Goal: Information Seeking & Learning: Browse casually

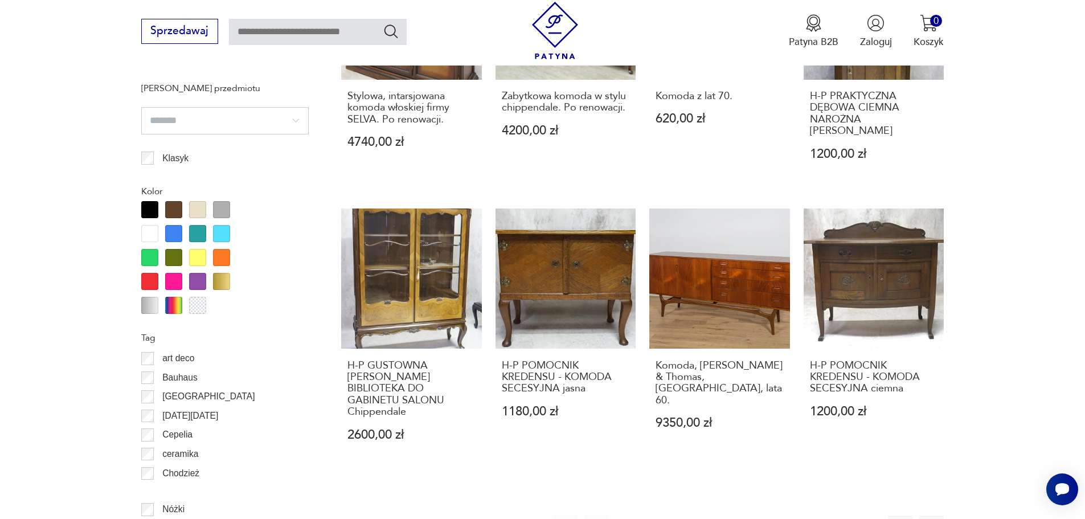
scroll to position [1253, 0]
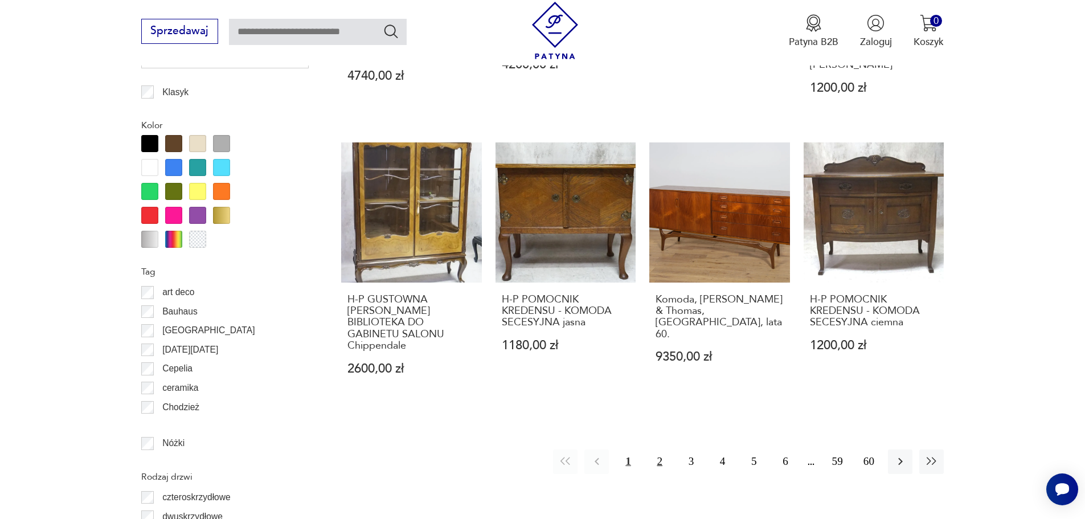
click at [660, 461] on button "2" at bounding box center [659, 461] width 24 height 24
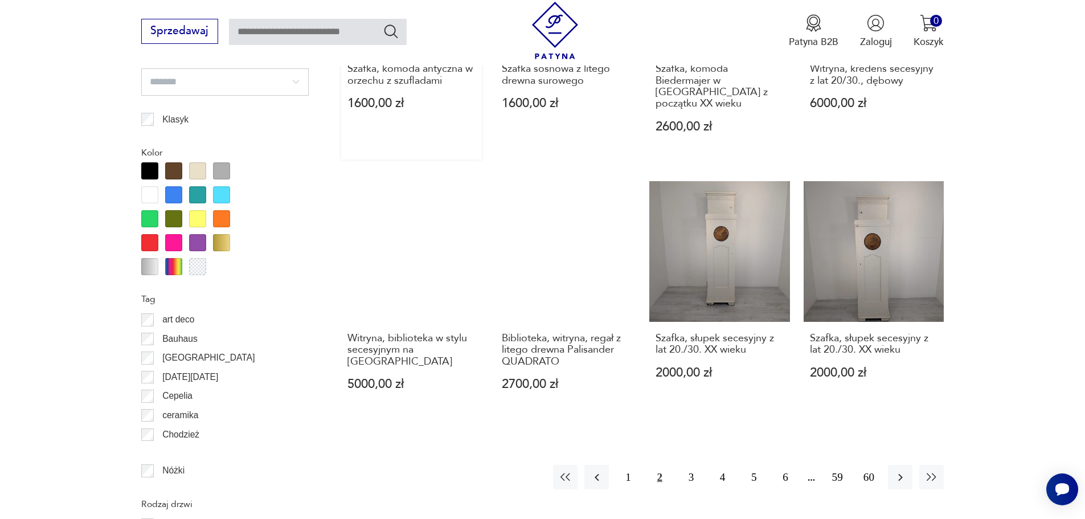
scroll to position [1012, 0]
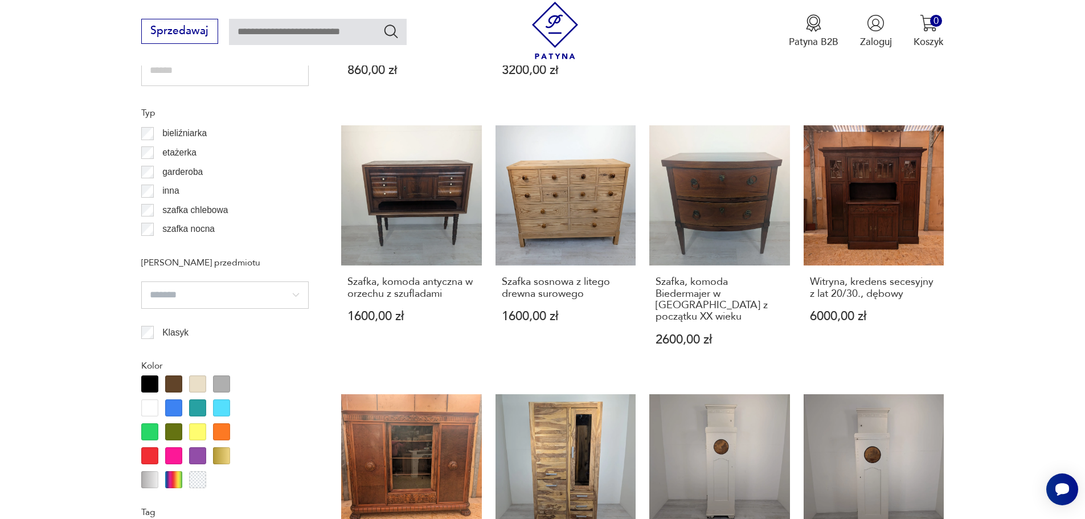
click at [186, 132] on p "bieliźniarka" at bounding box center [184, 133] width 44 height 15
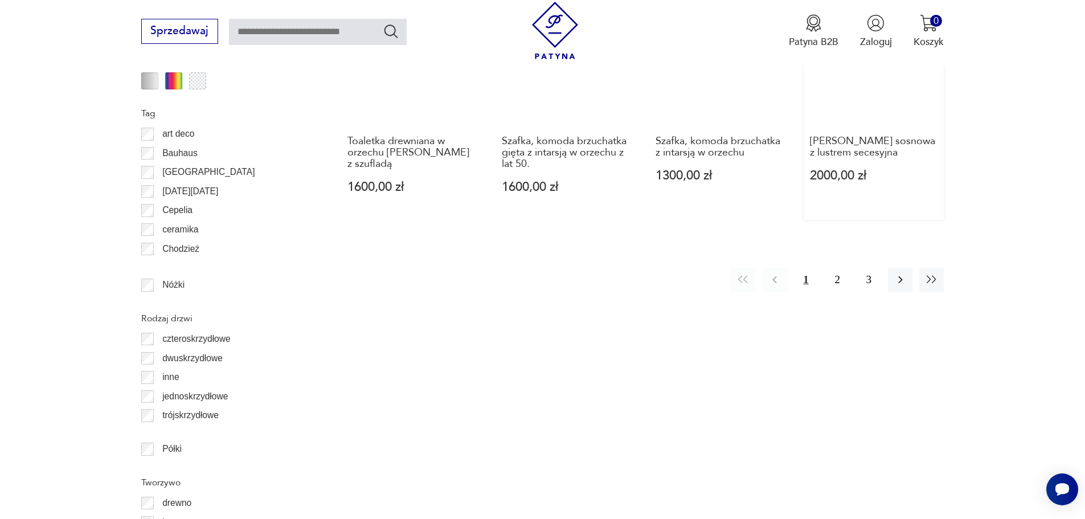
scroll to position [1297, 0]
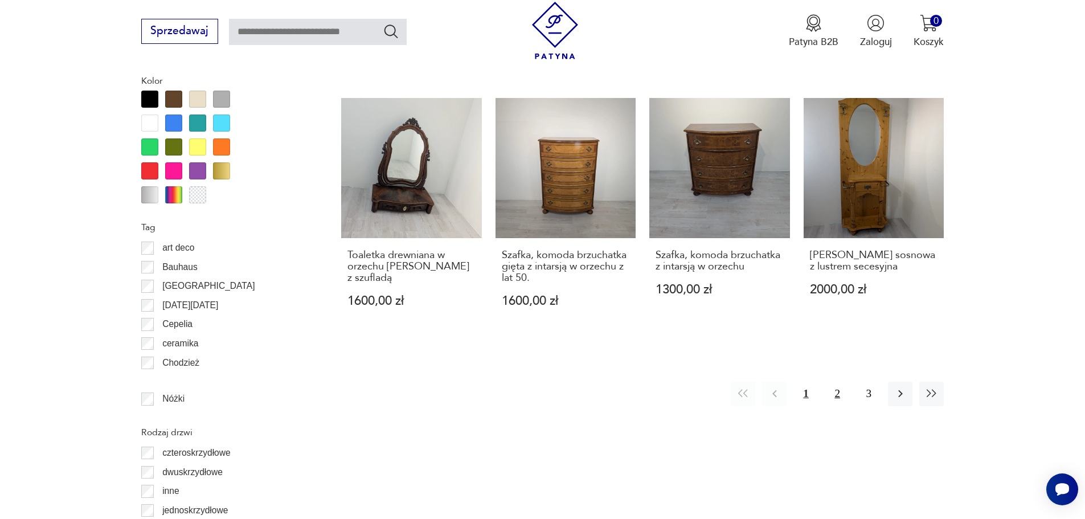
click at [841, 381] on button "2" at bounding box center [837, 393] width 24 height 24
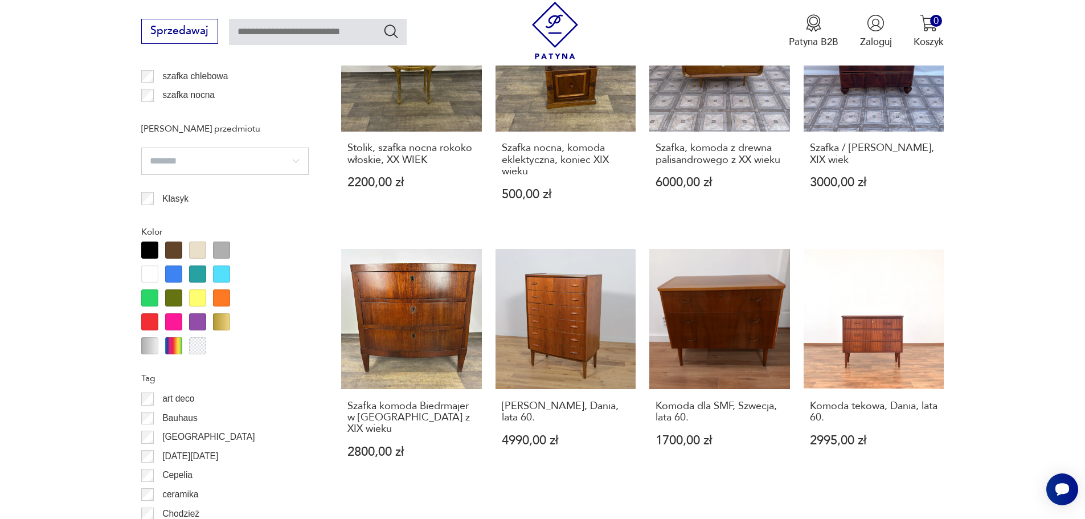
scroll to position [1354, 0]
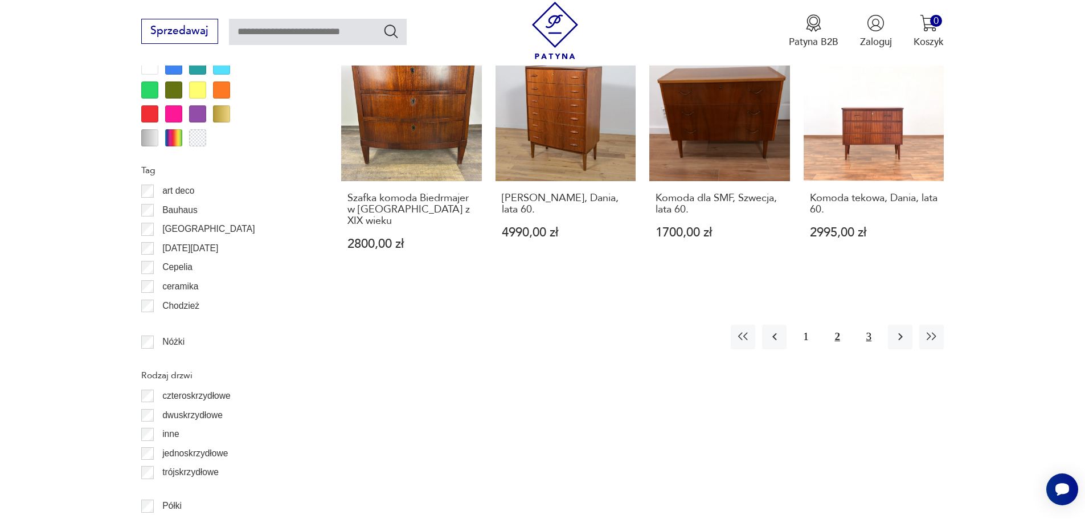
click at [863, 325] on button "3" at bounding box center [868, 337] width 24 height 24
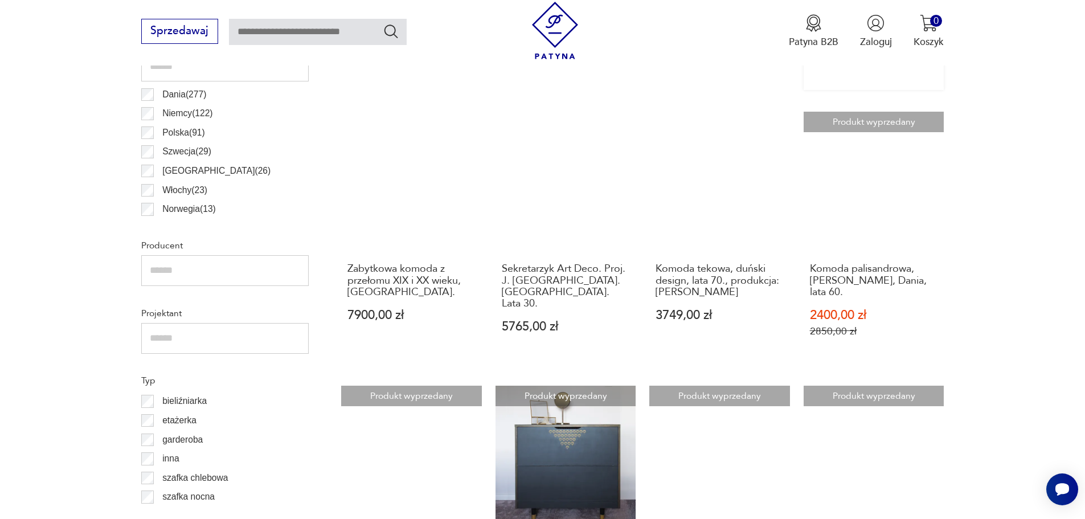
scroll to position [955, 0]
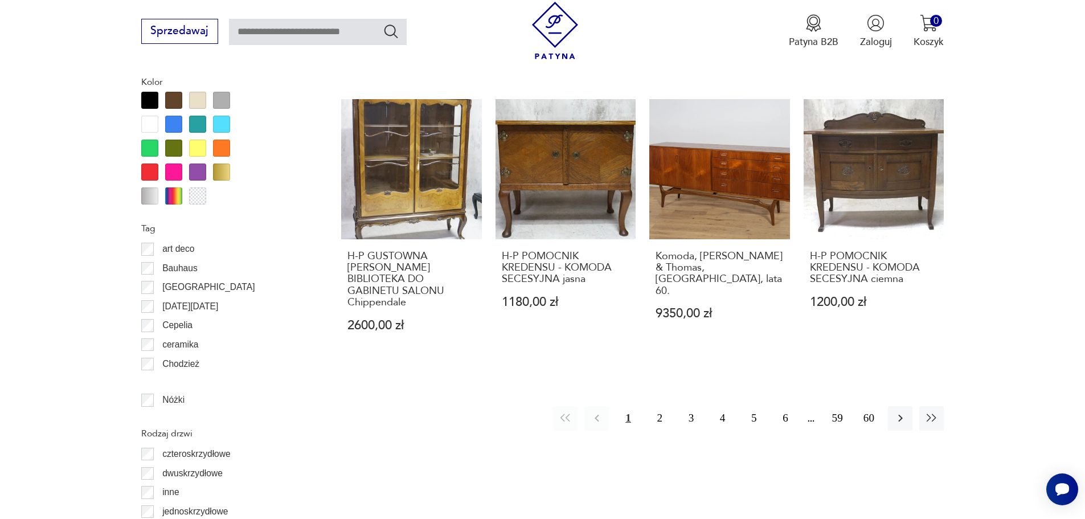
scroll to position [1297, 0]
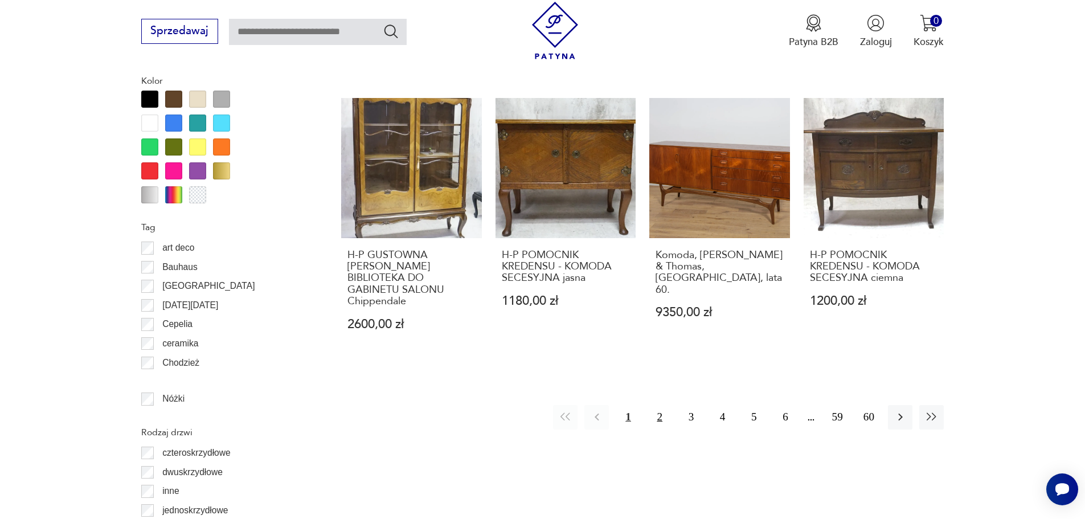
click at [660, 417] on button "2" at bounding box center [659, 417] width 24 height 24
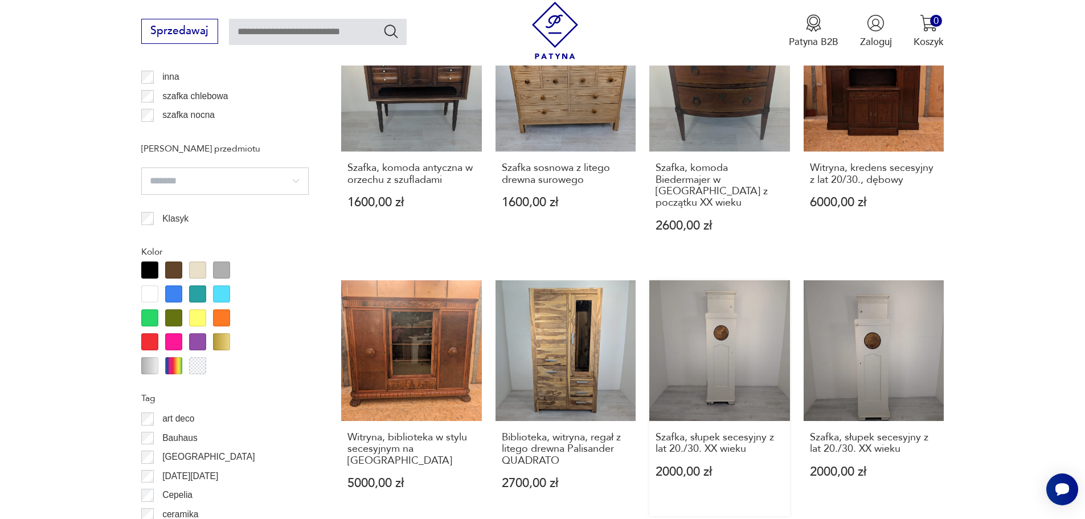
scroll to position [1411, 0]
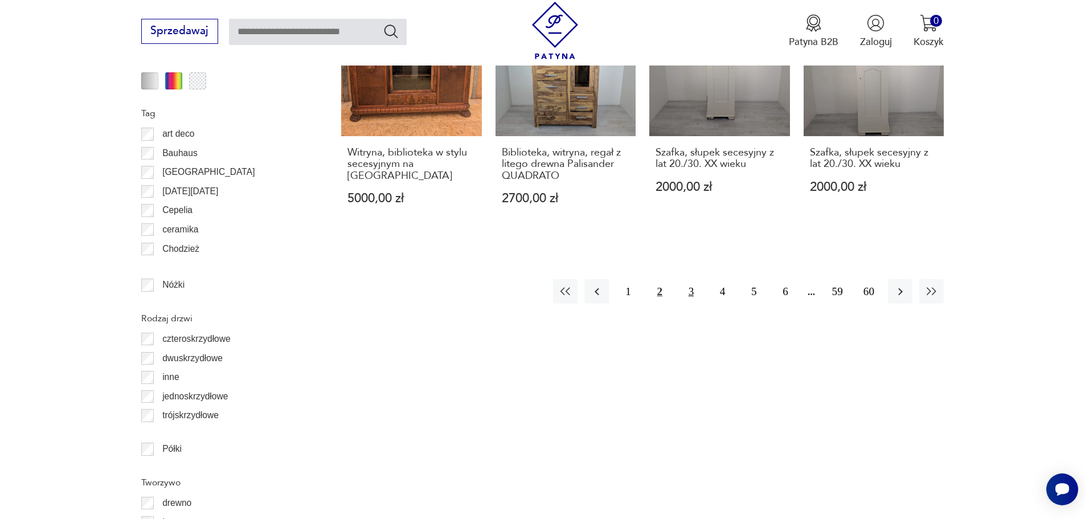
click at [698, 279] on button "3" at bounding box center [691, 291] width 24 height 24
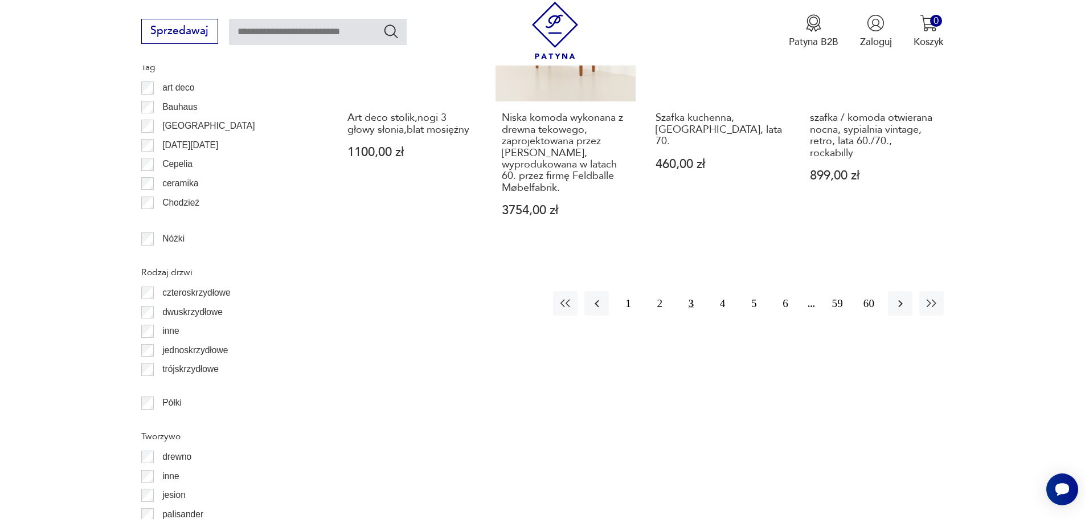
scroll to position [1468, 0]
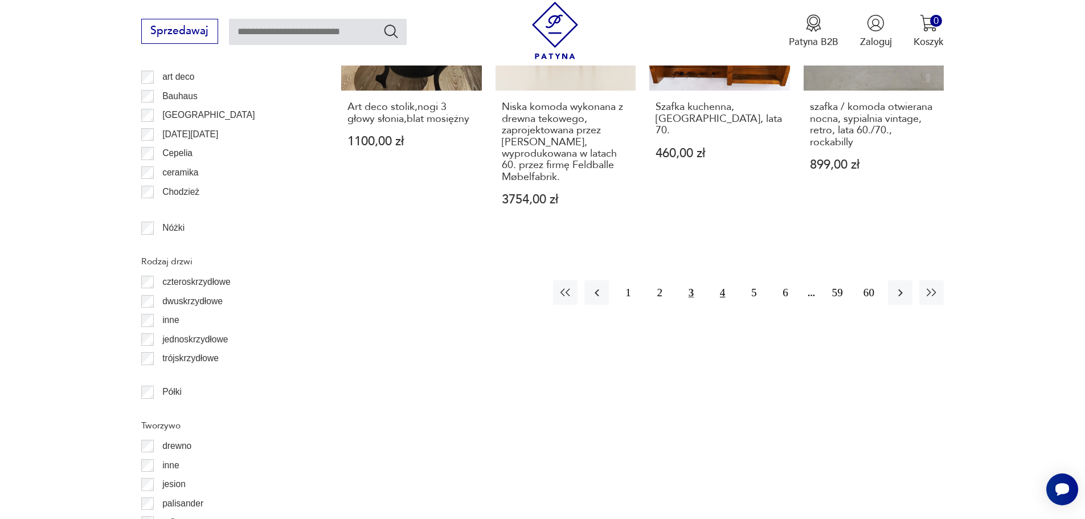
click at [722, 282] on button "4" at bounding box center [722, 292] width 24 height 24
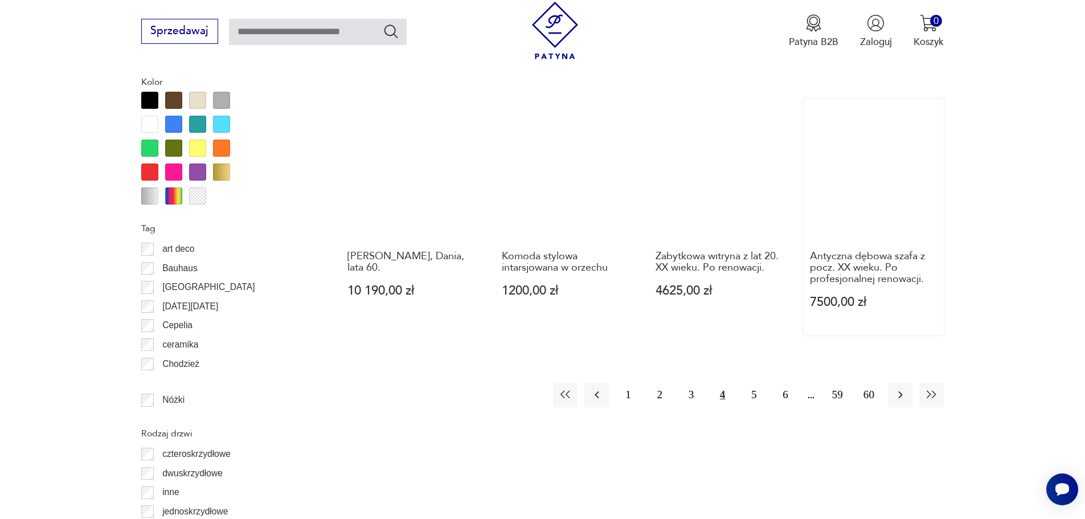
scroll to position [1297, 0]
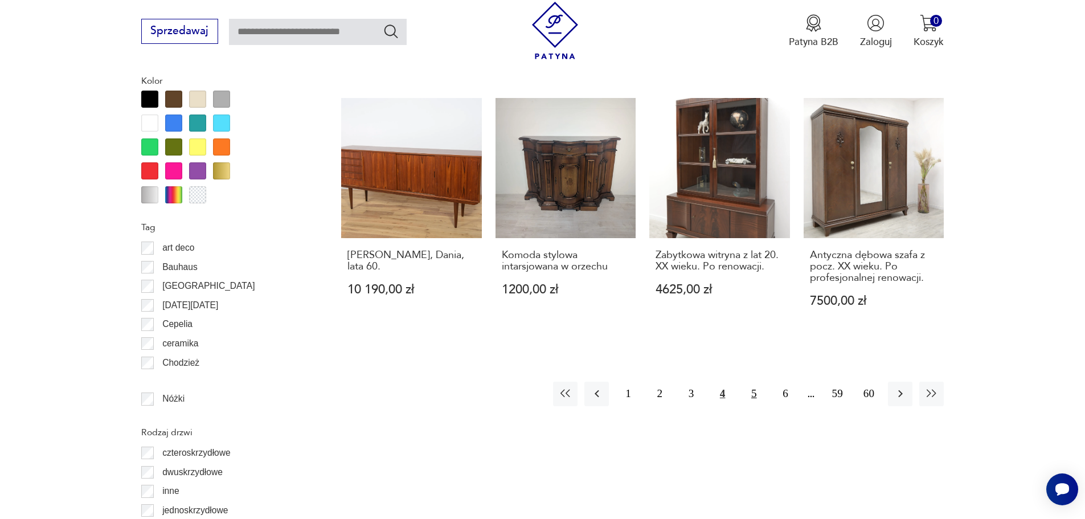
click at [748, 392] on button "5" at bounding box center [753, 393] width 24 height 24
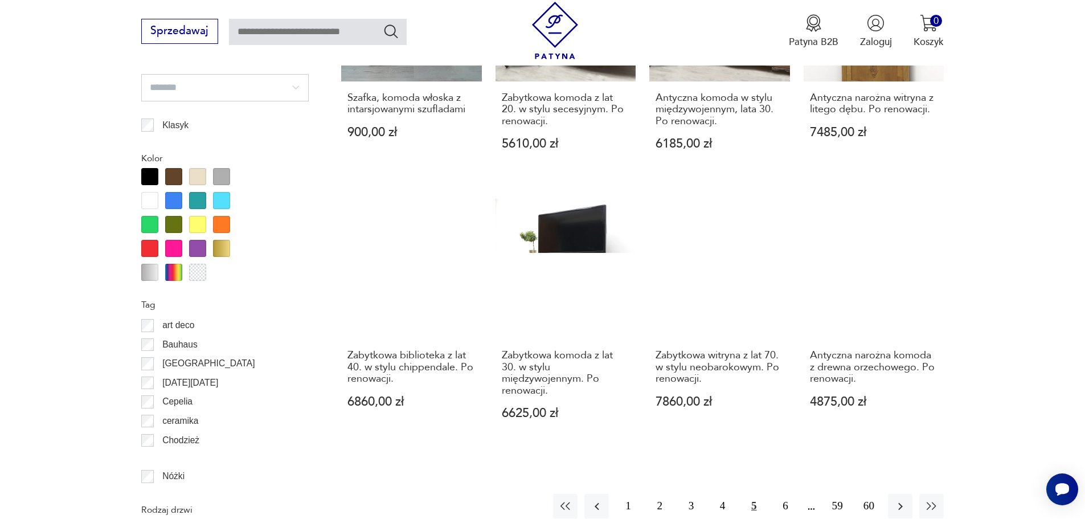
scroll to position [1240, 0]
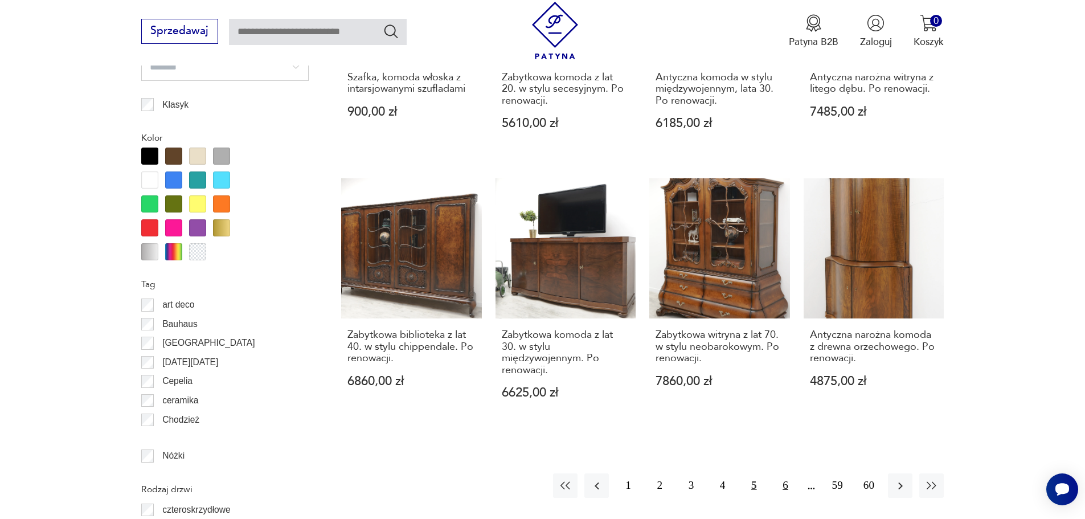
click at [781, 473] on button "6" at bounding box center [785, 485] width 24 height 24
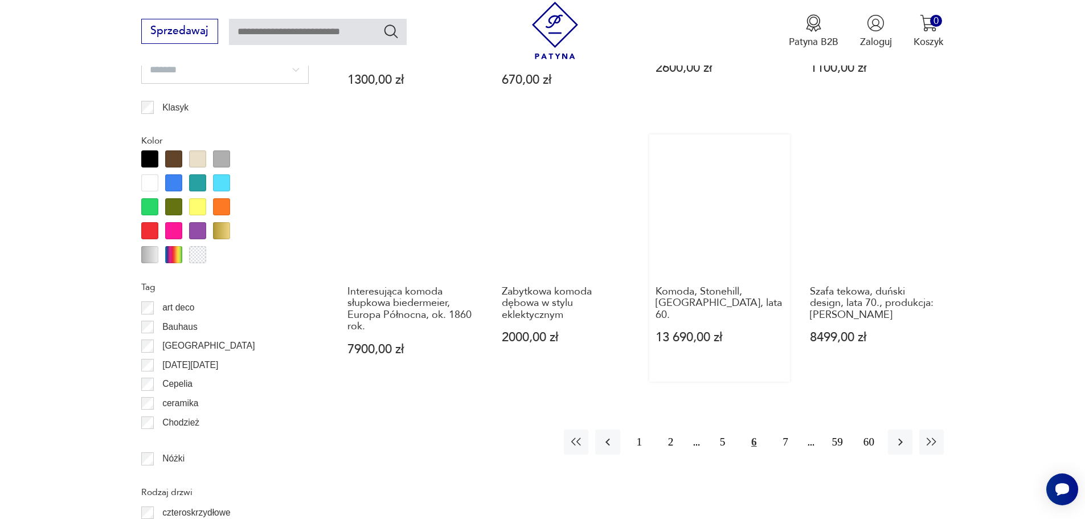
scroll to position [1240, 0]
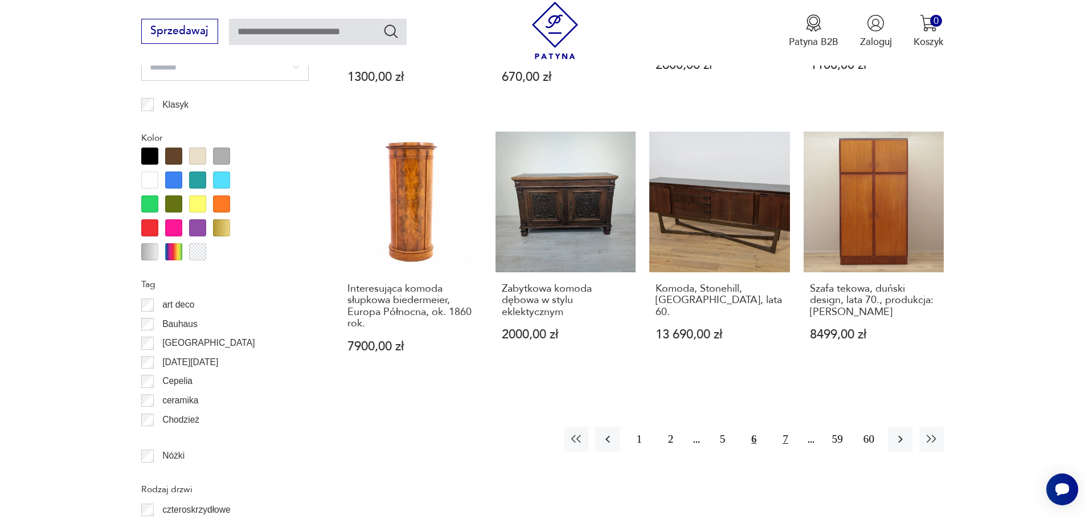
click at [785, 442] on button "7" at bounding box center [785, 438] width 24 height 24
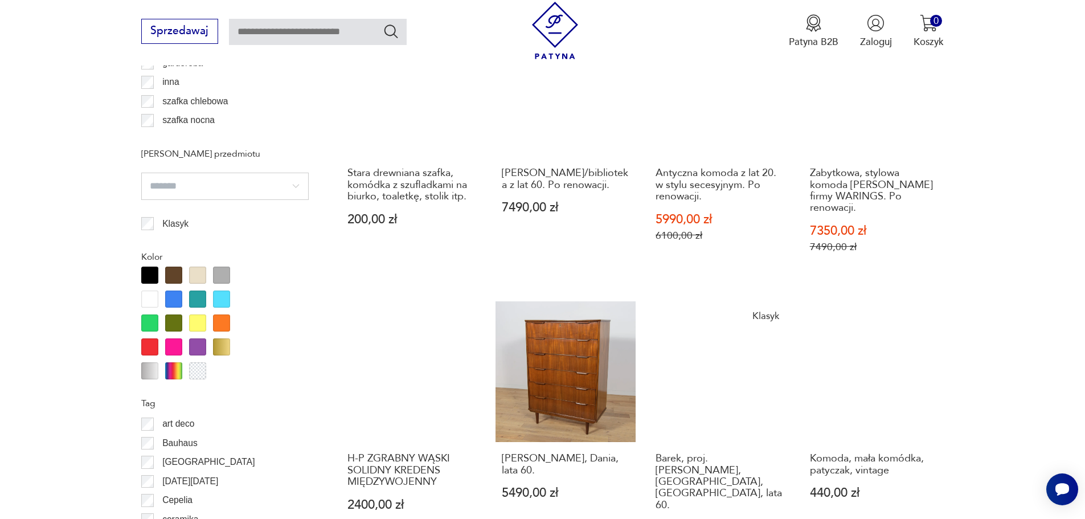
scroll to position [1411, 0]
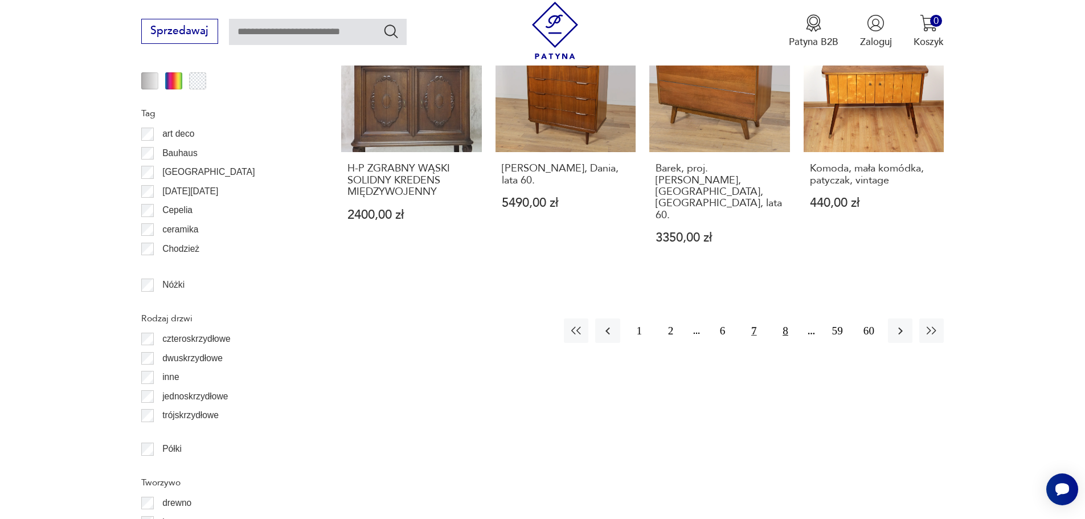
click at [782, 318] on button "8" at bounding box center [785, 330] width 24 height 24
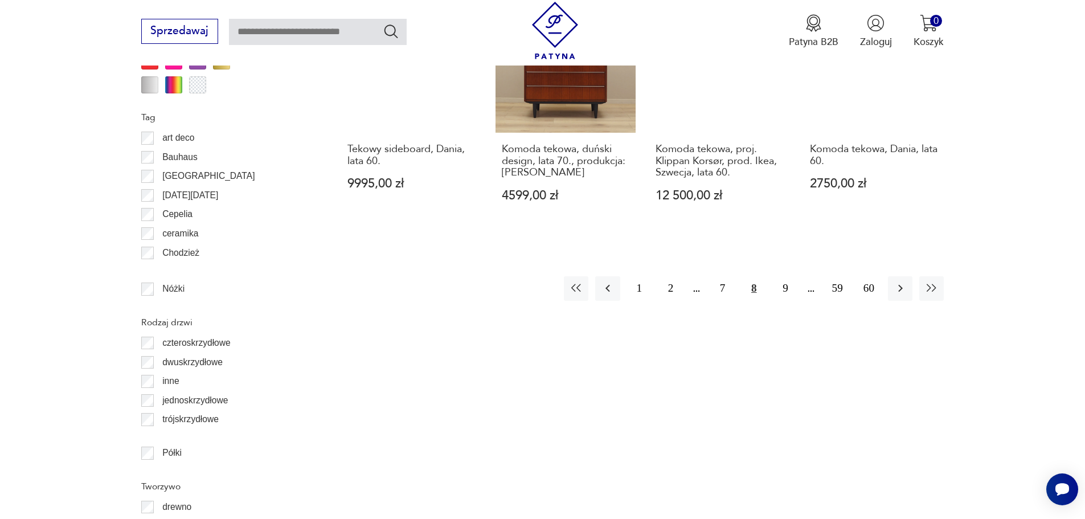
scroll to position [1411, 0]
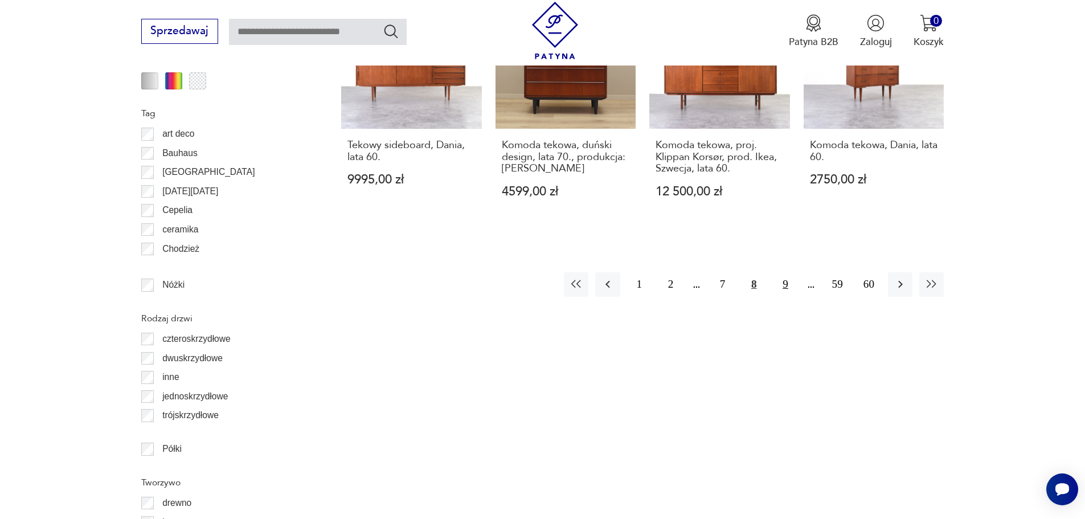
click at [782, 281] on button "9" at bounding box center [785, 284] width 24 height 24
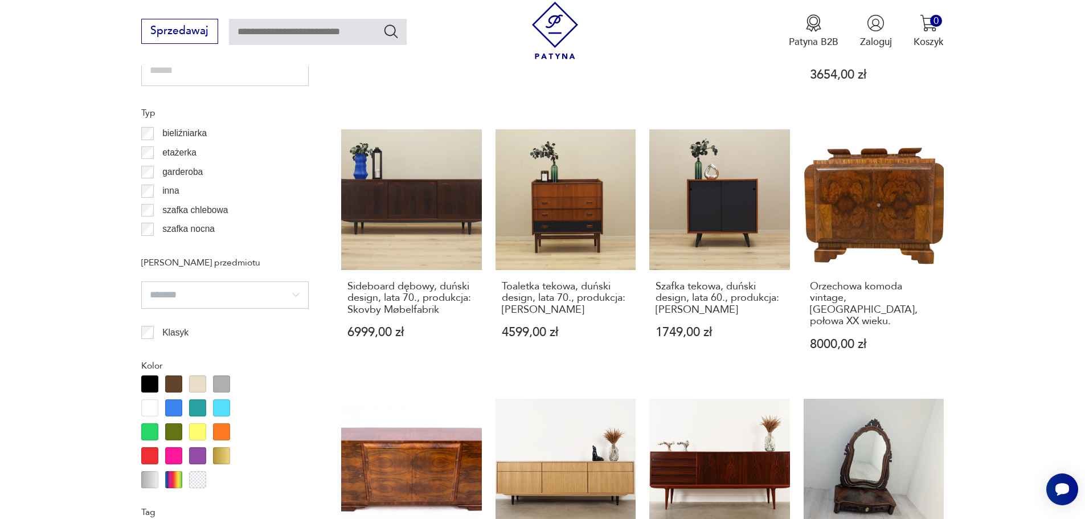
scroll to position [1297, 0]
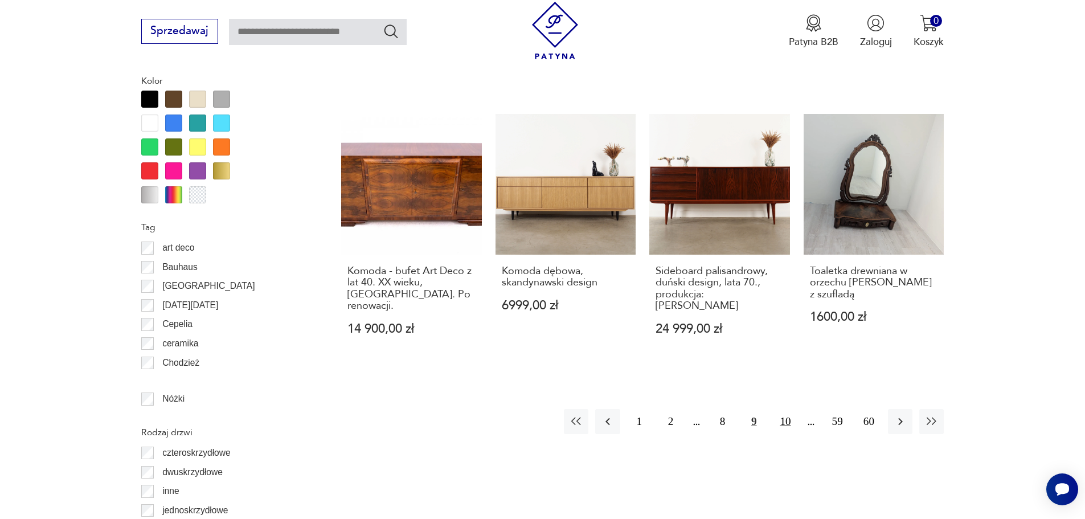
click at [784, 409] on button "10" at bounding box center [785, 421] width 24 height 24
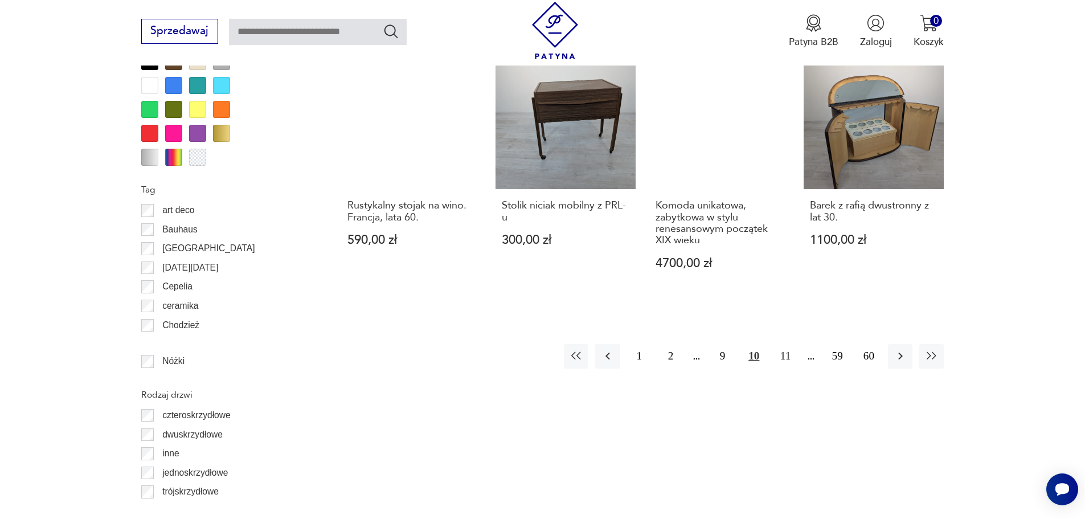
scroll to position [1354, 0]
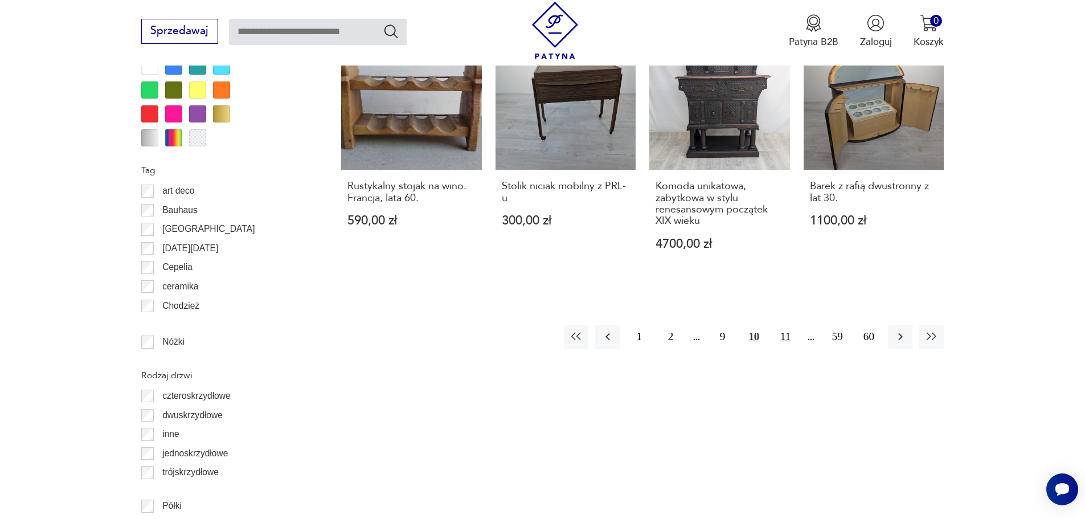
click at [787, 336] on button "11" at bounding box center [785, 337] width 24 height 24
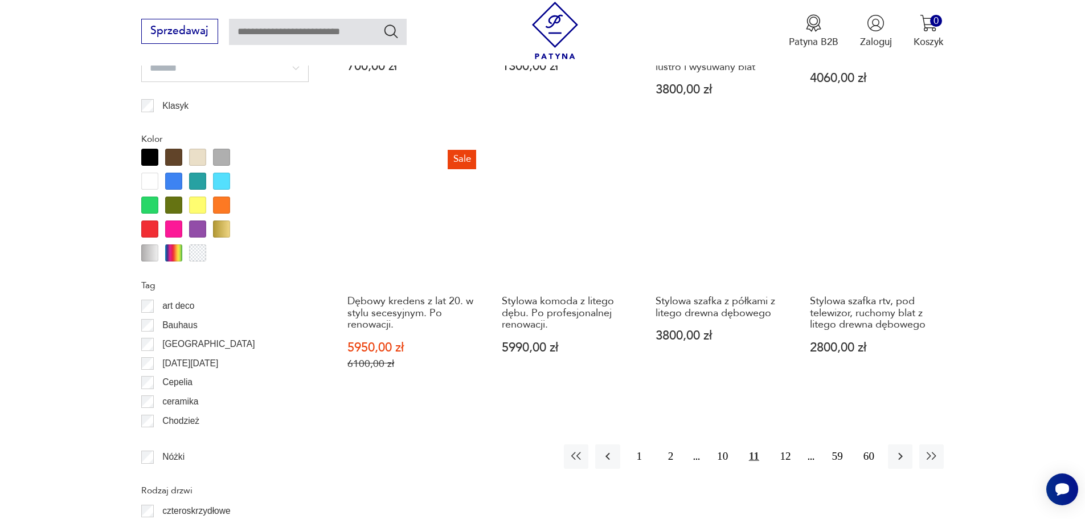
scroll to position [1240, 0]
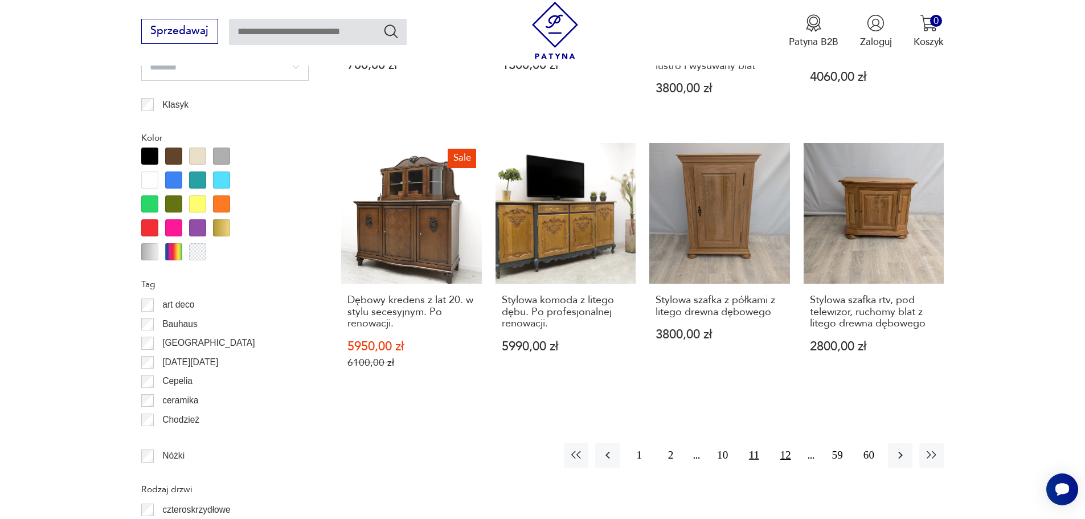
click at [784, 448] on button "12" at bounding box center [785, 455] width 24 height 24
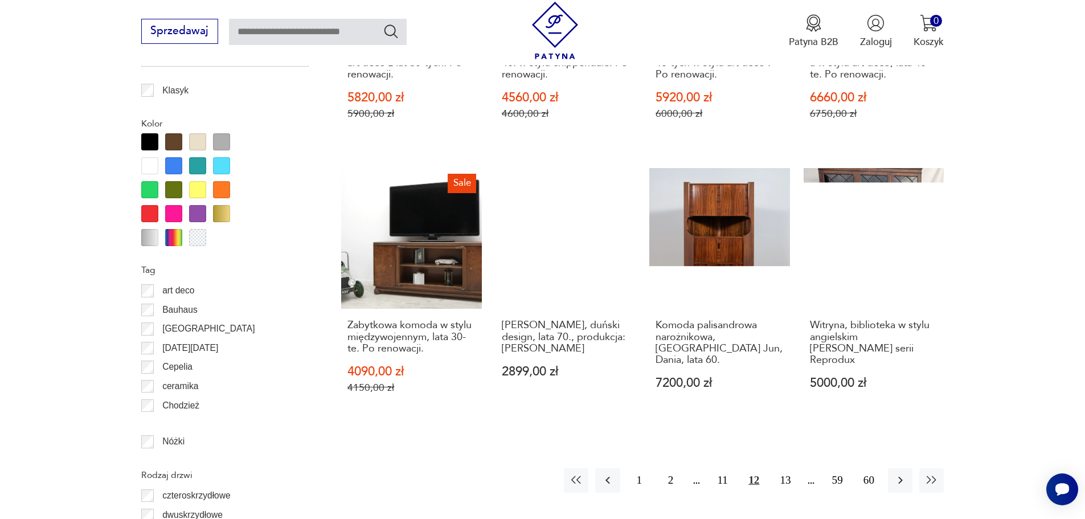
scroll to position [1411, 0]
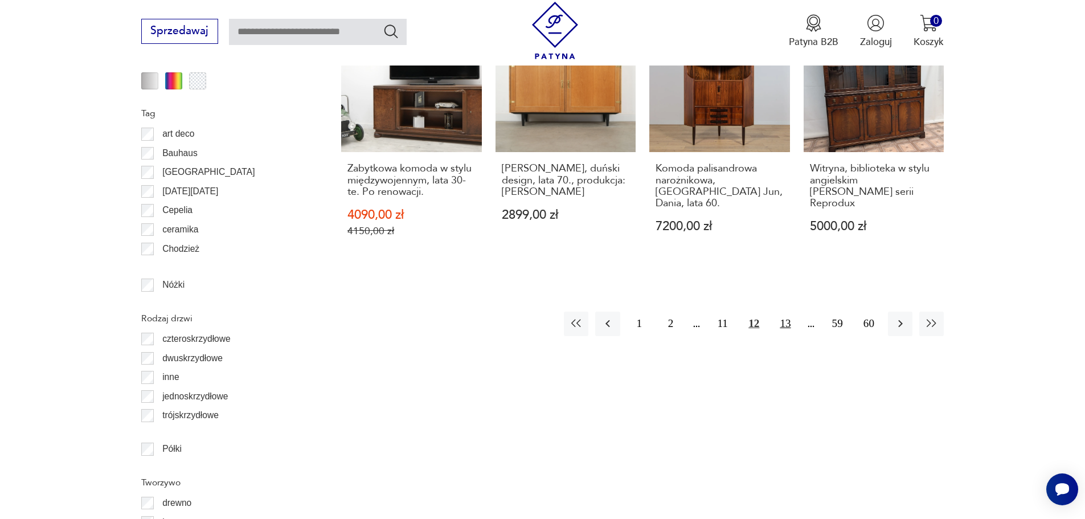
click at [785, 319] on button "13" at bounding box center [785, 323] width 24 height 24
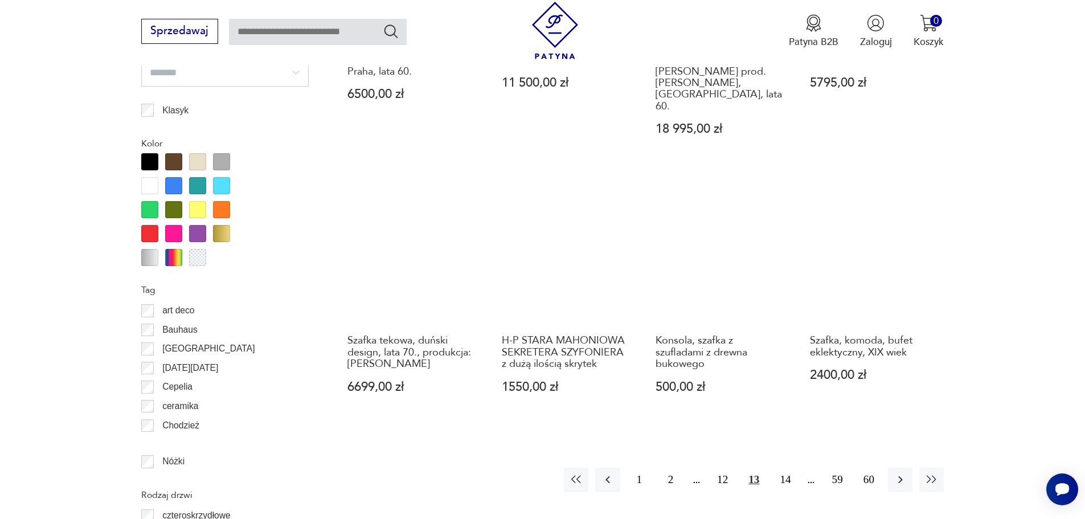
scroll to position [1240, 0]
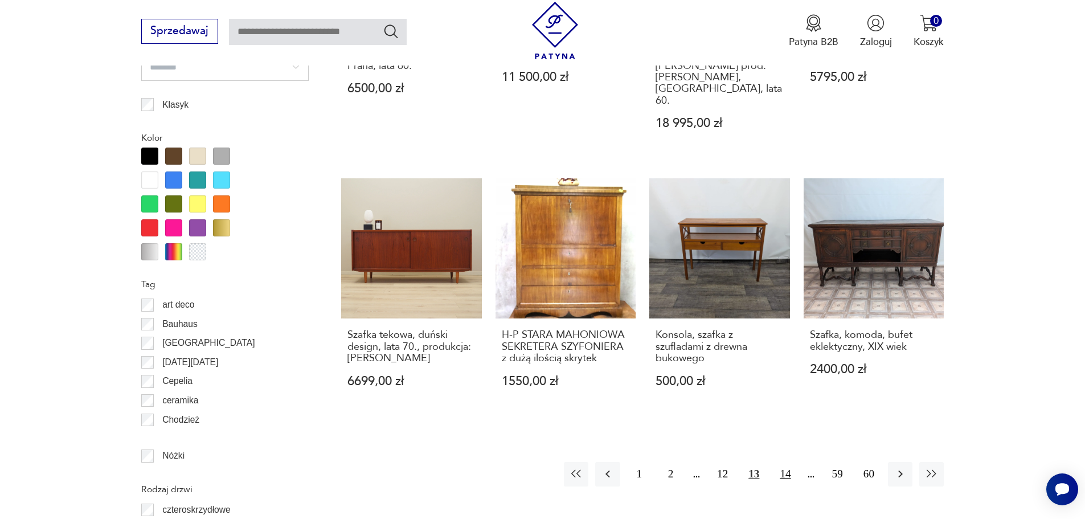
click at [786, 462] on button "14" at bounding box center [785, 474] width 24 height 24
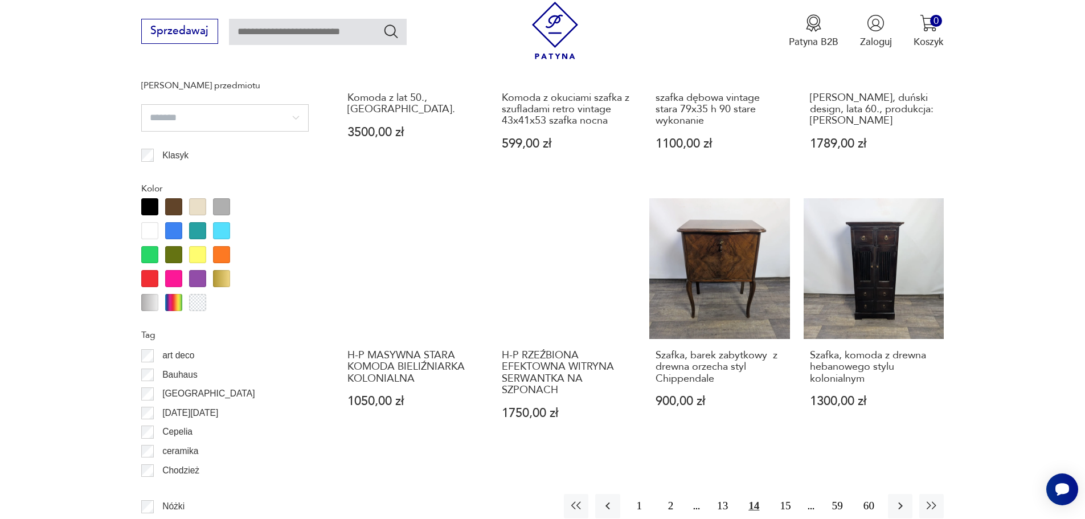
scroll to position [1297, 0]
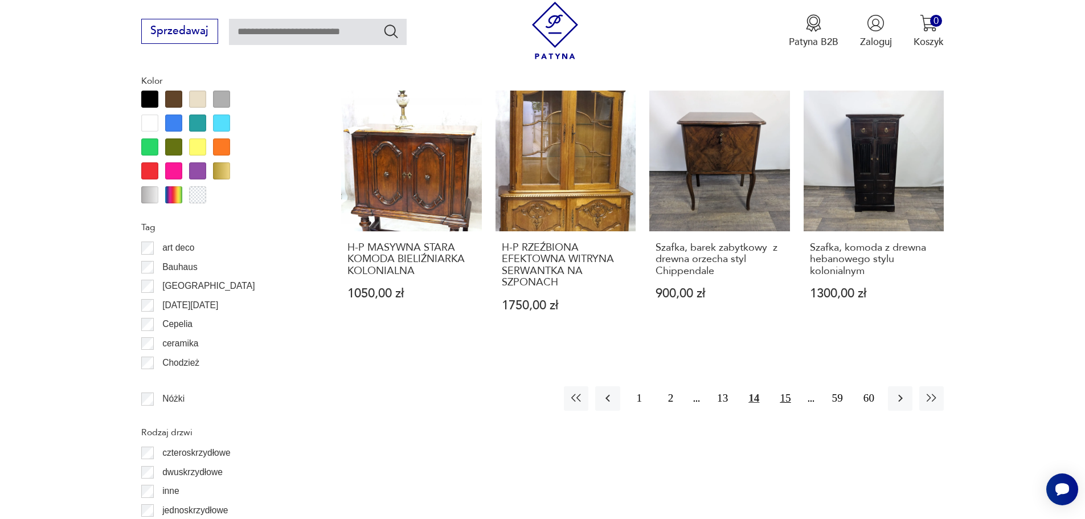
click at [783, 395] on button "15" at bounding box center [785, 398] width 24 height 24
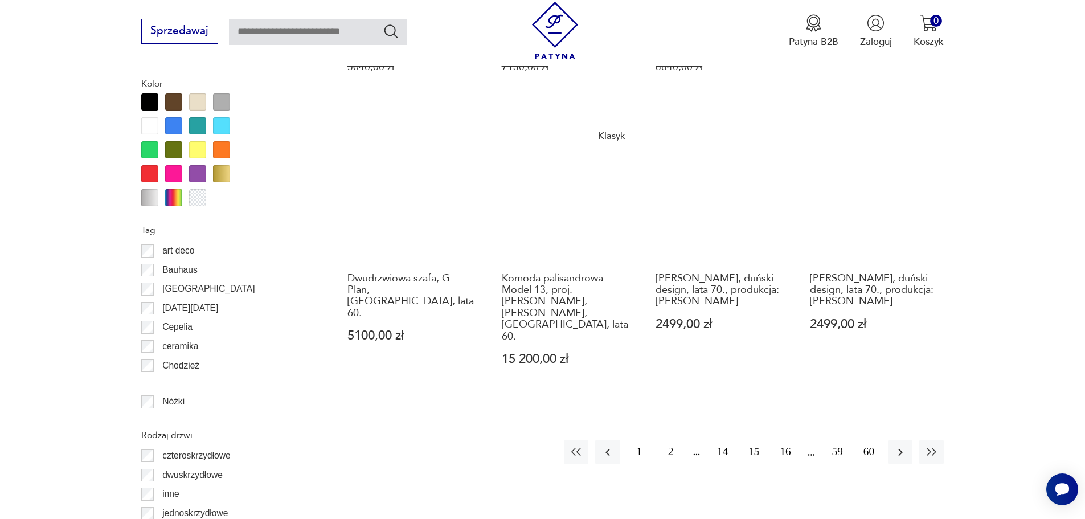
scroll to position [1297, 0]
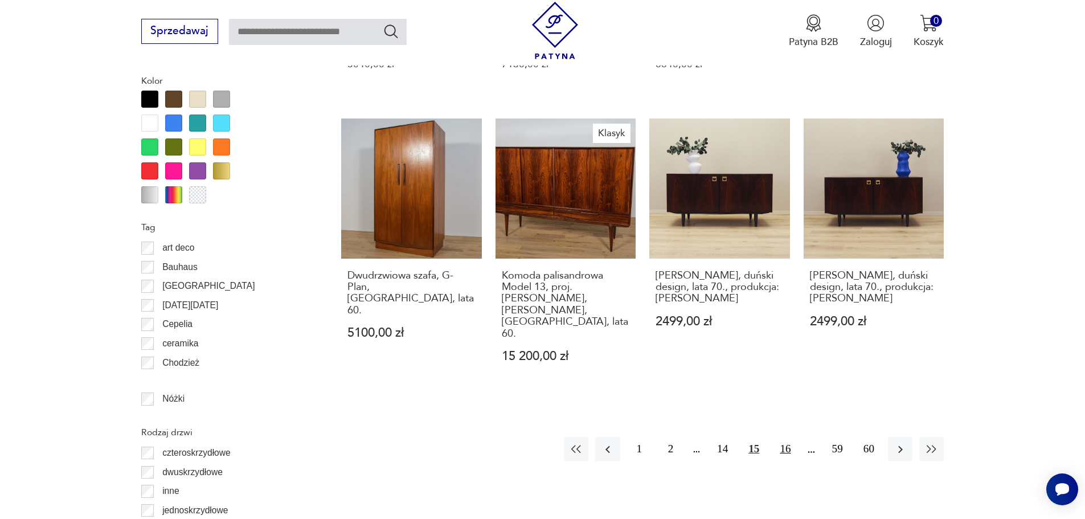
click at [784, 437] on button "16" at bounding box center [785, 449] width 24 height 24
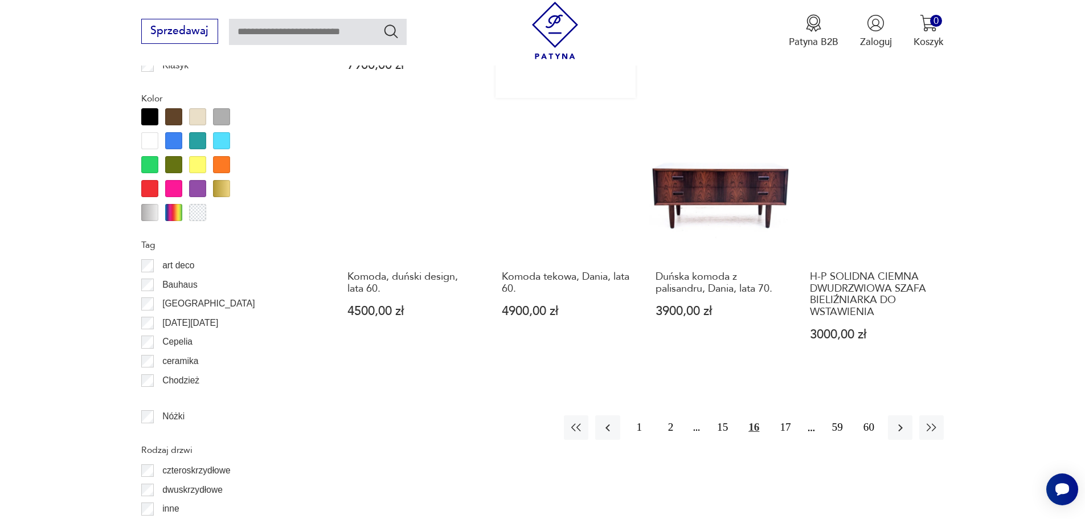
scroll to position [1468, 0]
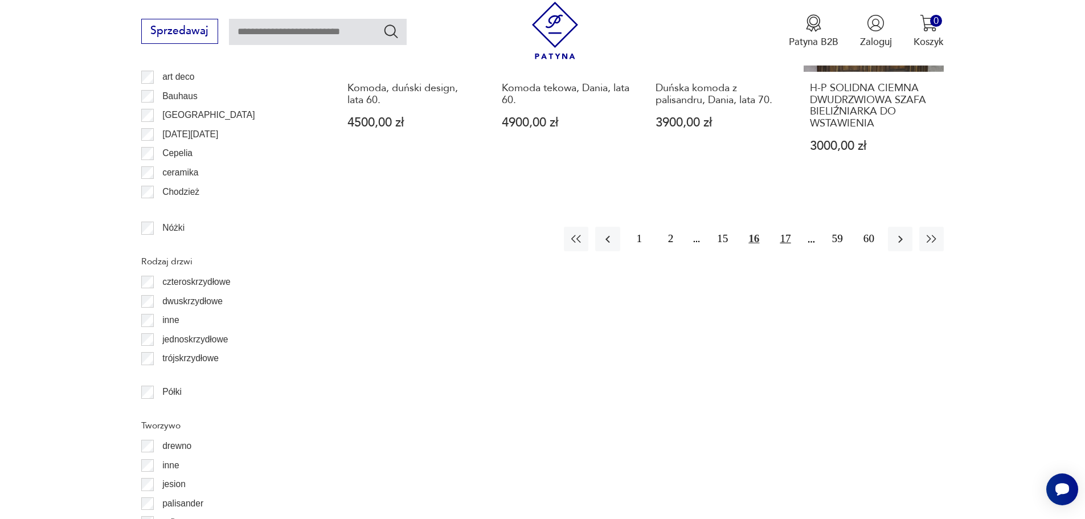
click at [784, 231] on button "17" at bounding box center [785, 239] width 24 height 24
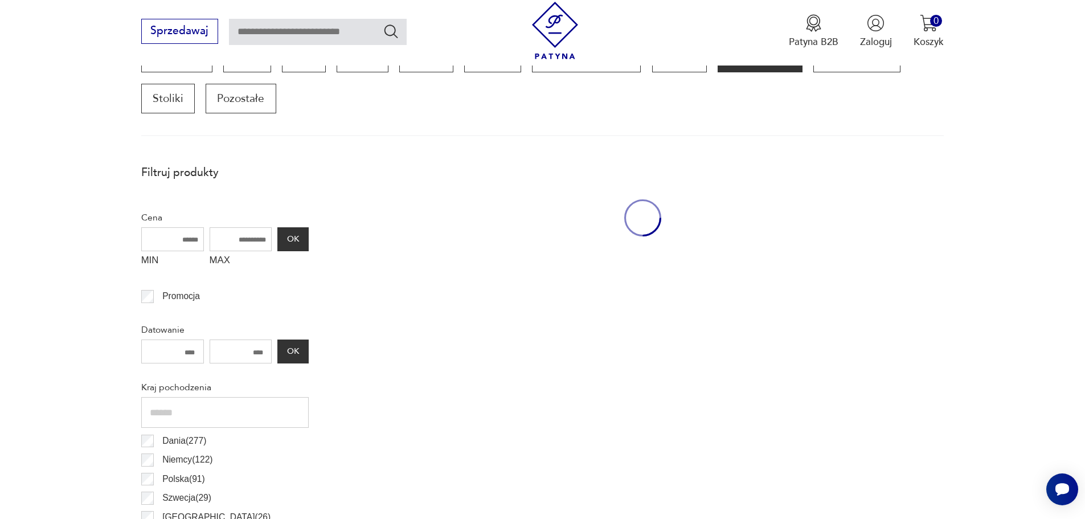
scroll to position [386, 0]
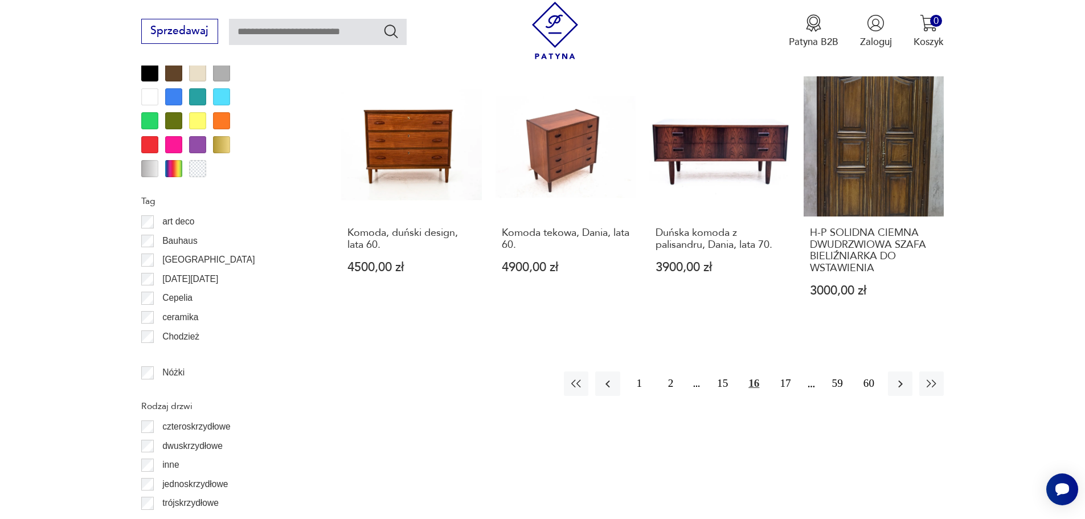
scroll to position [1297, 0]
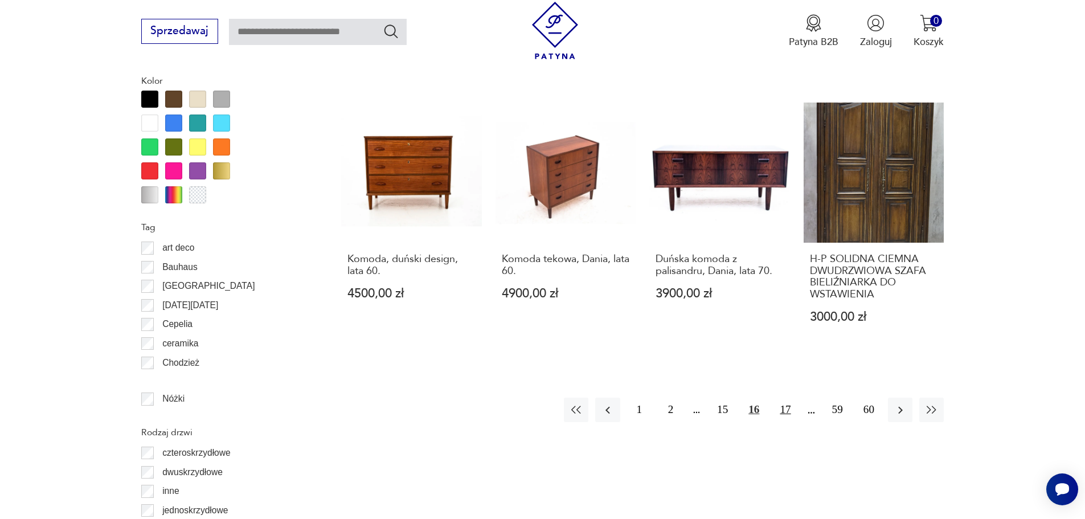
click at [788, 397] on button "17" at bounding box center [785, 409] width 24 height 24
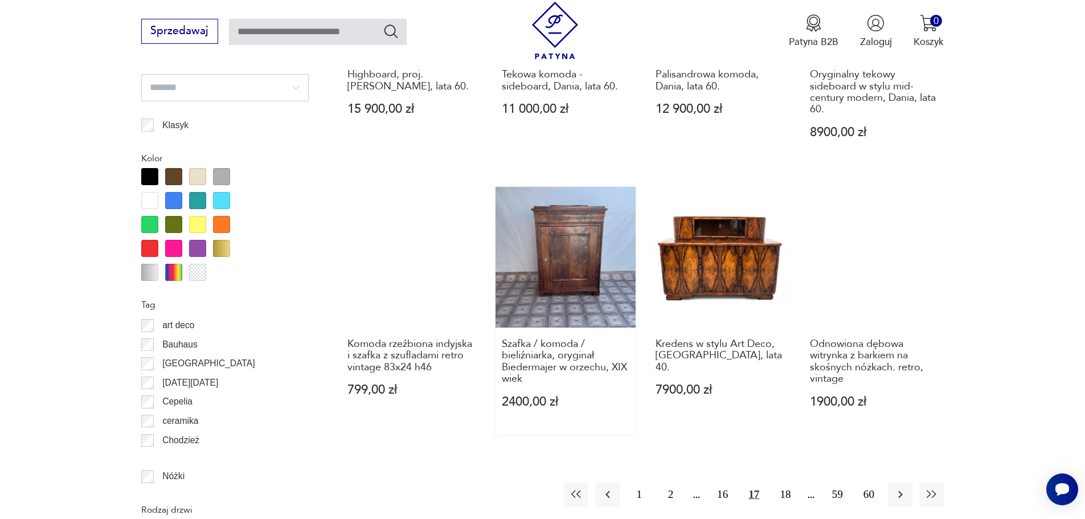
scroll to position [1240, 0]
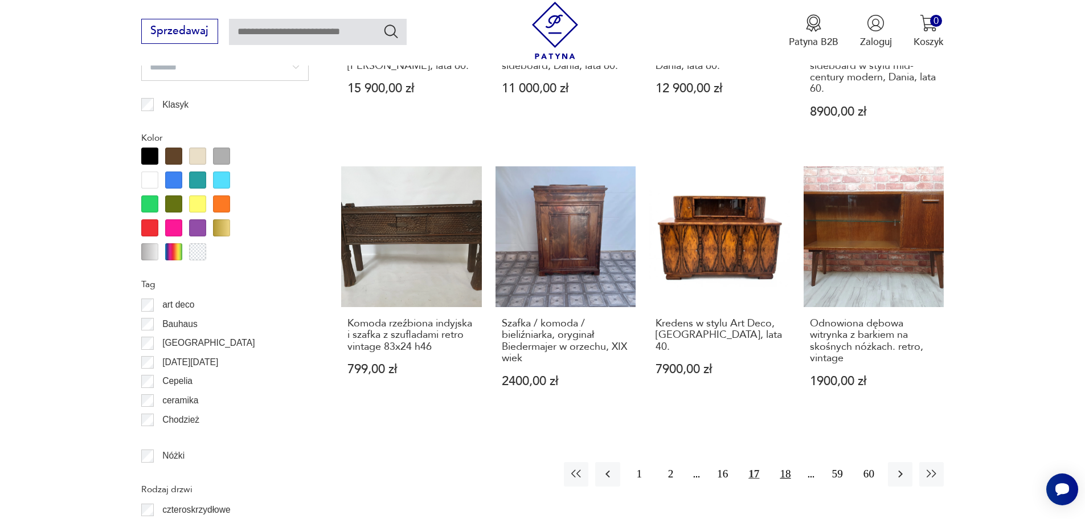
click at [789, 462] on button "18" at bounding box center [785, 474] width 24 height 24
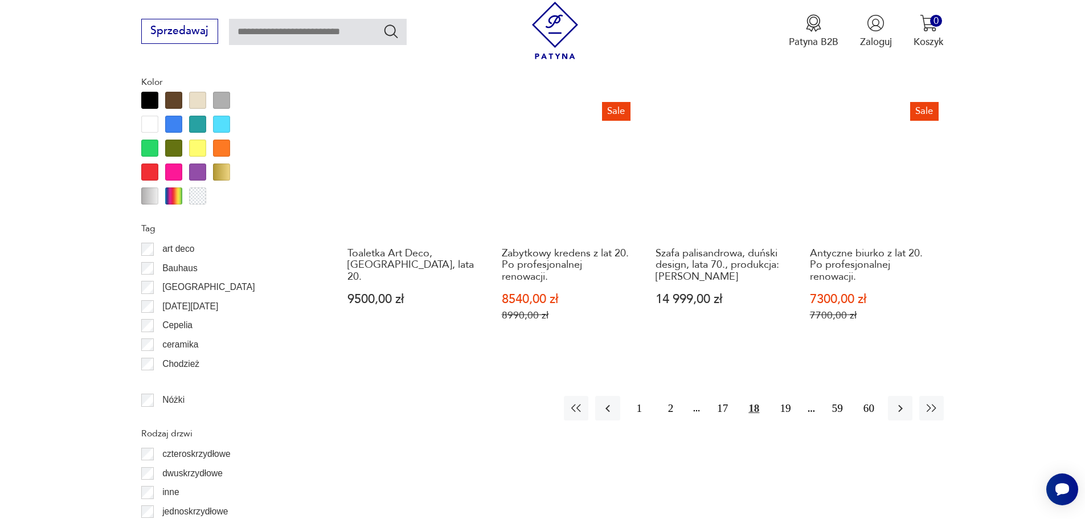
scroll to position [1297, 0]
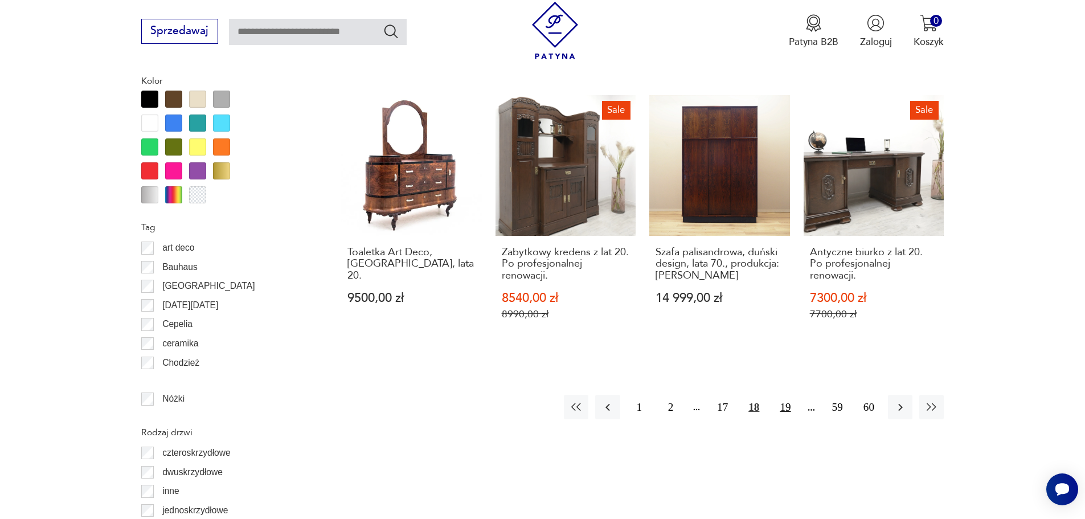
click at [789, 397] on button "19" at bounding box center [785, 407] width 24 height 24
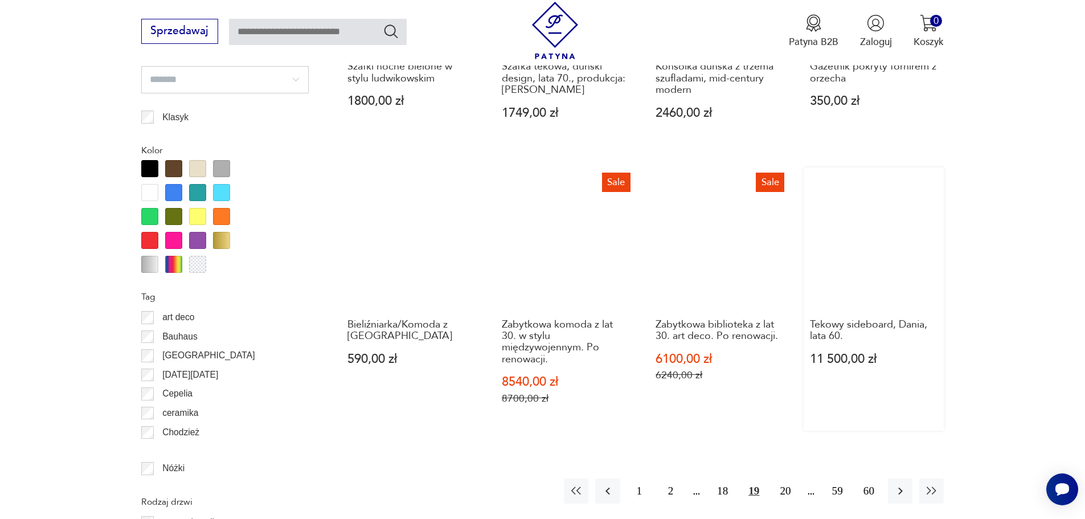
scroll to position [1411, 0]
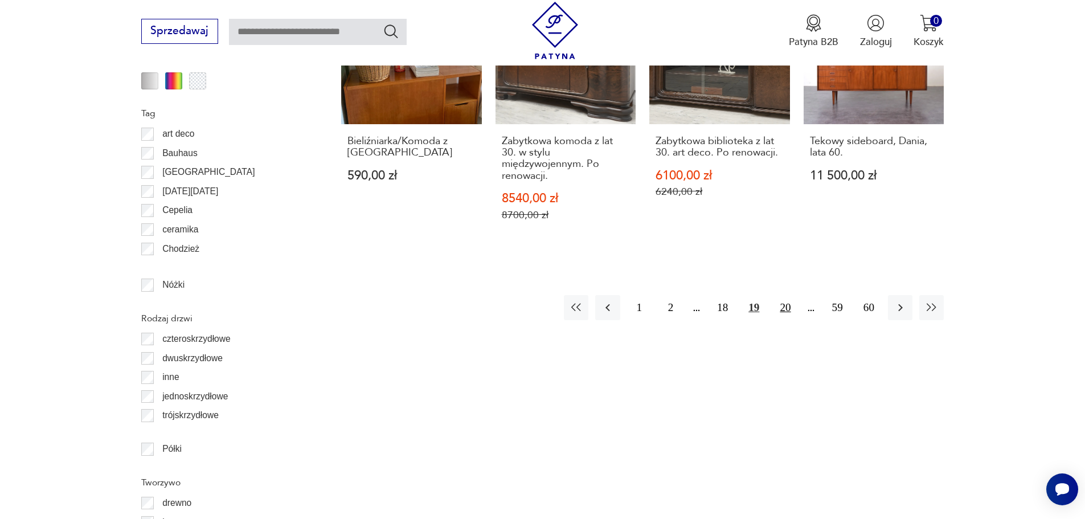
click at [781, 304] on button "20" at bounding box center [785, 307] width 24 height 24
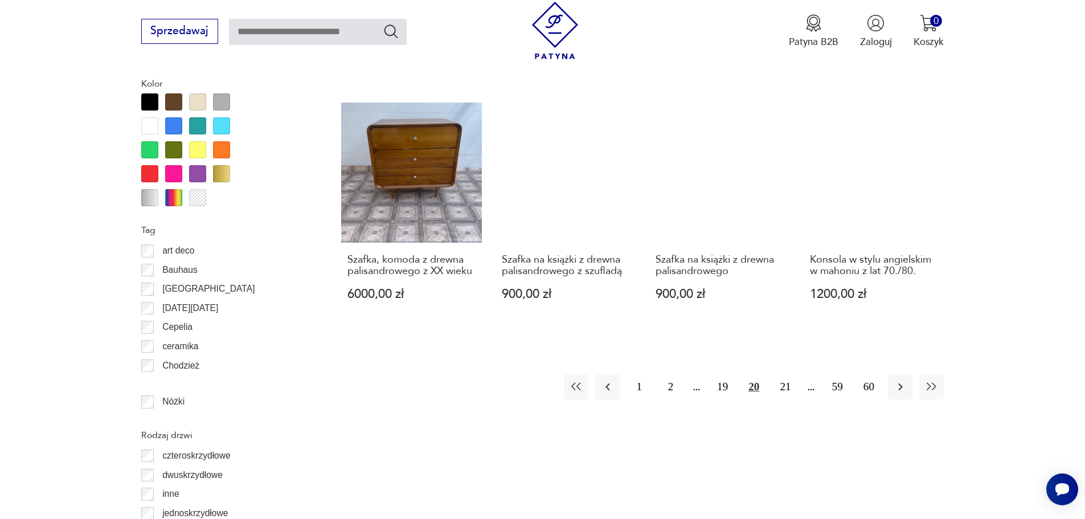
scroll to position [1468, 0]
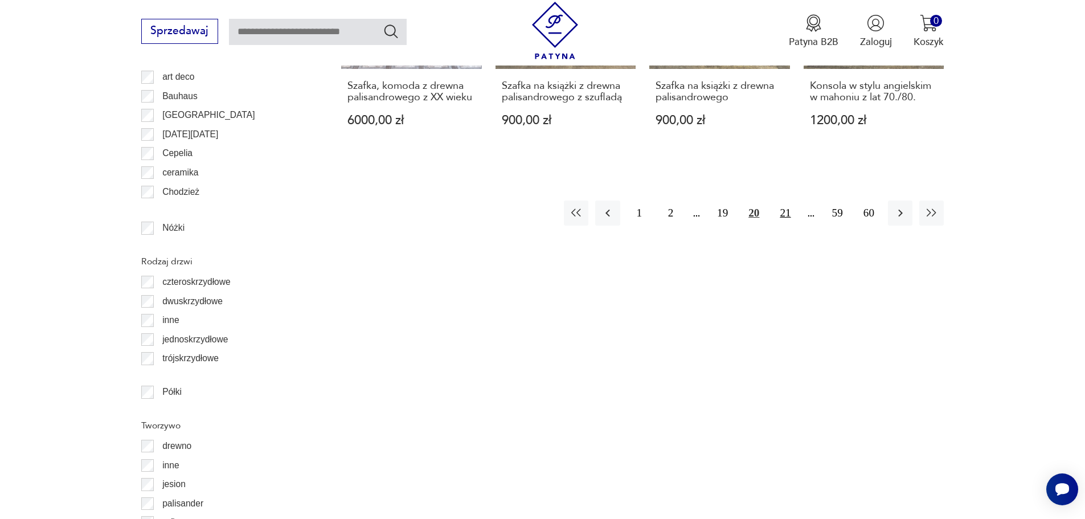
click at [780, 215] on button "21" at bounding box center [785, 212] width 24 height 24
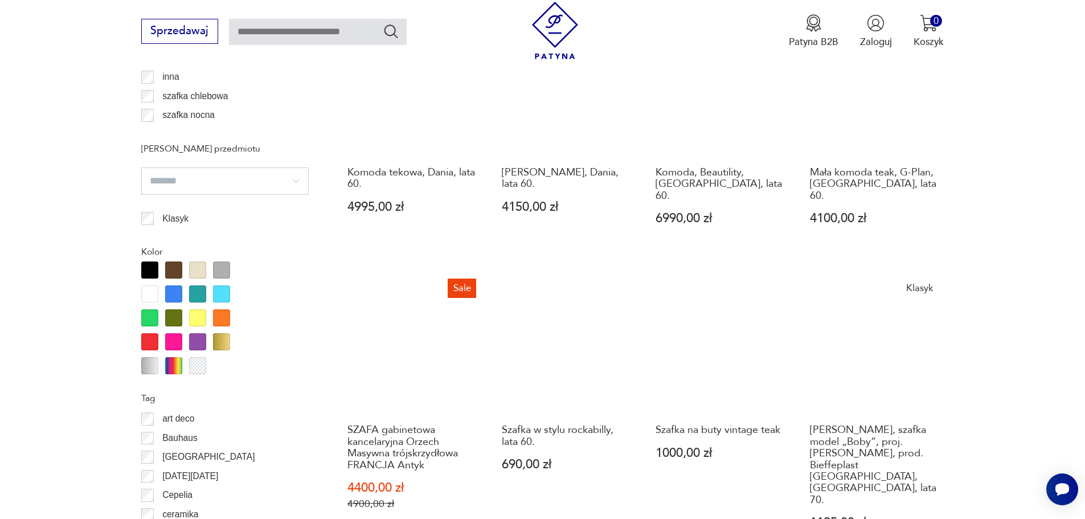
scroll to position [1411, 0]
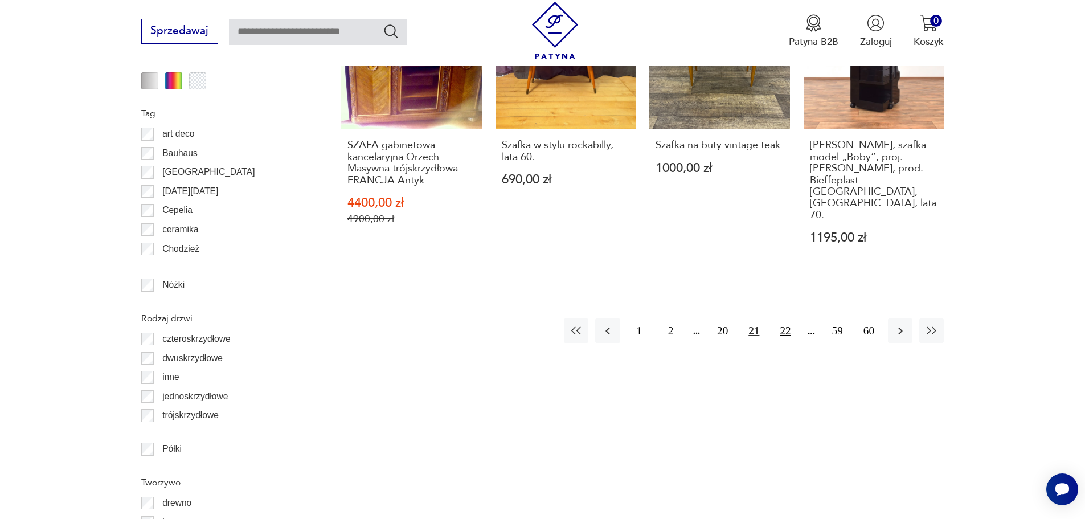
click at [781, 318] on button "22" at bounding box center [785, 330] width 24 height 24
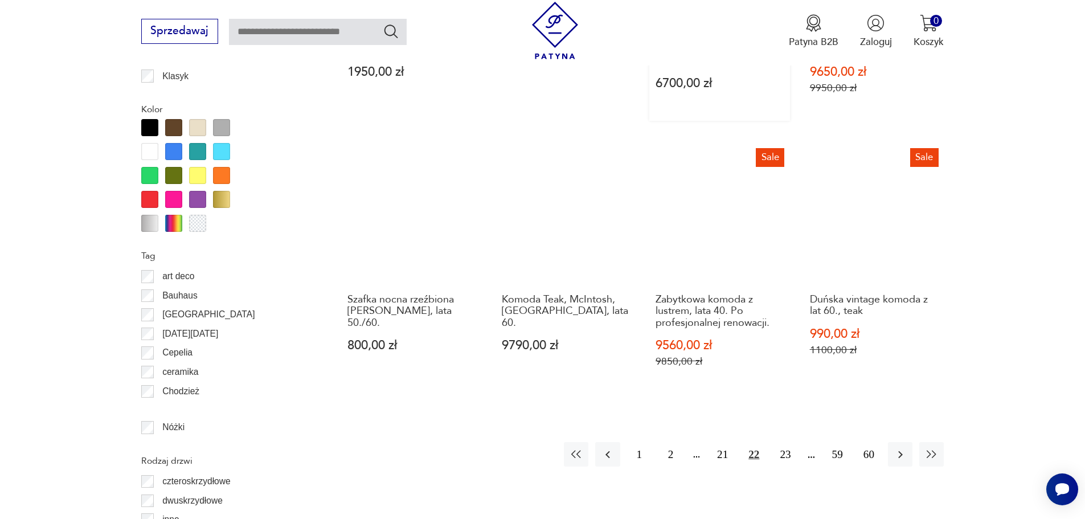
scroll to position [1297, 0]
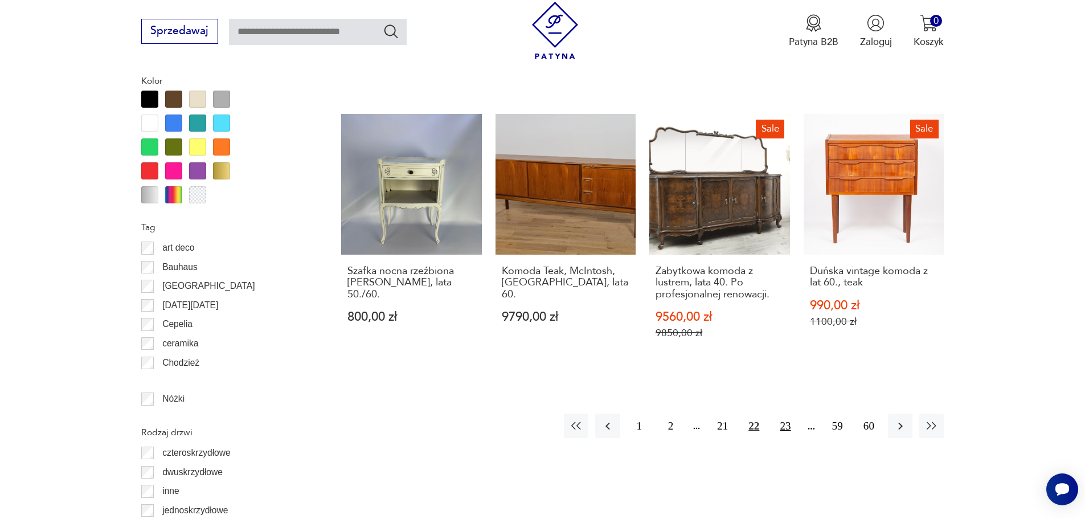
click at [782, 419] on button "23" at bounding box center [785, 425] width 24 height 24
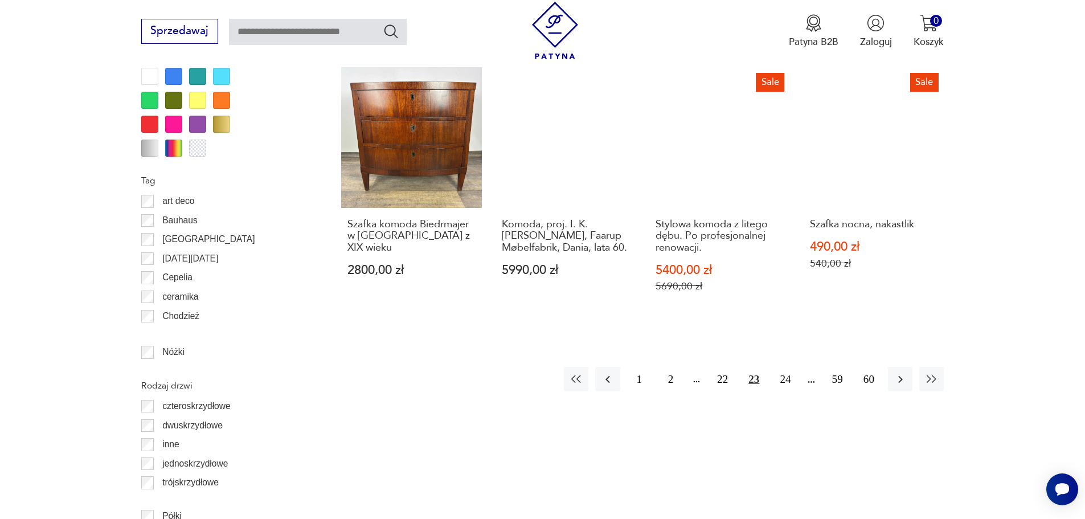
scroll to position [1354, 0]
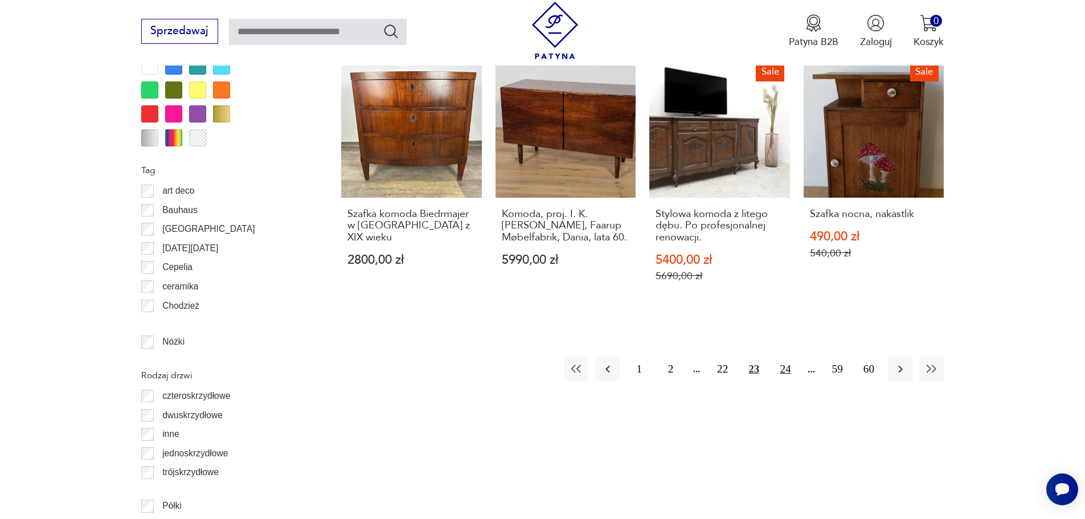
click at [782, 358] on button "24" at bounding box center [785, 368] width 24 height 24
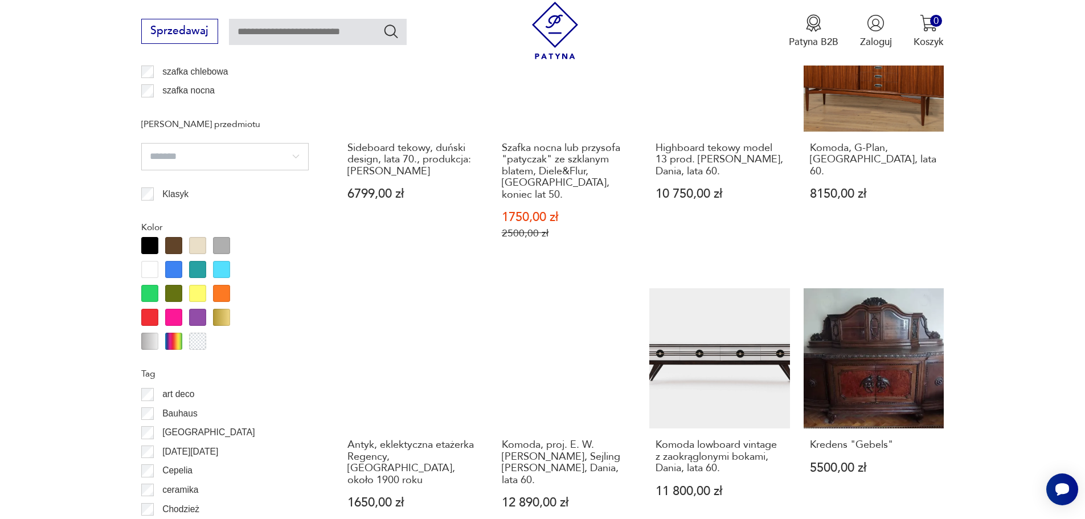
scroll to position [1297, 0]
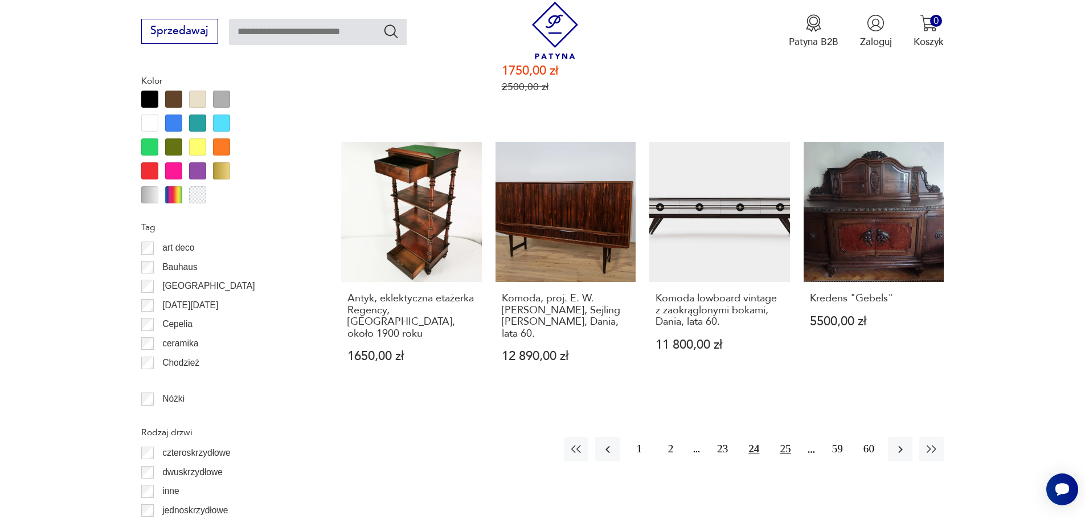
click at [784, 437] on button "25" at bounding box center [785, 449] width 24 height 24
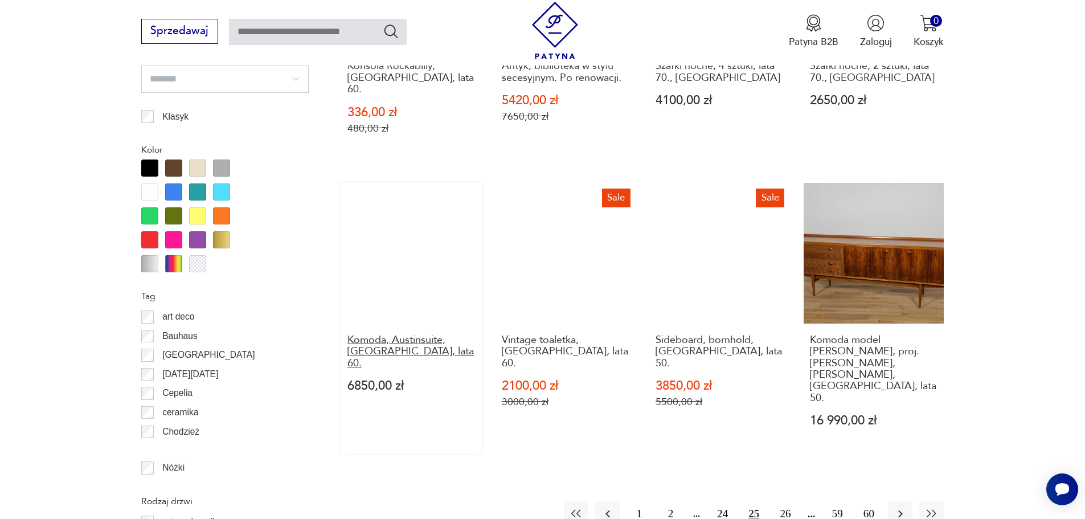
scroll to position [1240, 0]
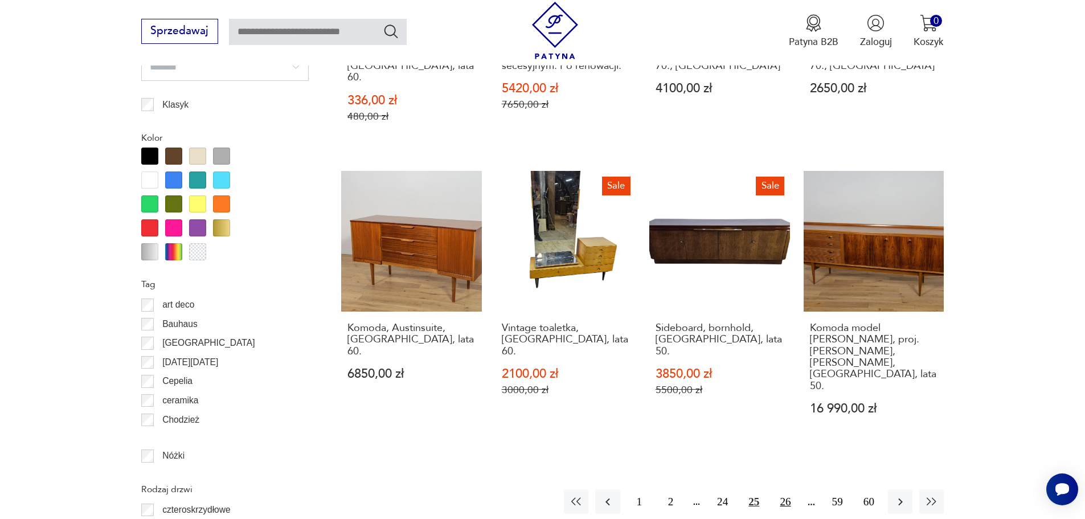
click at [788, 489] on button "26" at bounding box center [785, 501] width 24 height 24
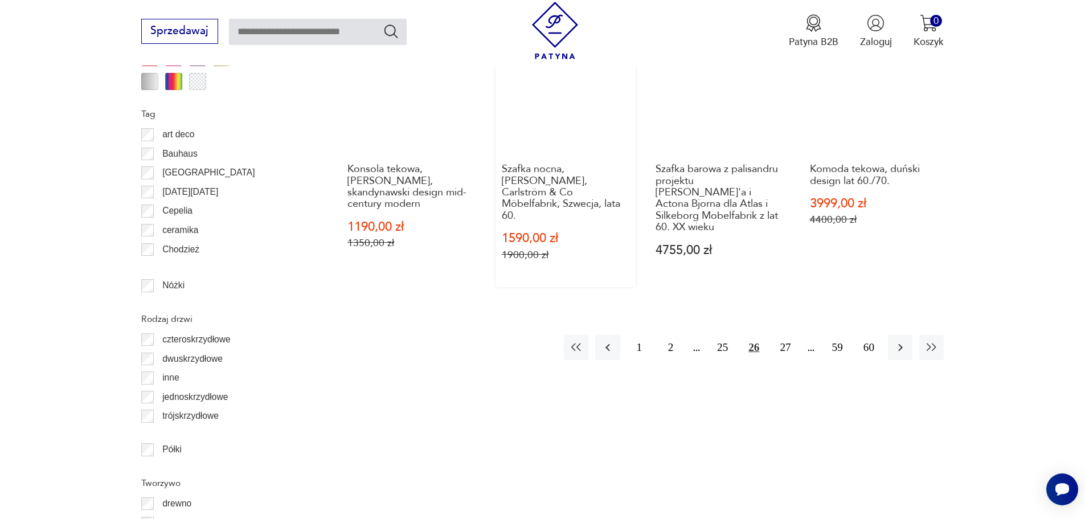
scroll to position [1411, 0]
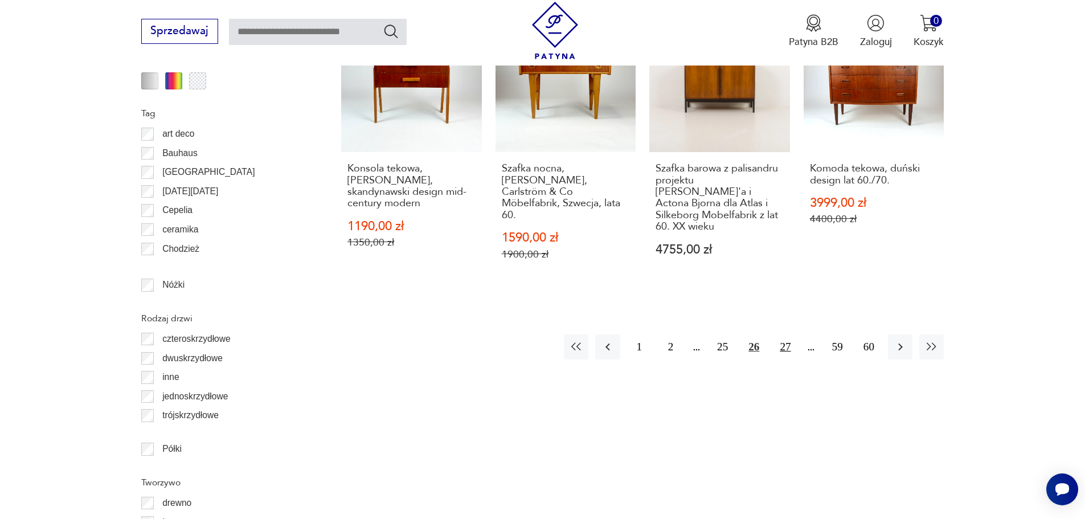
click at [783, 334] on button "27" at bounding box center [785, 346] width 24 height 24
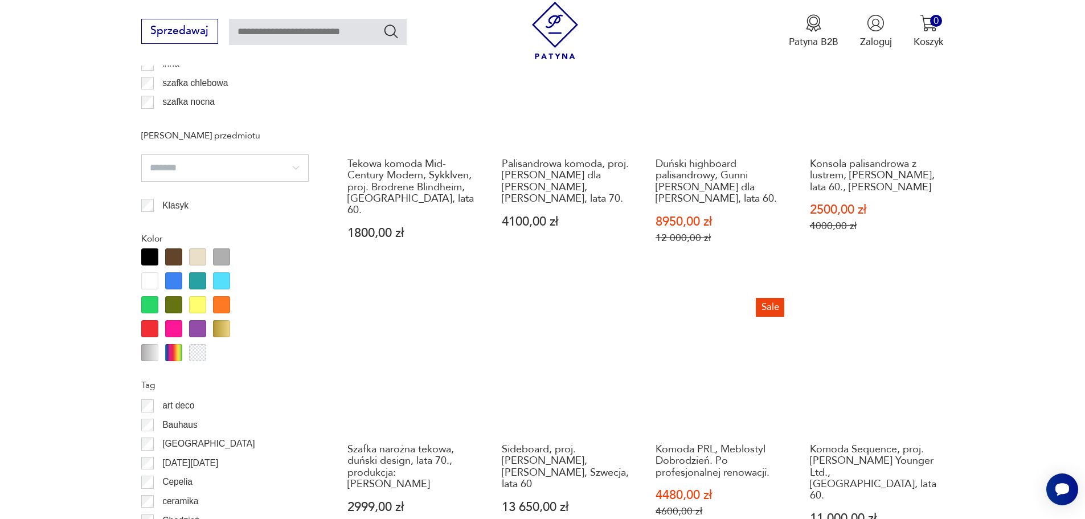
scroll to position [1297, 0]
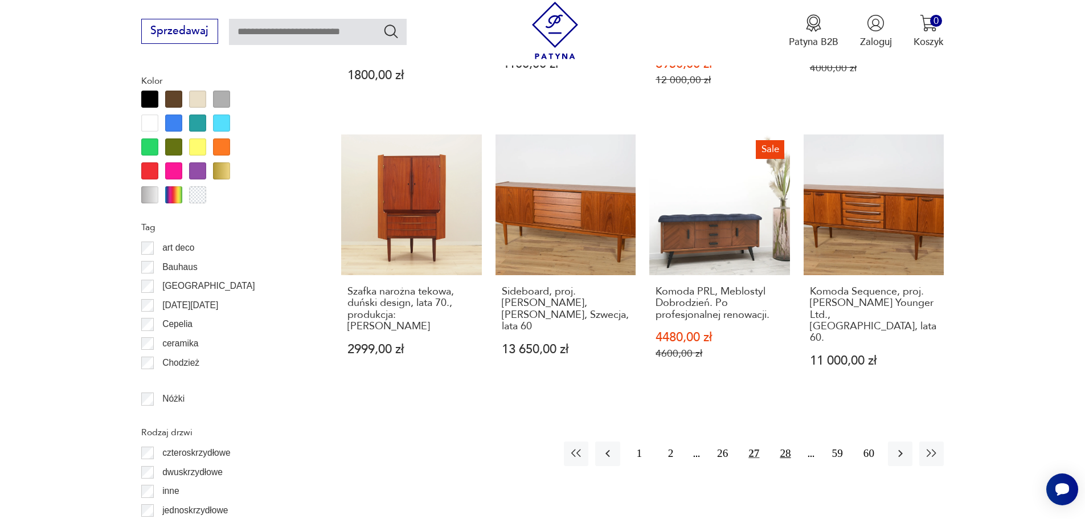
click at [785, 445] on button "28" at bounding box center [785, 453] width 24 height 24
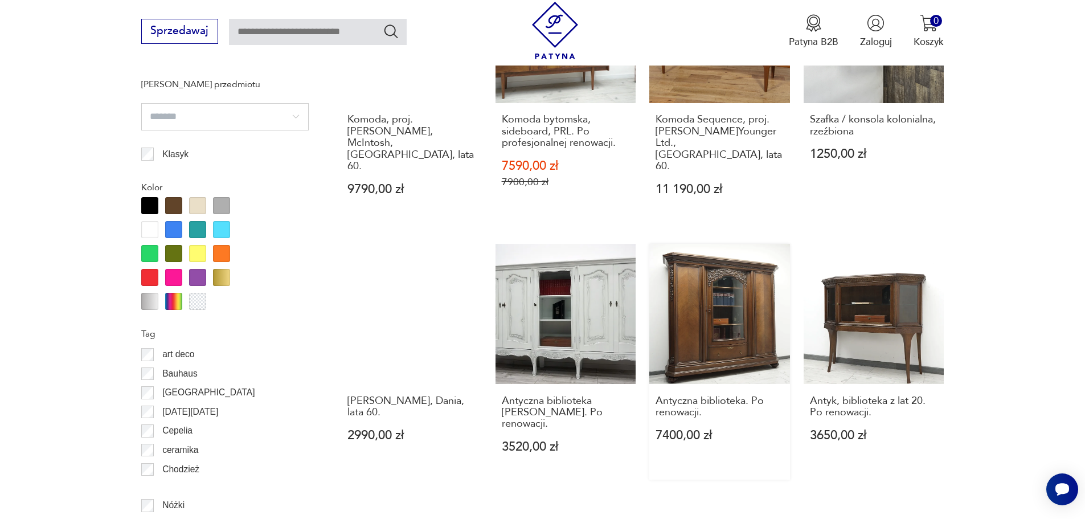
scroll to position [1297, 0]
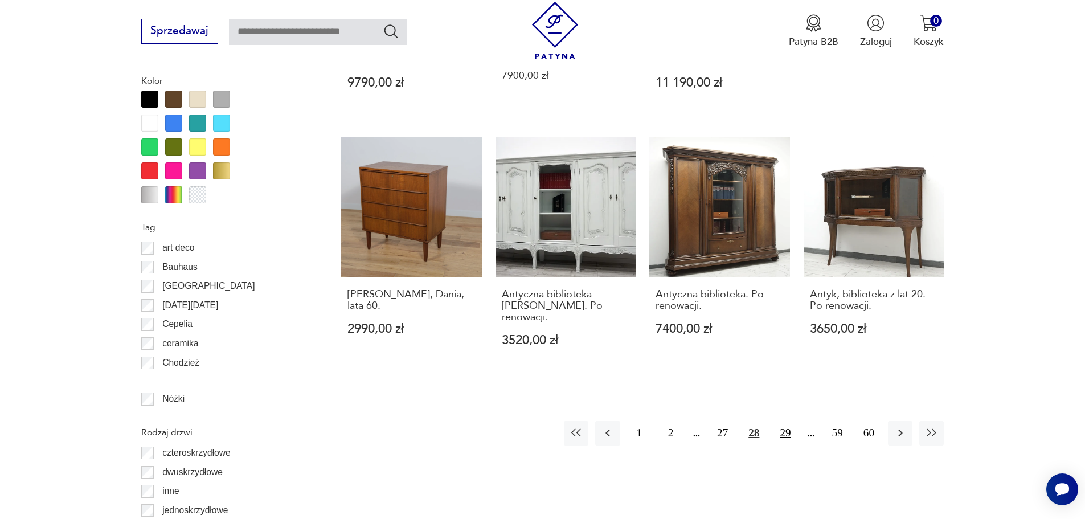
click at [782, 421] on button "29" at bounding box center [785, 433] width 24 height 24
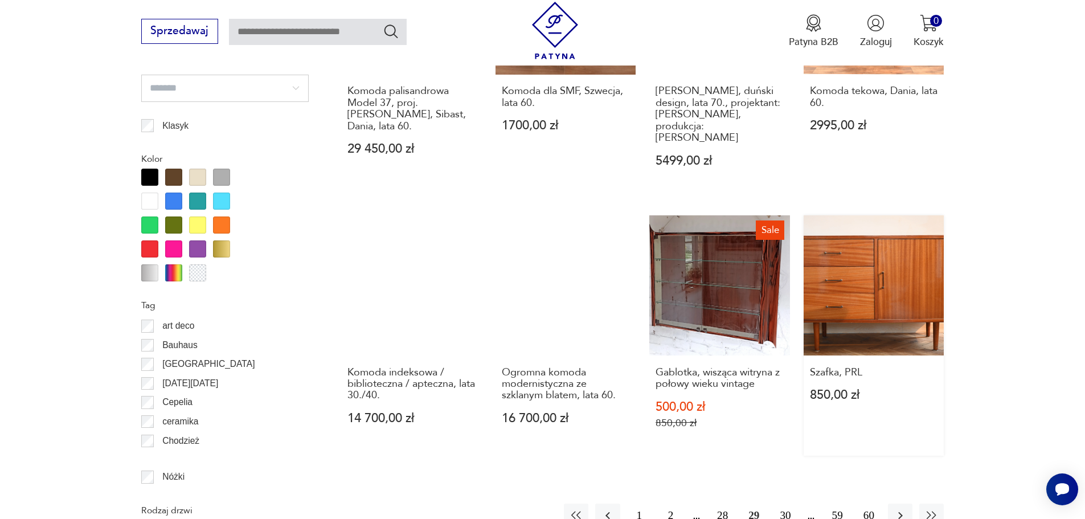
scroll to position [1240, 0]
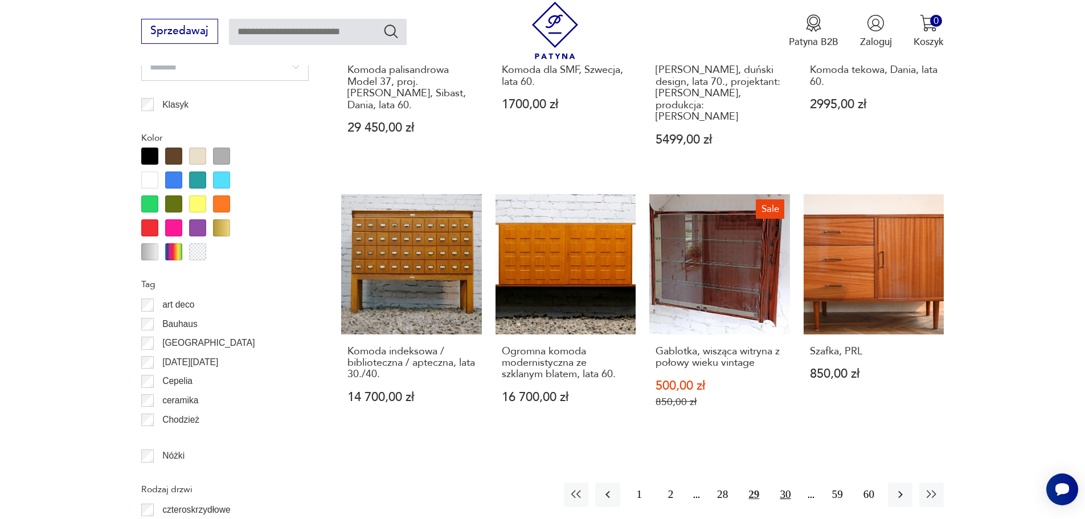
click at [788, 482] on button "30" at bounding box center [785, 494] width 24 height 24
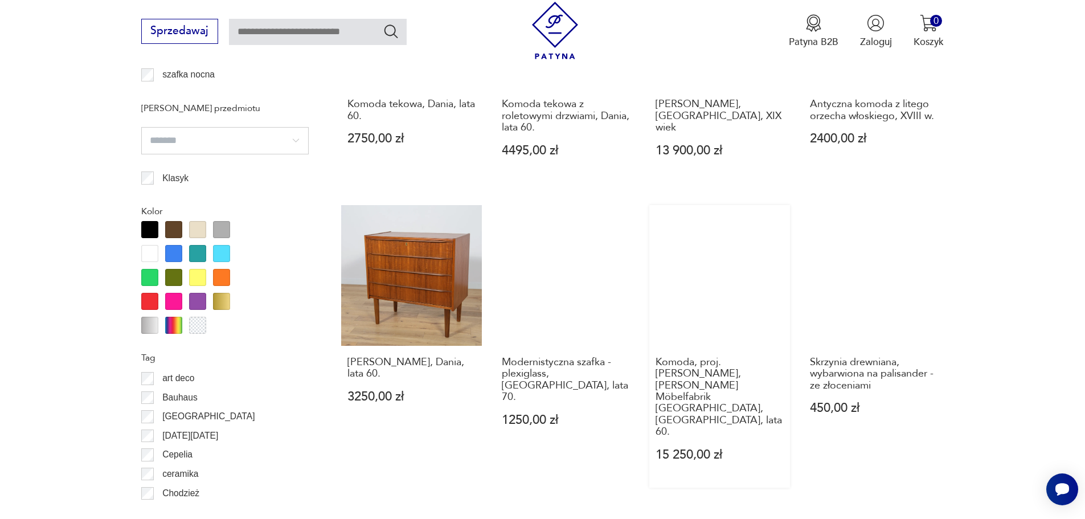
scroll to position [1183, 0]
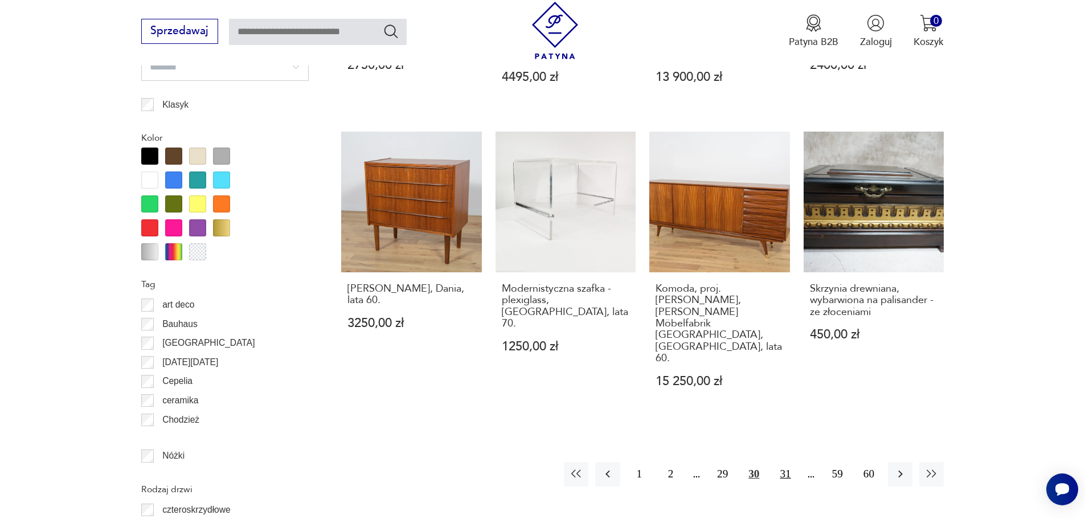
click at [785, 462] on button "31" at bounding box center [785, 474] width 24 height 24
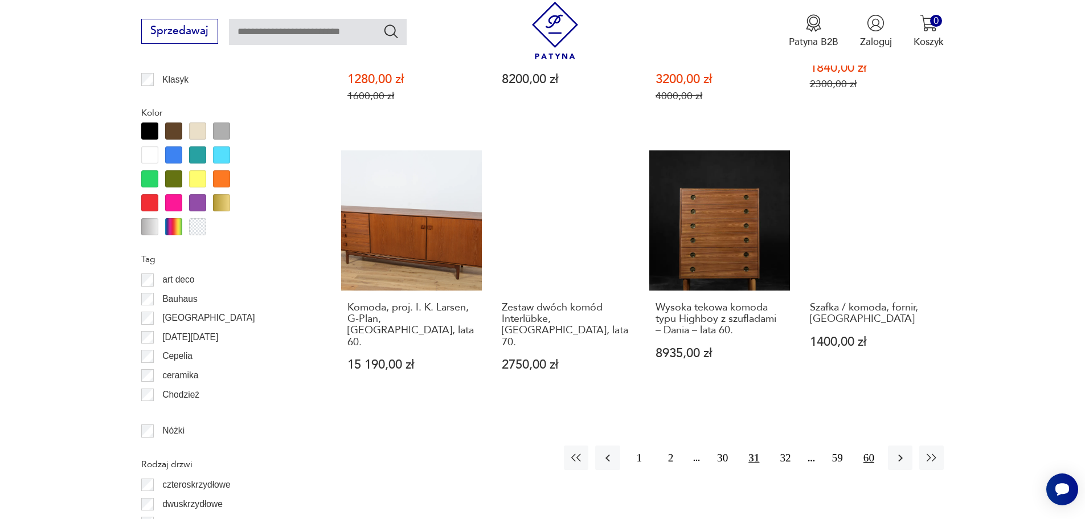
scroll to position [1354, 0]
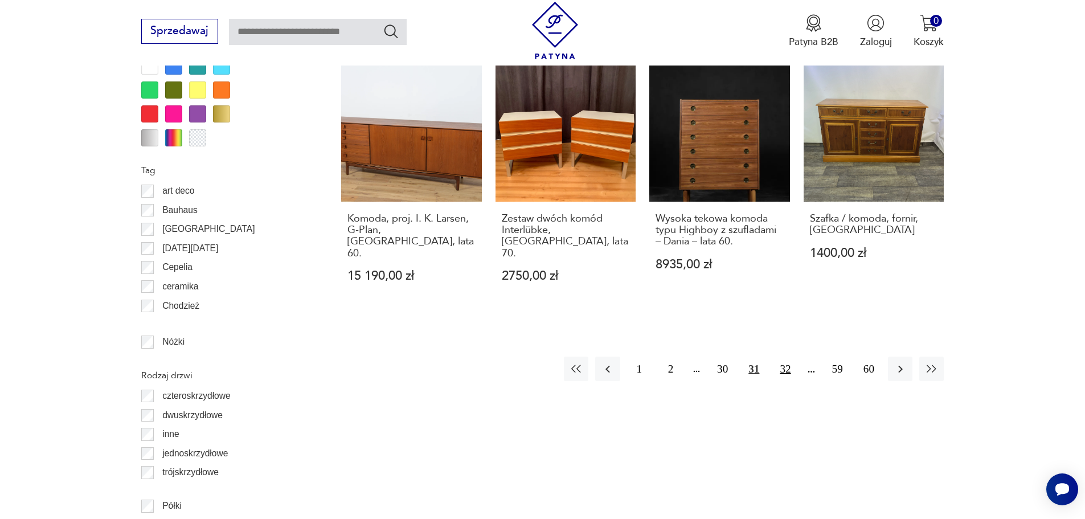
click at [783, 356] on button "32" at bounding box center [785, 368] width 24 height 24
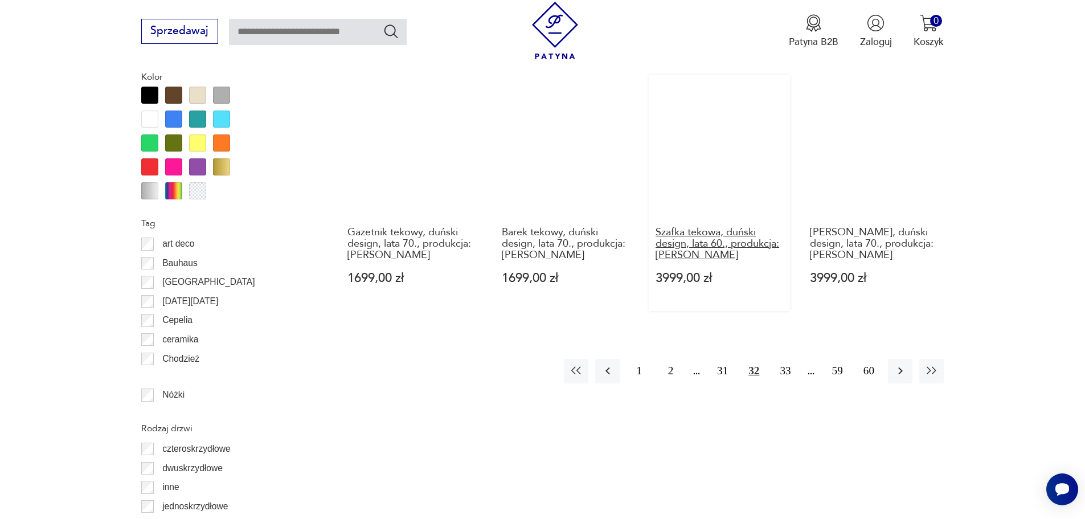
scroll to position [1183, 0]
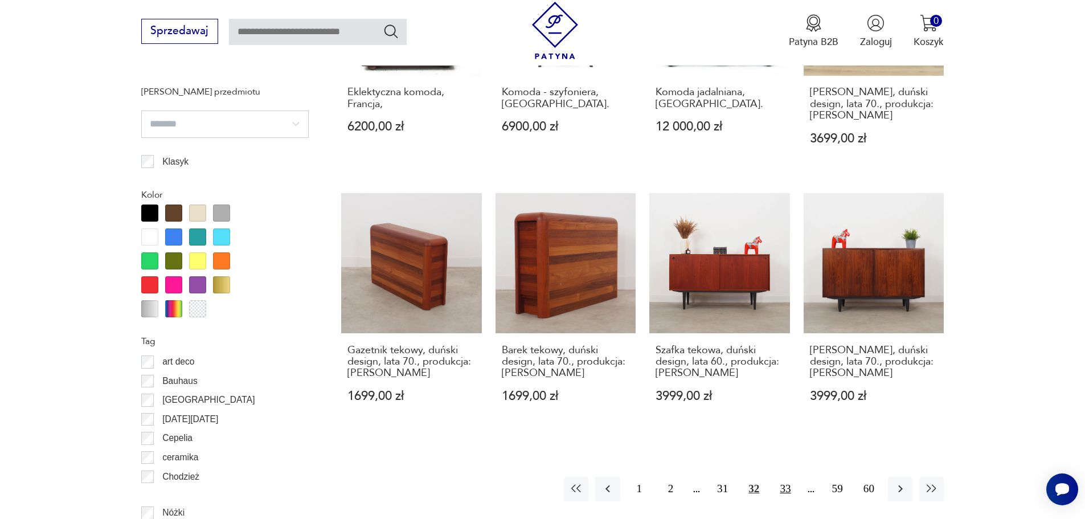
click at [785, 490] on button "33" at bounding box center [785, 489] width 24 height 24
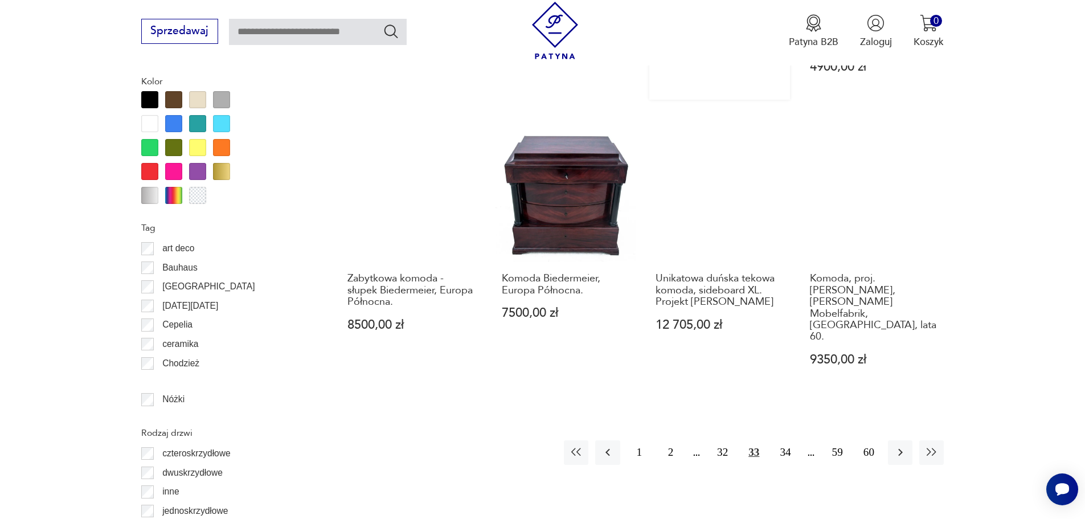
scroll to position [1297, 0]
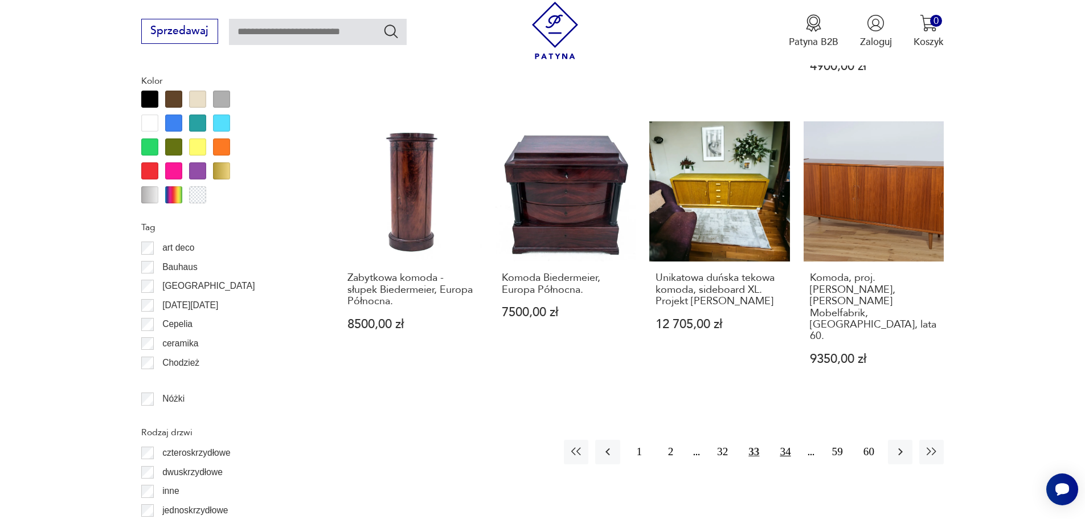
click at [782, 440] on button "34" at bounding box center [785, 452] width 24 height 24
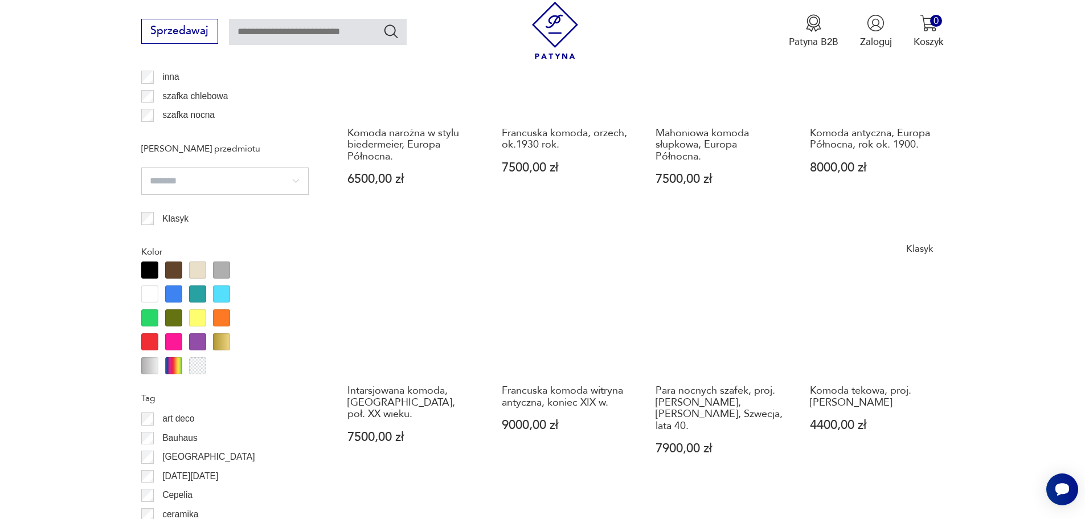
scroll to position [1411, 0]
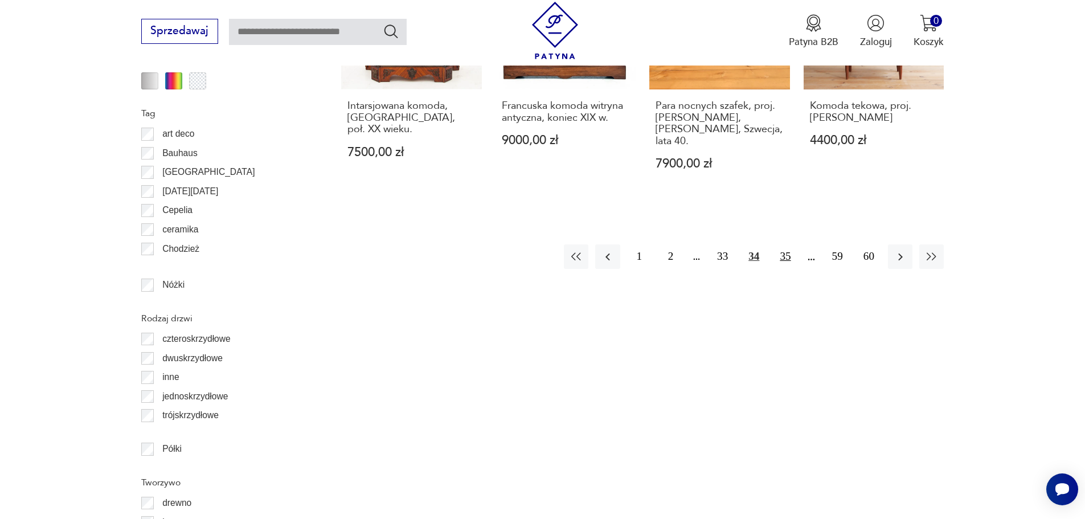
click at [786, 244] on button "35" at bounding box center [785, 256] width 24 height 24
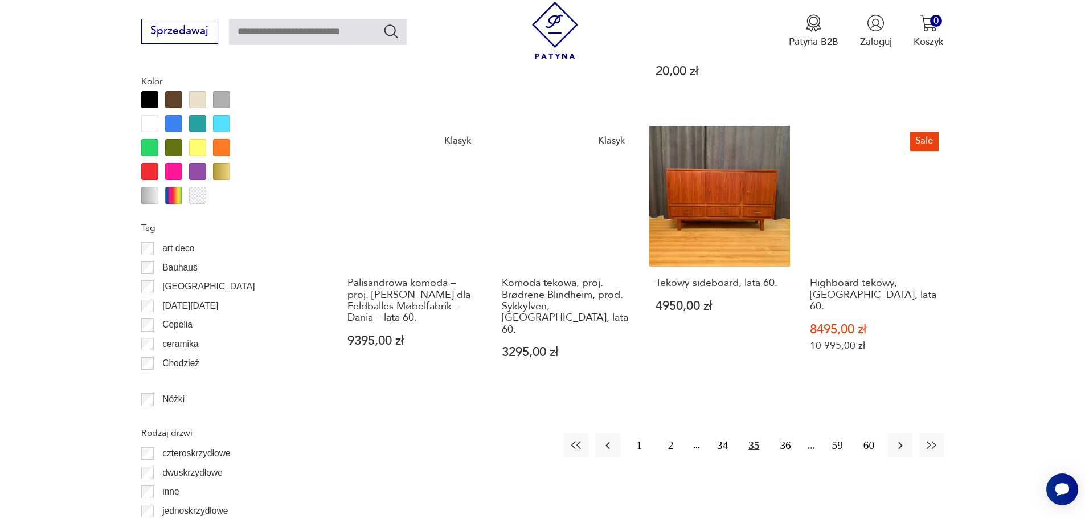
scroll to position [1297, 0]
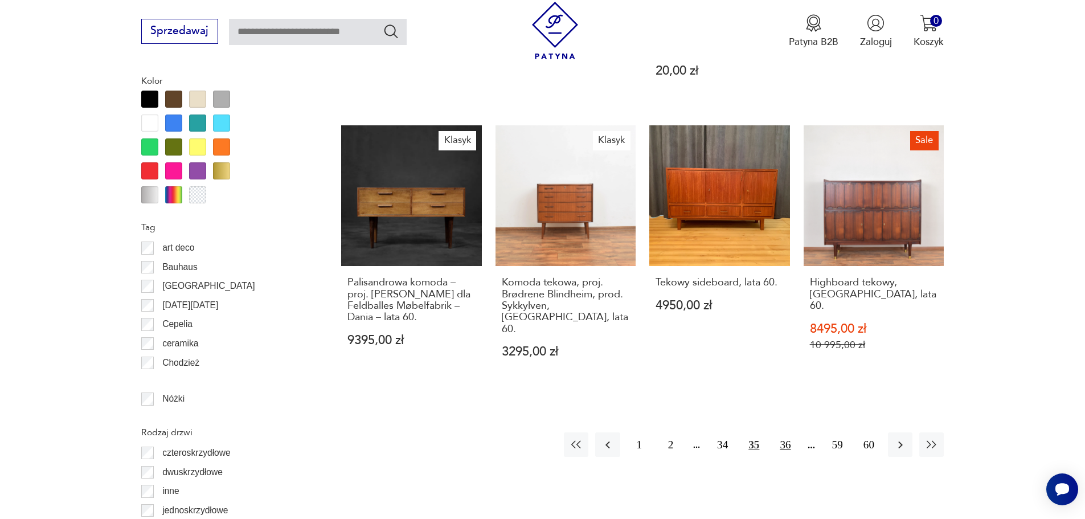
click at [782, 432] on button "36" at bounding box center [785, 444] width 24 height 24
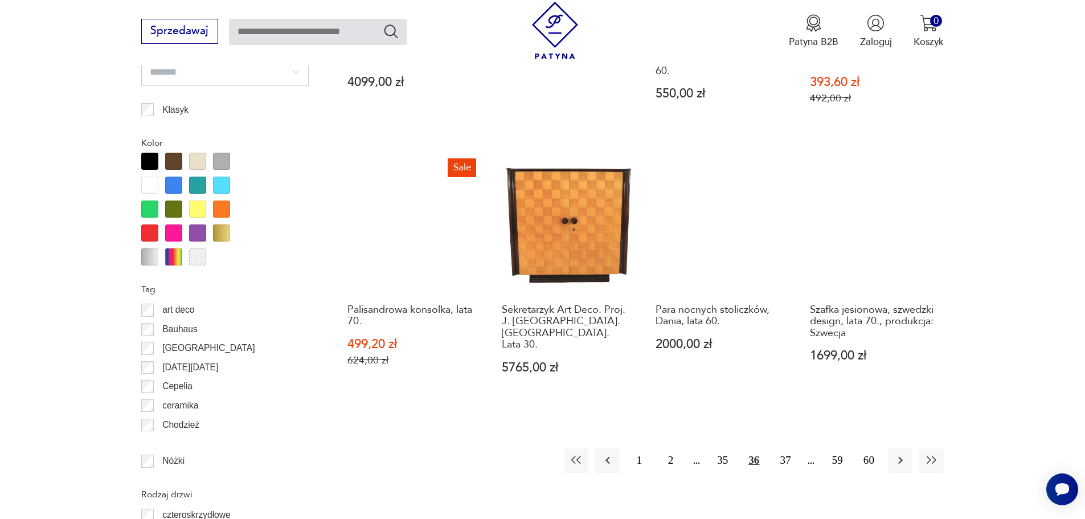
scroll to position [1240, 0]
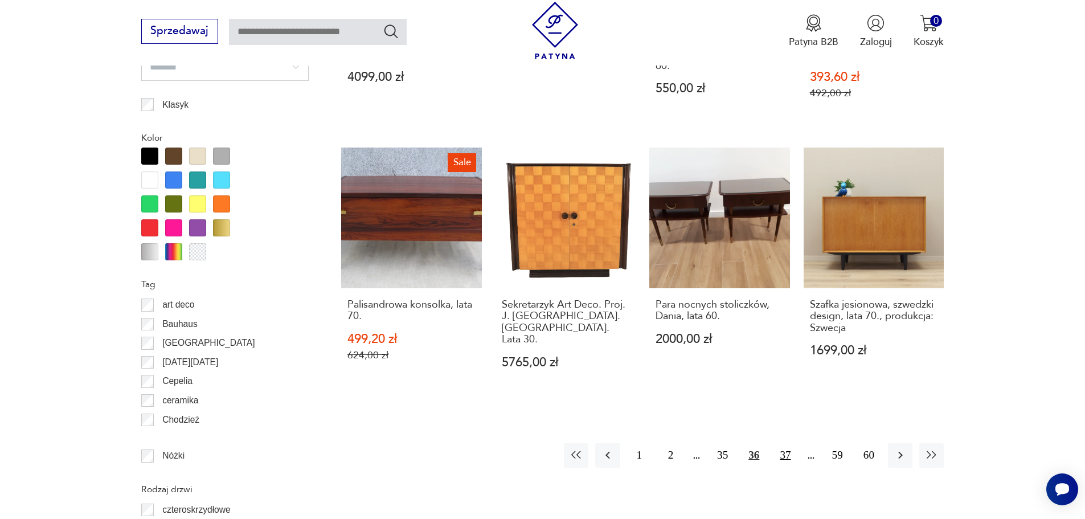
click at [787, 443] on button "37" at bounding box center [785, 455] width 24 height 24
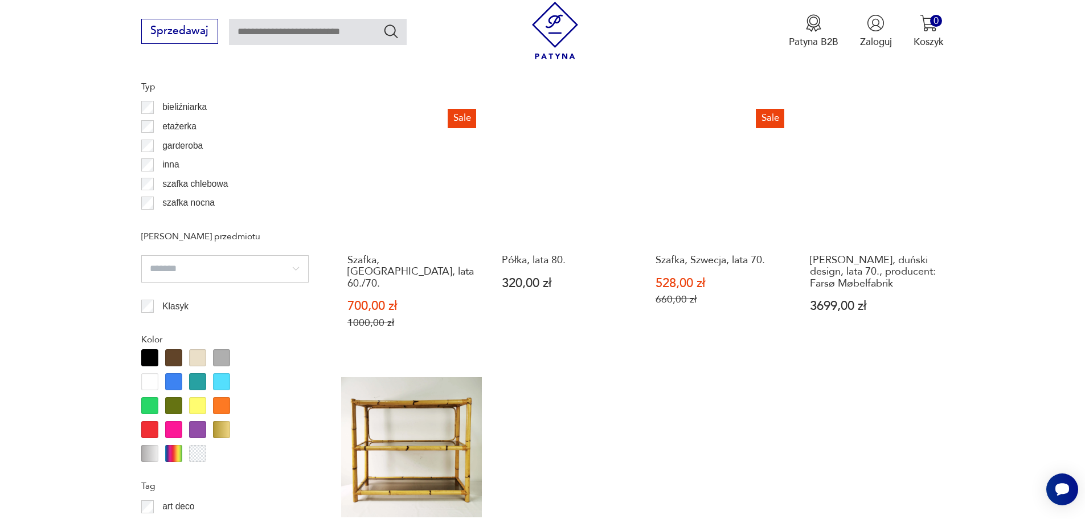
scroll to position [1183, 0]
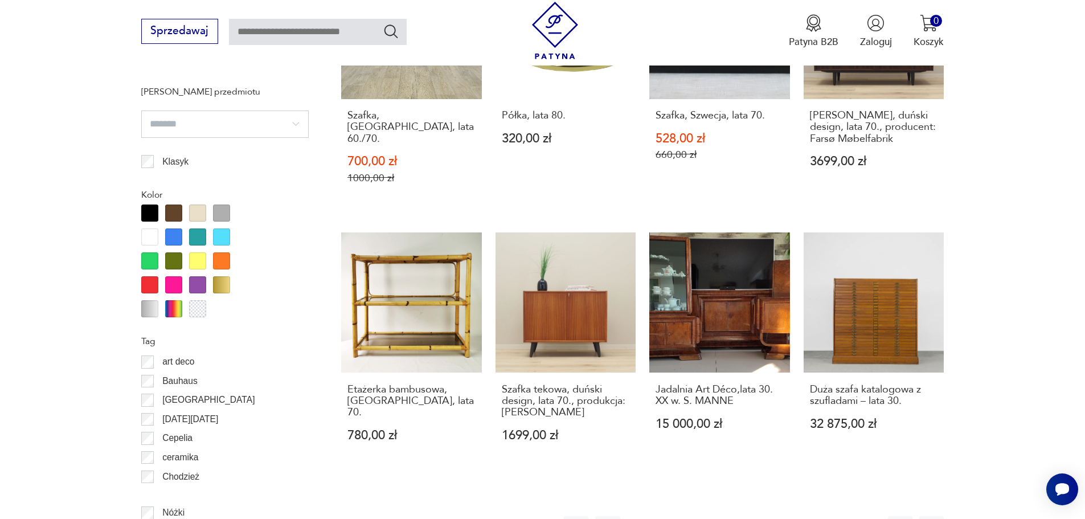
click at [785, 516] on button "38" at bounding box center [785, 528] width 24 height 24
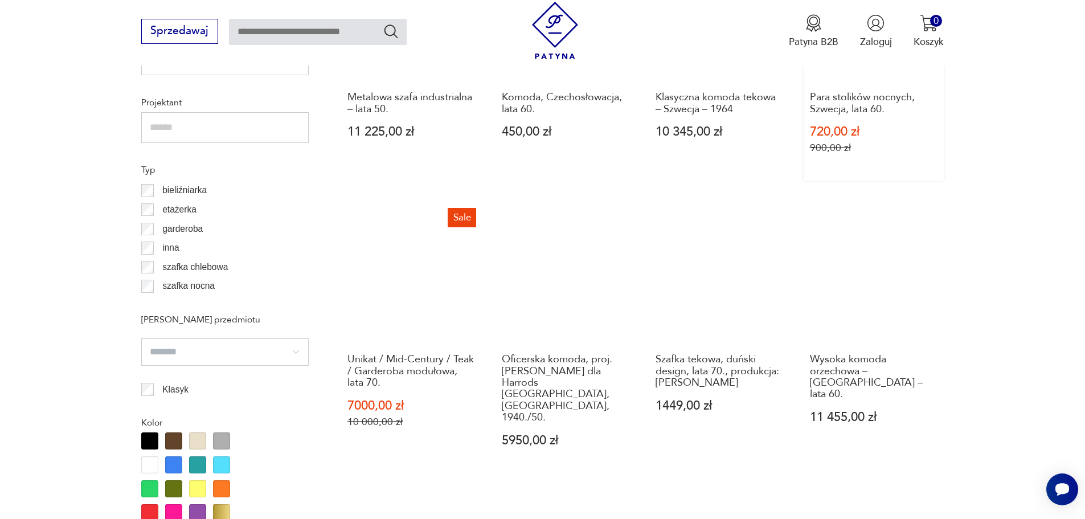
scroll to position [1297, 0]
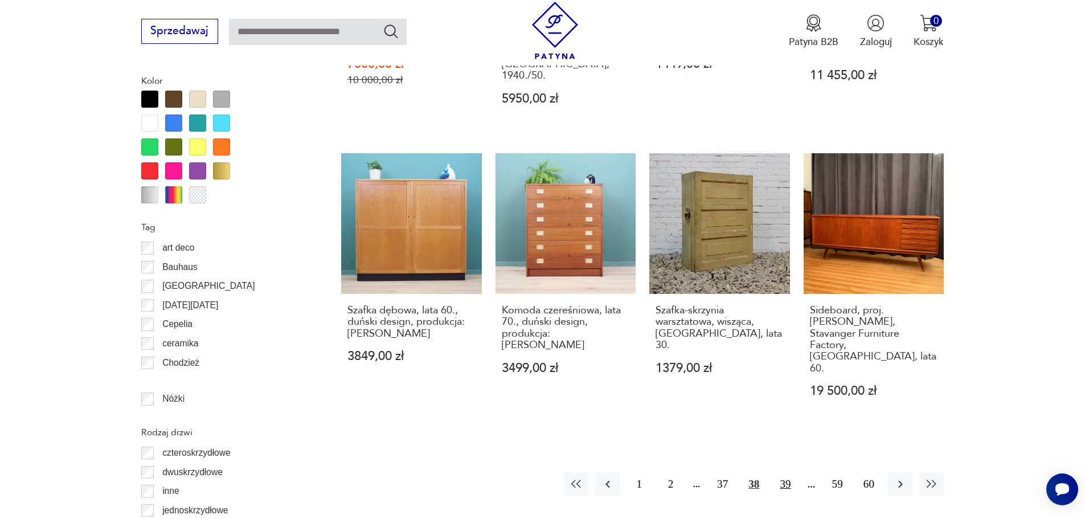
click at [792, 471] on button "39" at bounding box center [785, 483] width 24 height 24
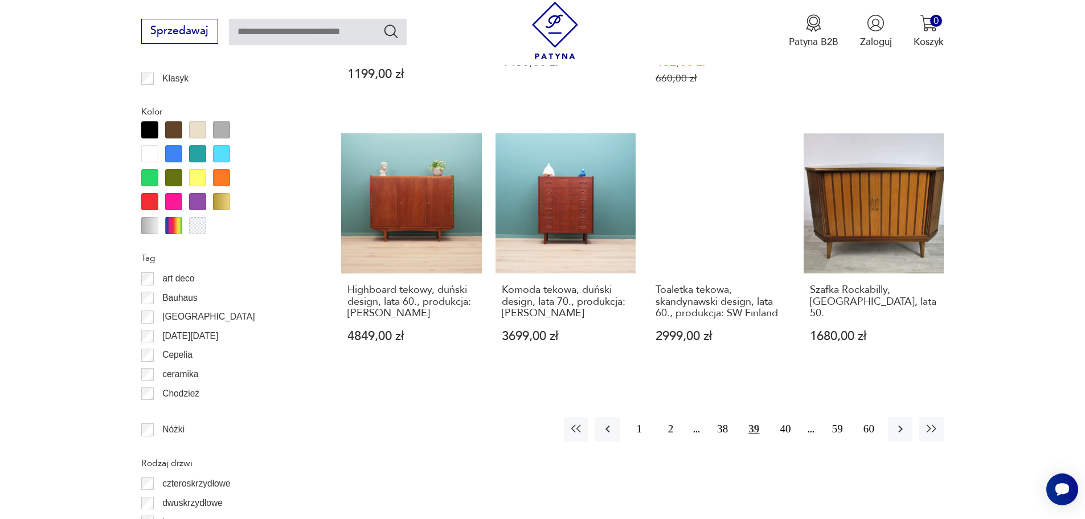
scroll to position [1411, 0]
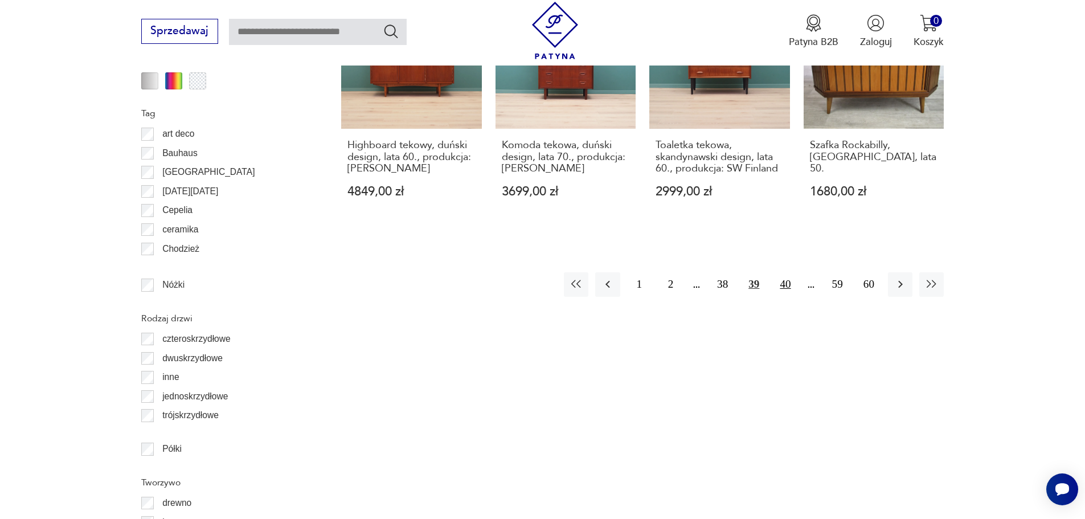
click at [778, 272] on button "40" at bounding box center [785, 284] width 24 height 24
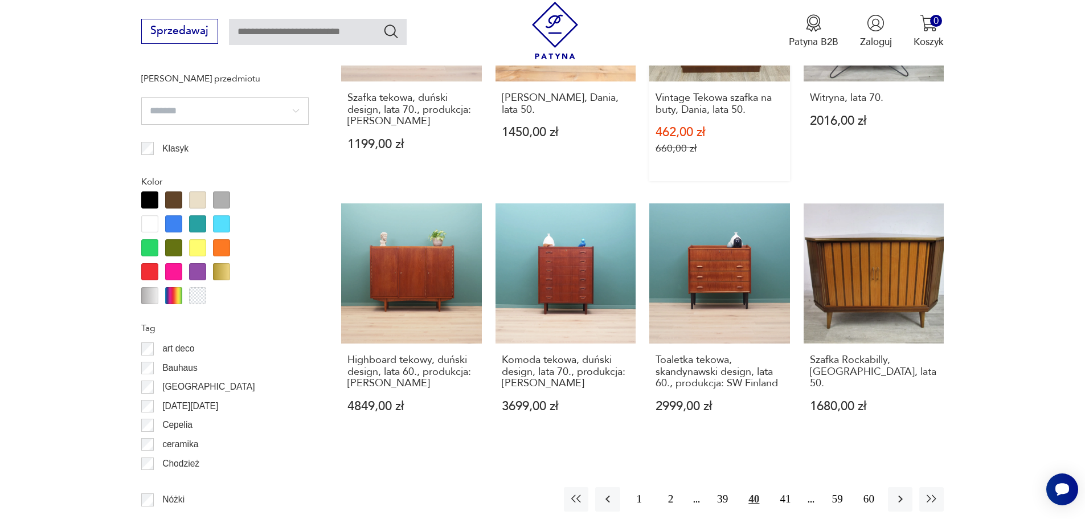
click at [785, 261] on div "Znaleziono 953 produkty Filtruj Sortuj według daty dodania Sortuj według daty d…" at bounding box center [642, 123] width 602 height 1524
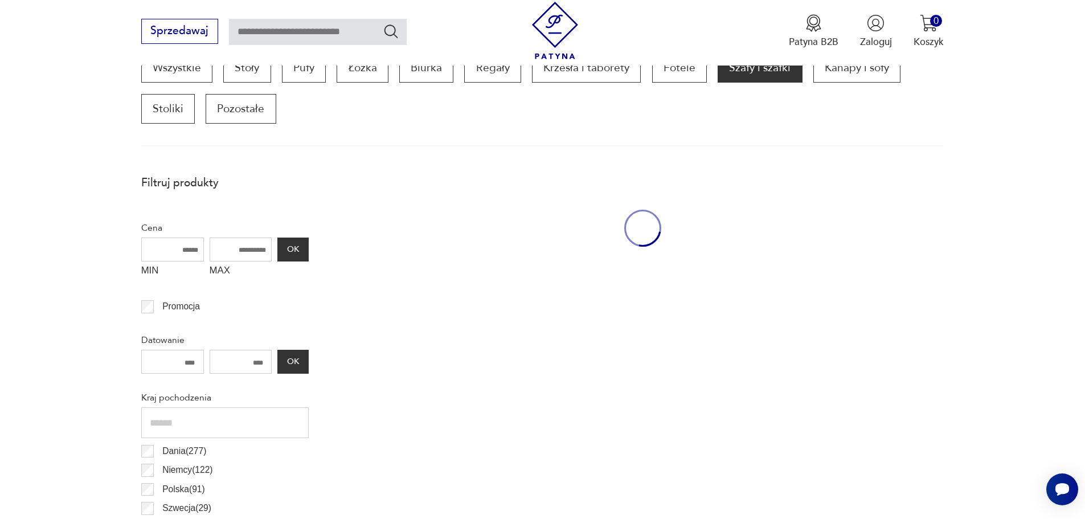
scroll to position [386, 0]
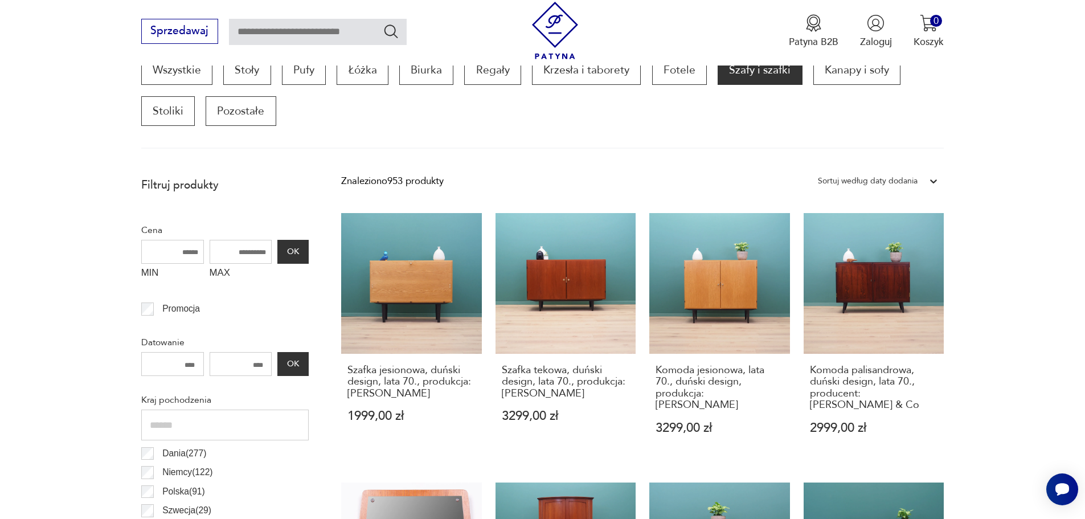
scroll to position [1411, 0]
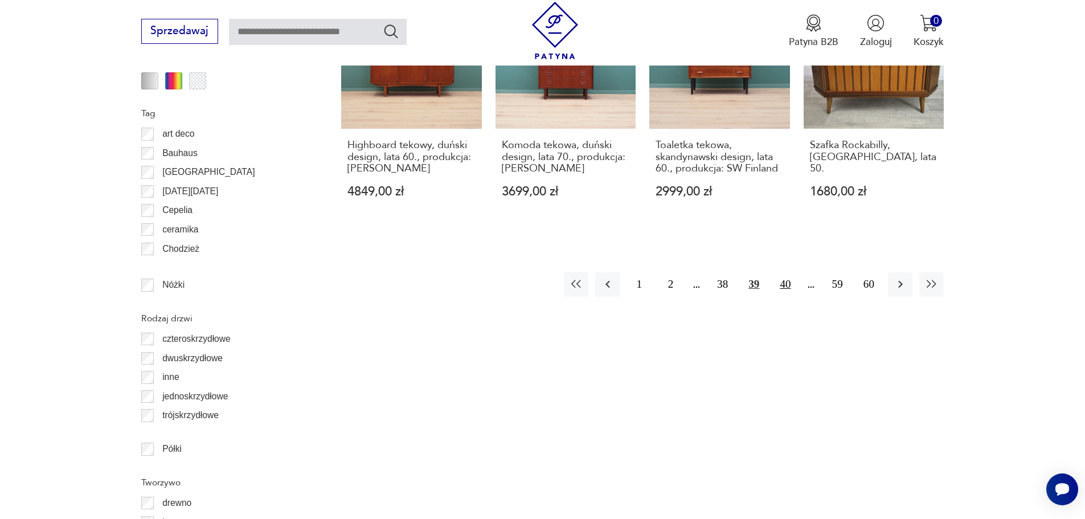
click at [781, 272] on button "40" at bounding box center [785, 284] width 24 height 24
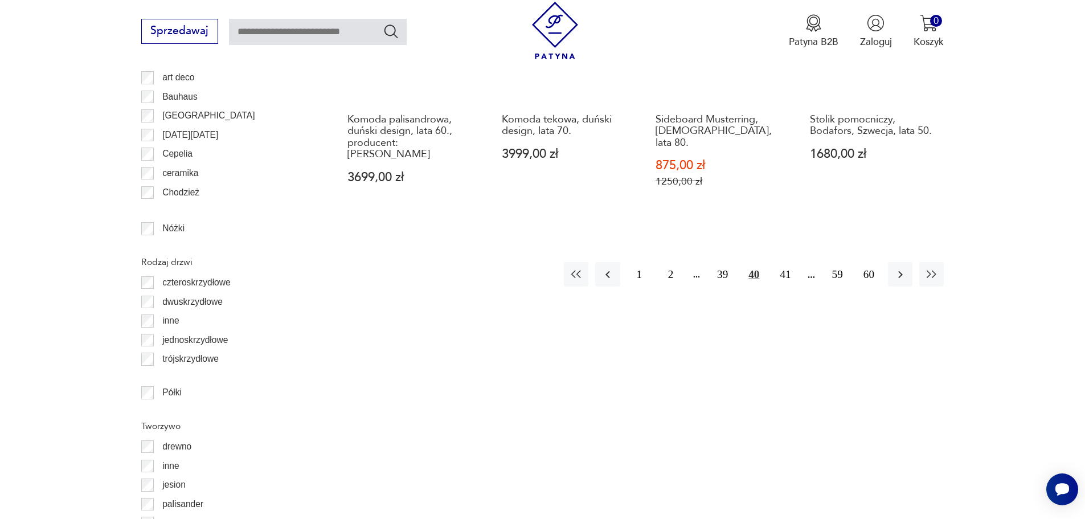
scroll to position [1468, 0]
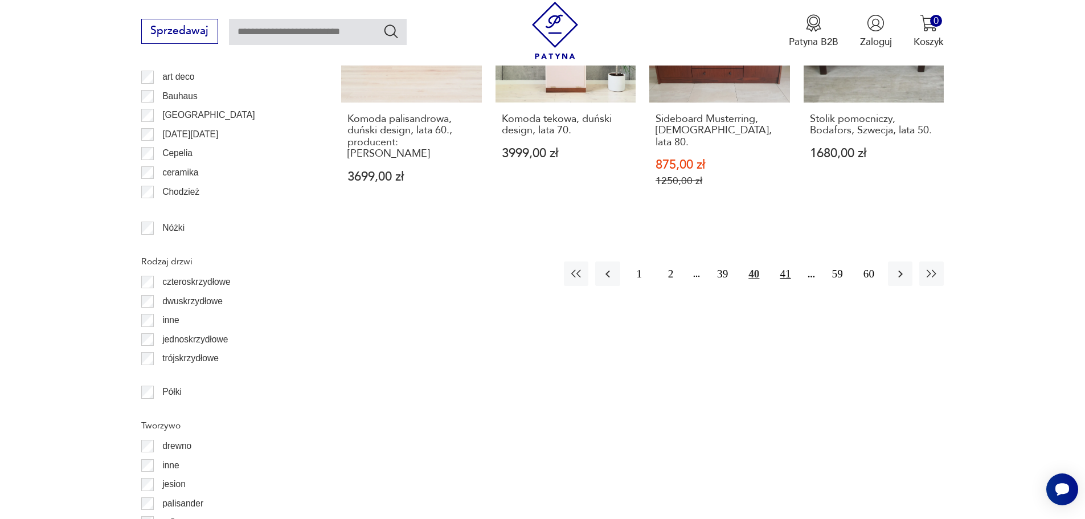
click at [788, 261] on button "41" at bounding box center [785, 273] width 24 height 24
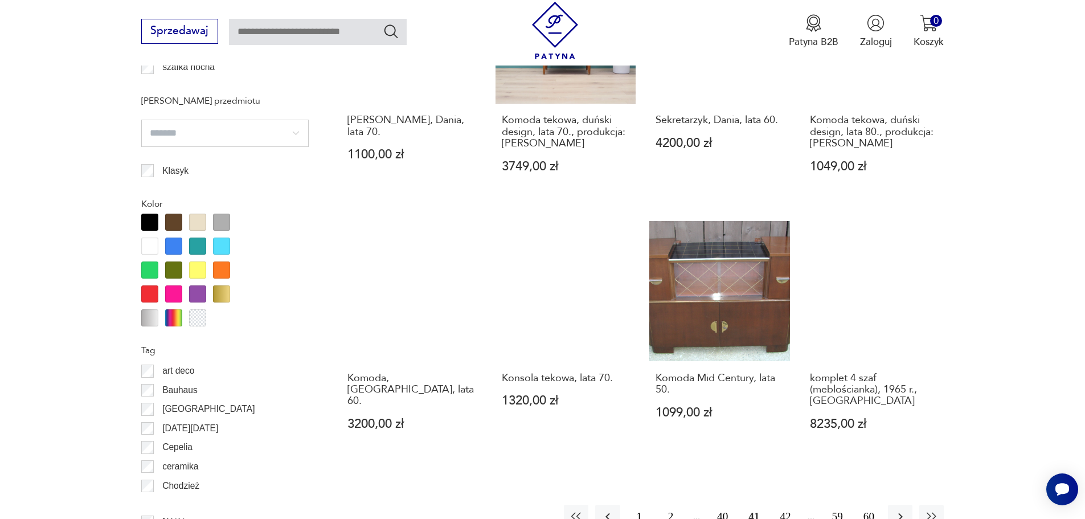
scroll to position [1240, 0]
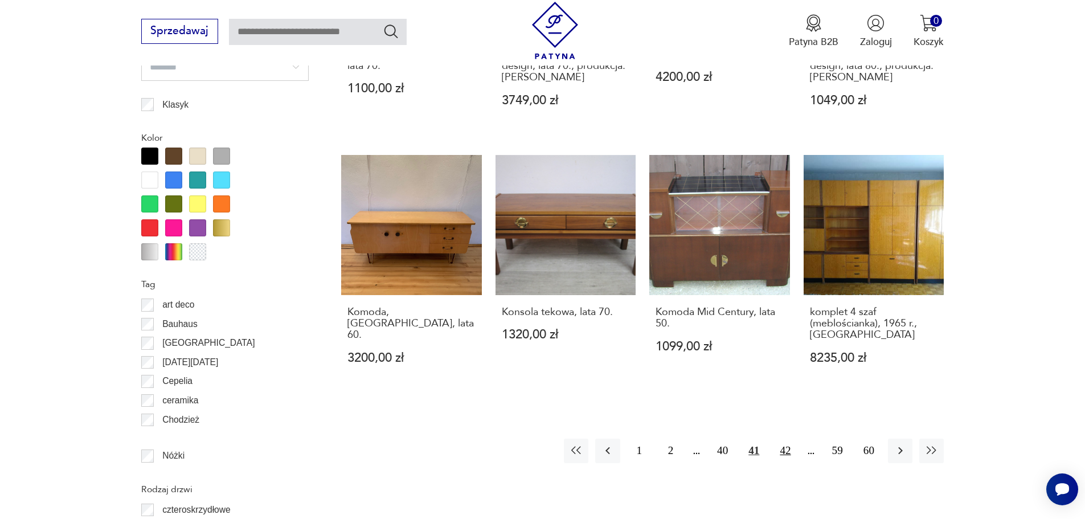
click at [792, 438] on button "42" at bounding box center [785, 450] width 24 height 24
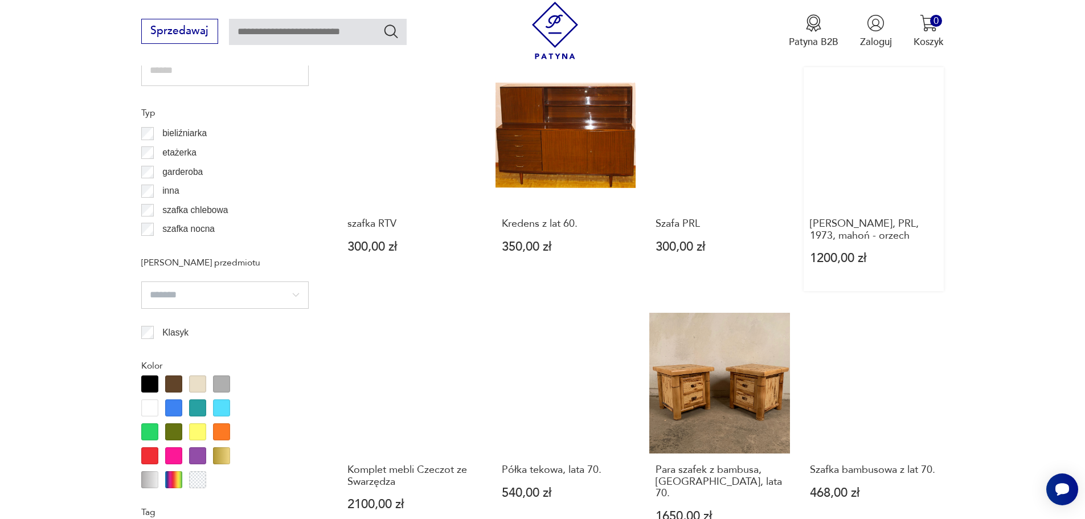
scroll to position [1126, 0]
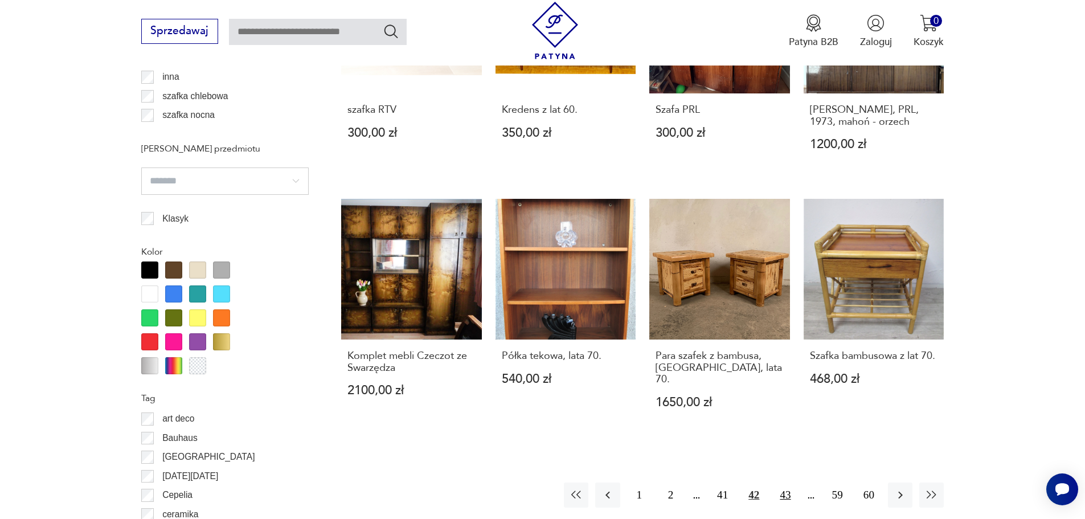
click at [787, 498] on button "43" at bounding box center [785, 494] width 24 height 24
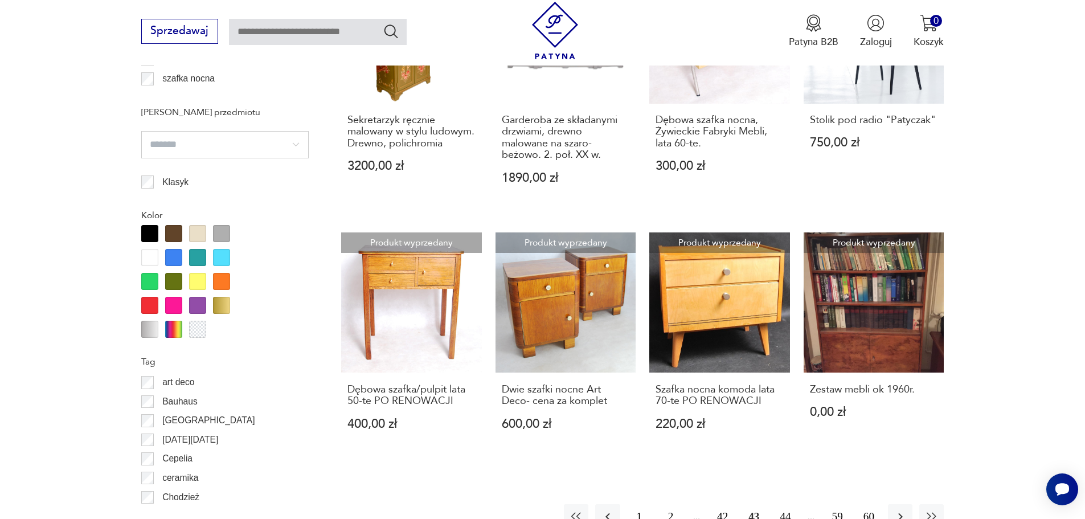
scroll to position [1183, 0]
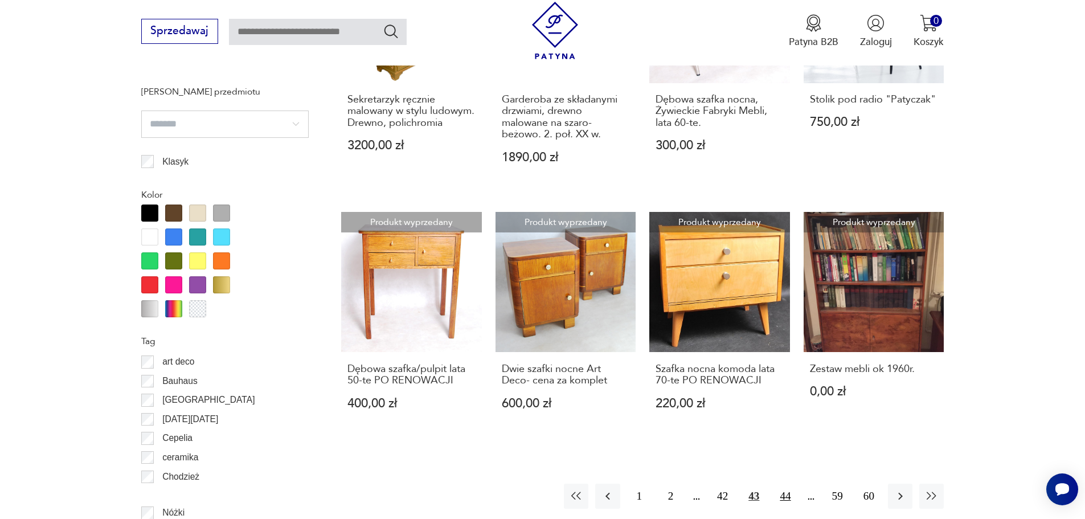
click at [787, 498] on button "44" at bounding box center [785, 495] width 24 height 24
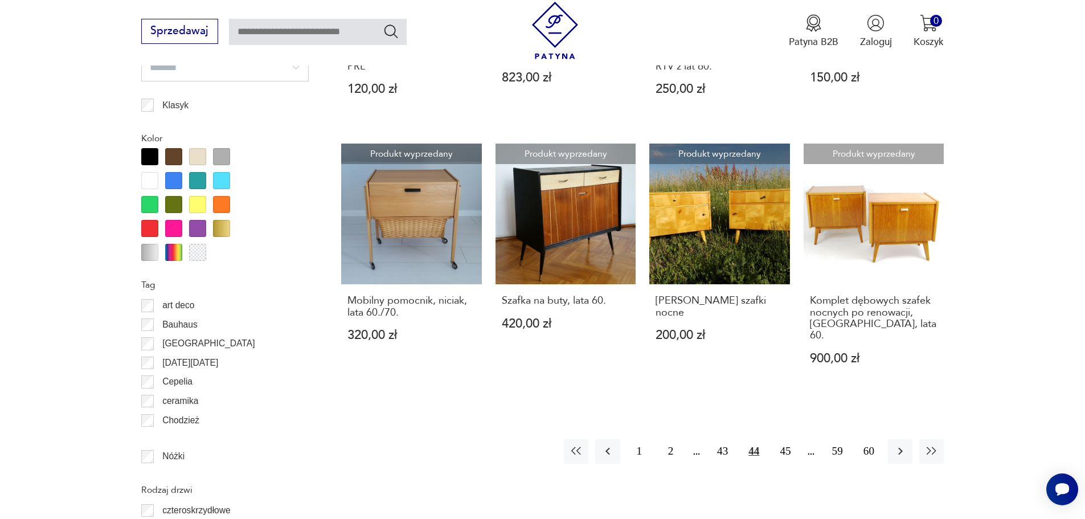
scroll to position [1240, 0]
click at [790, 438] on button "45" at bounding box center [785, 450] width 24 height 24
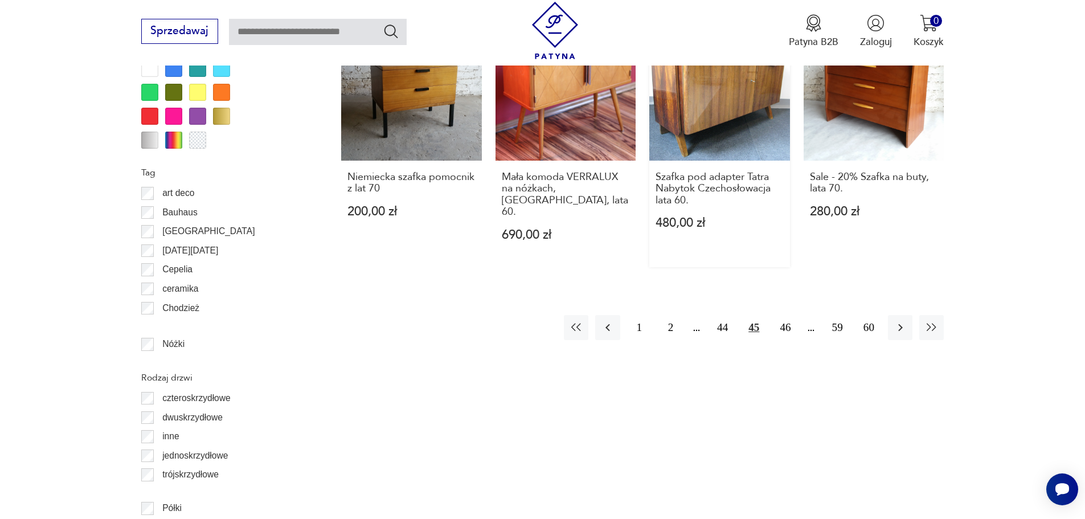
scroll to position [1183, 0]
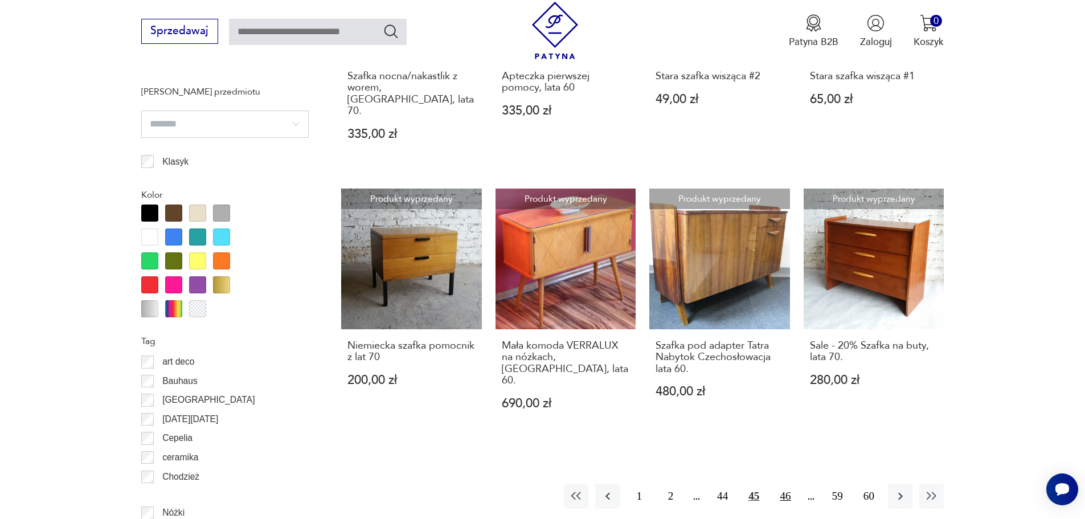
click at [785, 483] on button "46" at bounding box center [785, 495] width 24 height 24
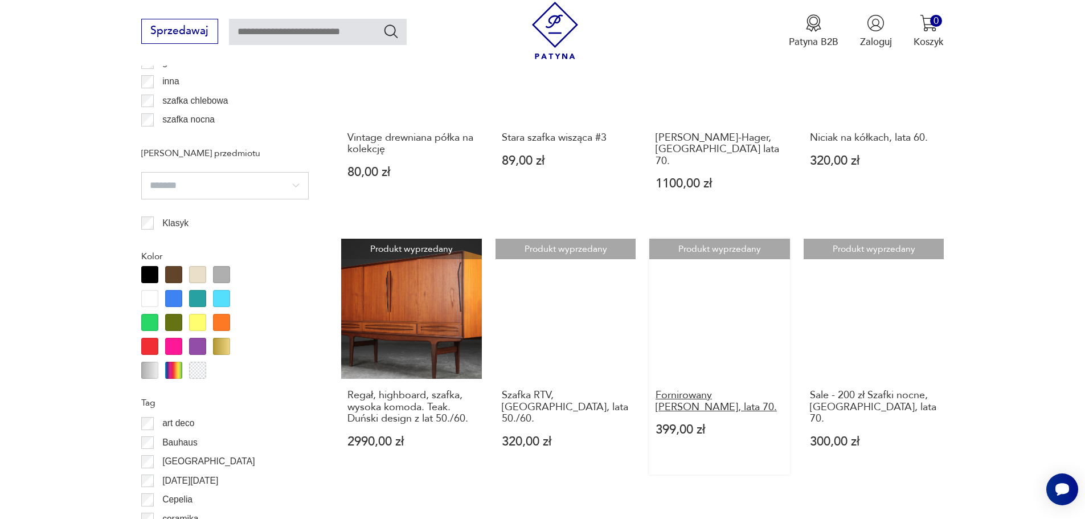
scroll to position [1126, 0]
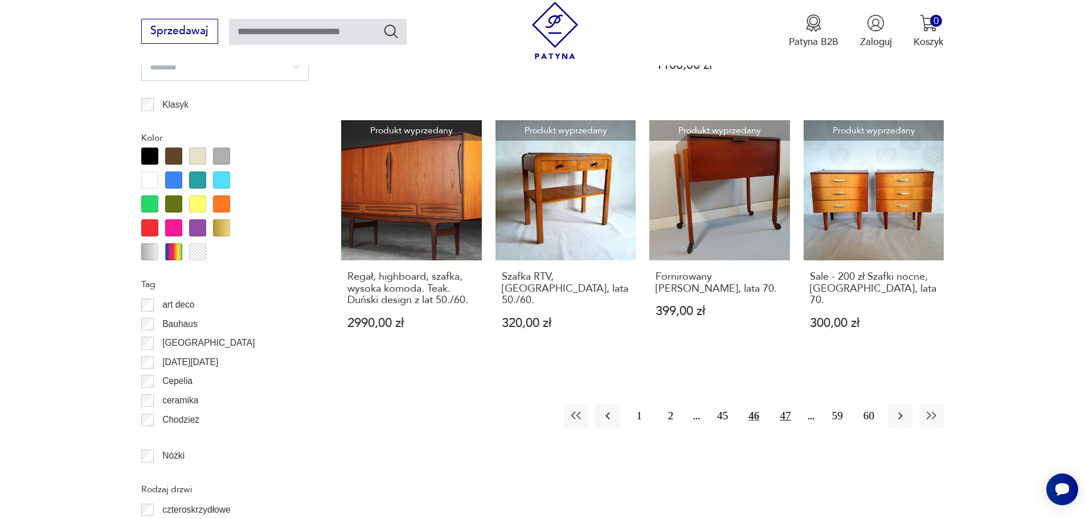
click at [784, 404] on button "47" at bounding box center [785, 416] width 24 height 24
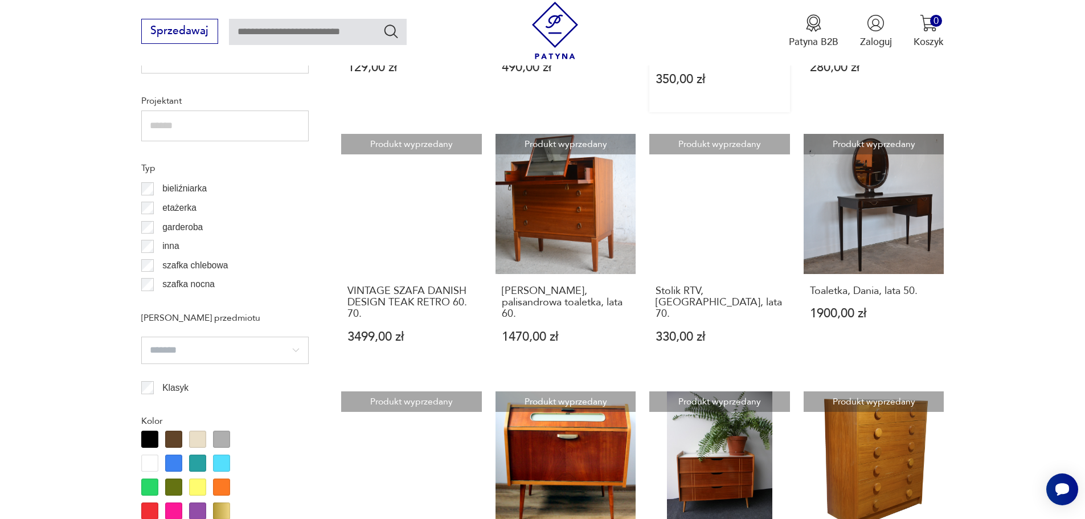
scroll to position [1126, 0]
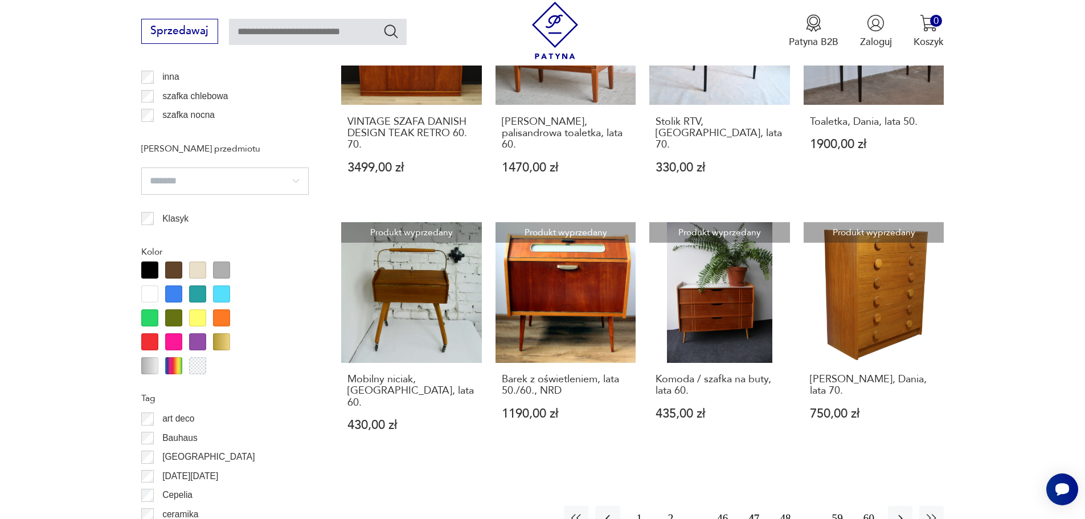
click at [787, 506] on button "48" at bounding box center [785, 518] width 24 height 24
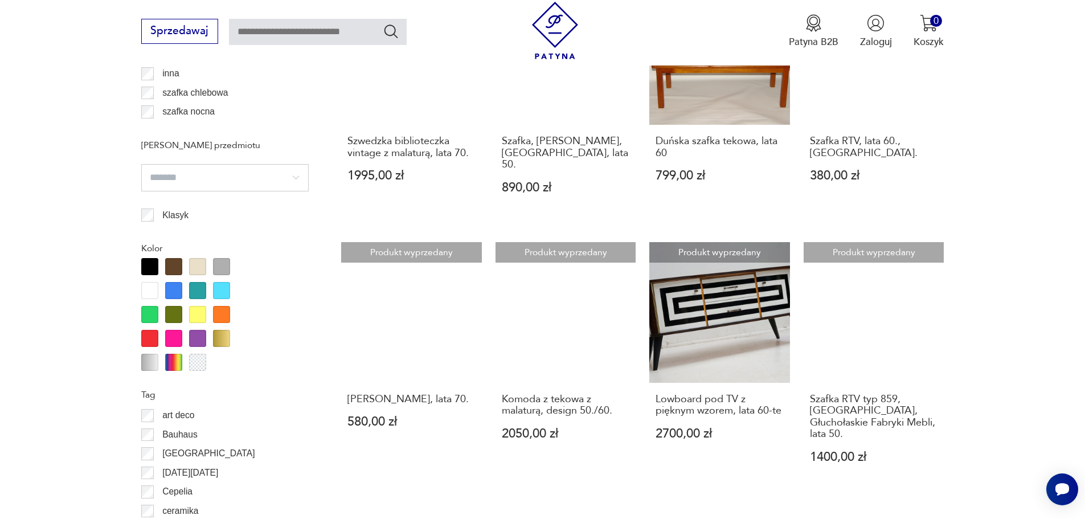
scroll to position [1240, 0]
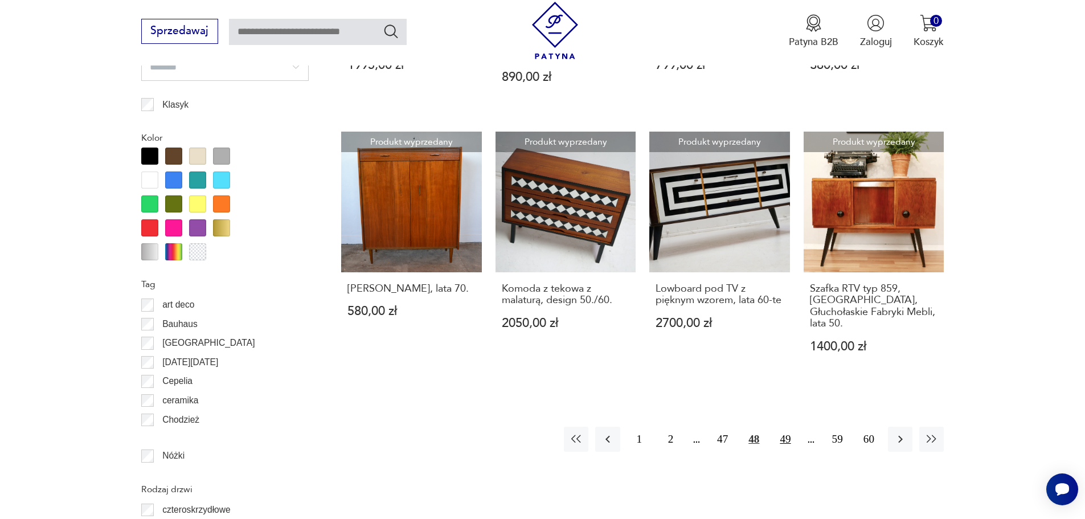
click at [790, 426] on button "49" at bounding box center [785, 438] width 24 height 24
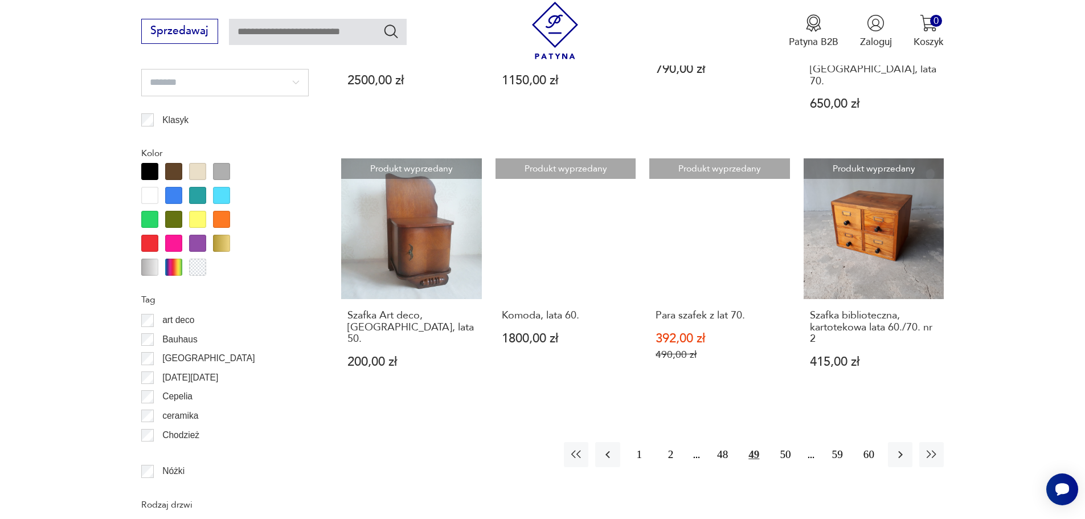
scroll to position [1240, 0]
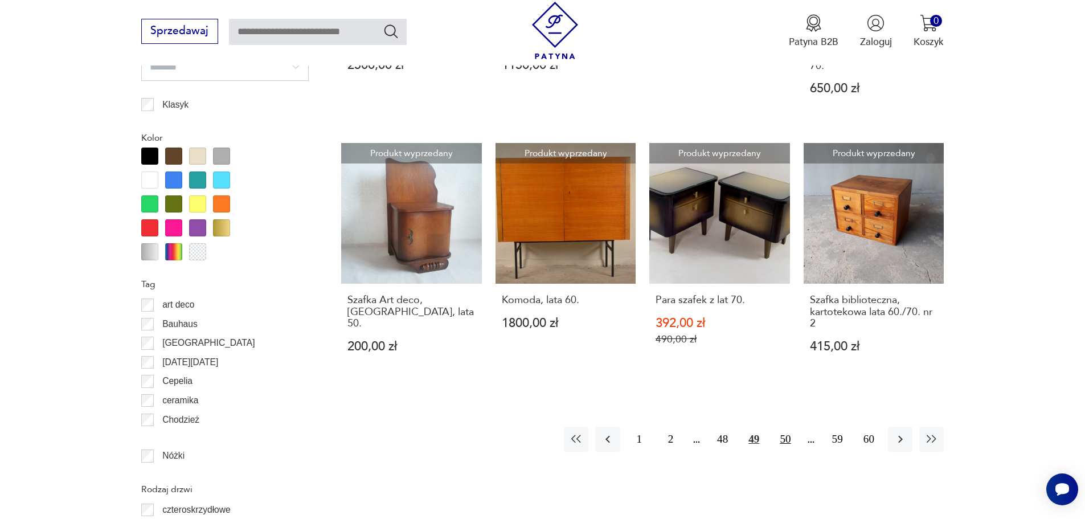
click at [784, 426] on button "50" at bounding box center [785, 438] width 24 height 24
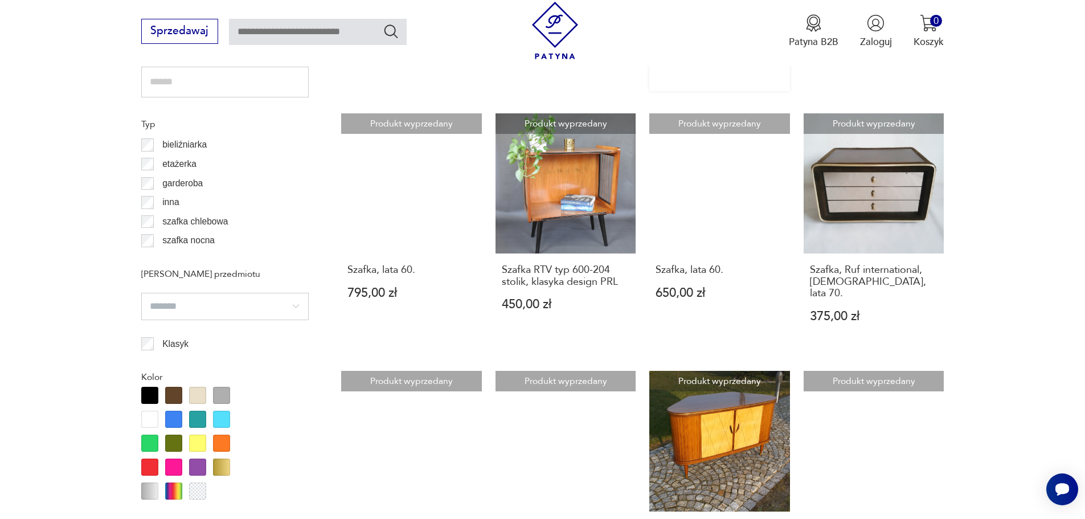
scroll to position [1126, 0]
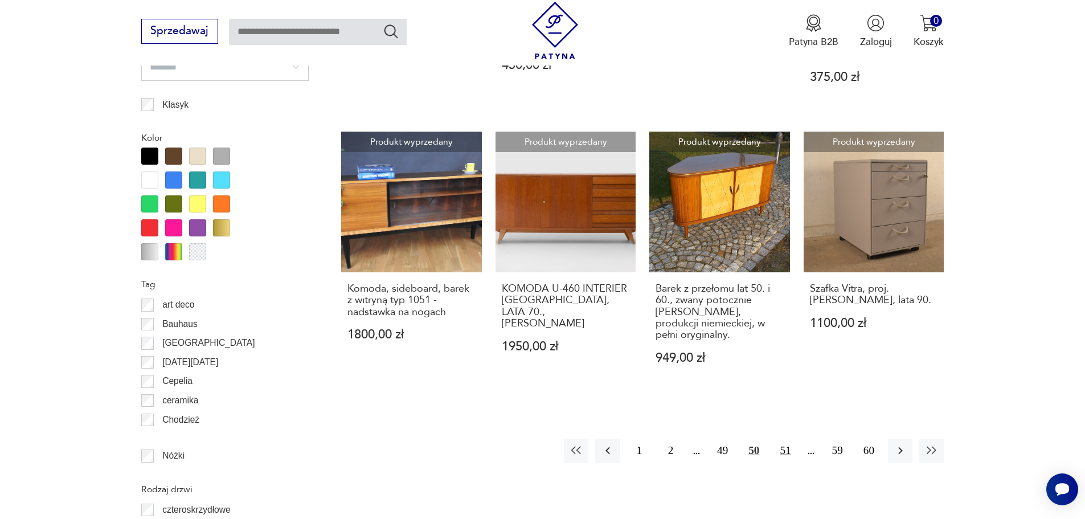
click at [782, 438] on button "51" at bounding box center [785, 450] width 24 height 24
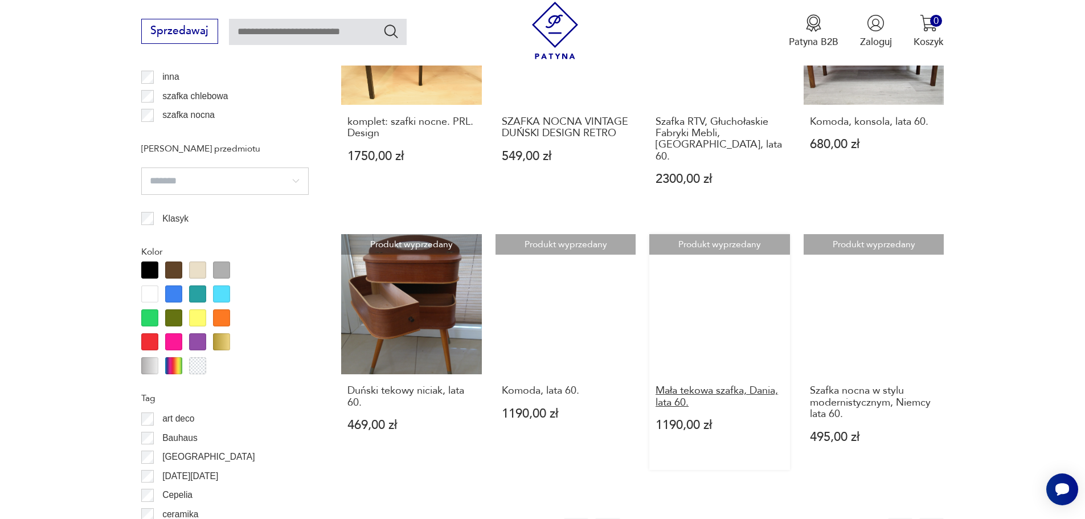
scroll to position [1183, 0]
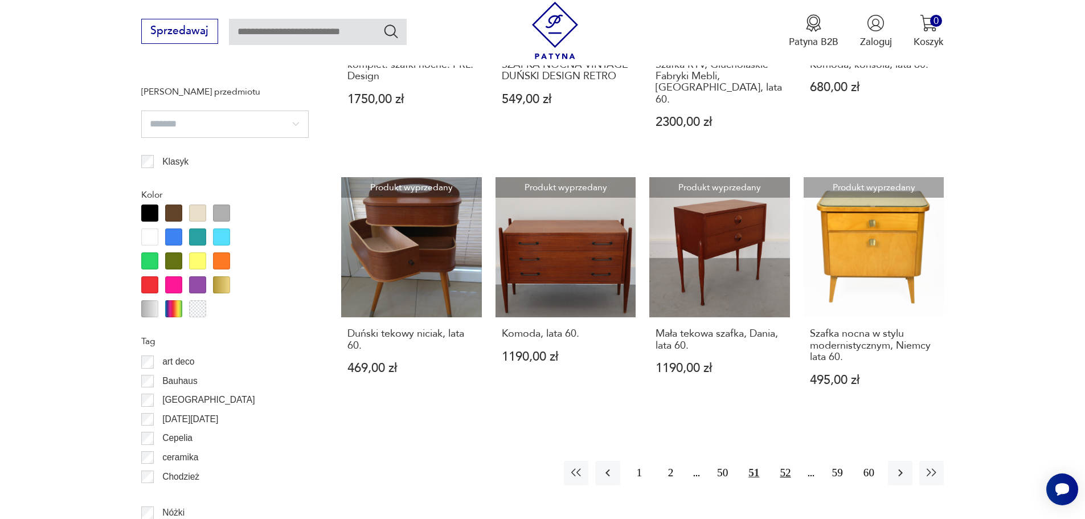
click at [787, 461] on button "52" at bounding box center [785, 473] width 24 height 24
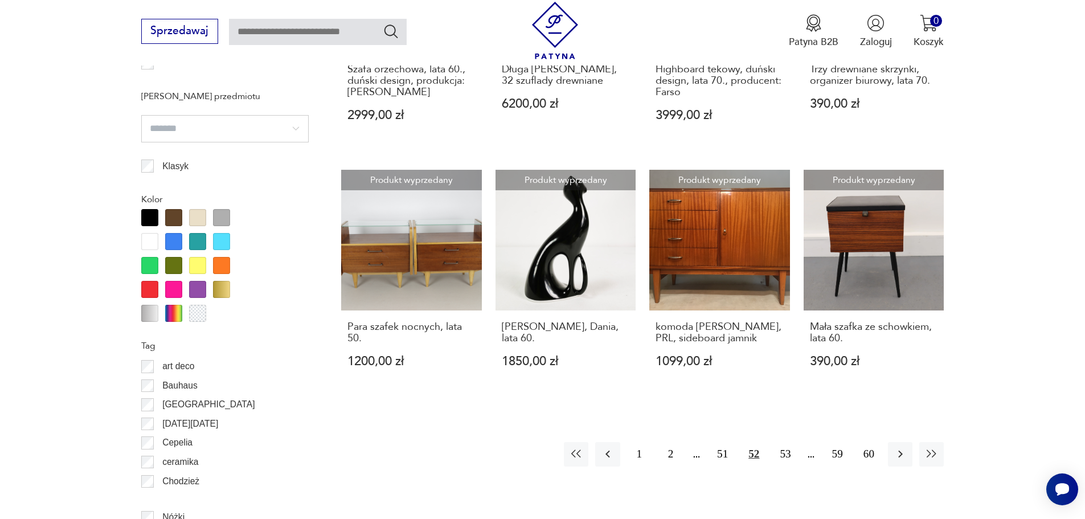
scroll to position [1240, 0]
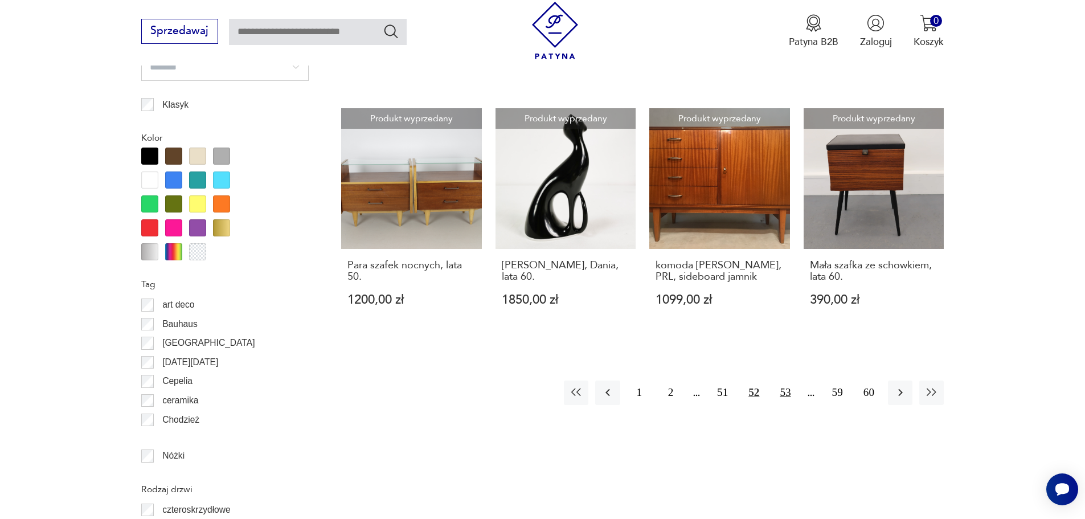
click at [786, 383] on button "53" at bounding box center [785, 392] width 24 height 24
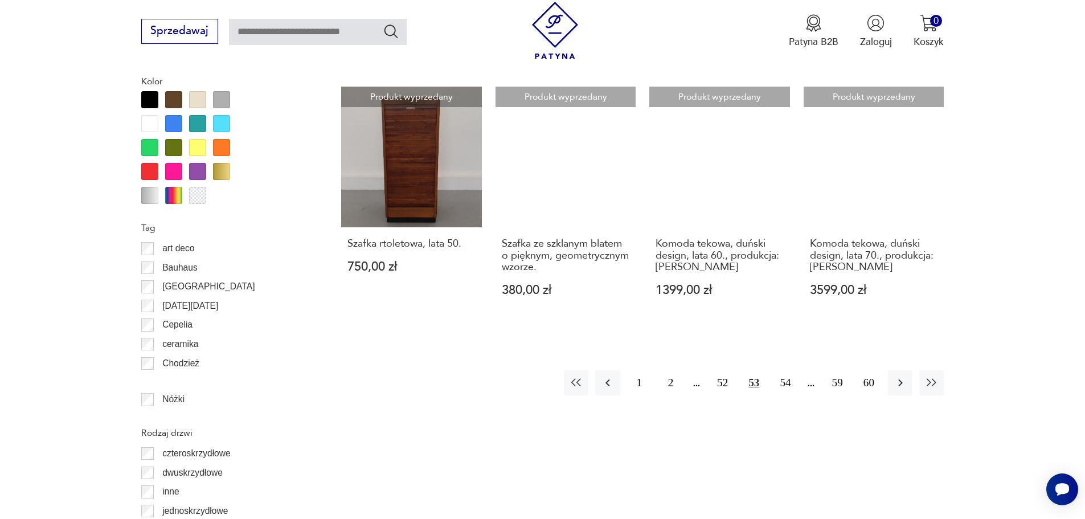
scroll to position [1297, 0]
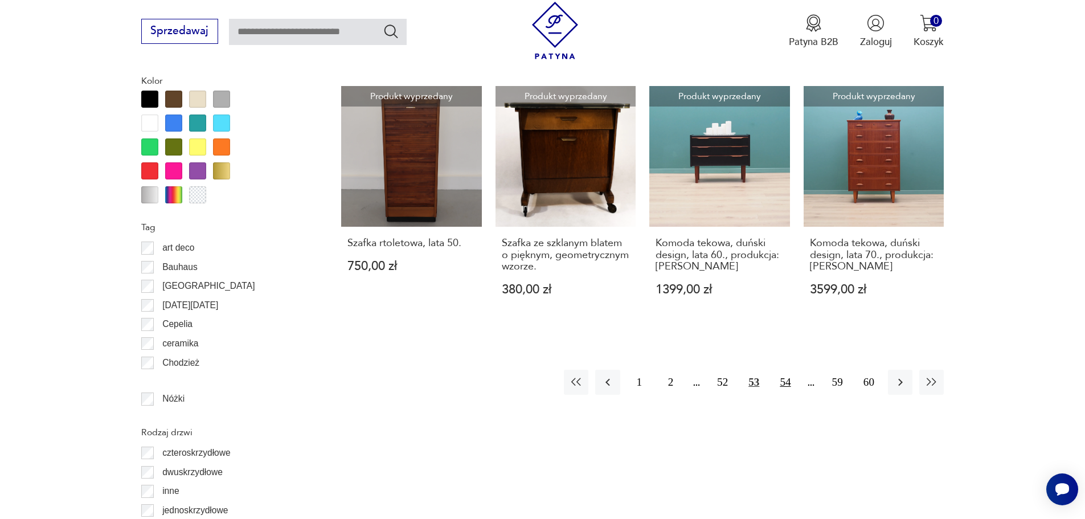
click at [786, 381] on button "54" at bounding box center [785, 382] width 24 height 24
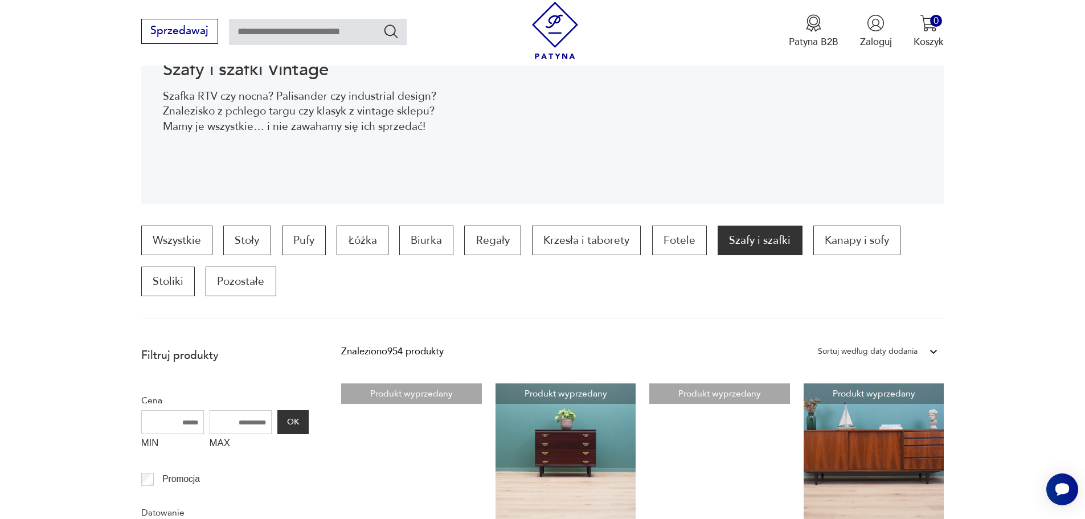
scroll to position [215, 0]
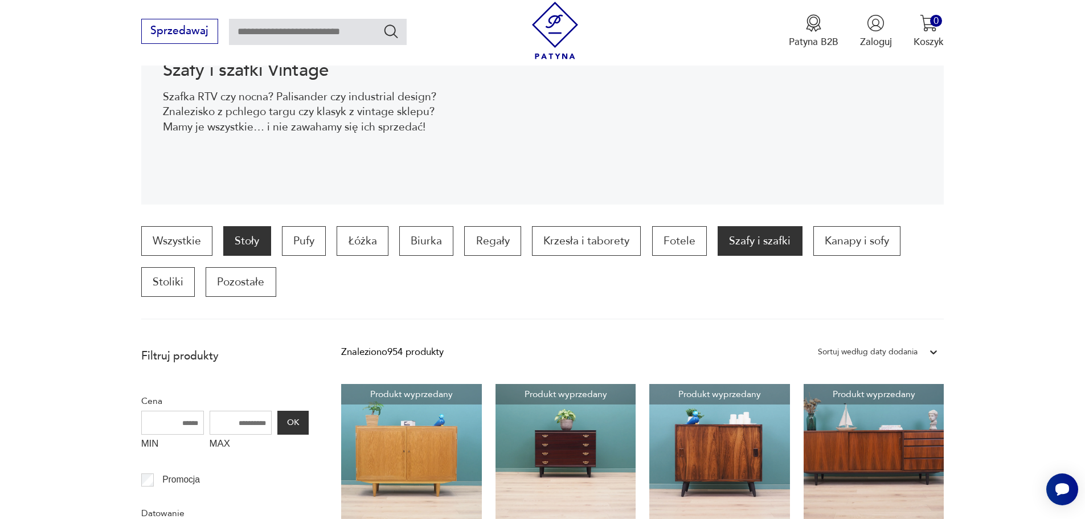
click at [240, 247] on p "Stoły" at bounding box center [246, 241] width 47 height 30
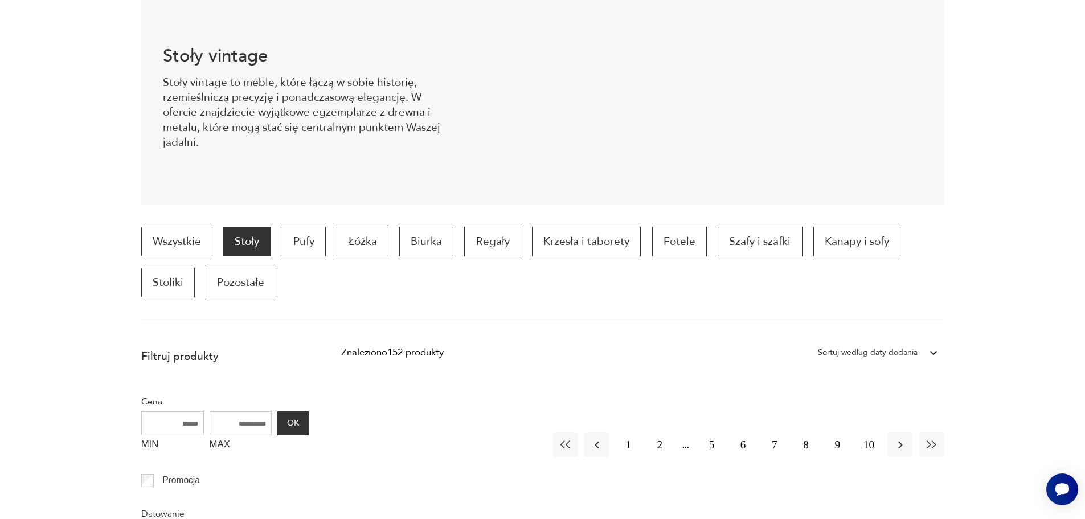
scroll to position [303, 0]
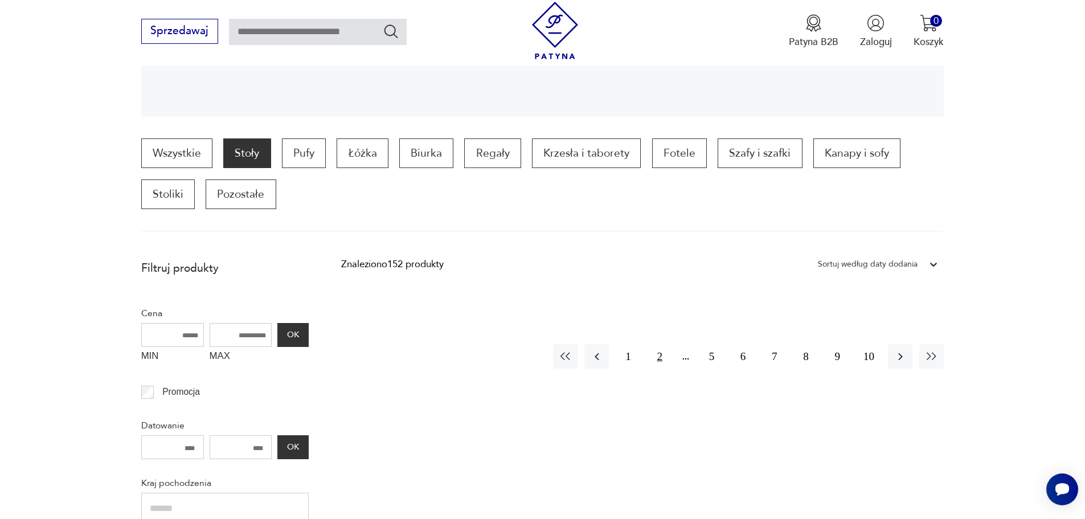
click at [654, 356] on button "2" at bounding box center [659, 356] width 24 height 24
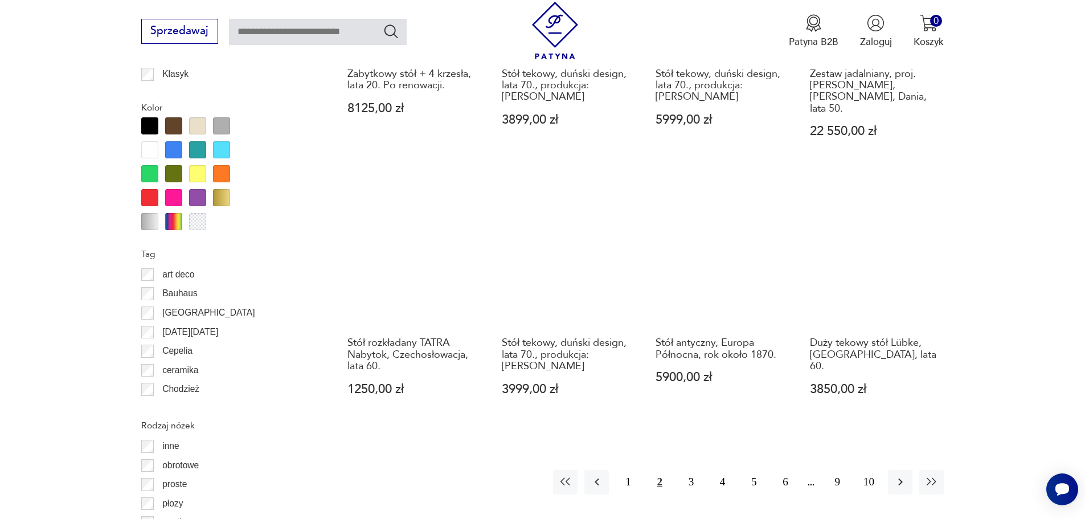
scroll to position [1297, 0]
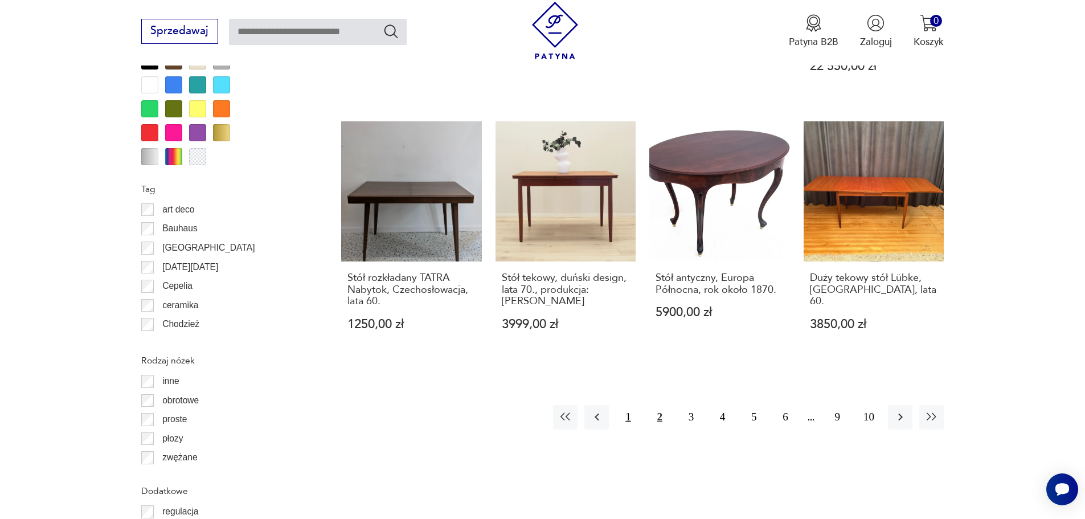
click at [633, 405] on button "1" at bounding box center [627, 417] width 24 height 24
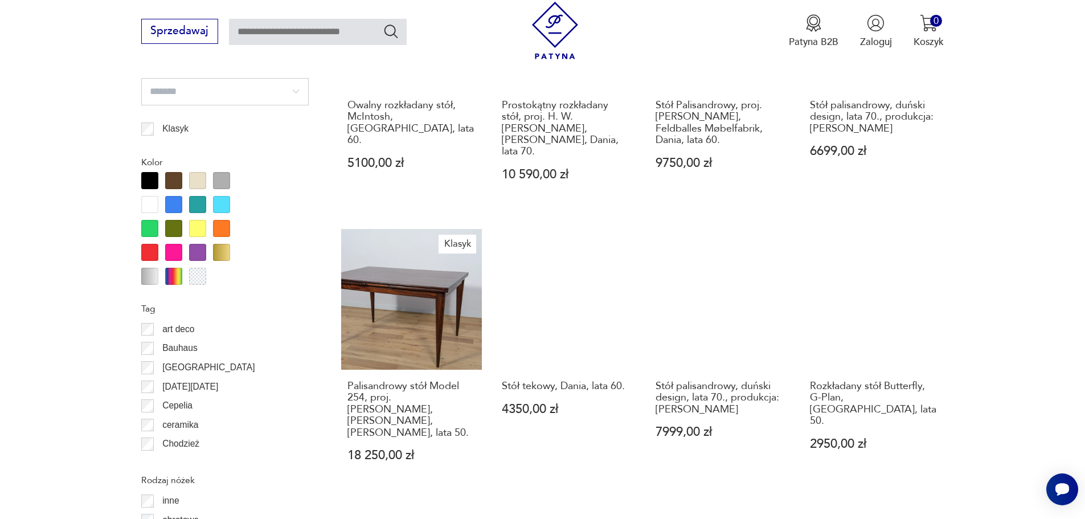
scroll to position [1183, 0]
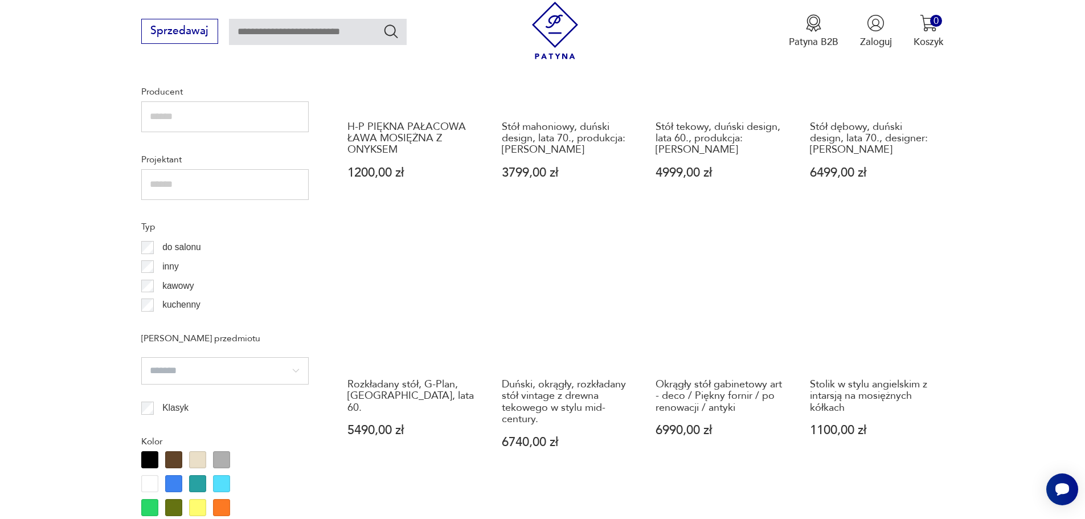
scroll to position [1240, 0]
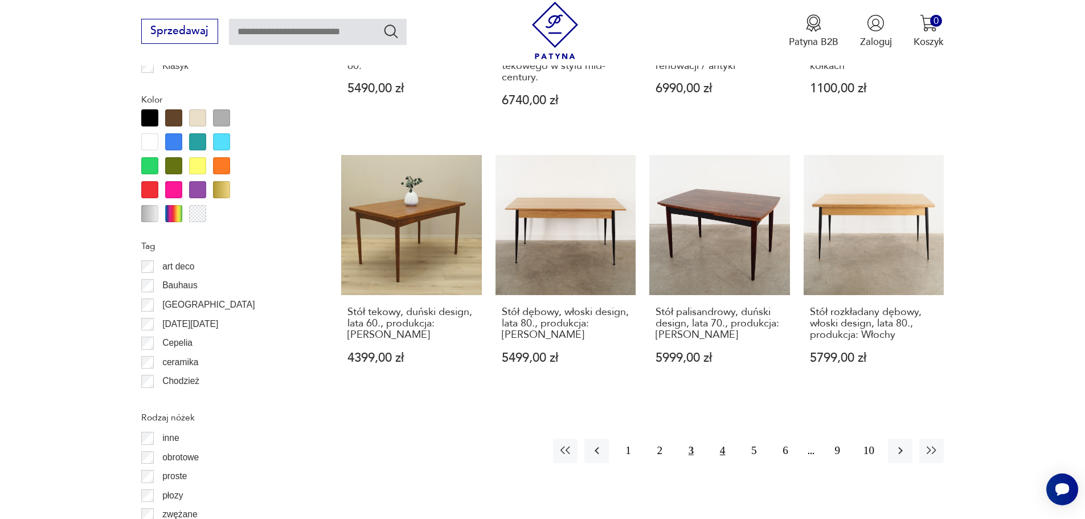
click at [730, 447] on button "4" at bounding box center [722, 450] width 24 height 24
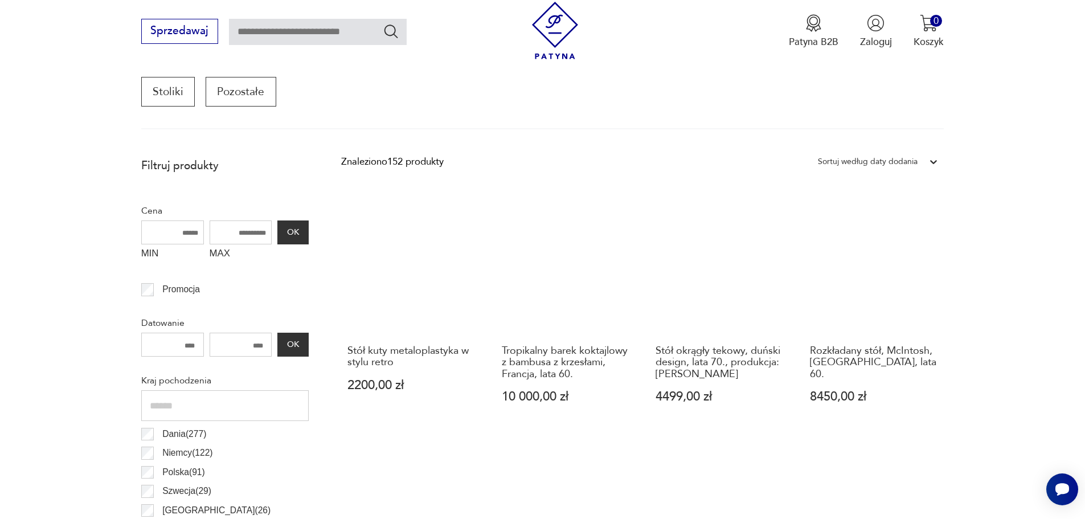
scroll to position [158, 0]
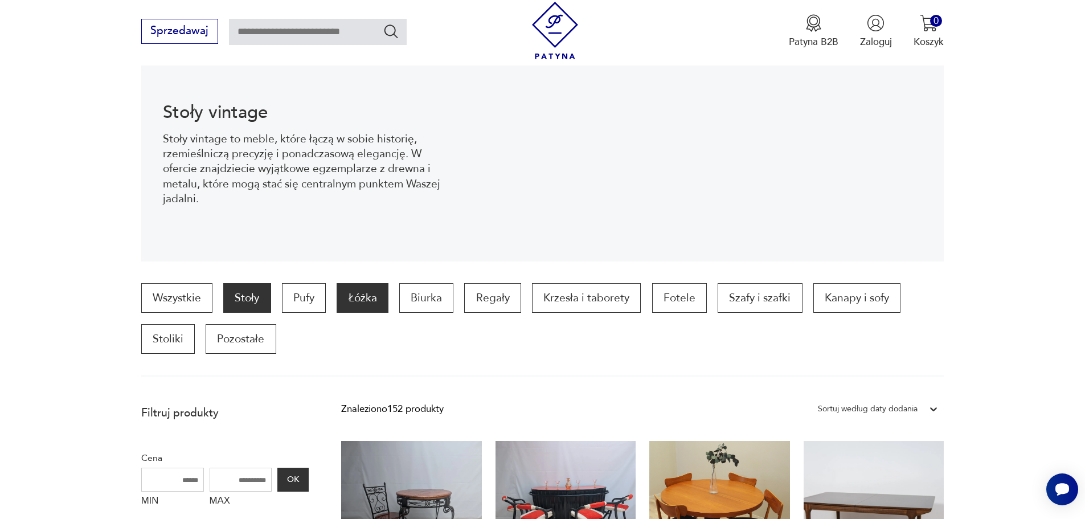
click at [372, 301] on p "Łóżka" at bounding box center [361, 298] width 51 height 30
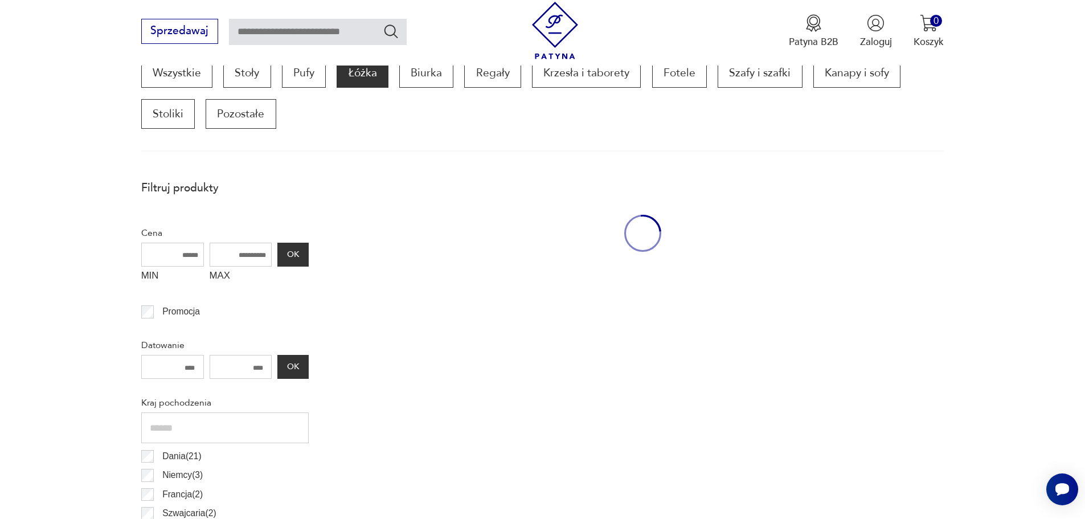
scroll to position [379, 0]
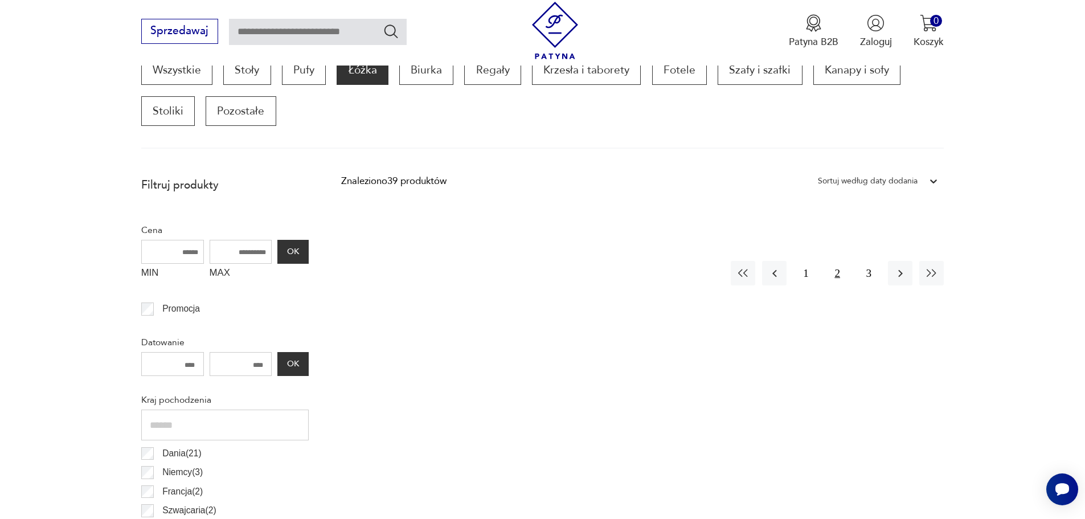
click at [836, 275] on button "2" at bounding box center [837, 273] width 24 height 24
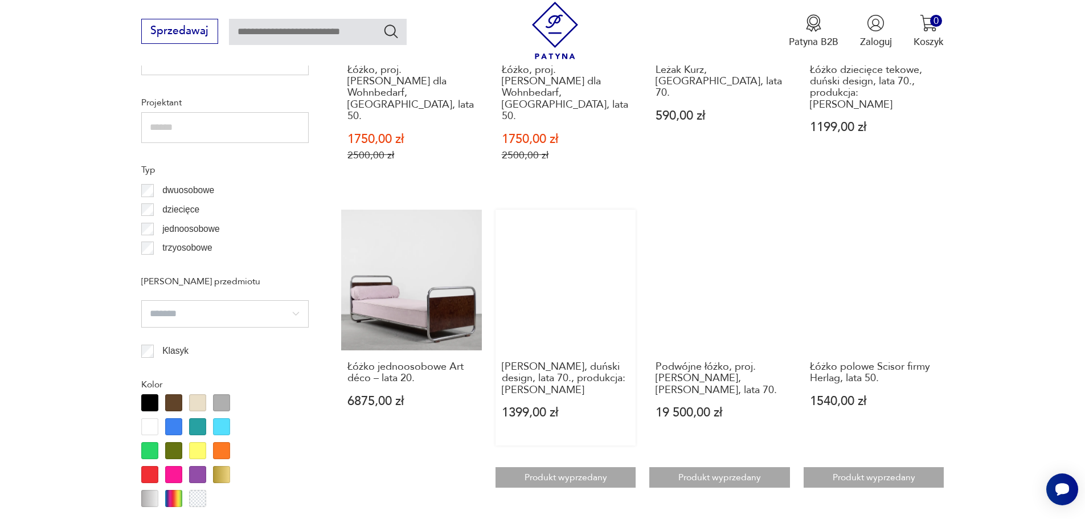
scroll to position [1233, 0]
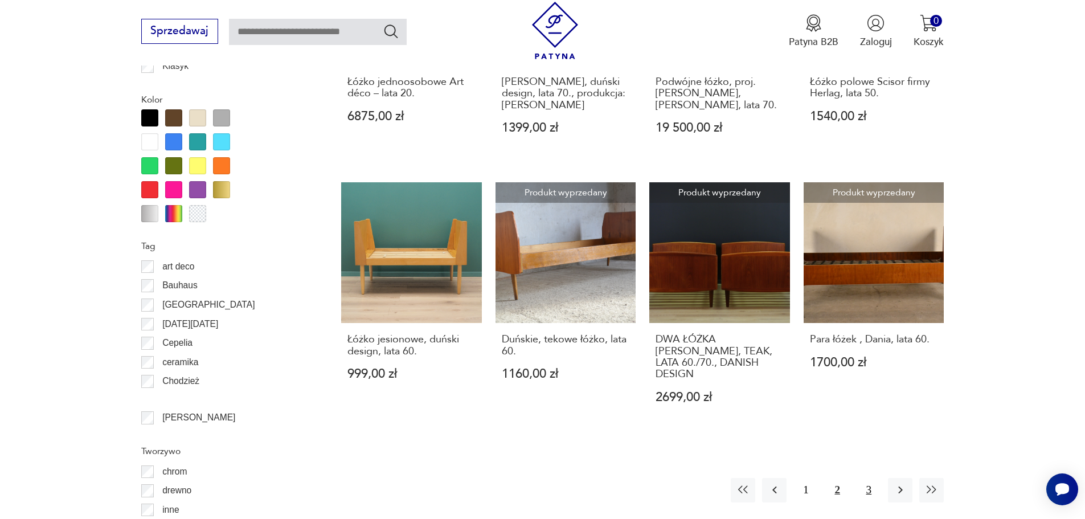
click at [867, 478] on button "3" at bounding box center [868, 490] width 24 height 24
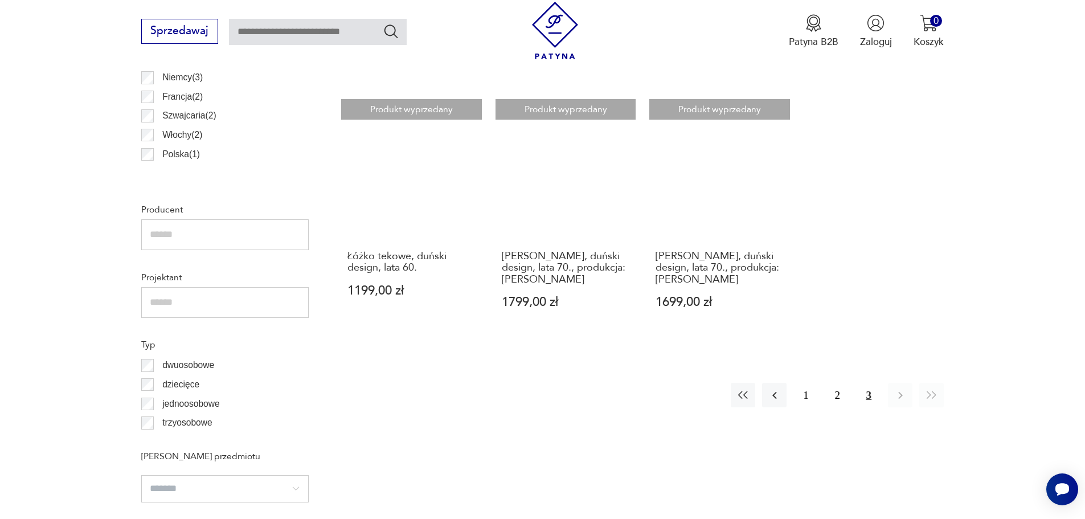
scroll to position [778, 0]
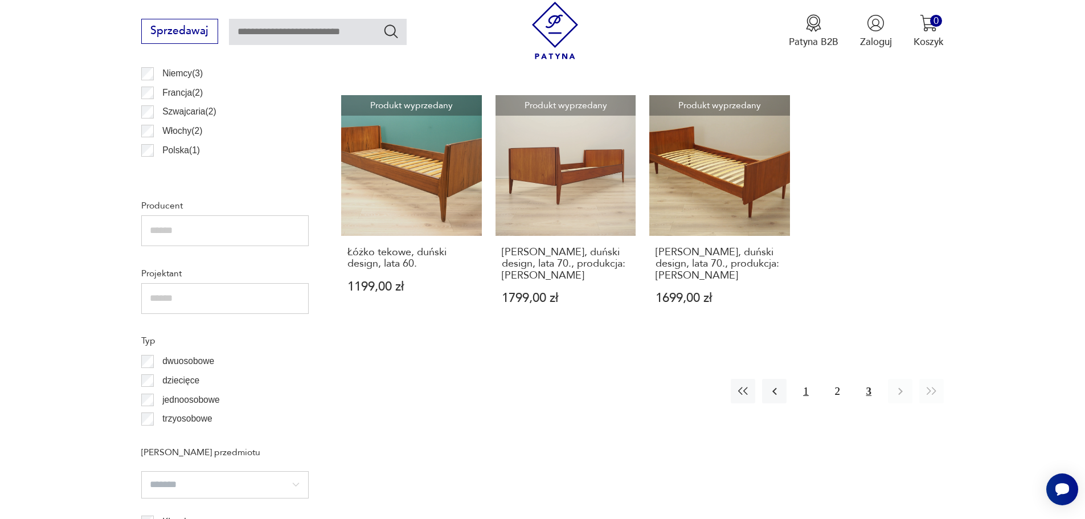
click at [810, 379] on button "1" at bounding box center [805, 391] width 24 height 24
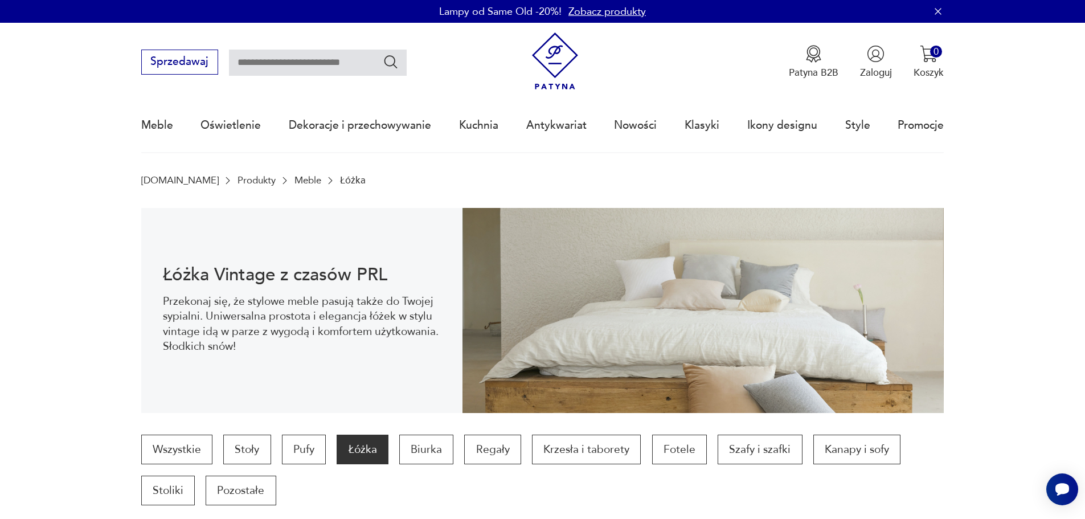
scroll to position [114, 0]
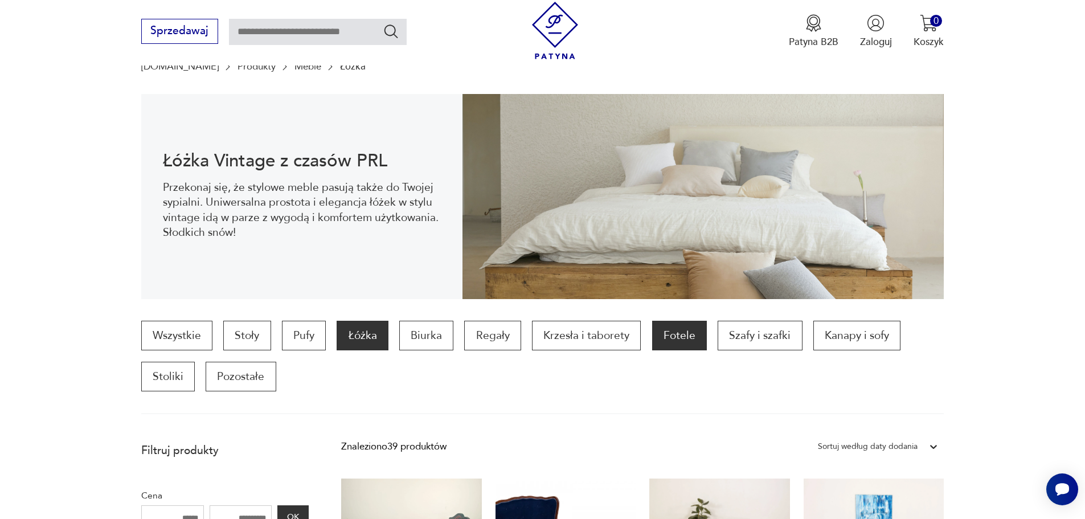
click at [684, 333] on p "Fotele" at bounding box center [679, 336] width 55 height 30
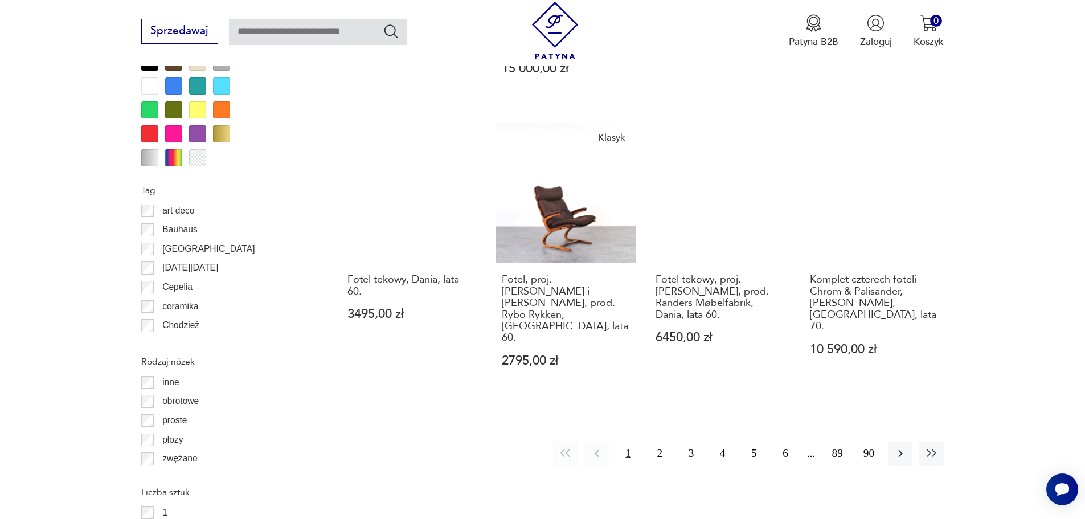
scroll to position [1347, 0]
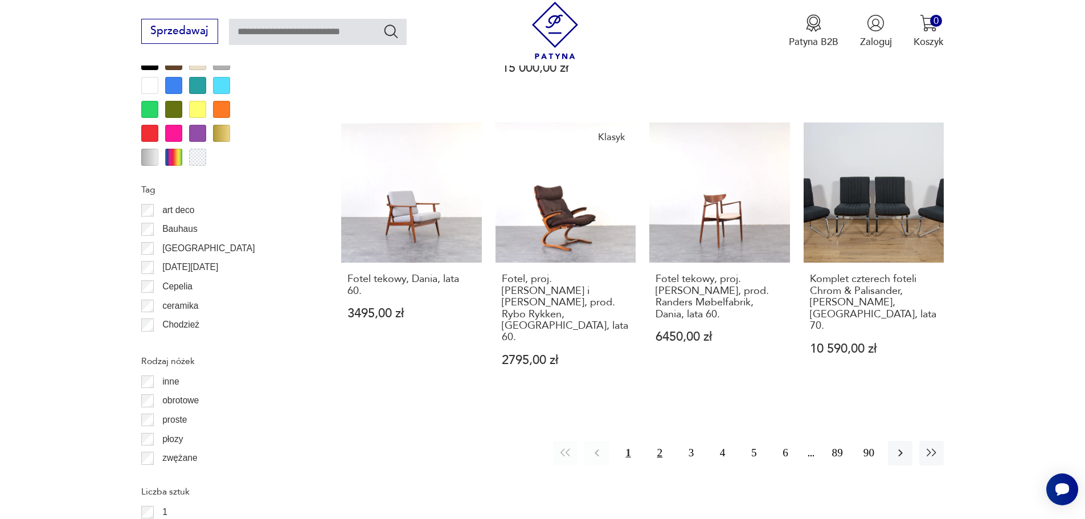
click at [667, 441] on button "2" at bounding box center [659, 453] width 24 height 24
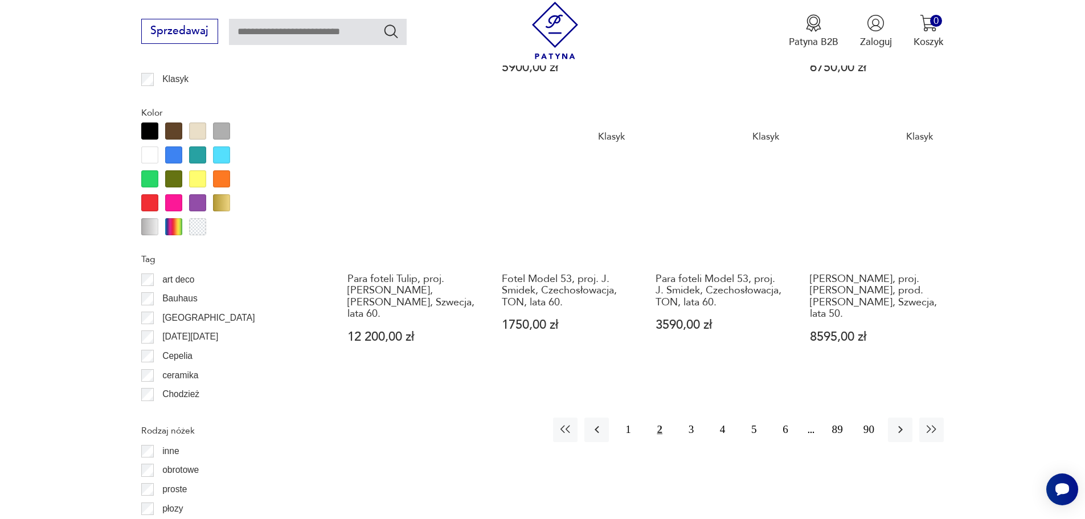
scroll to position [1461, 0]
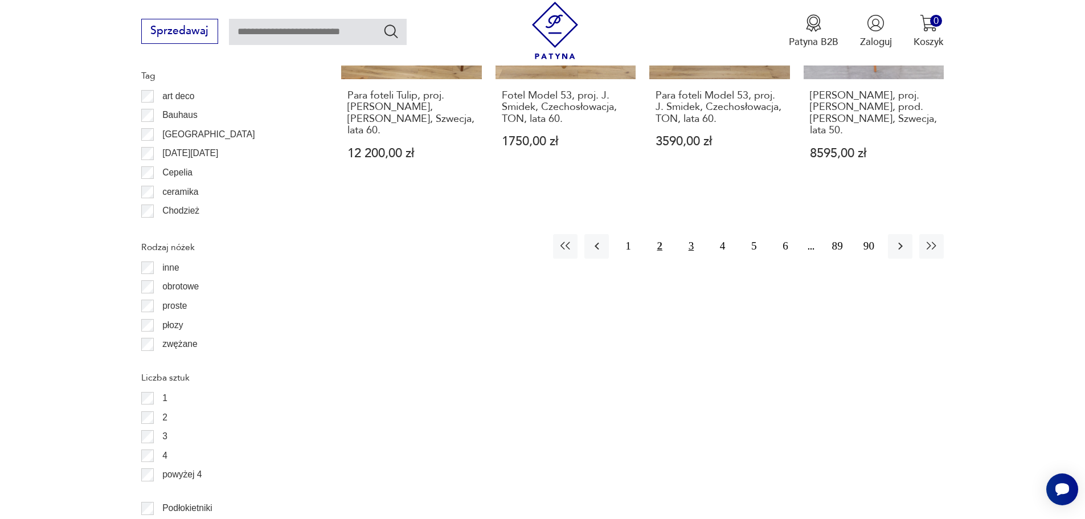
click at [691, 253] on button "3" at bounding box center [691, 246] width 24 height 24
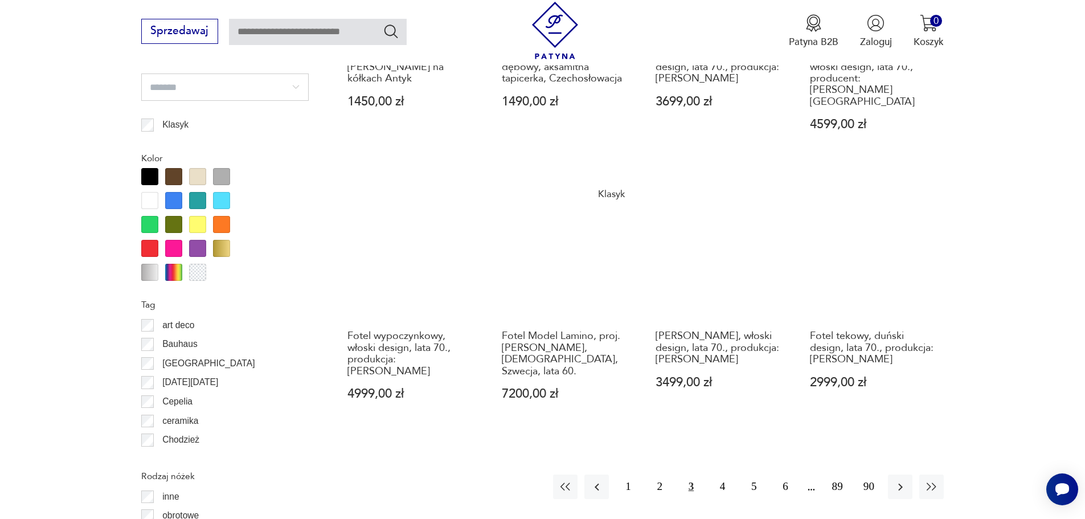
scroll to position [1233, 0]
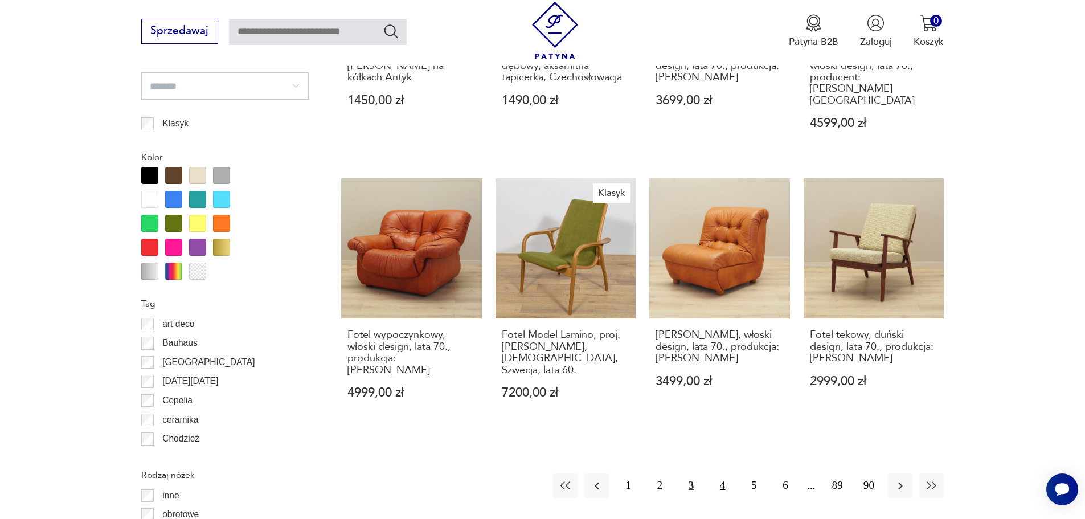
click at [724, 473] on button "4" at bounding box center [722, 485] width 24 height 24
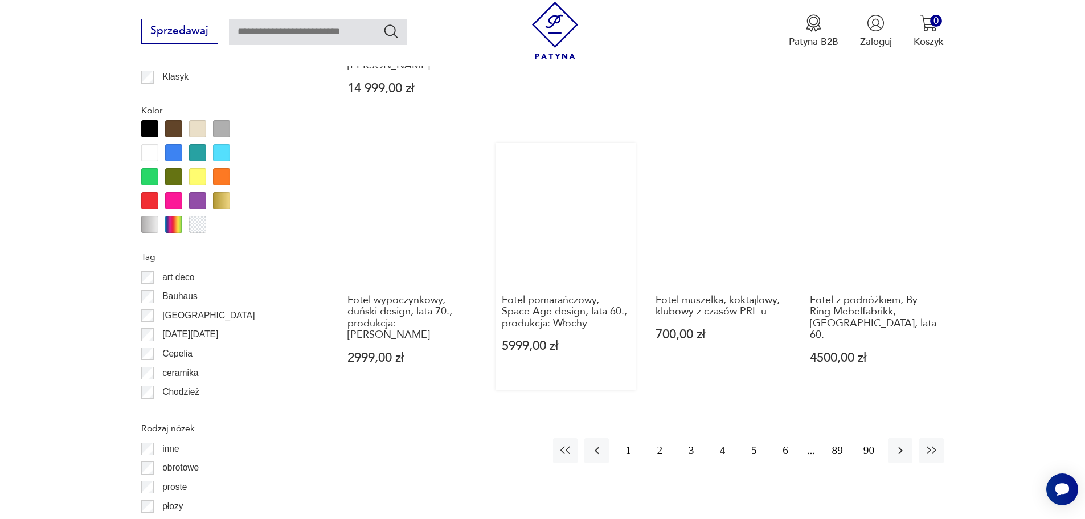
scroll to position [1290, 0]
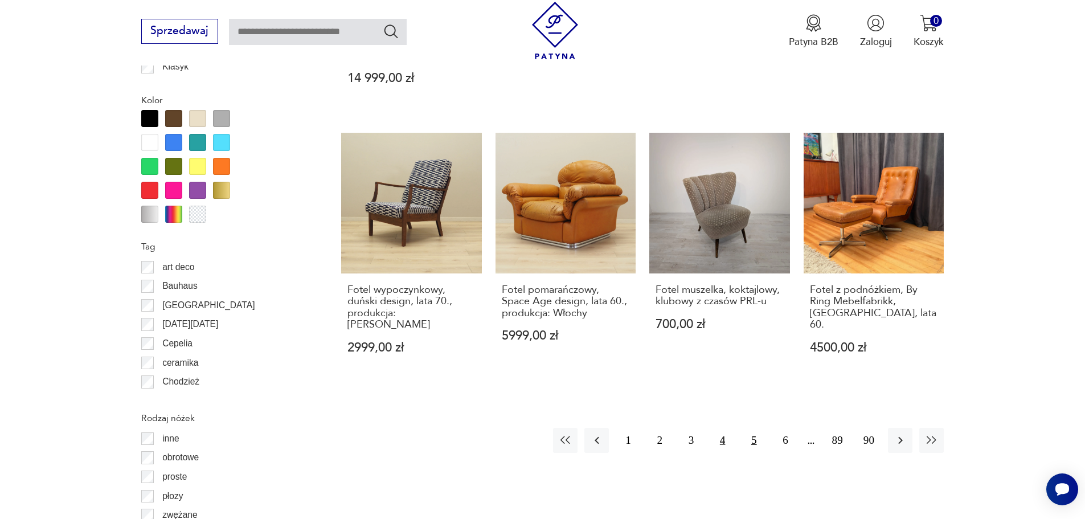
click at [754, 428] on button "5" at bounding box center [753, 440] width 24 height 24
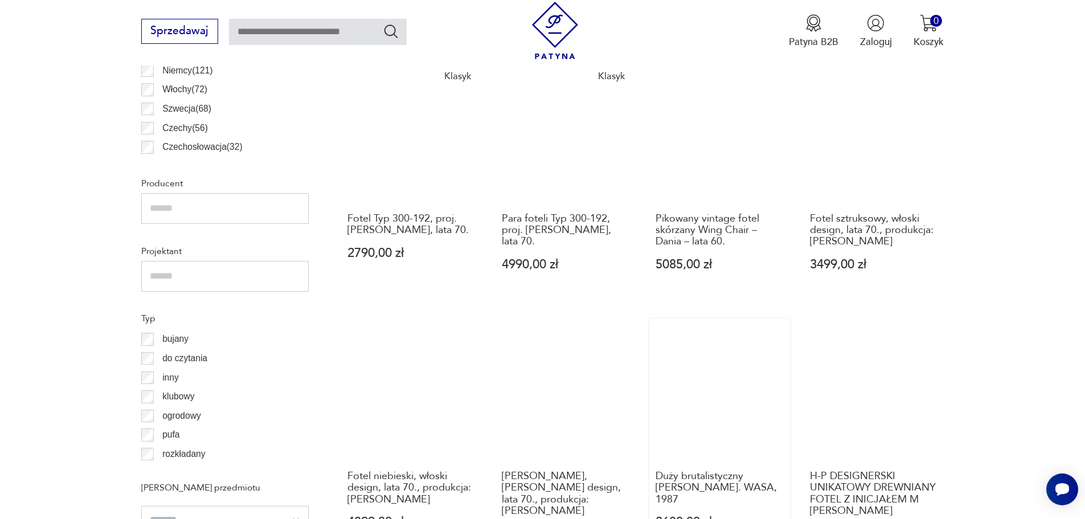
scroll to position [1290, 0]
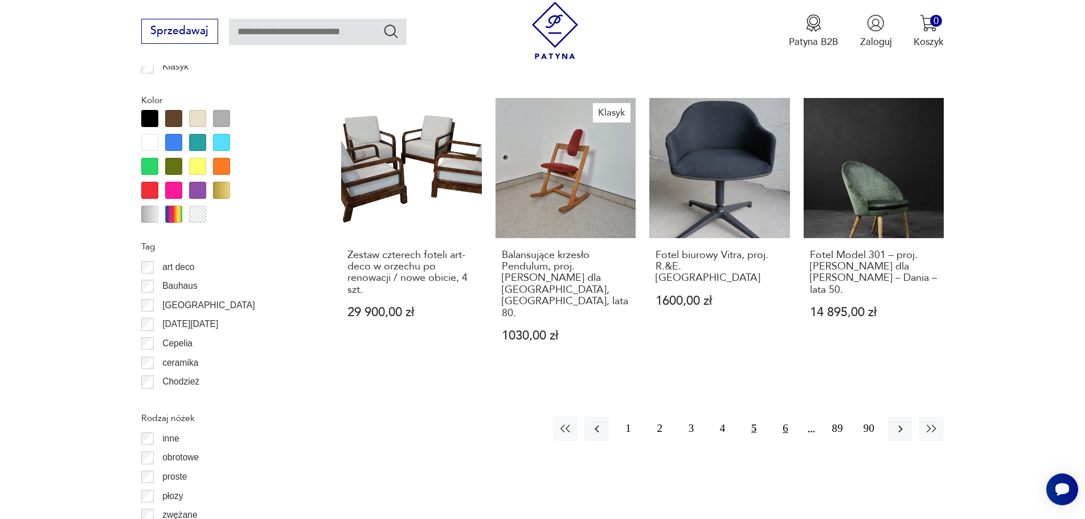
click at [787, 416] on button "6" at bounding box center [785, 428] width 24 height 24
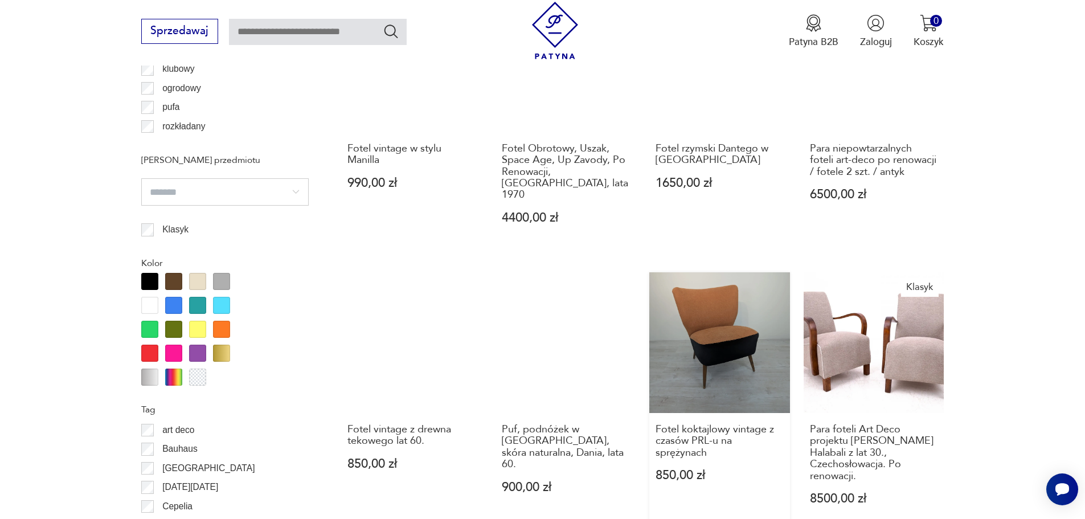
scroll to position [1233, 0]
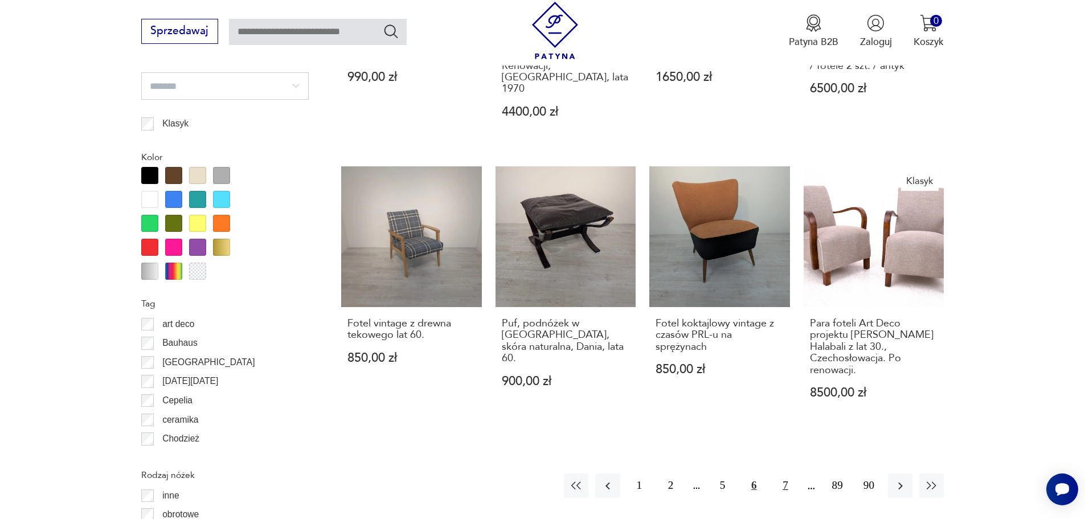
click at [786, 473] on button "7" at bounding box center [785, 485] width 24 height 24
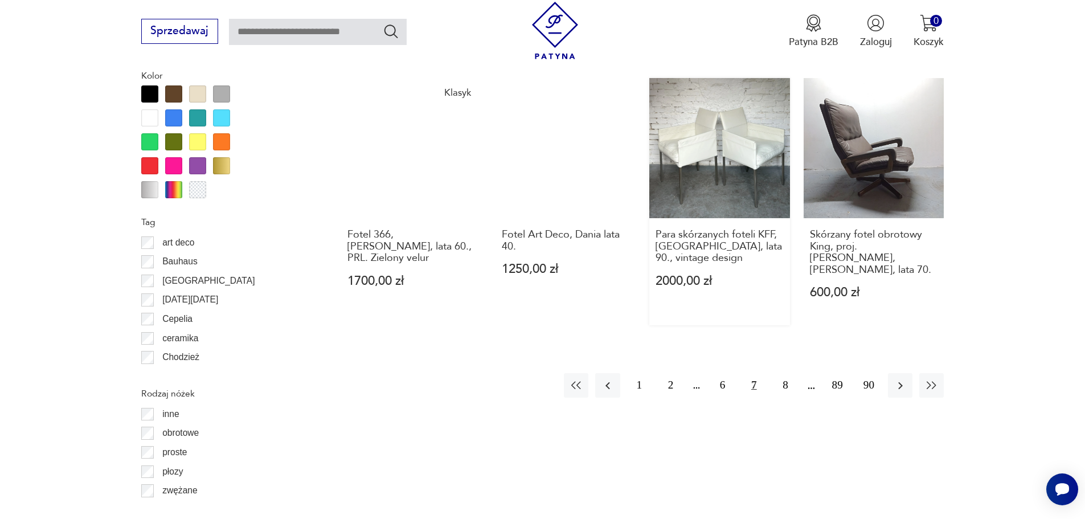
scroll to position [1347, 0]
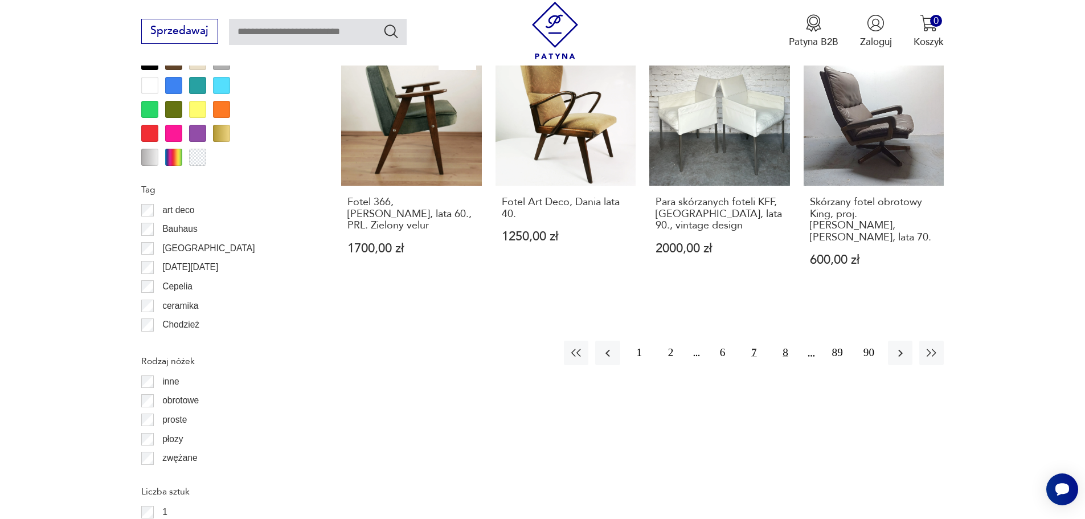
click at [785, 340] on button "8" at bounding box center [785, 352] width 24 height 24
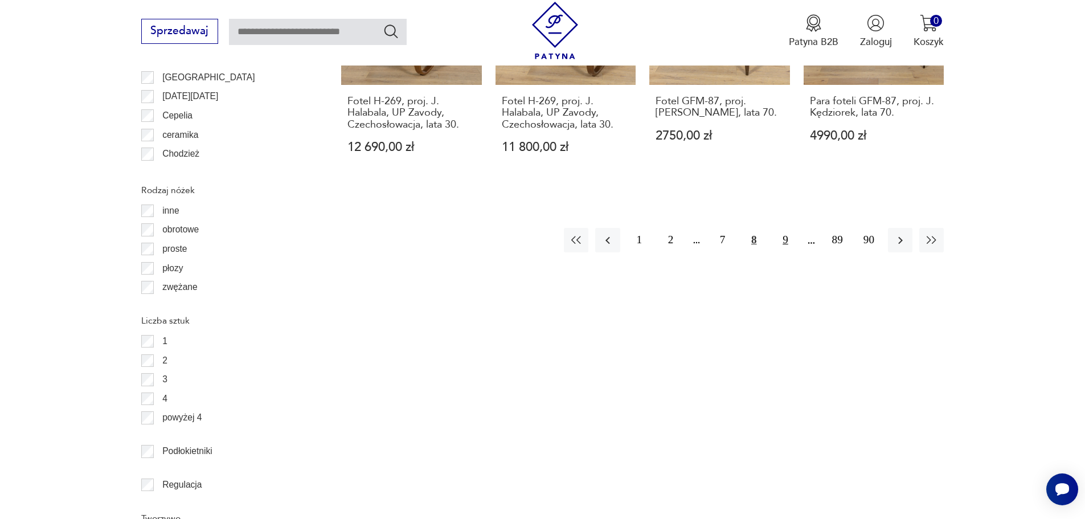
click at [785, 238] on button "9" at bounding box center [785, 240] width 24 height 24
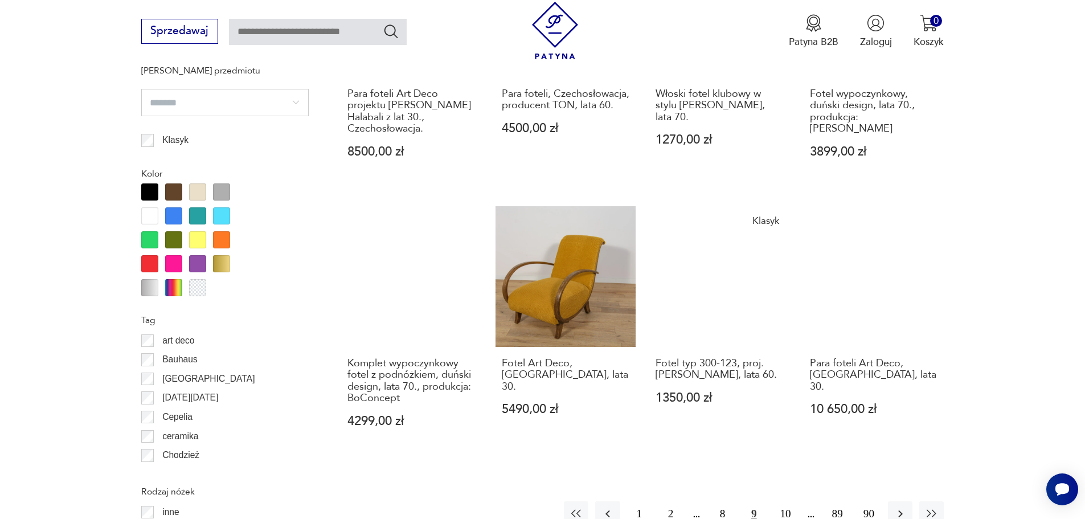
scroll to position [1233, 0]
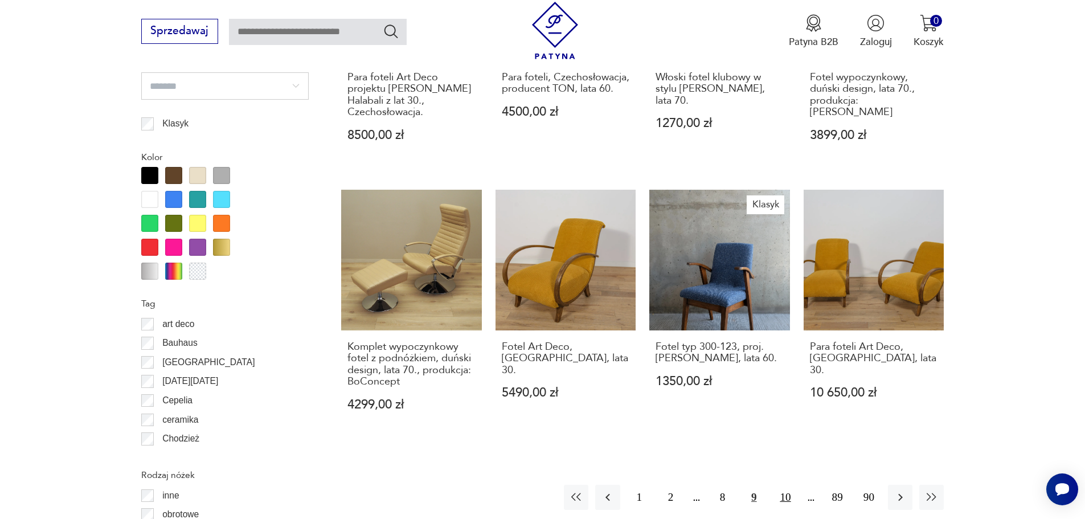
click at [781, 485] on button "10" at bounding box center [785, 497] width 24 height 24
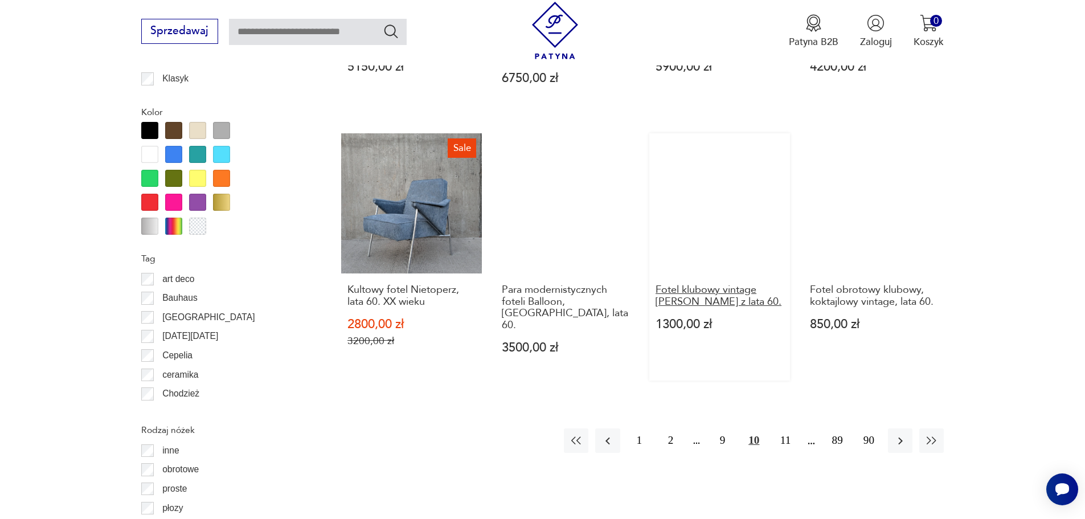
scroll to position [1347, 0]
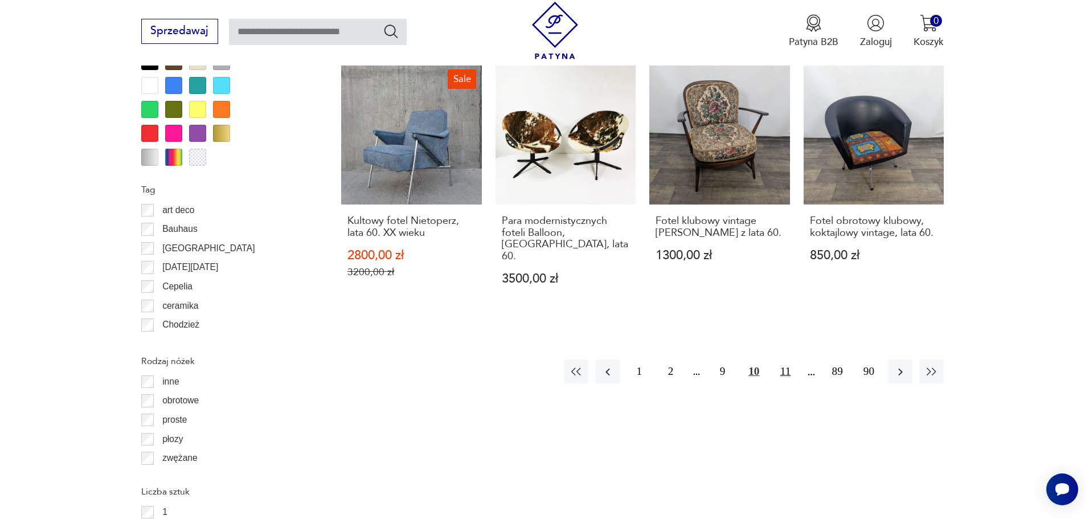
click at [793, 359] on button "11" at bounding box center [785, 371] width 24 height 24
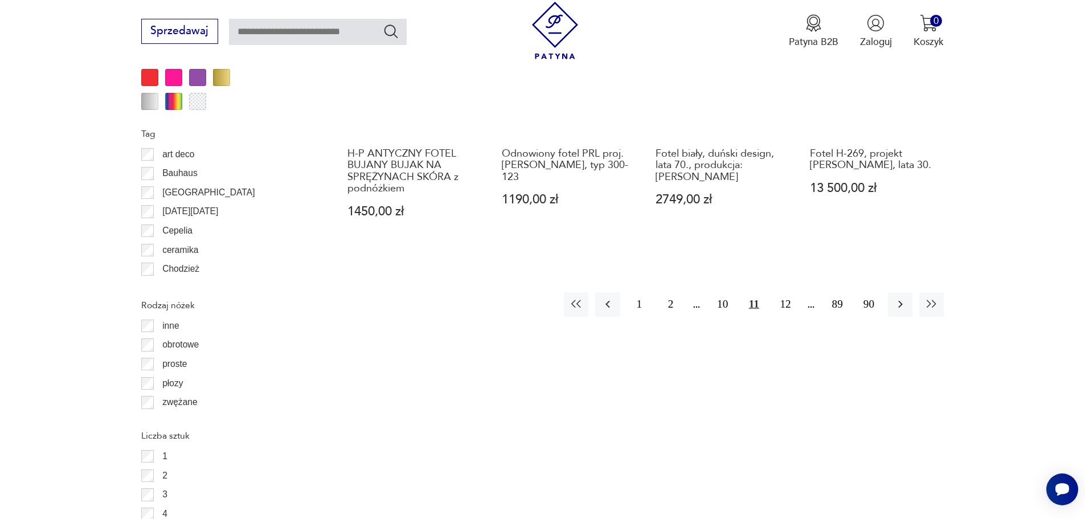
scroll to position [1404, 0]
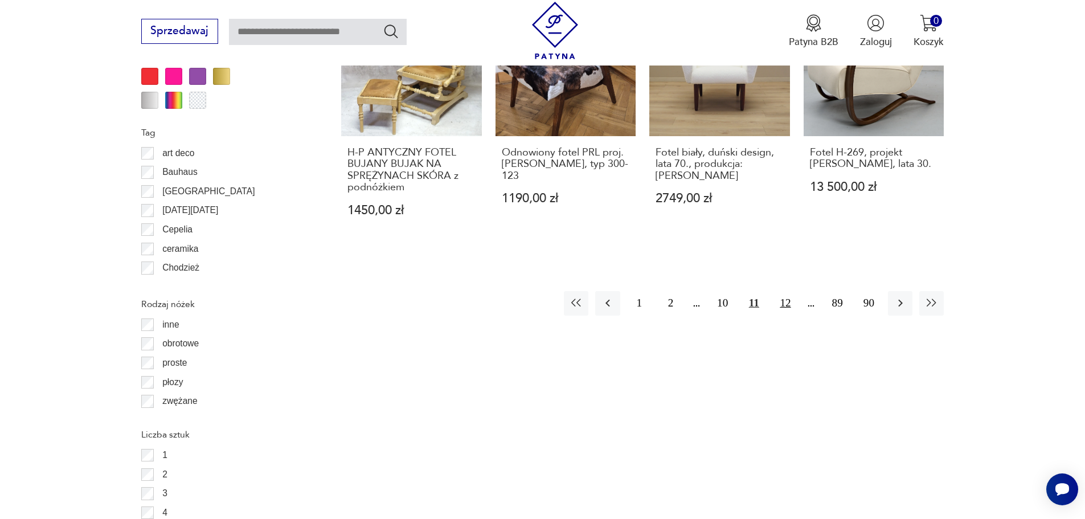
click at [787, 291] on button "12" at bounding box center [785, 303] width 24 height 24
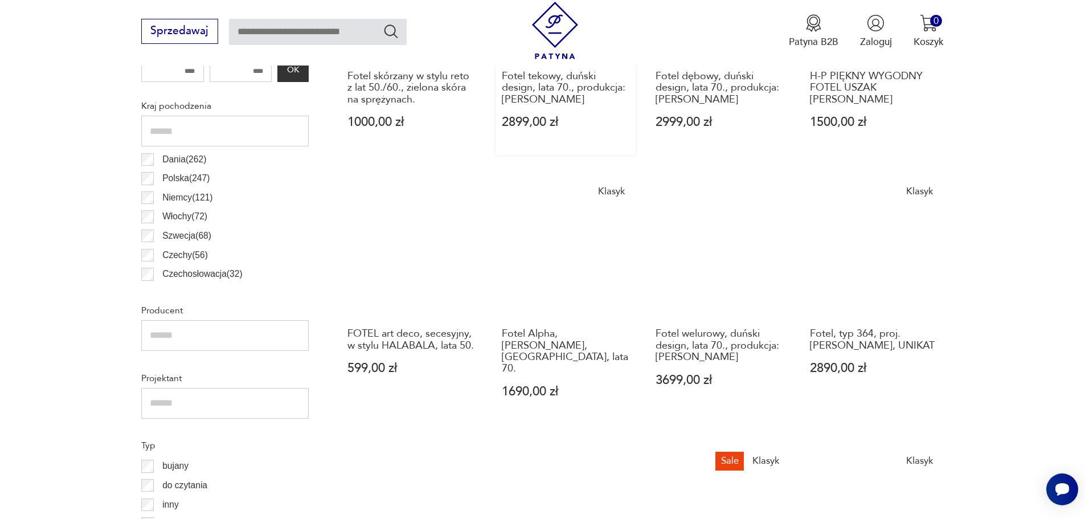
scroll to position [835, 0]
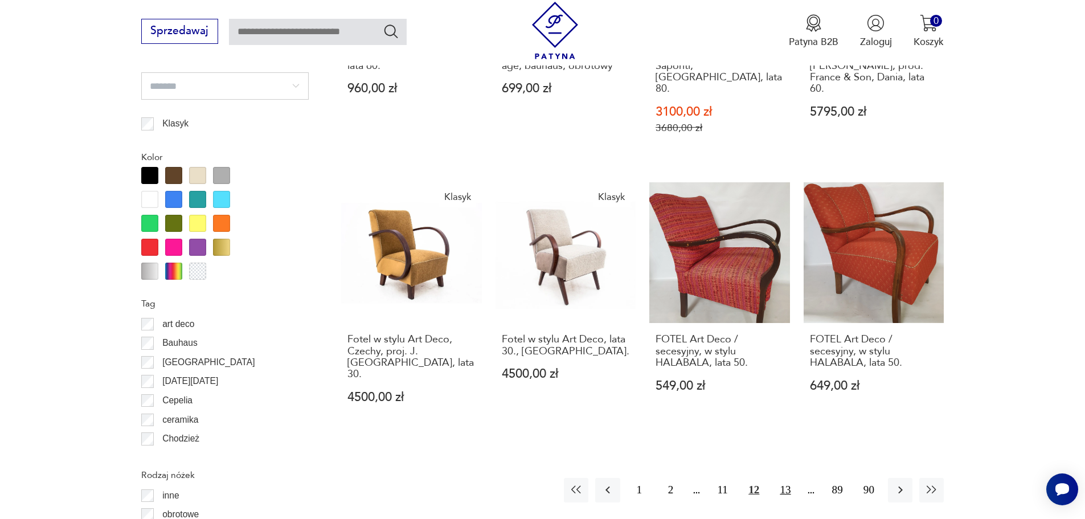
click at [784, 478] on button "13" at bounding box center [785, 490] width 24 height 24
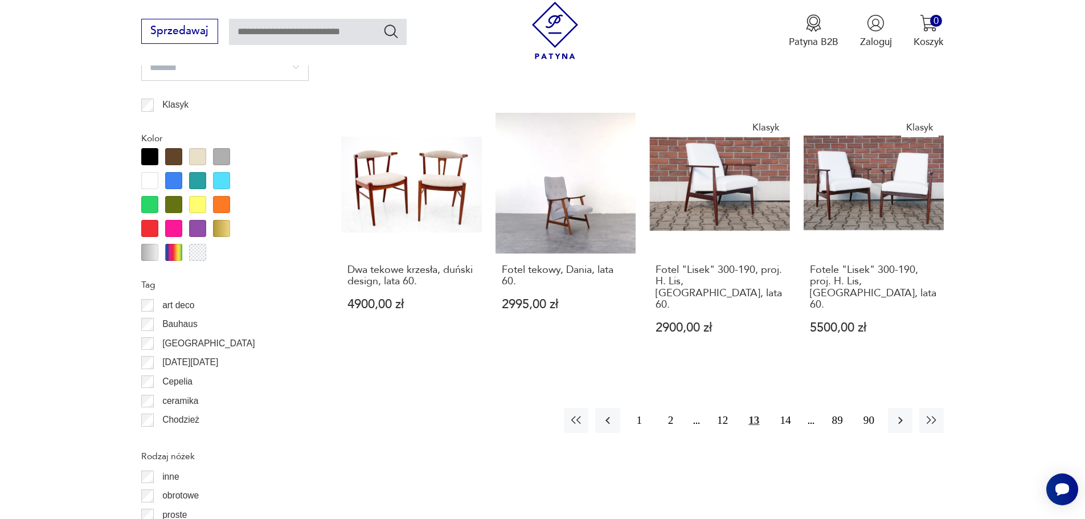
scroll to position [1461, 0]
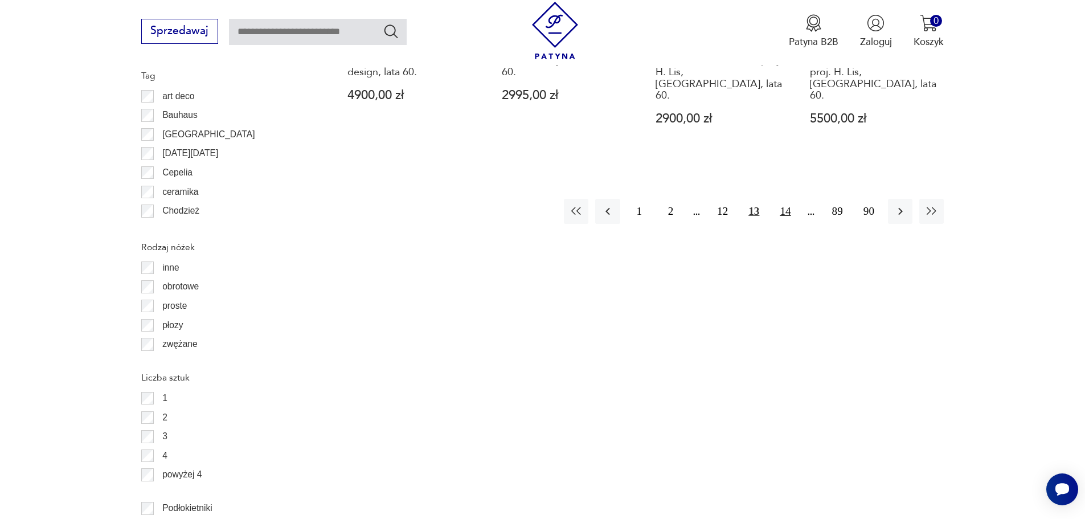
click at [781, 199] on button "14" at bounding box center [785, 211] width 24 height 24
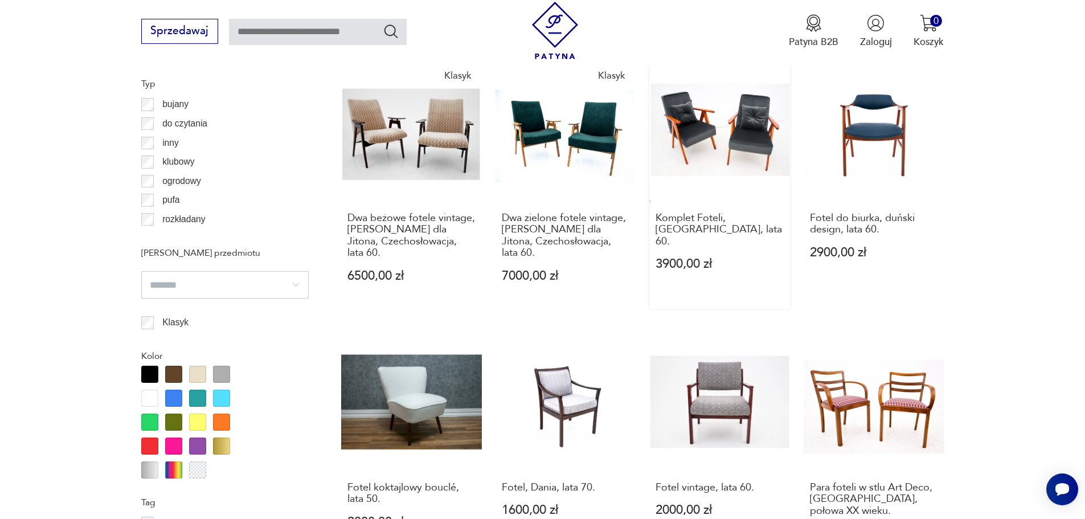
scroll to position [1176, 0]
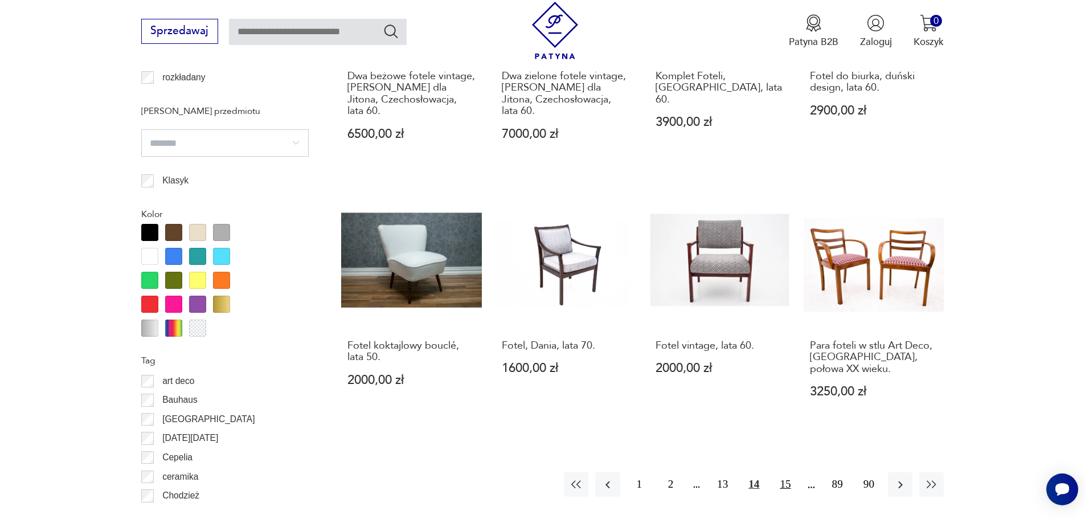
click at [785, 472] on button "15" at bounding box center [785, 484] width 24 height 24
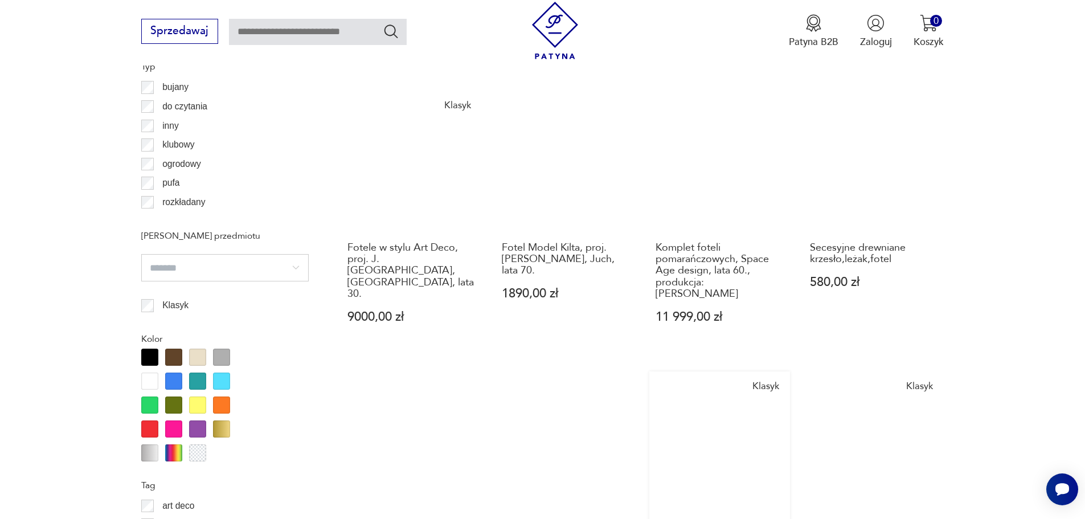
scroll to position [1233, 0]
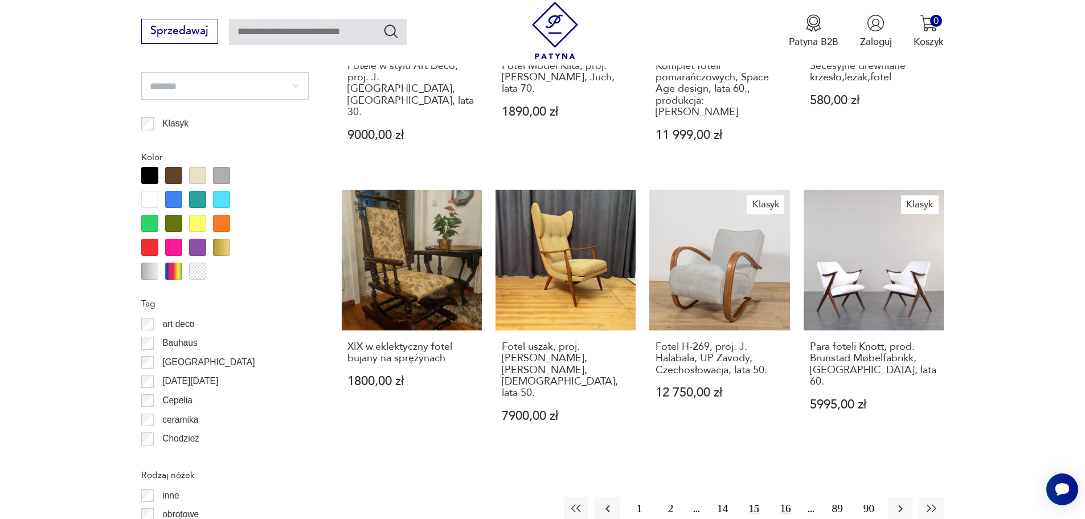
click at [790, 496] on button "16" at bounding box center [785, 508] width 24 height 24
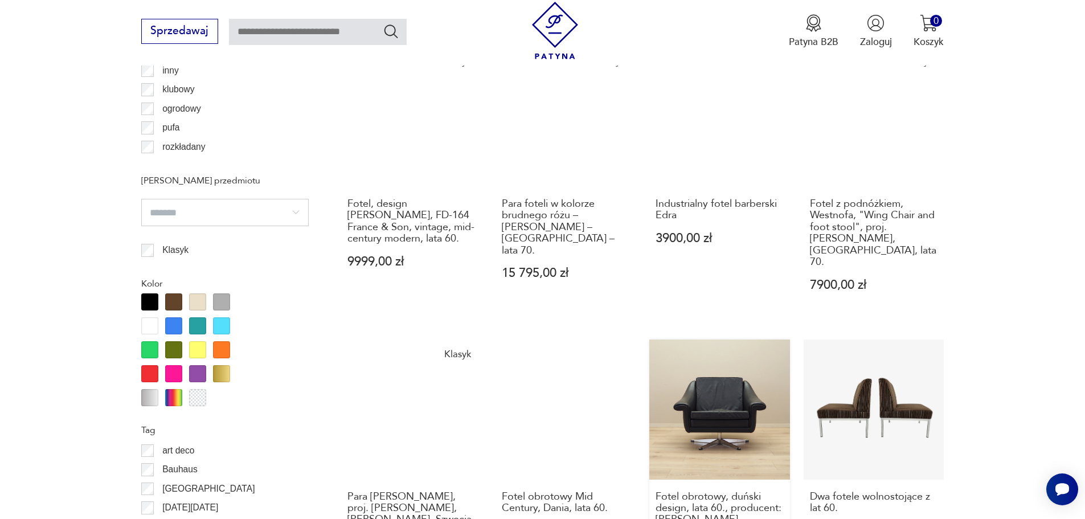
scroll to position [1176, 0]
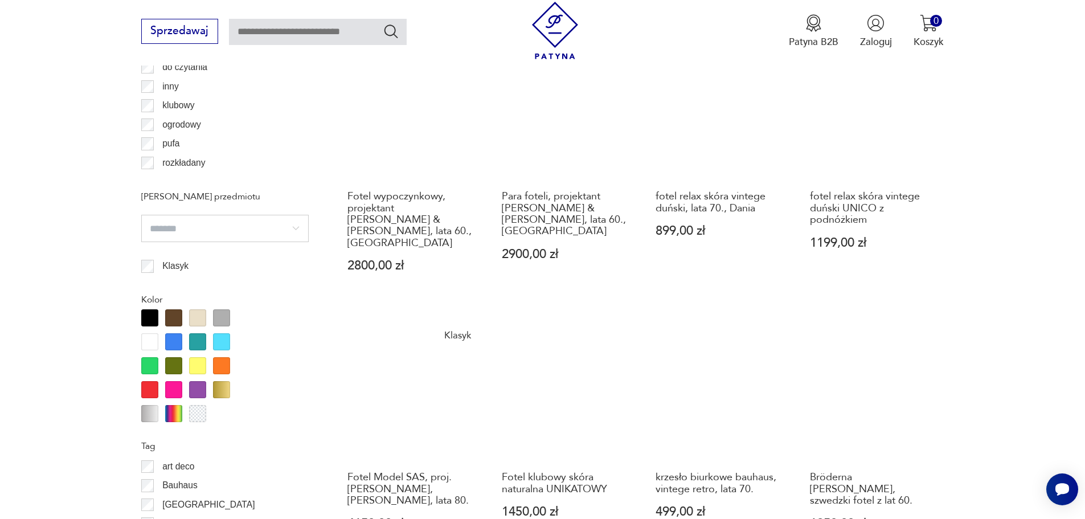
scroll to position [1233, 0]
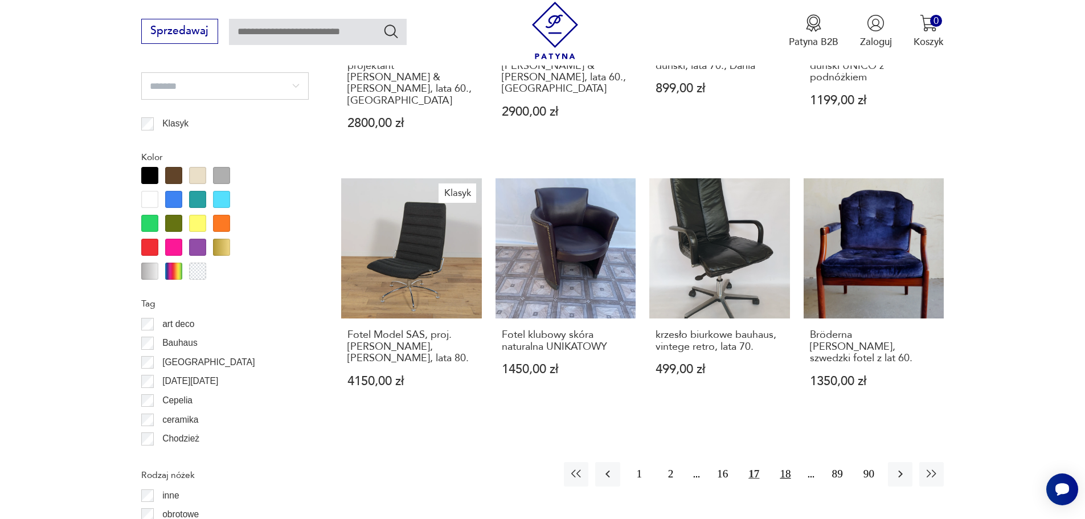
click at [785, 462] on button "18" at bounding box center [785, 474] width 24 height 24
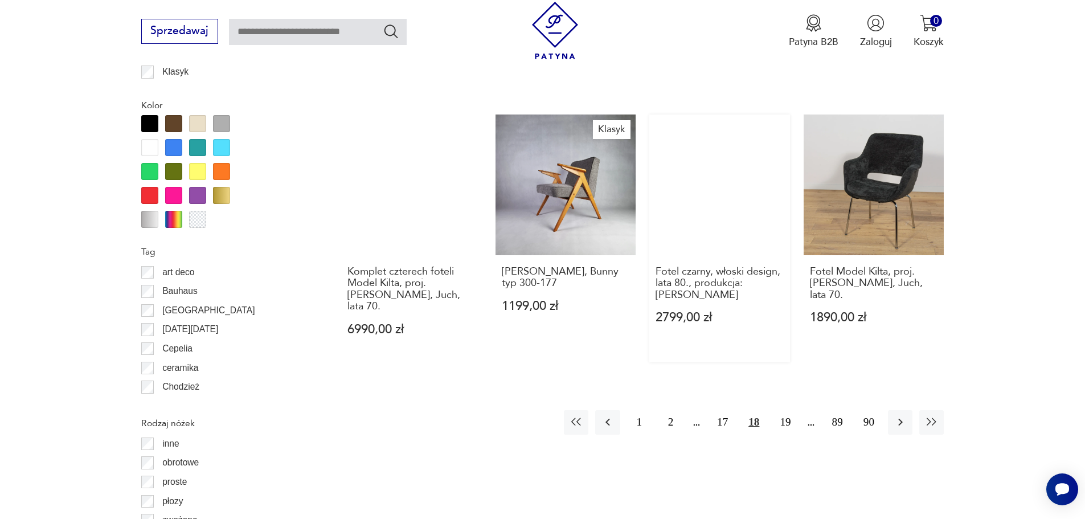
scroll to position [1461, 0]
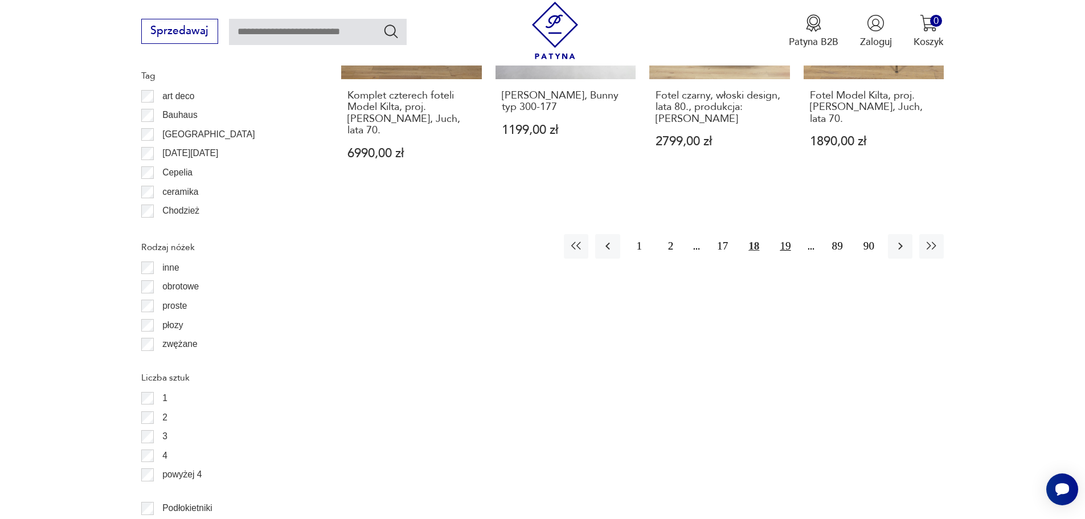
click at [784, 234] on button "19" at bounding box center [785, 246] width 24 height 24
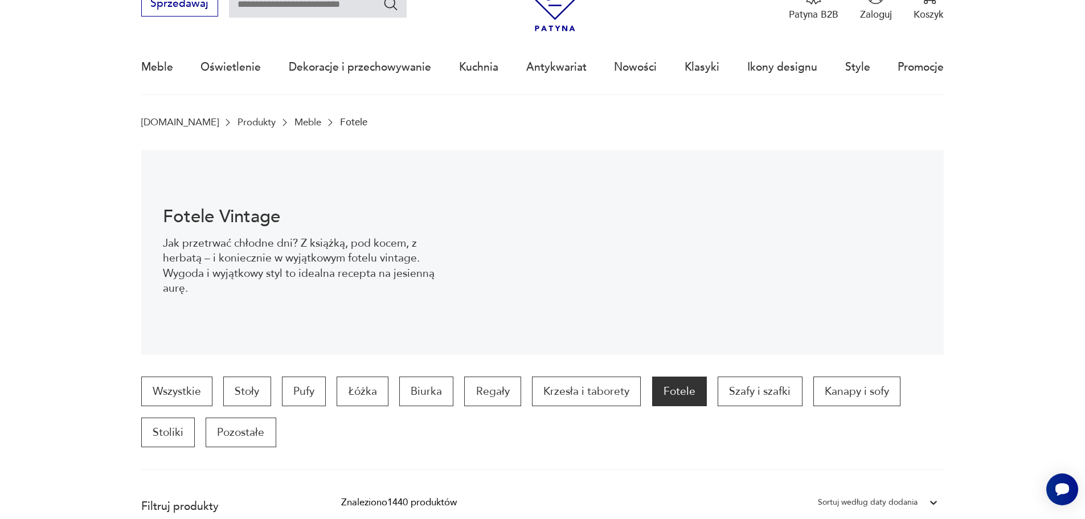
scroll to position [38, 0]
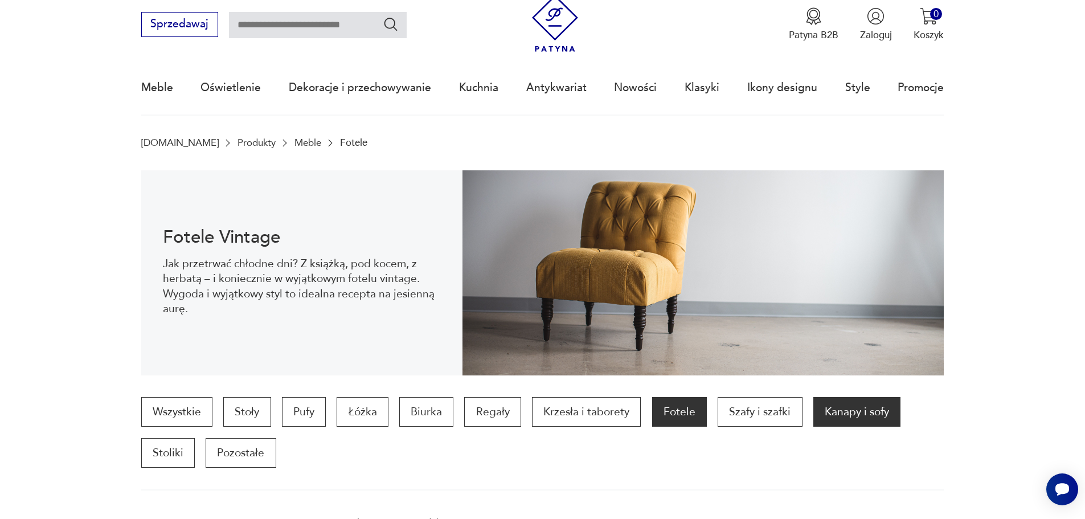
click at [859, 422] on p "Kanapy i sofy" at bounding box center [856, 412] width 87 height 30
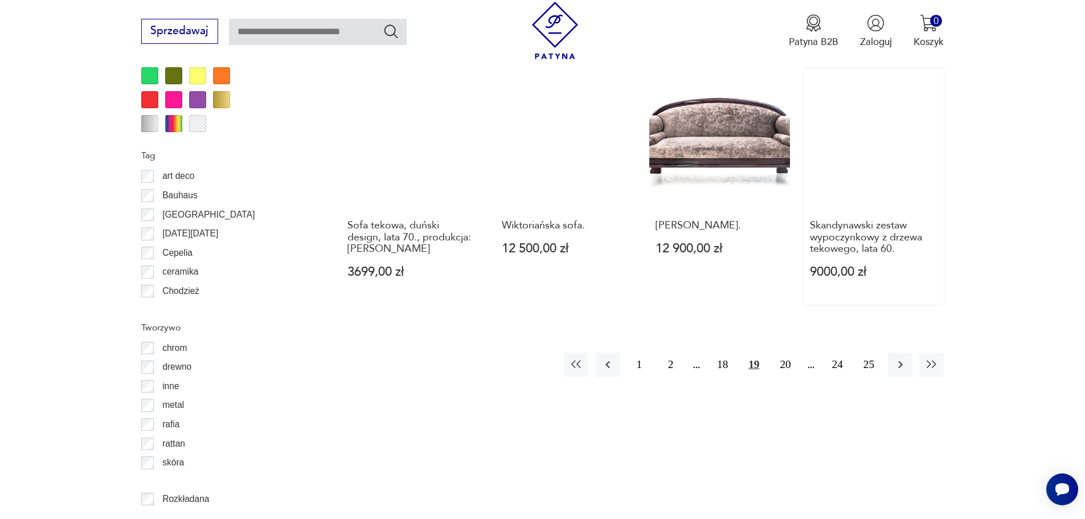
scroll to position [1347, 0]
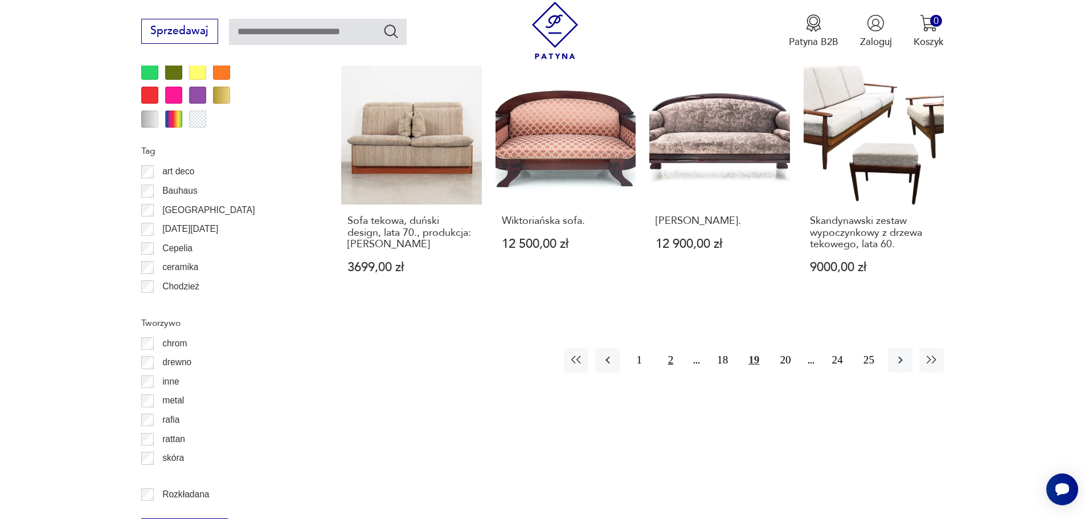
click at [671, 353] on button "2" at bounding box center [670, 360] width 24 height 24
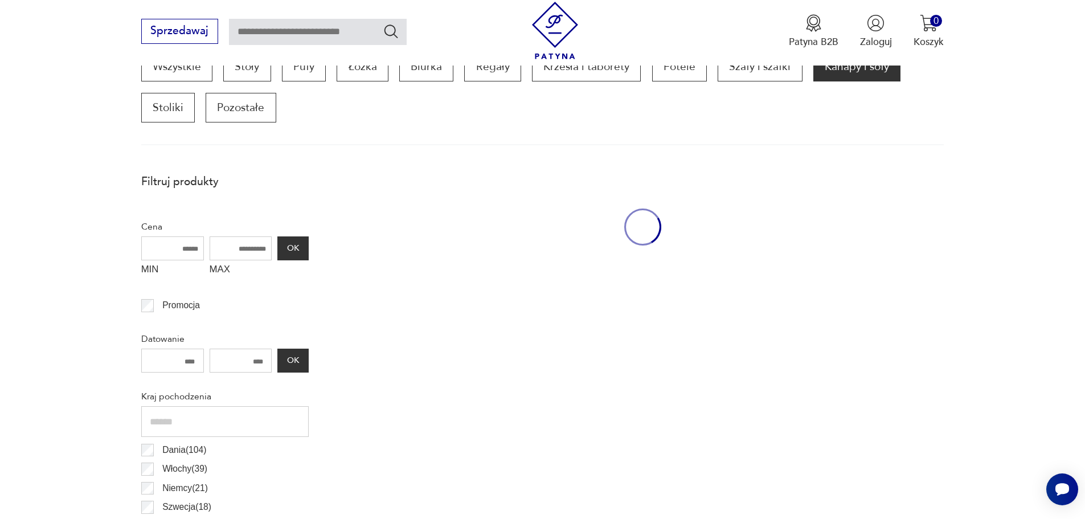
scroll to position [379, 0]
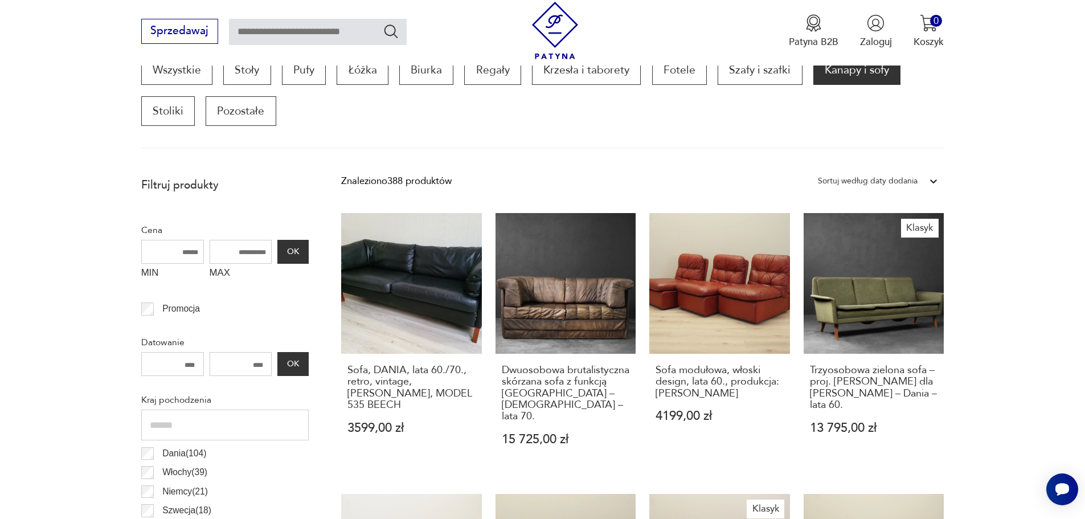
scroll to position [1347, 0]
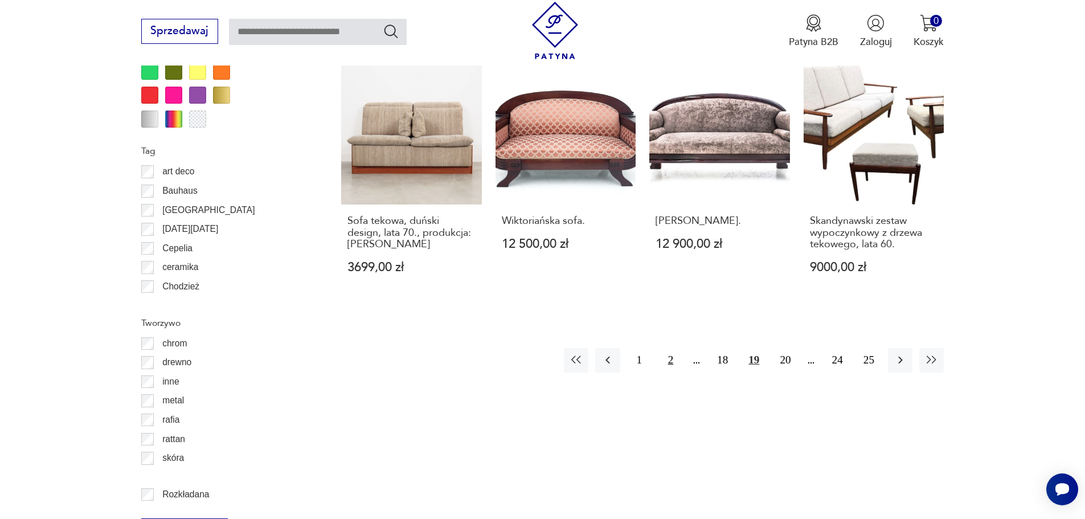
click at [668, 348] on button "2" at bounding box center [670, 360] width 24 height 24
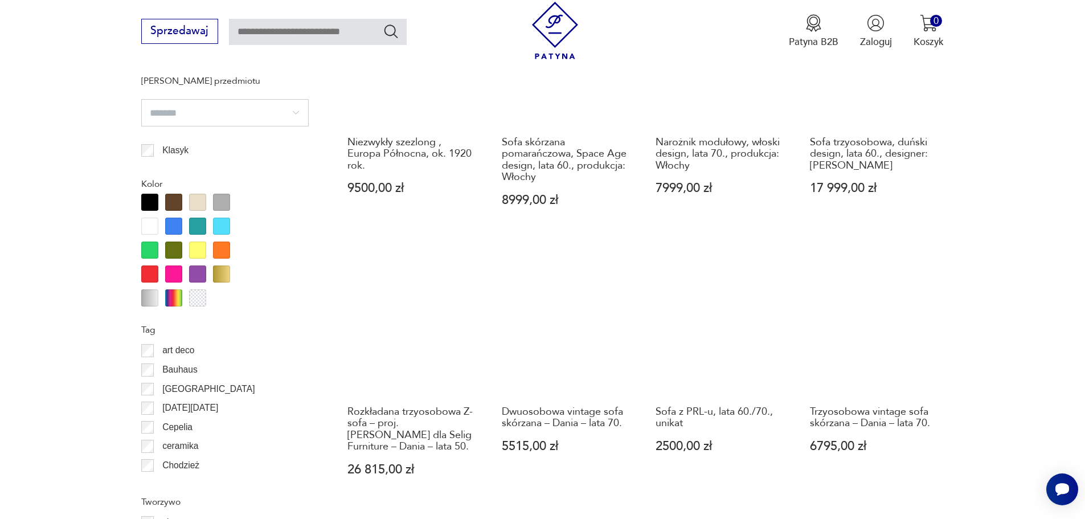
scroll to position [1347, 0]
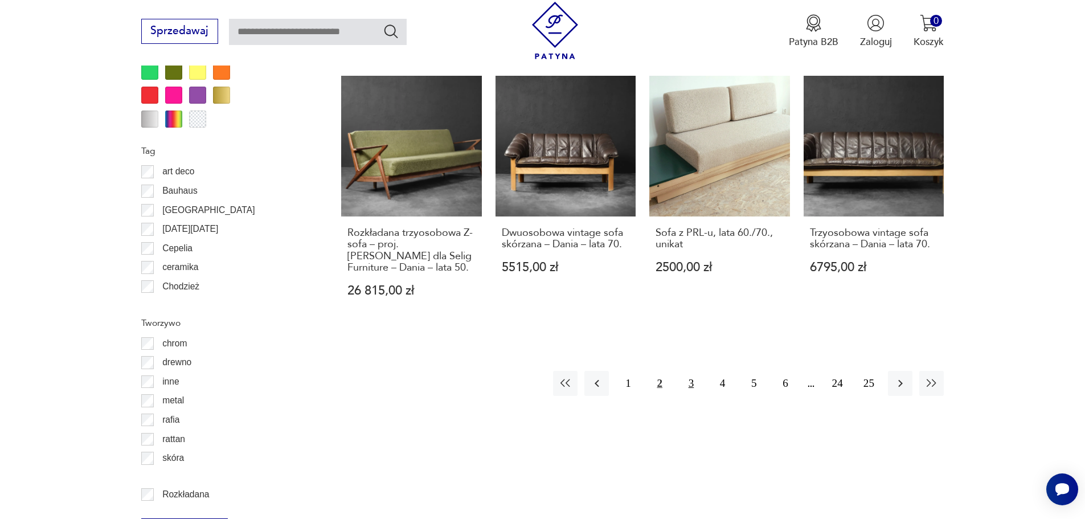
click at [699, 371] on button "3" at bounding box center [691, 383] width 24 height 24
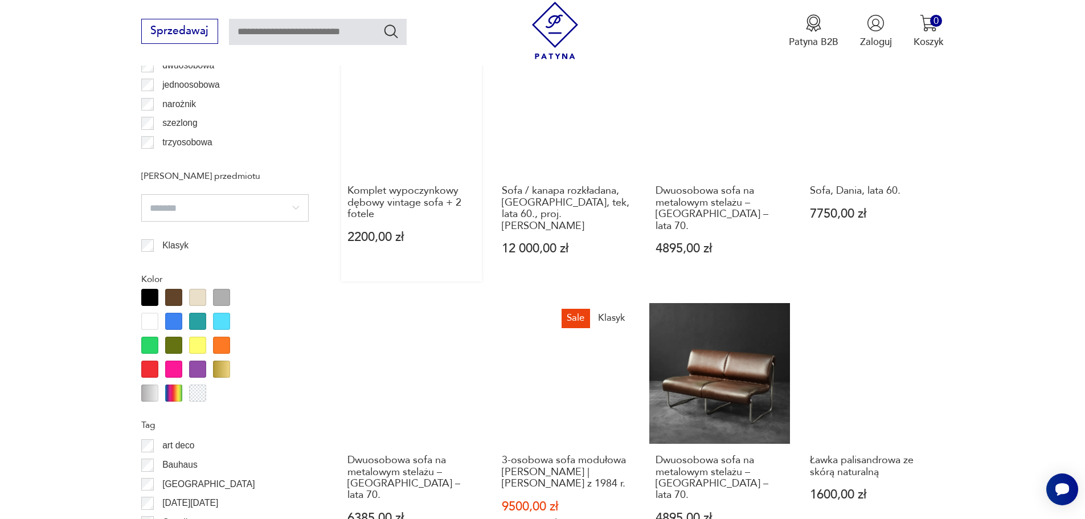
scroll to position [1233, 0]
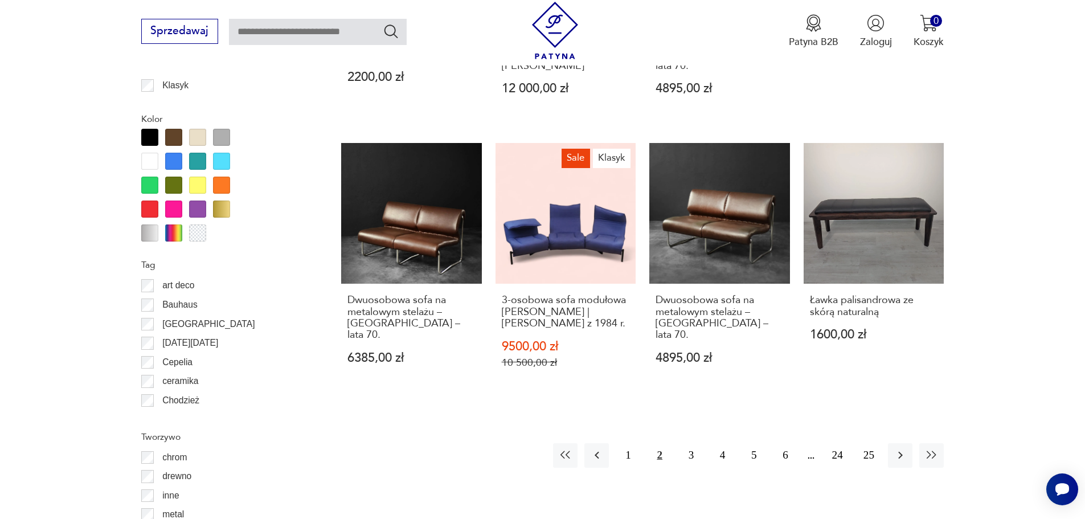
scroll to position [1347, 0]
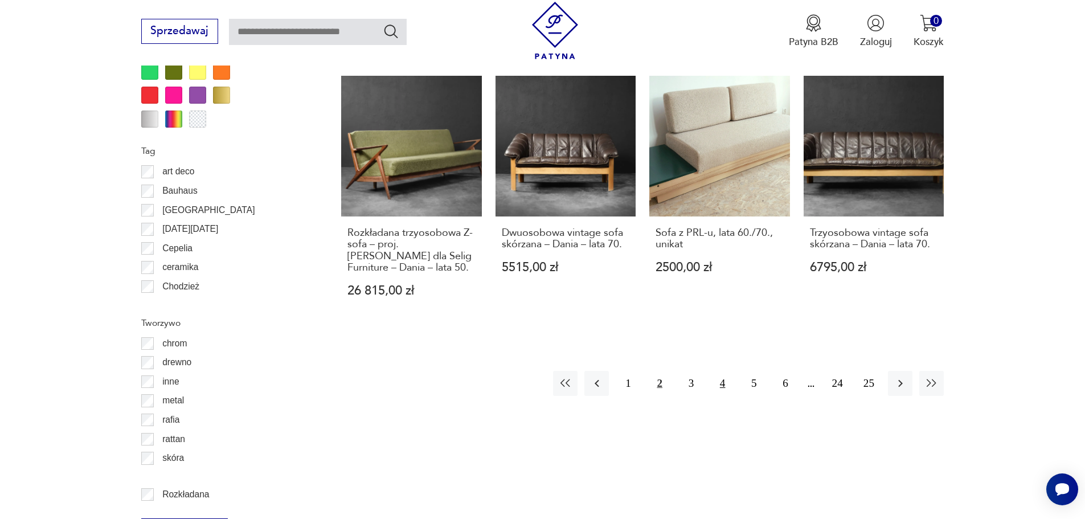
click at [725, 371] on button "4" at bounding box center [722, 383] width 24 height 24
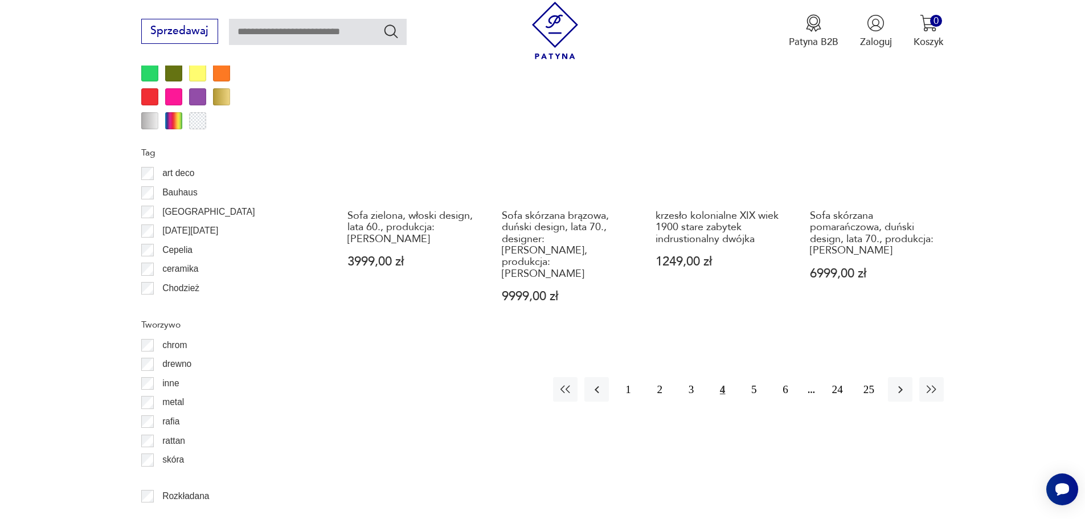
scroll to position [1347, 0]
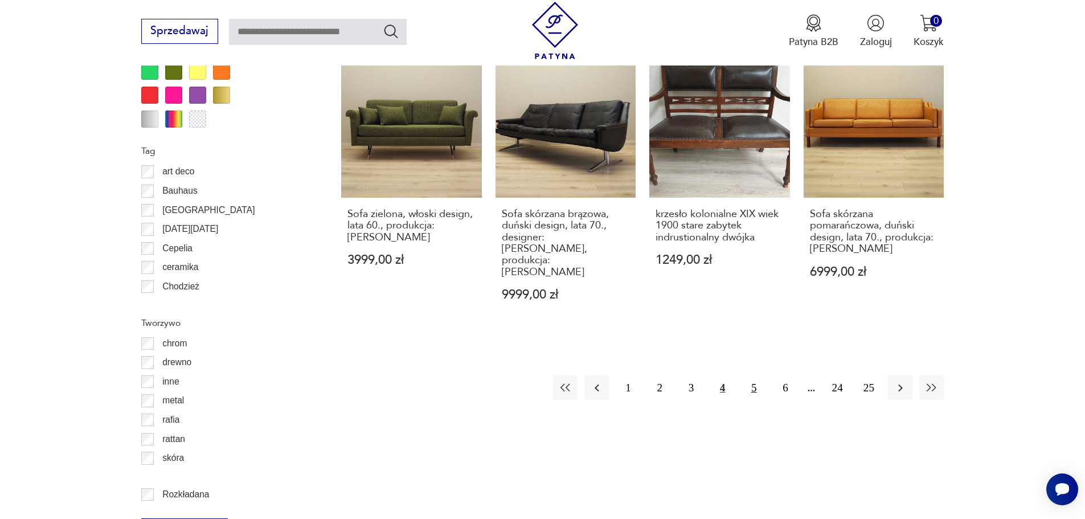
click at [753, 375] on button "5" at bounding box center [753, 387] width 24 height 24
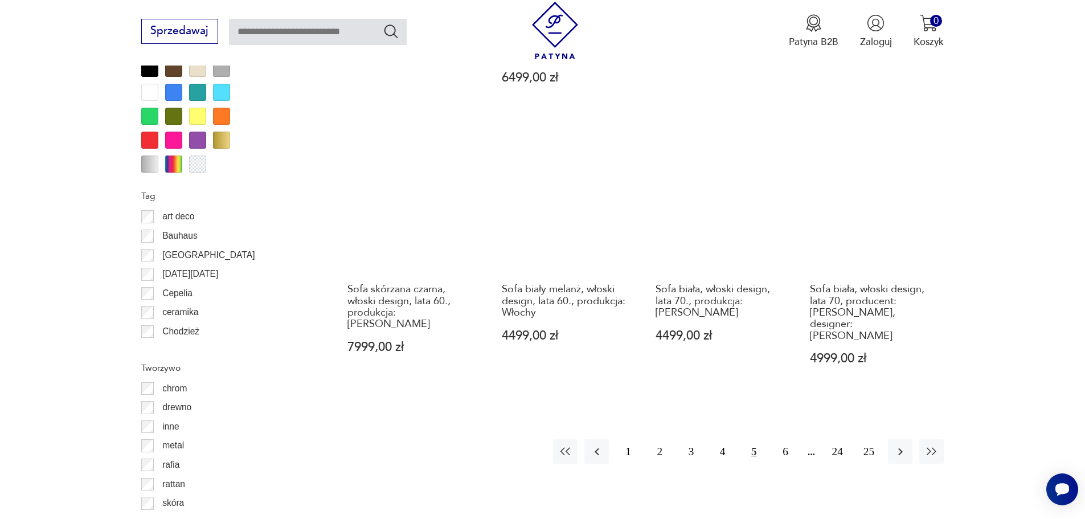
scroll to position [1347, 0]
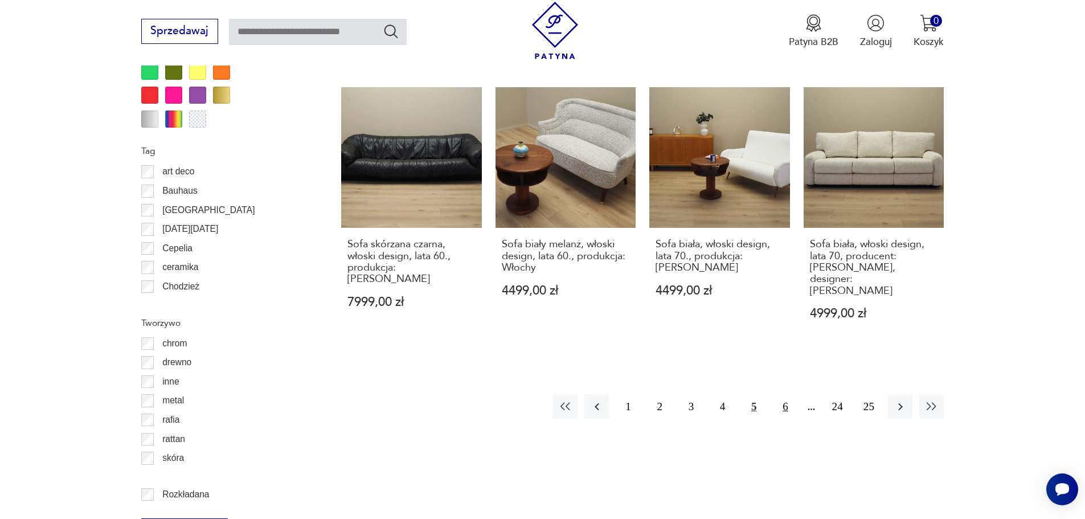
click at [785, 394] on button "6" at bounding box center [785, 406] width 24 height 24
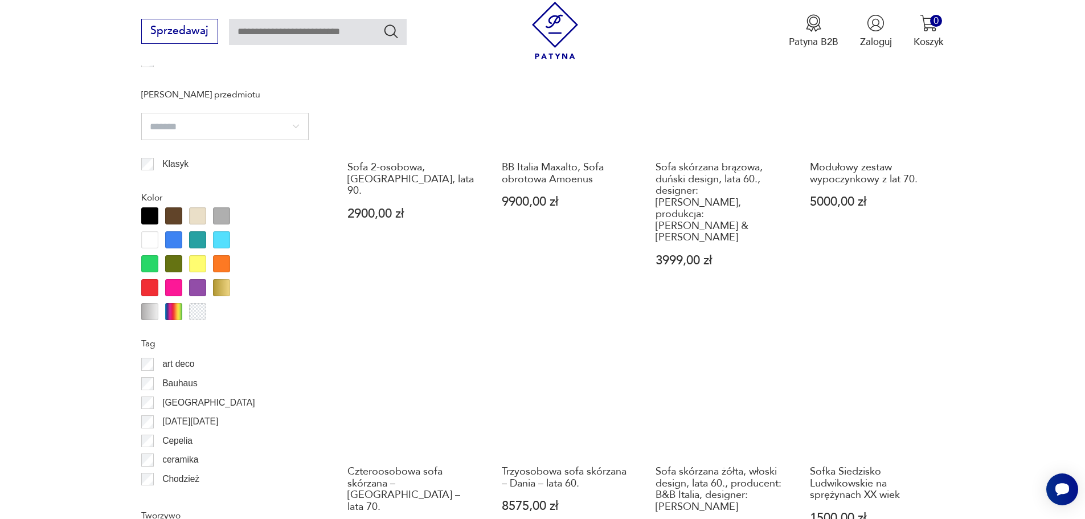
scroll to position [1347, 0]
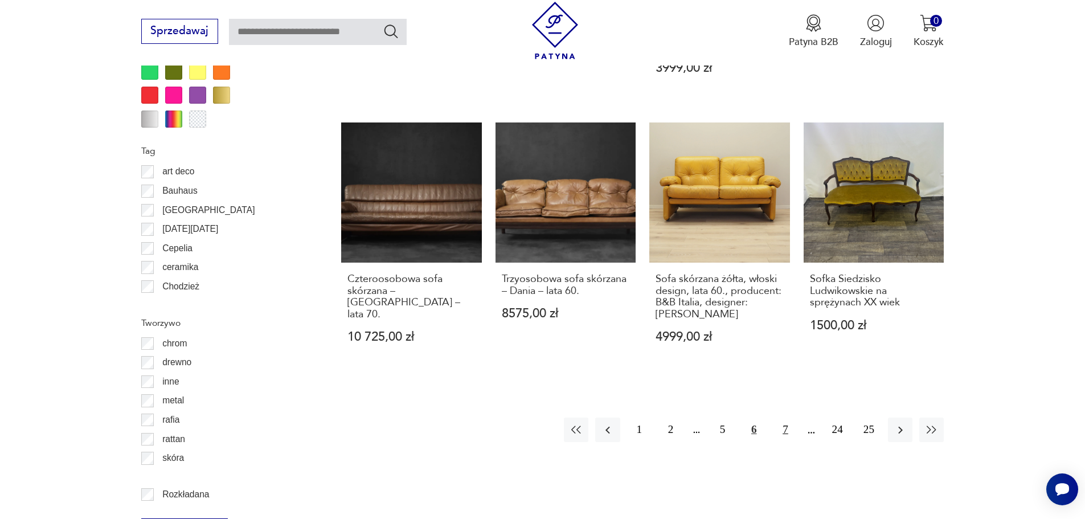
click at [785, 417] on button "7" at bounding box center [785, 429] width 24 height 24
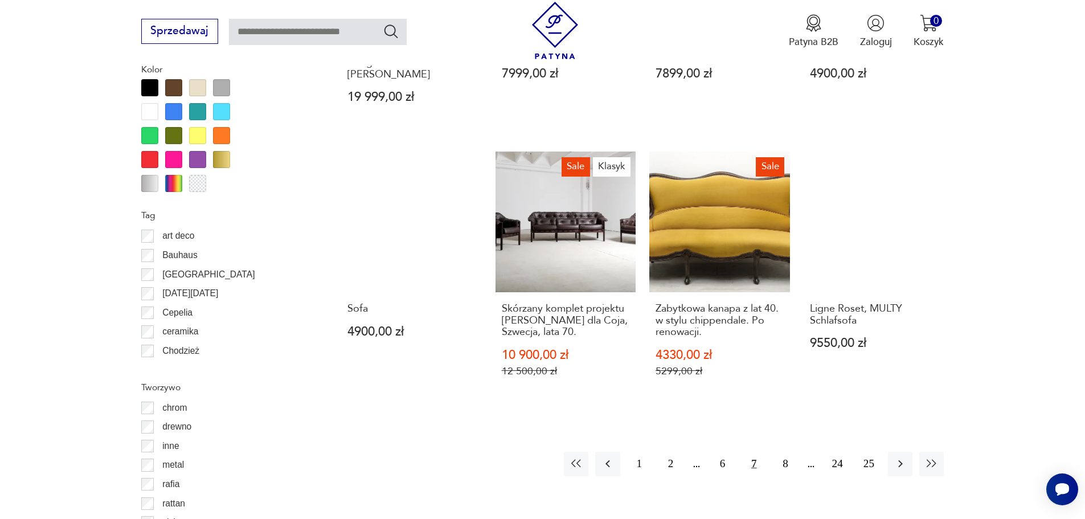
scroll to position [1290, 0]
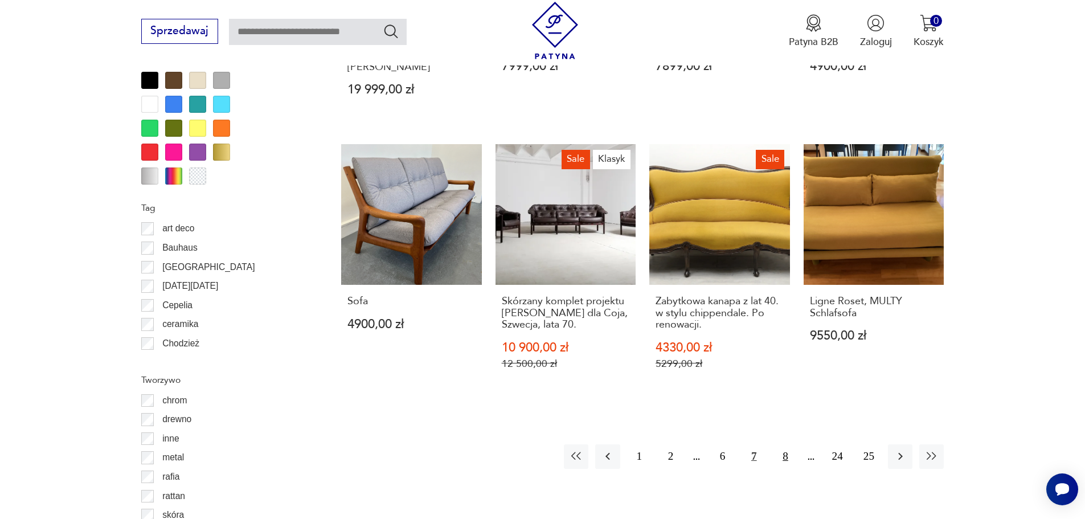
click at [777, 444] on button "8" at bounding box center [785, 456] width 24 height 24
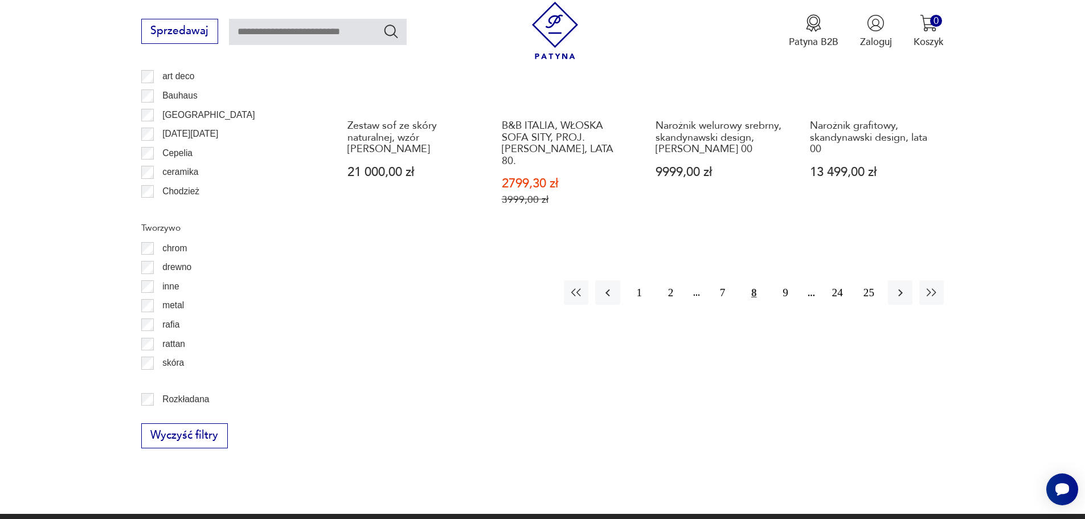
scroll to position [1461, 0]
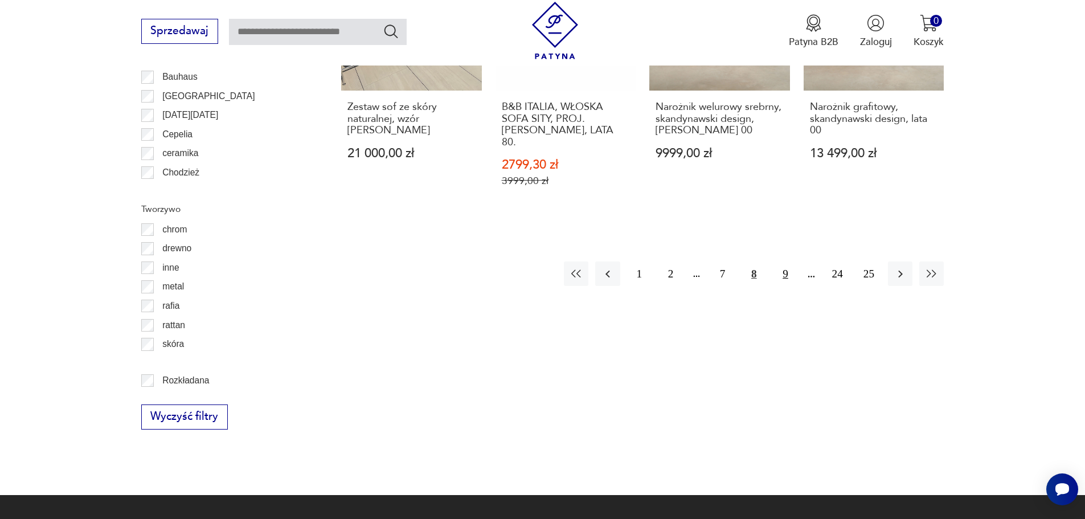
click at [786, 265] on button "9" at bounding box center [785, 273] width 24 height 24
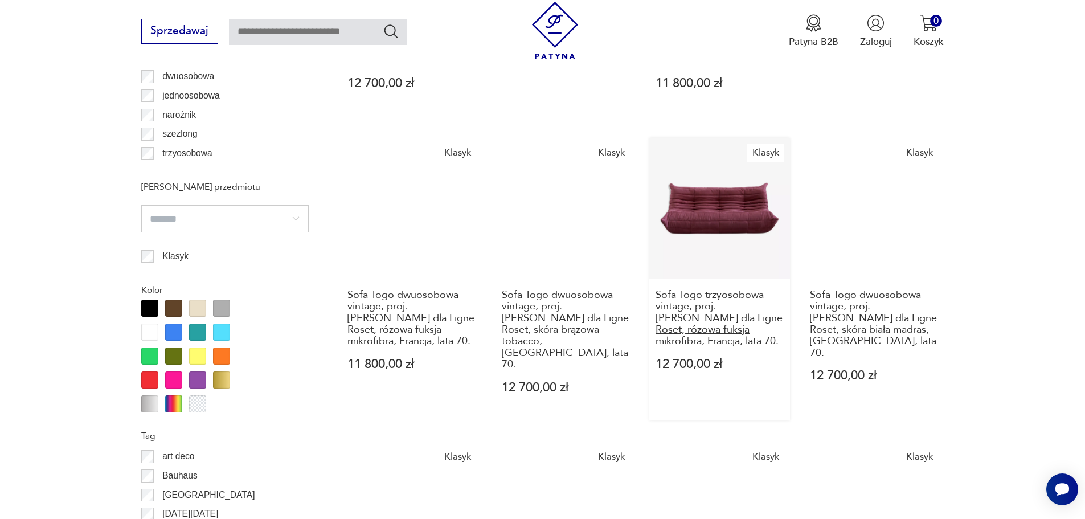
scroll to position [1347, 0]
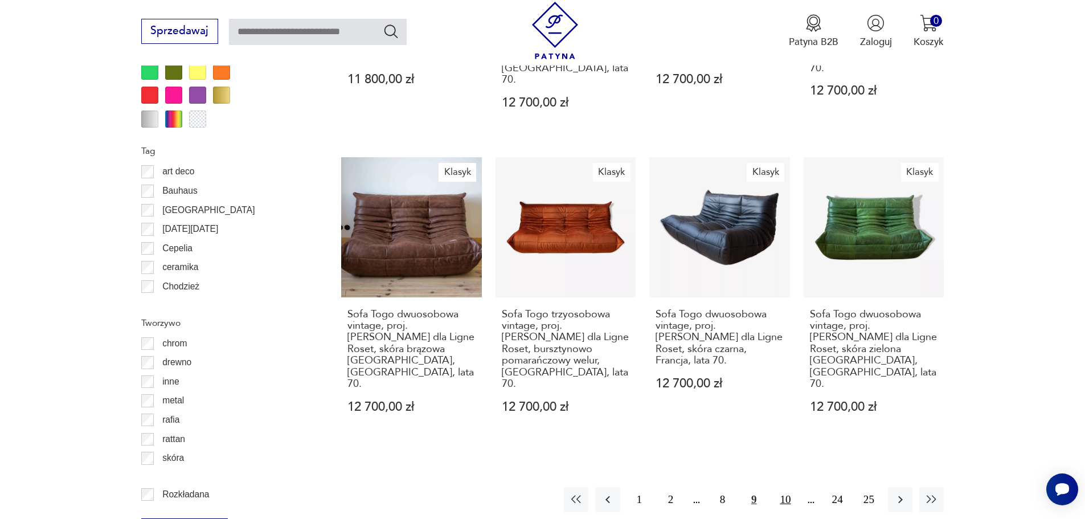
click at [788, 487] on button "10" at bounding box center [785, 499] width 24 height 24
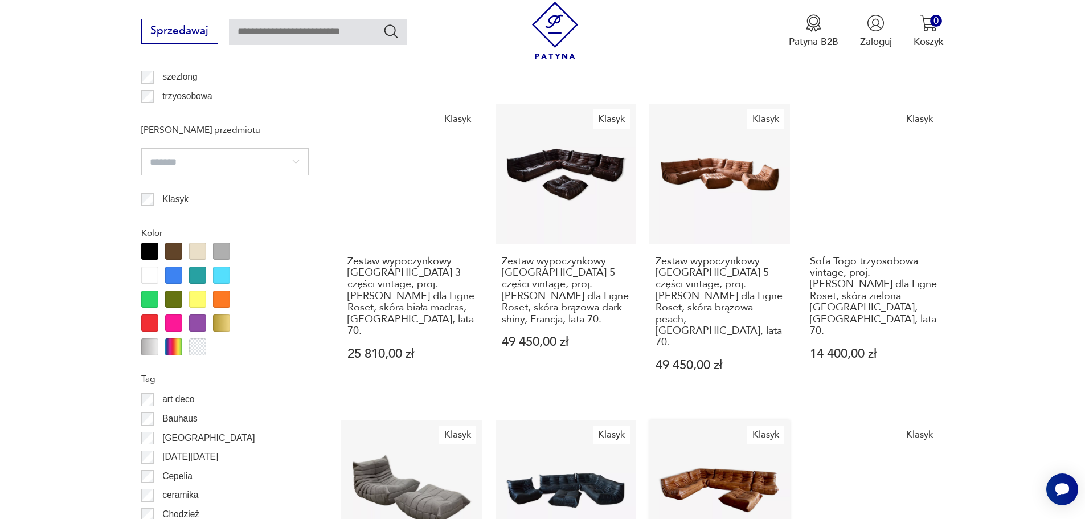
scroll to position [1461, 0]
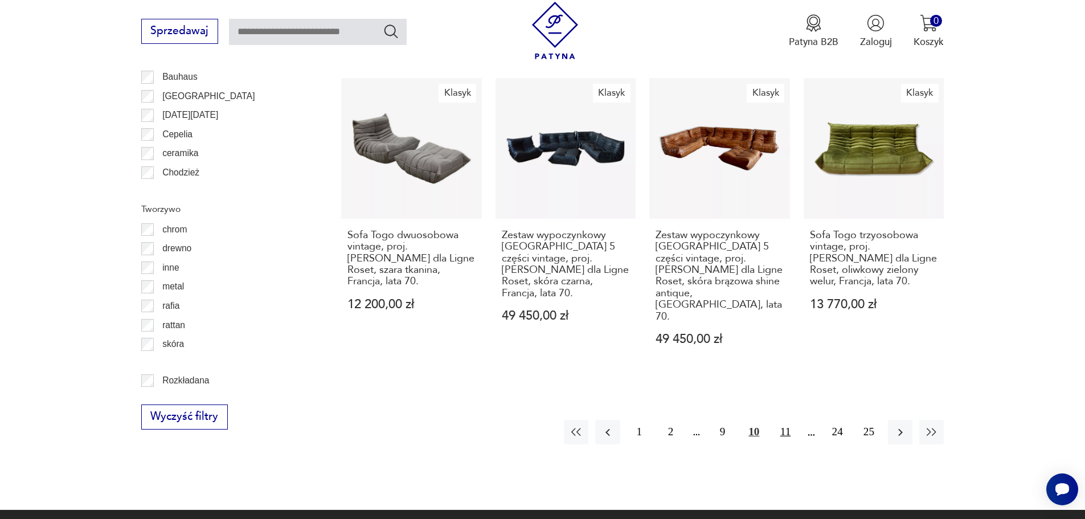
click at [789, 420] on button "11" at bounding box center [785, 432] width 24 height 24
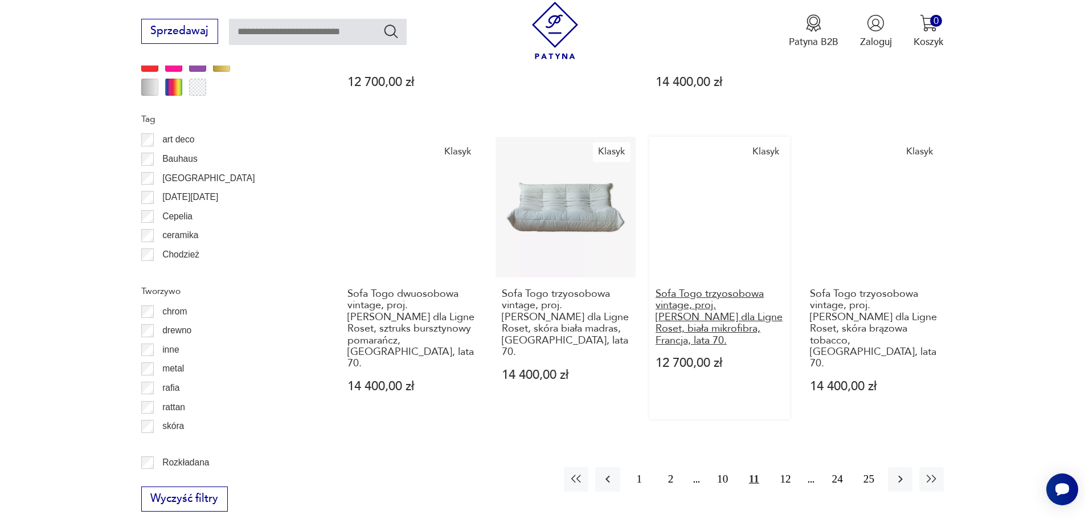
scroll to position [1461, 0]
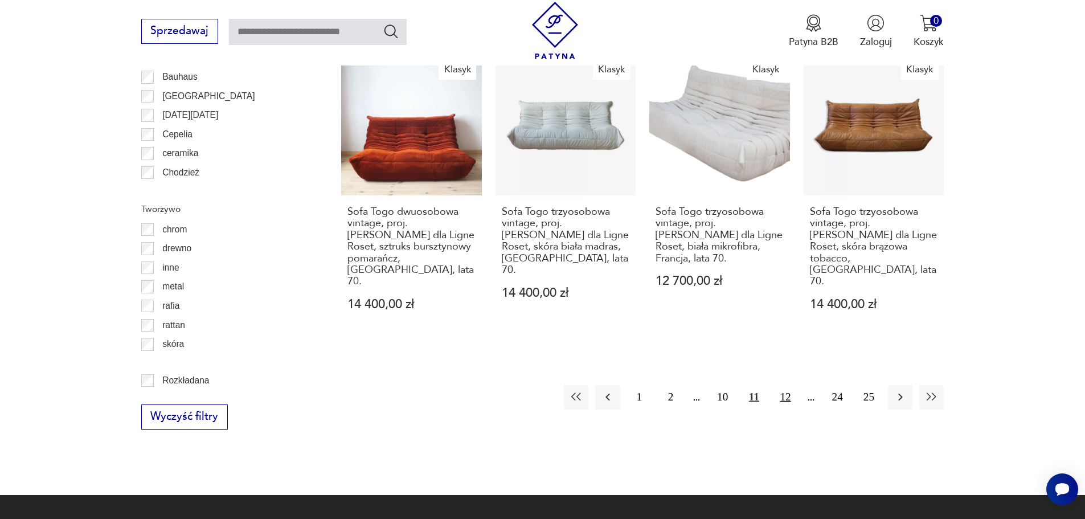
click at [779, 385] on button "12" at bounding box center [785, 397] width 24 height 24
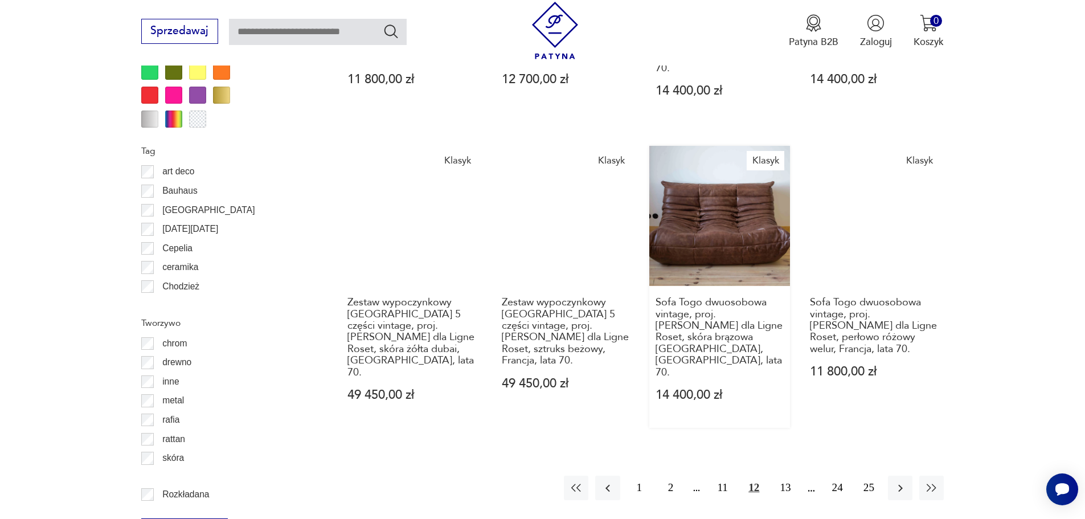
scroll to position [1461, 0]
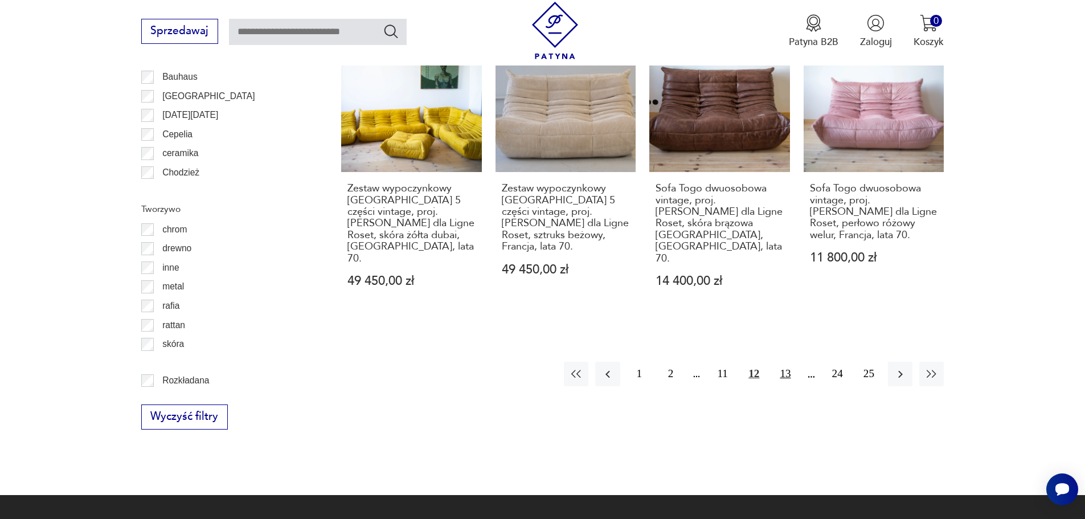
click at [778, 362] on button "13" at bounding box center [785, 374] width 24 height 24
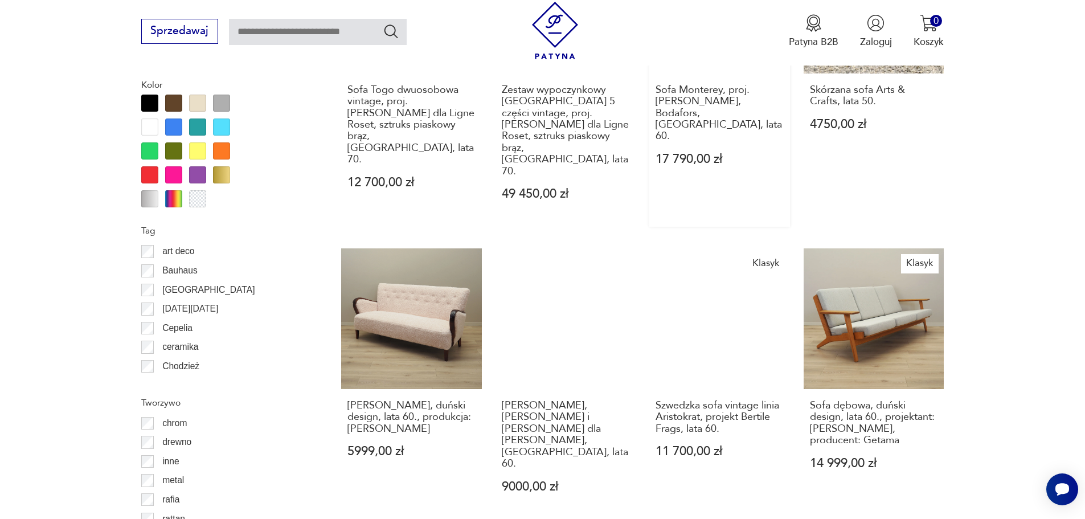
scroll to position [1404, 0]
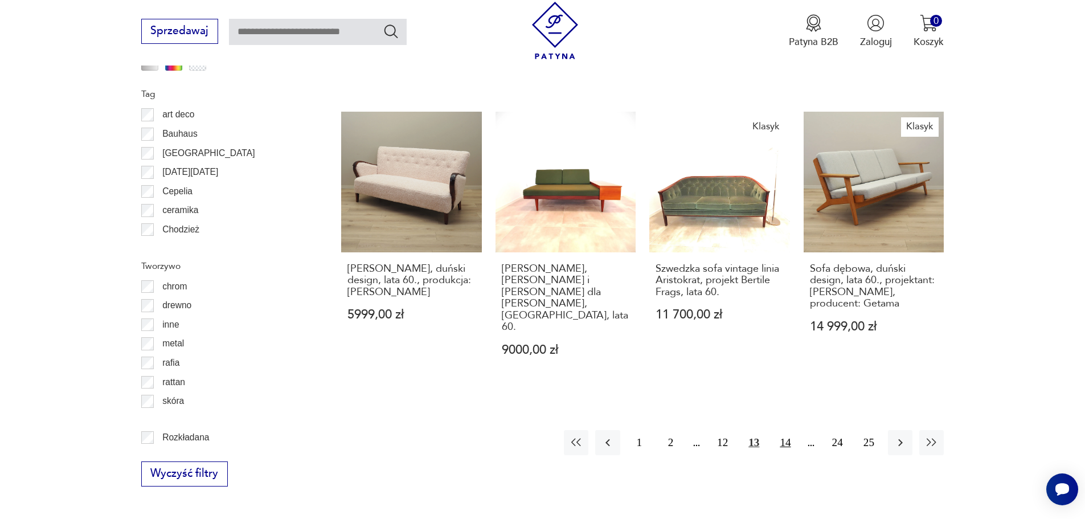
click at [781, 430] on button "14" at bounding box center [785, 442] width 24 height 24
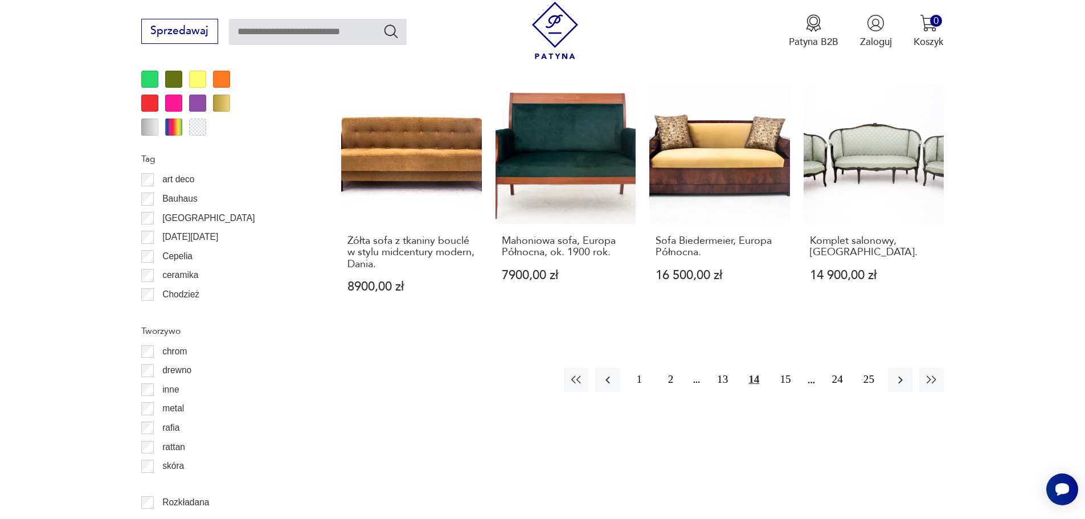
scroll to position [1404, 0]
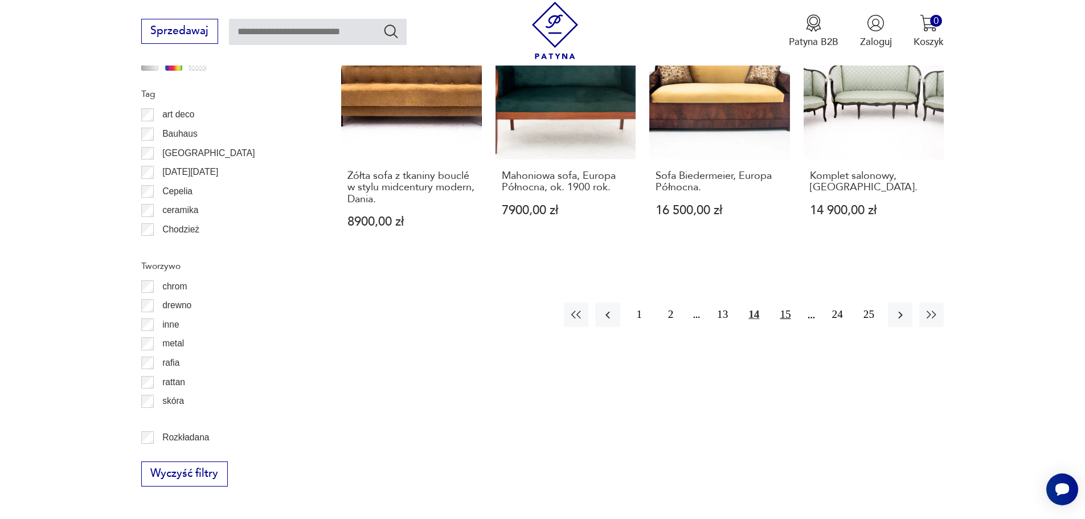
click at [782, 302] on button "15" at bounding box center [785, 314] width 24 height 24
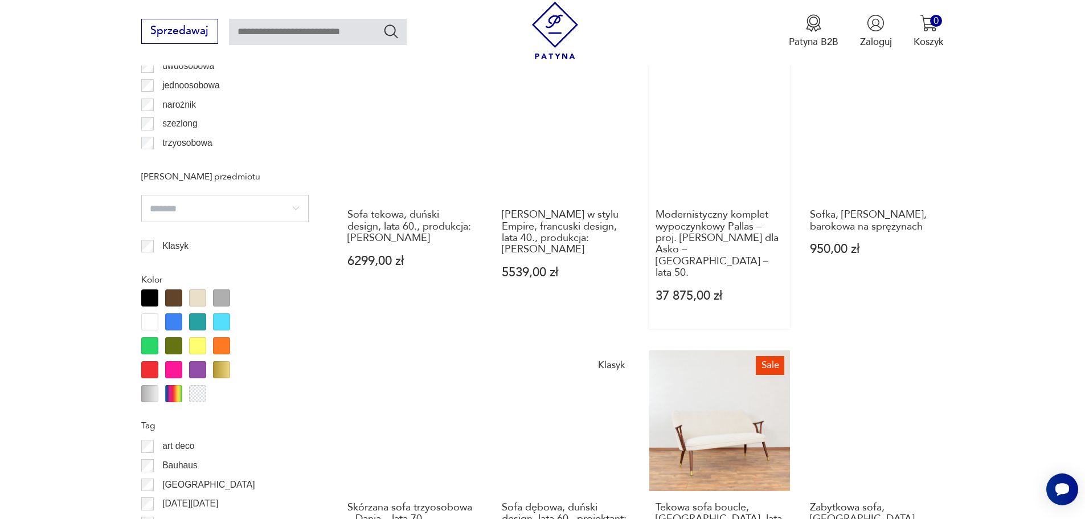
scroll to position [1233, 0]
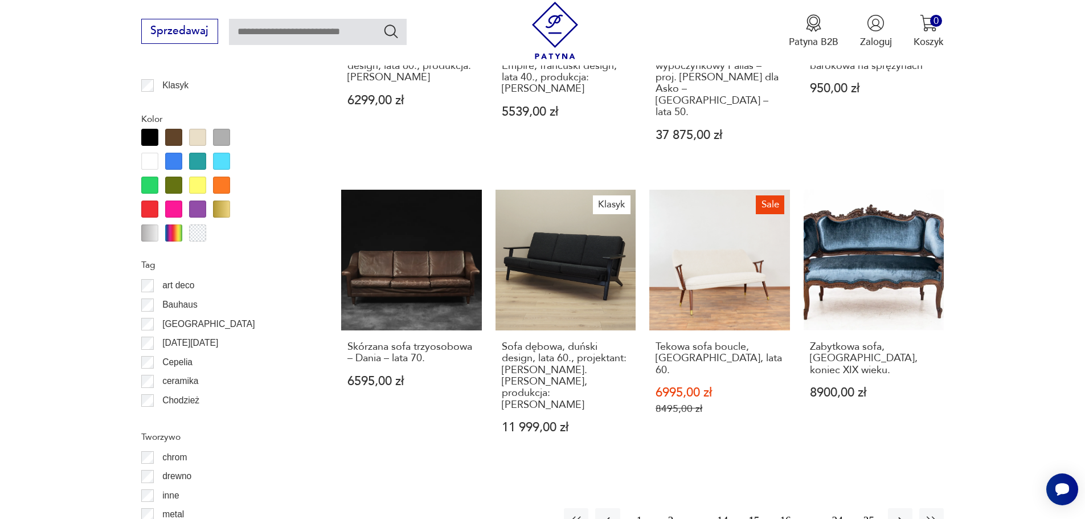
click at [783, 508] on button "16" at bounding box center [785, 520] width 24 height 24
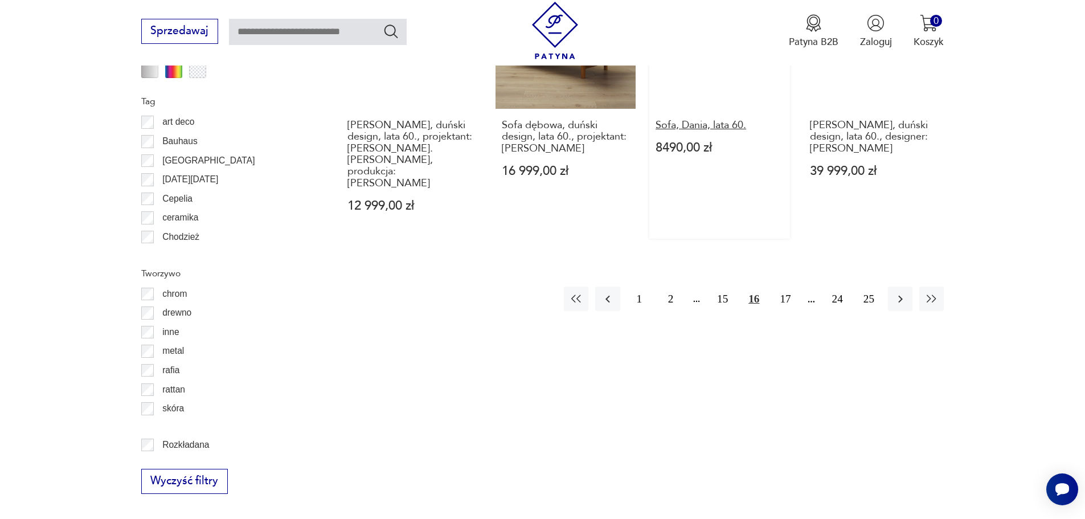
scroll to position [1404, 0]
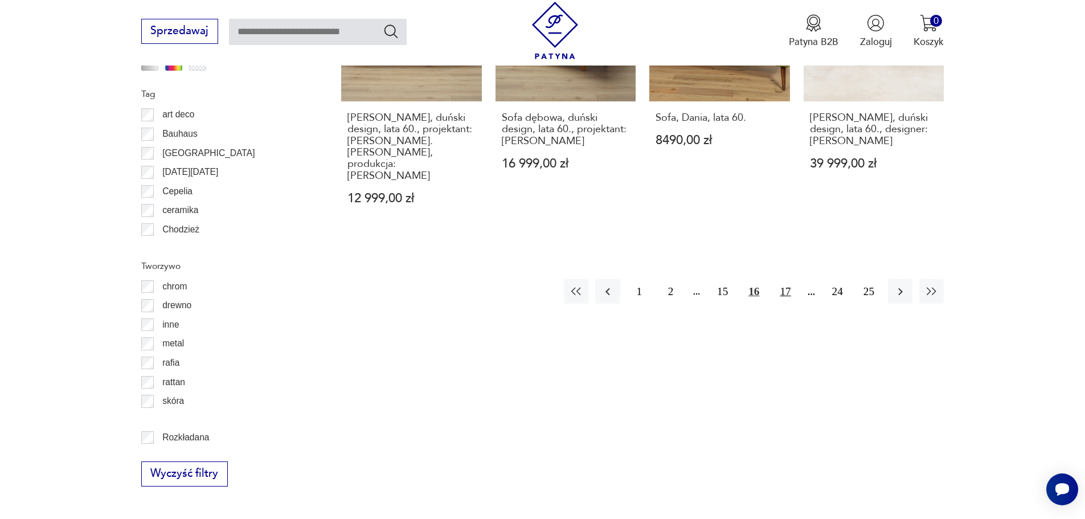
click at [785, 279] on button "17" at bounding box center [785, 291] width 24 height 24
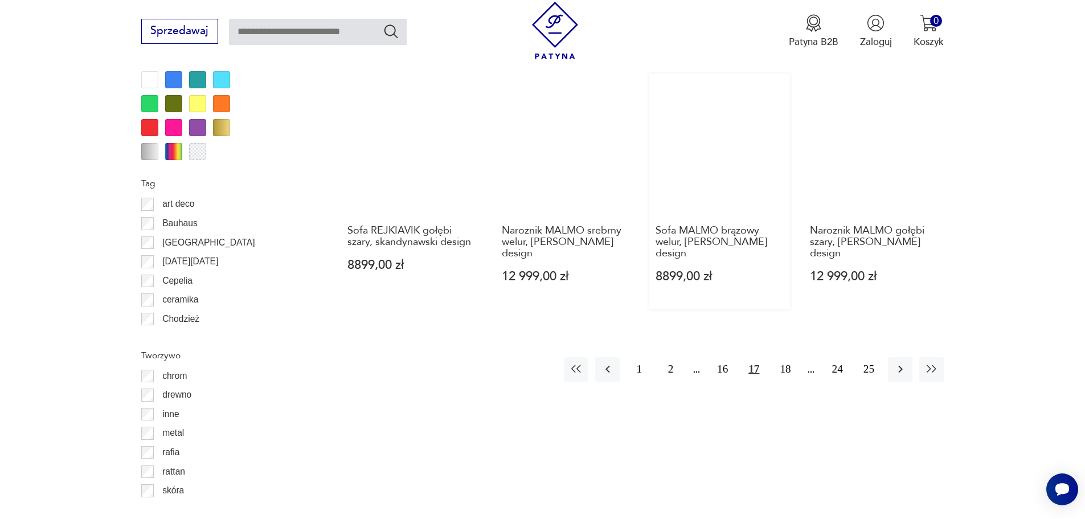
scroll to position [1461, 0]
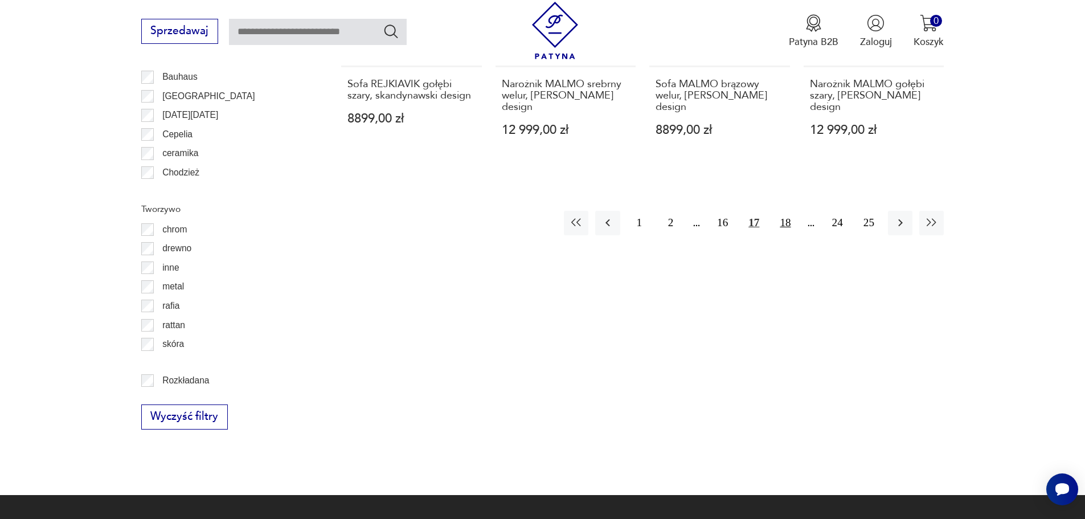
click at [781, 211] on button "18" at bounding box center [785, 223] width 24 height 24
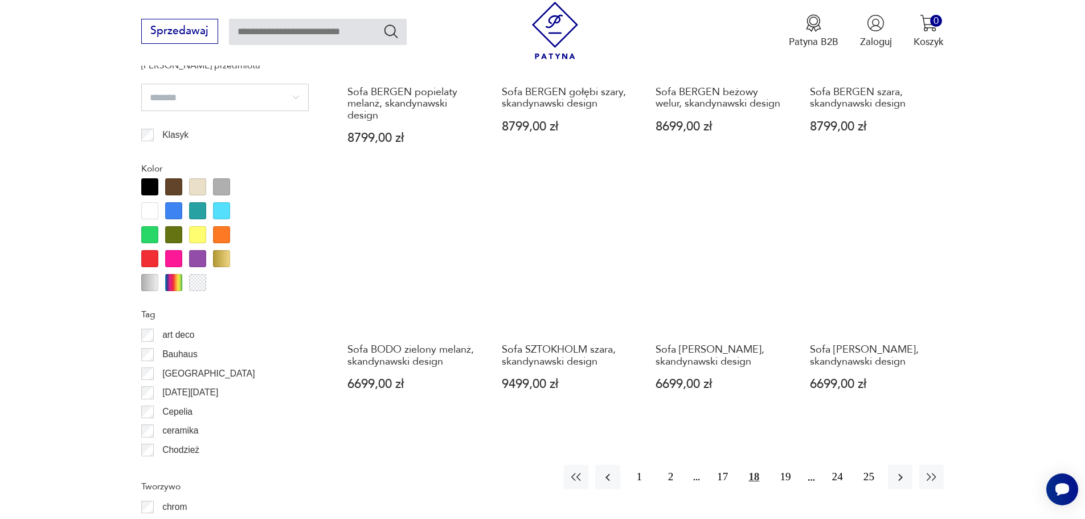
scroll to position [1290, 0]
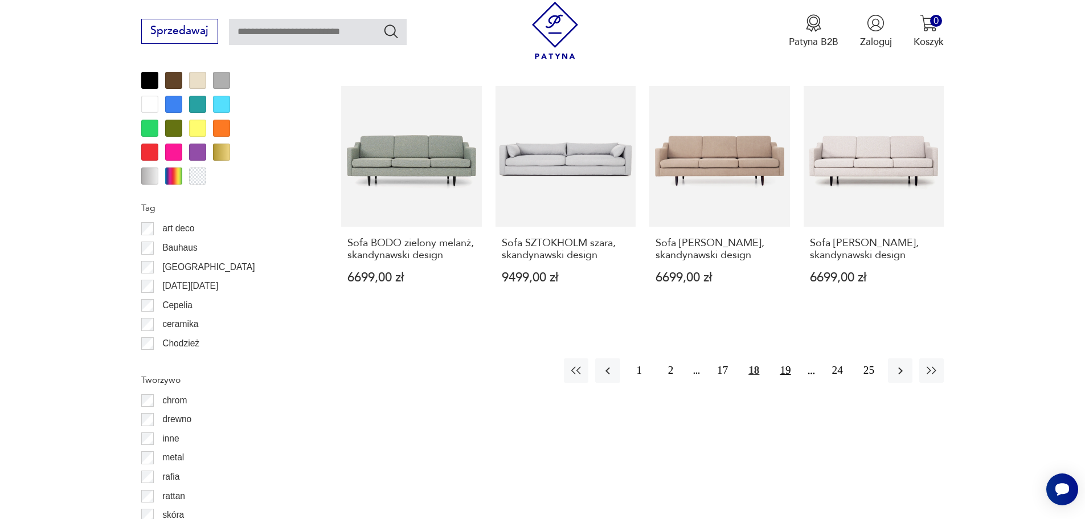
click at [782, 358] on button "19" at bounding box center [785, 370] width 24 height 24
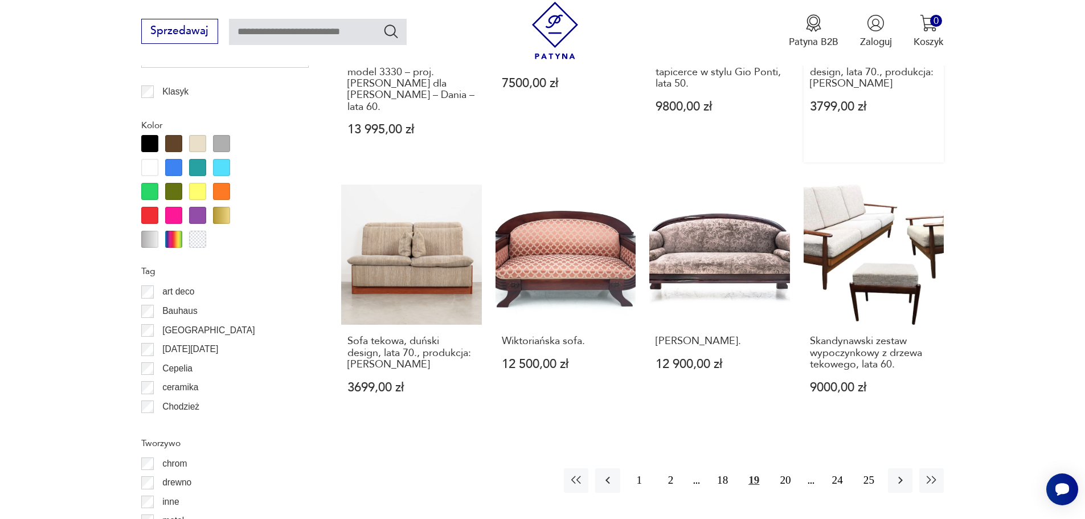
scroll to position [1233, 0]
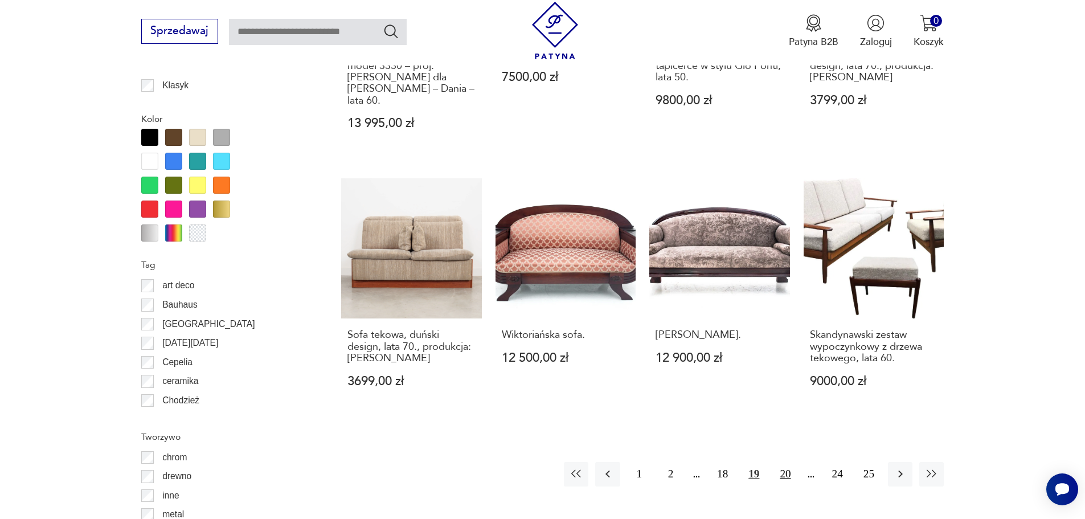
click at [782, 462] on button "20" at bounding box center [785, 474] width 24 height 24
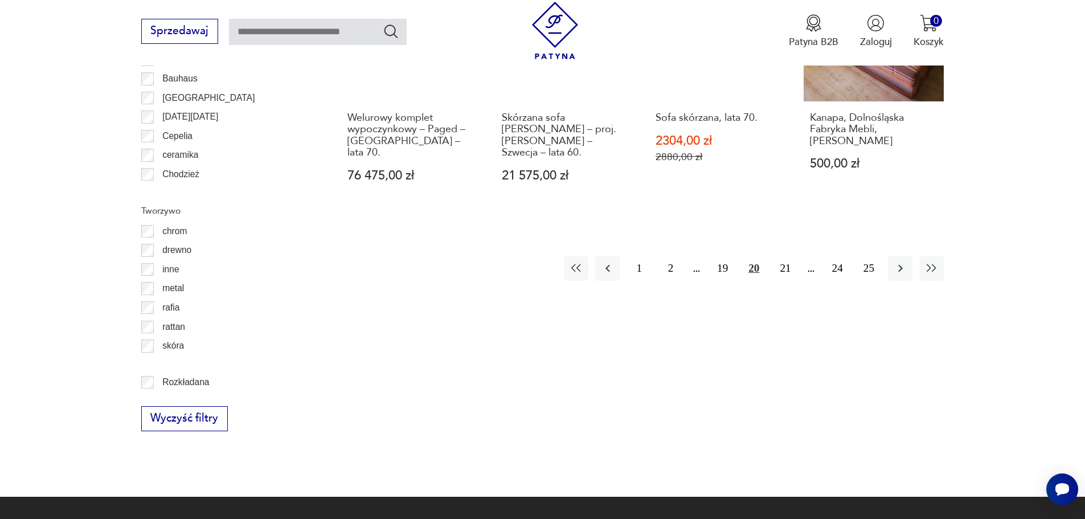
scroll to position [1461, 0]
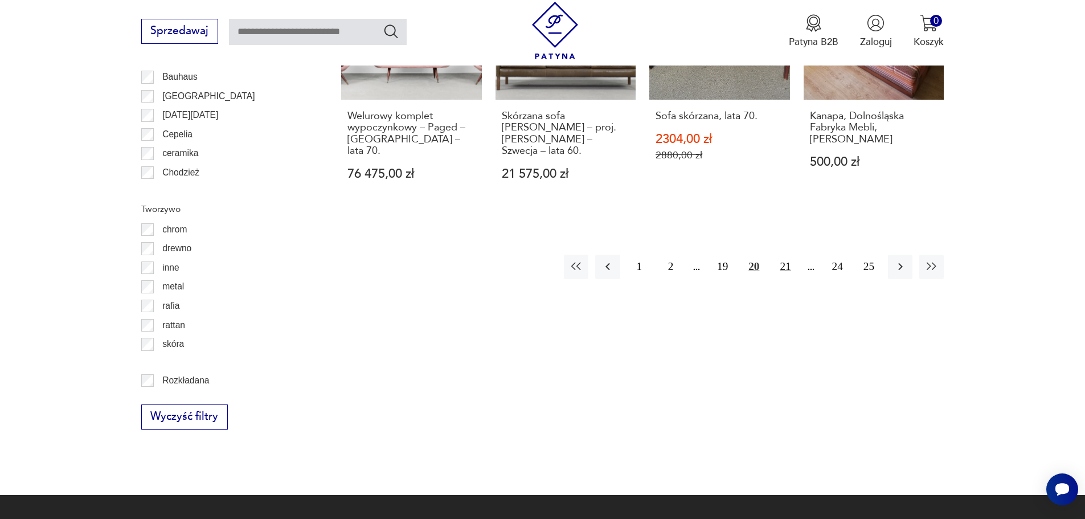
click at [786, 258] on button "21" at bounding box center [785, 266] width 24 height 24
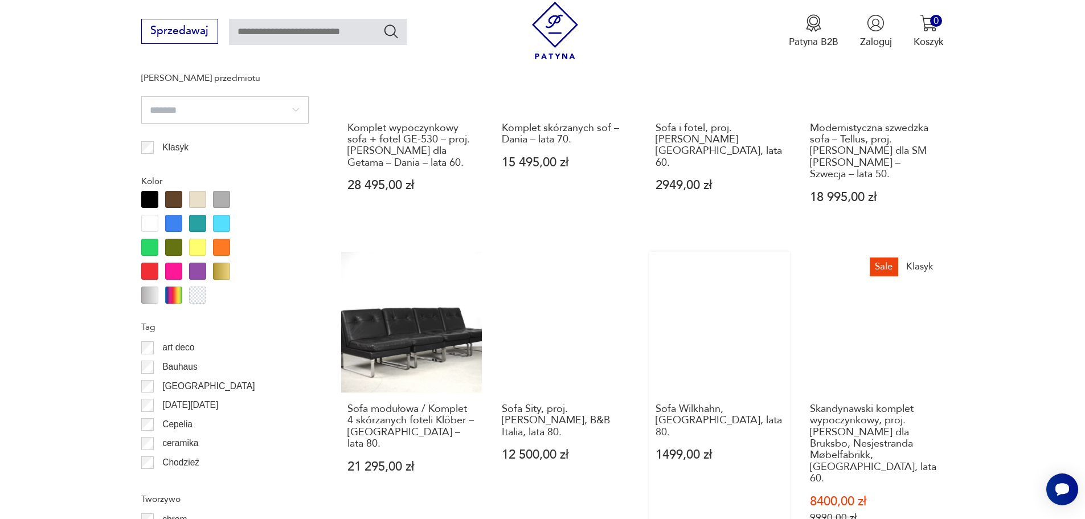
scroll to position [1176, 0]
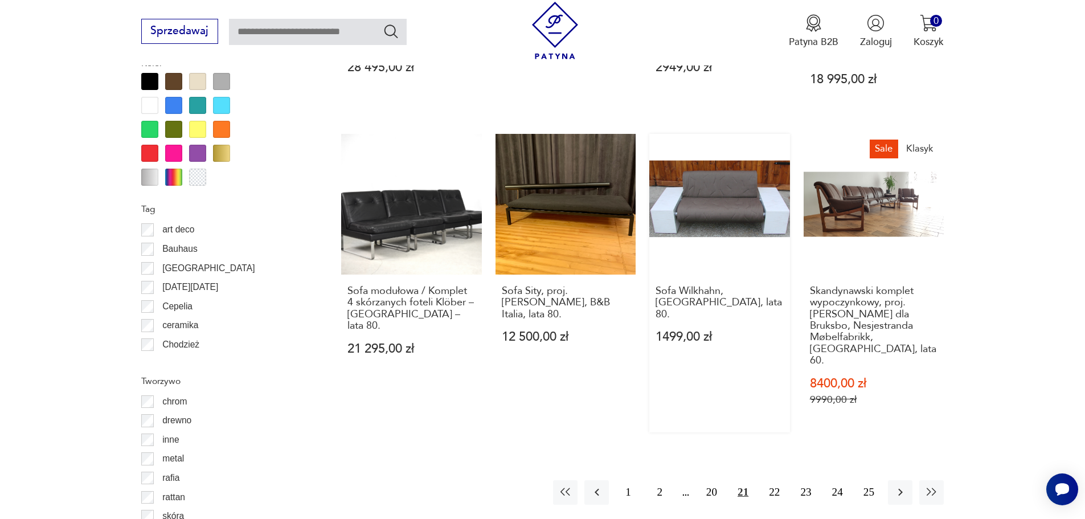
drag, startPoint x: 778, startPoint y: 262, endPoint x: 757, endPoint y: 290, distance: 34.5
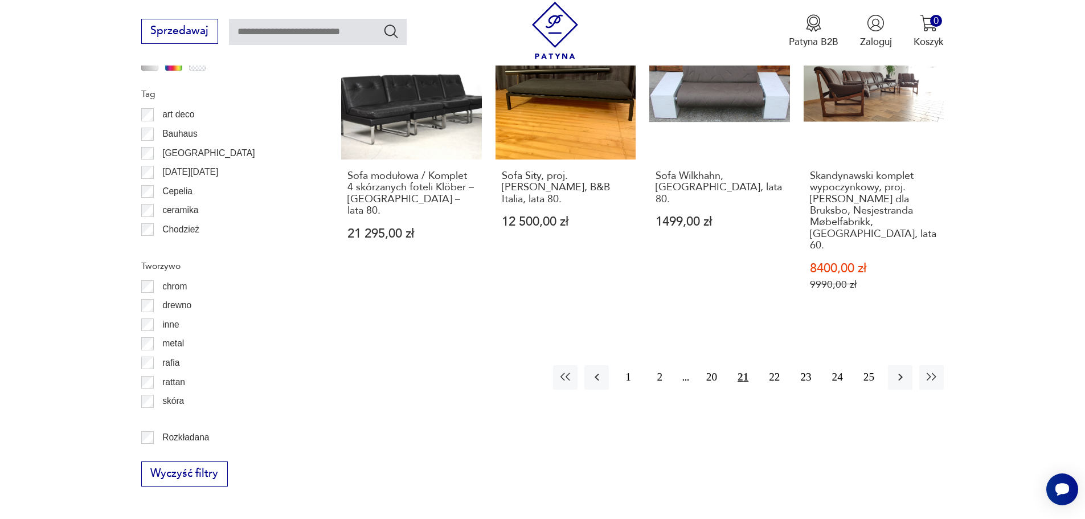
drag, startPoint x: 757, startPoint y: 290, endPoint x: 718, endPoint y: 306, distance: 42.1
click at [778, 365] on button "22" at bounding box center [774, 377] width 24 height 24
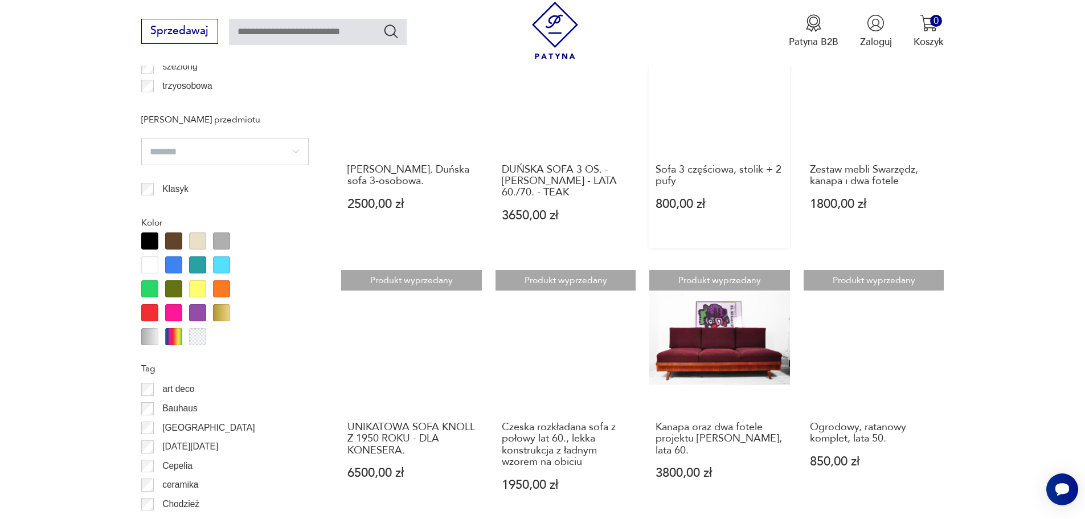
scroll to position [1290, 0]
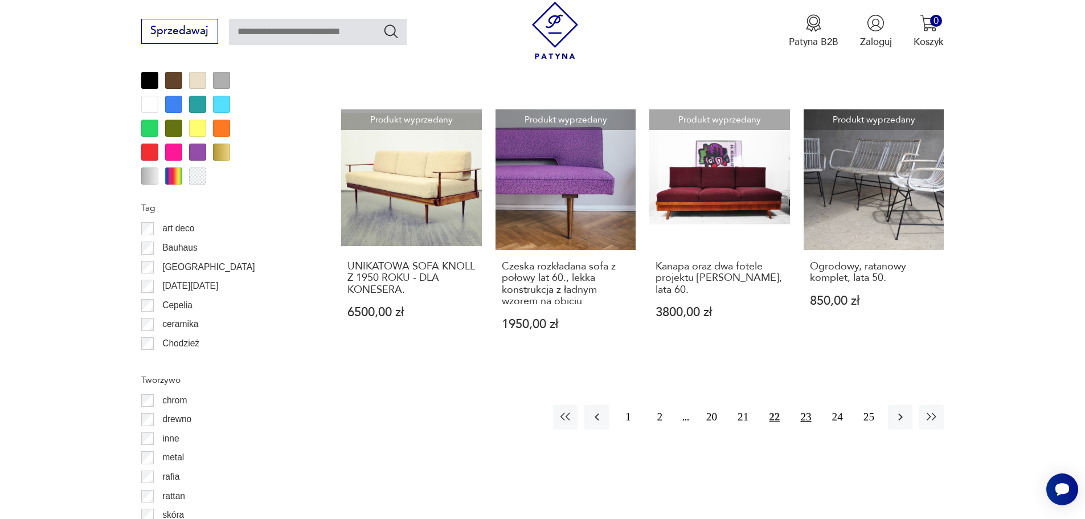
click at [802, 405] on button "23" at bounding box center [805, 417] width 24 height 24
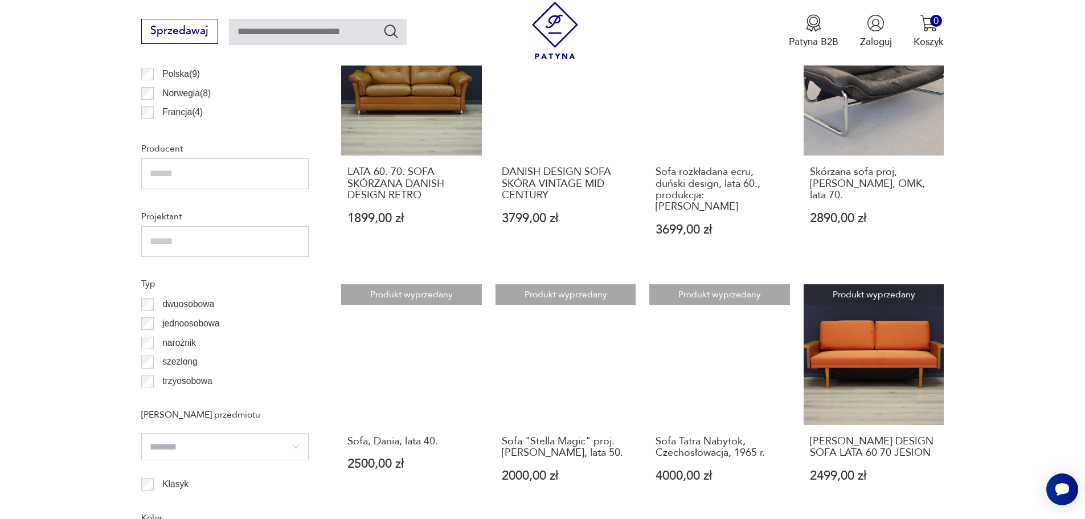
scroll to position [1176, 0]
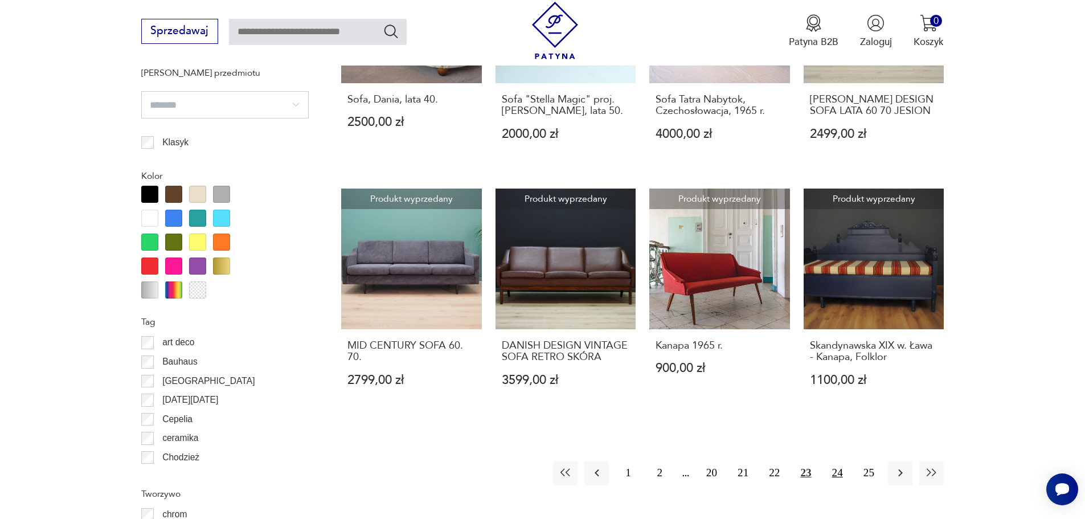
click at [838, 463] on button "24" at bounding box center [837, 473] width 24 height 24
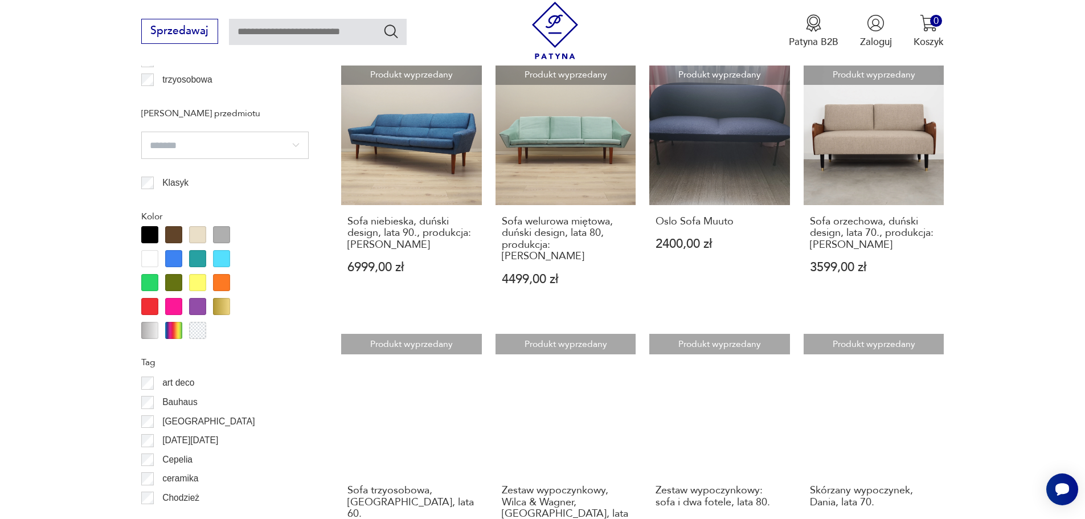
scroll to position [1233, 0]
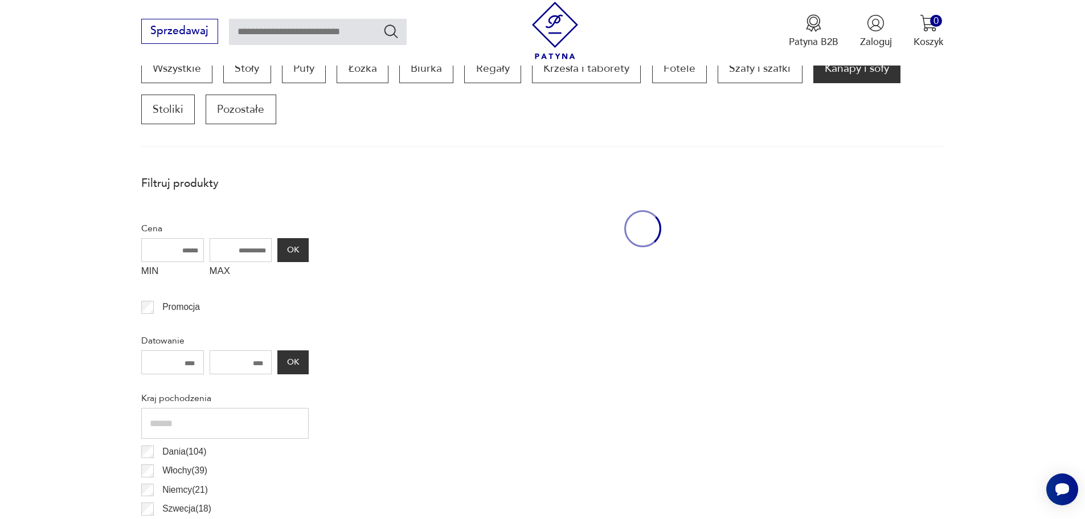
scroll to position [379, 0]
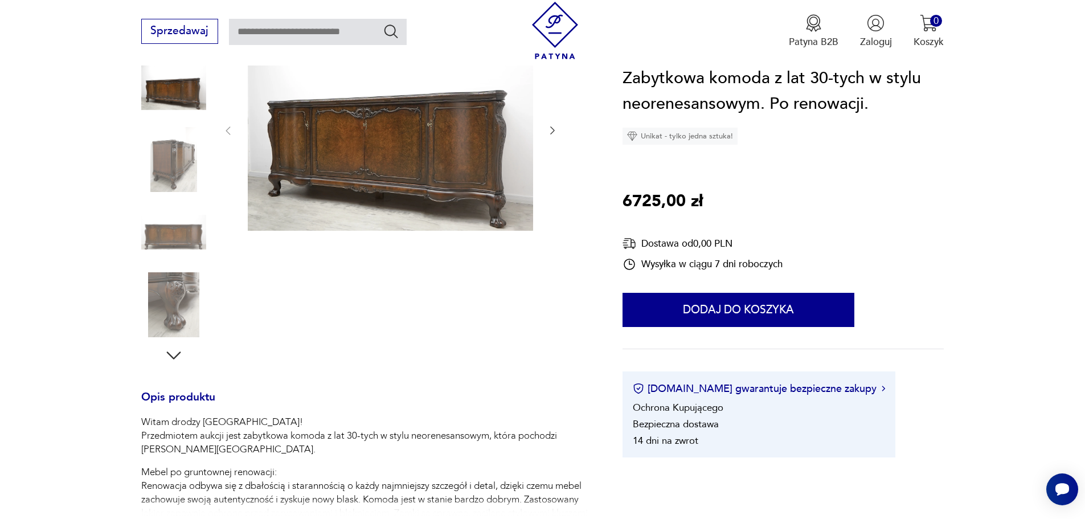
scroll to position [342, 0]
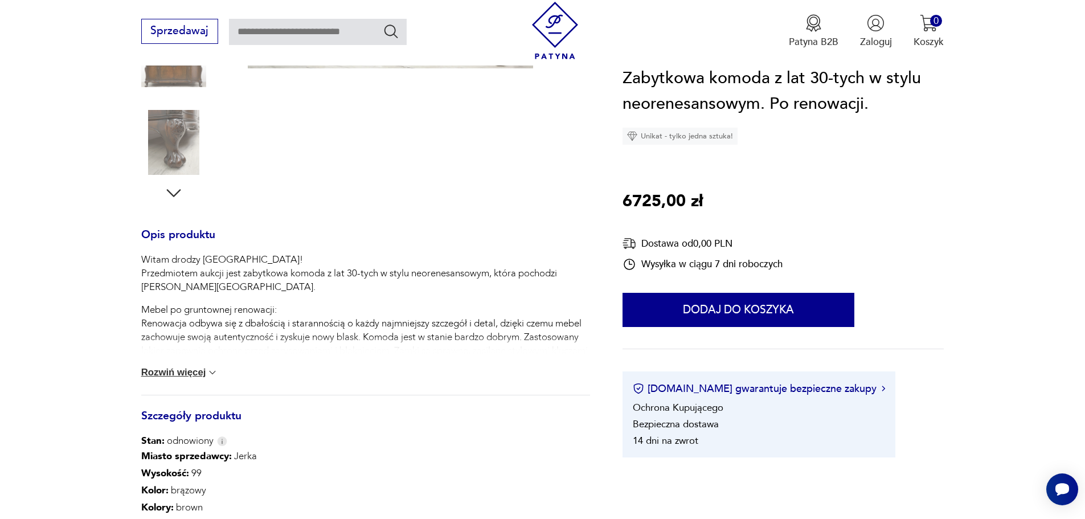
click at [186, 373] on button "Rozwiń więcej" at bounding box center [179, 372] width 77 height 11
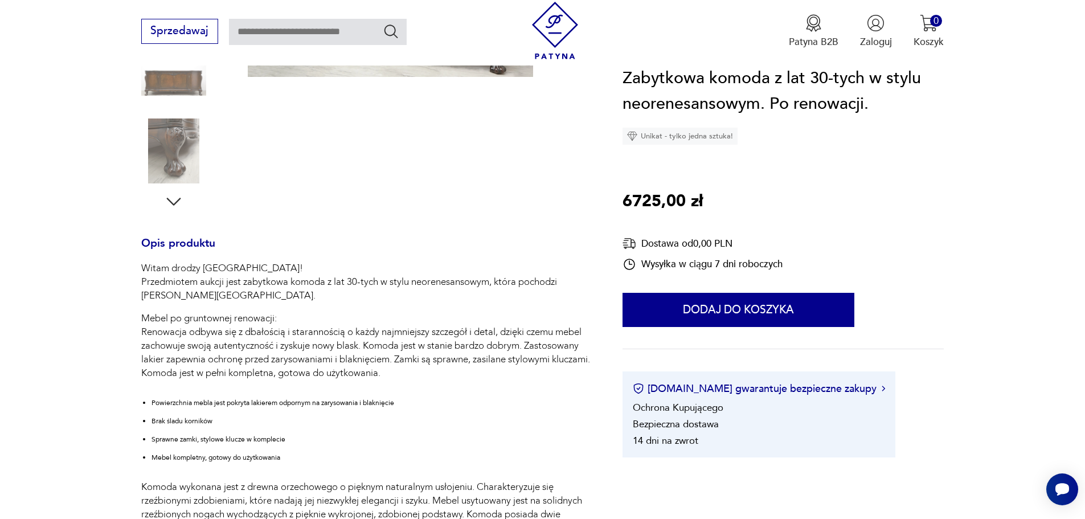
scroll to position [0, 0]
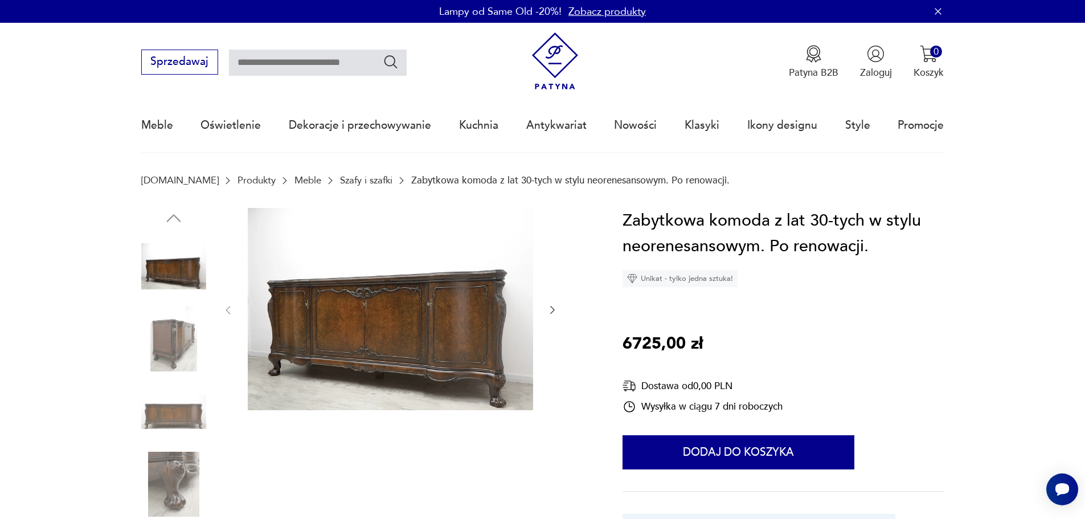
click at [446, 335] on img at bounding box center [390, 309] width 285 height 203
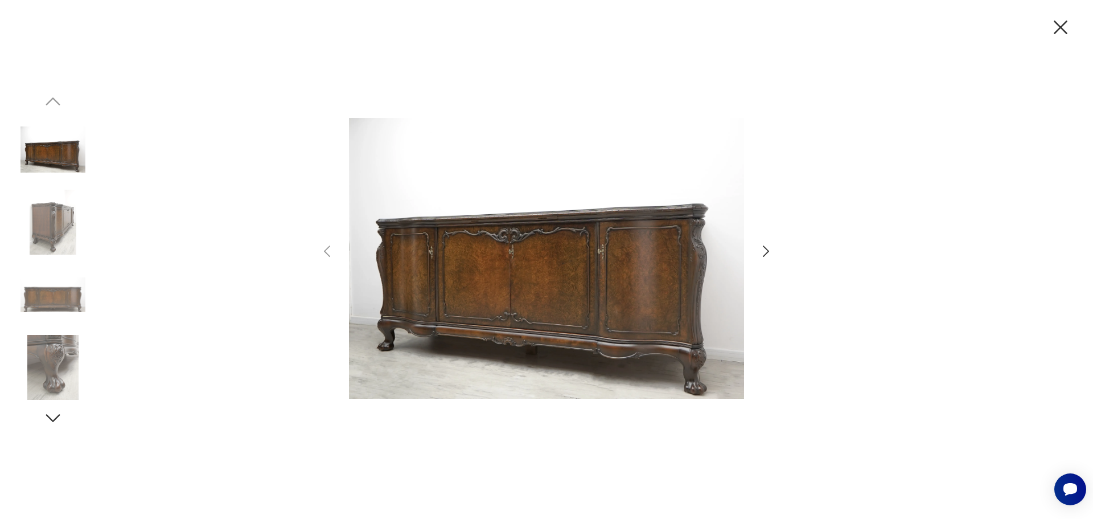
click at [393, 462] on img at bounding box center [546, 258] width 395 height 415
click at [1066, 20] on icon "button" at bounding box center [1061, 27] width 24 height 24
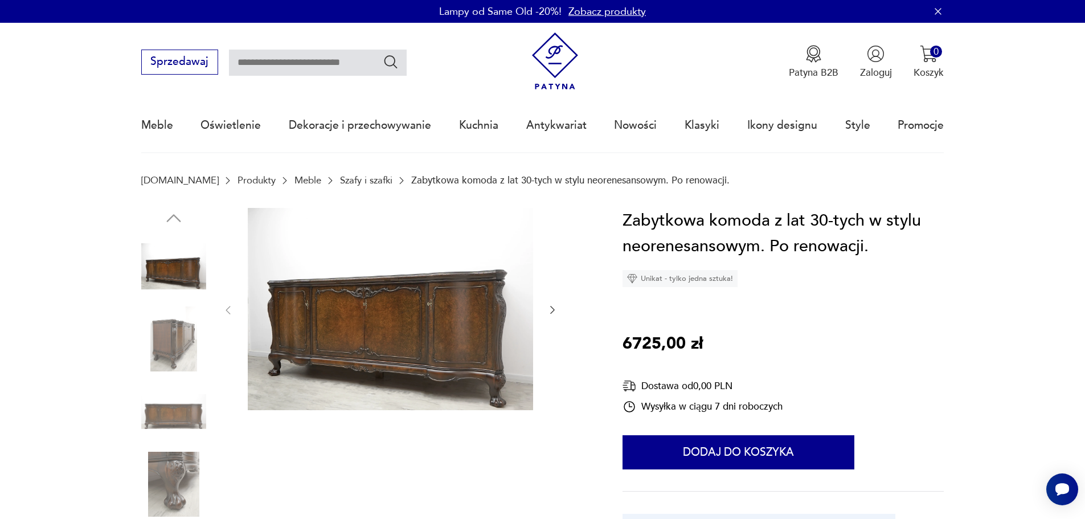
click at [424, 293] on img at bounding box center [390, 309] width 285 height 203
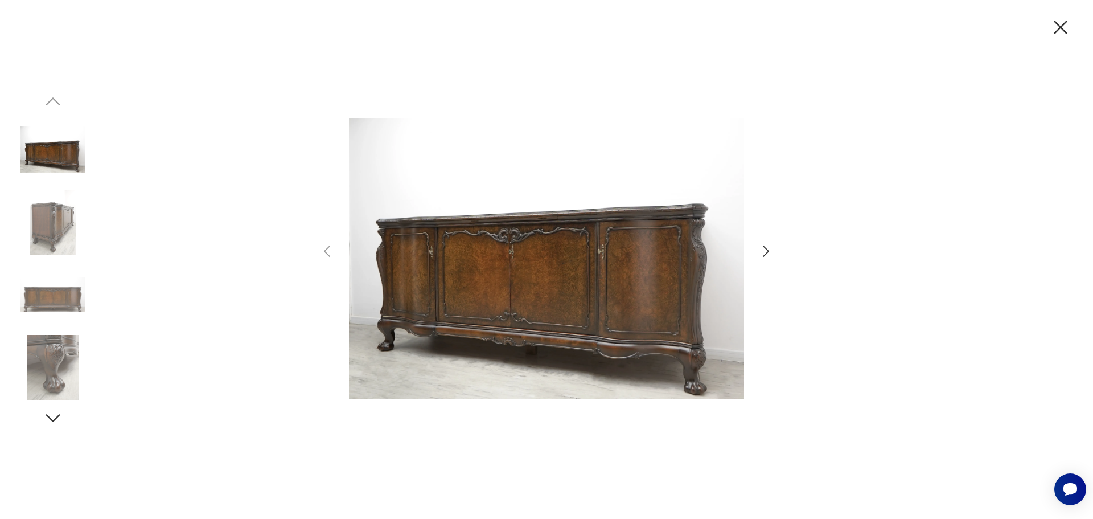
click at [46, 233] on img at bounding box center [52, 222] width 65 height 65
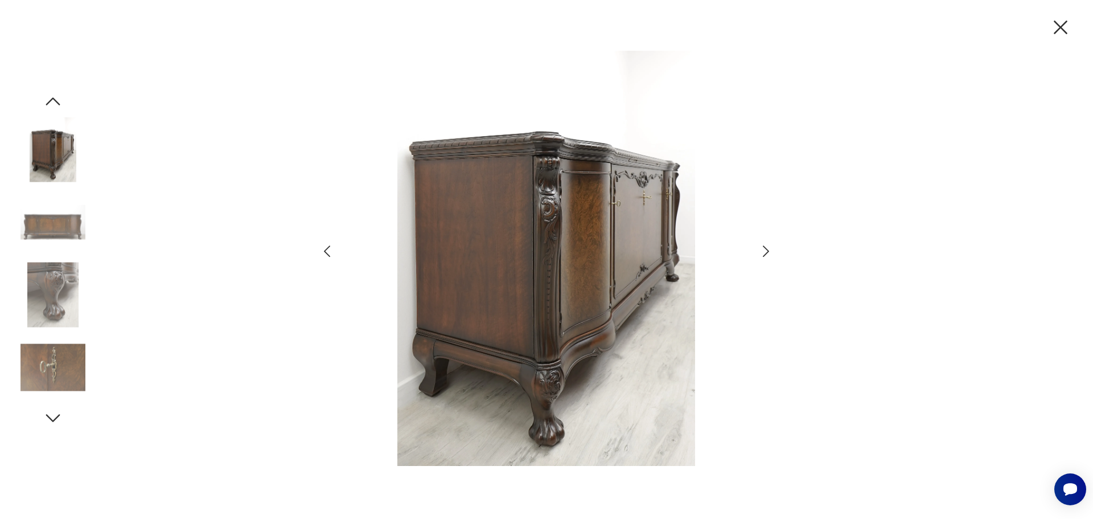
click at [46, 350] on img at bounding box center [52, 367] width 65 height 65
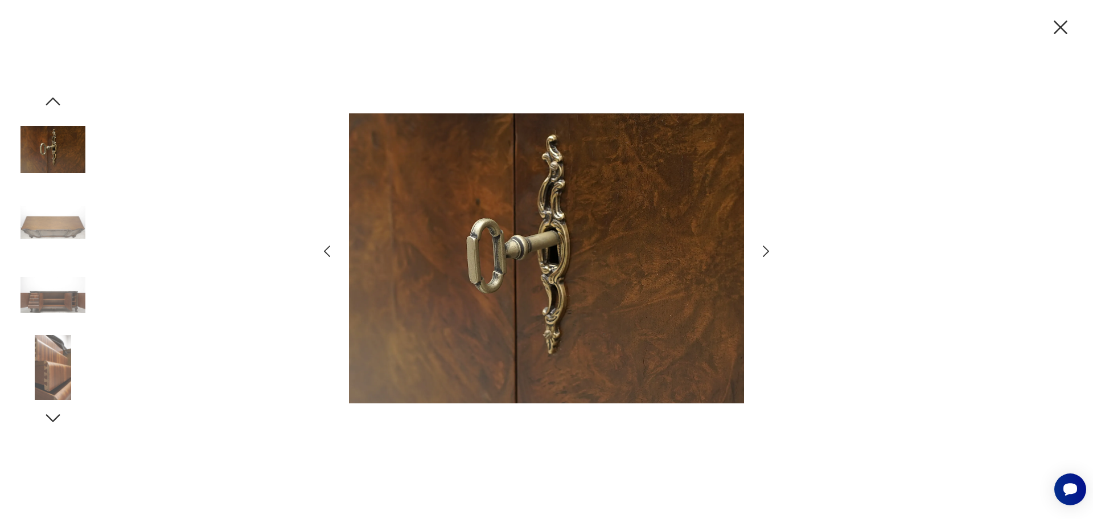
click at [41, 306] on img at bounding box center [52, 294] width 65 height 65
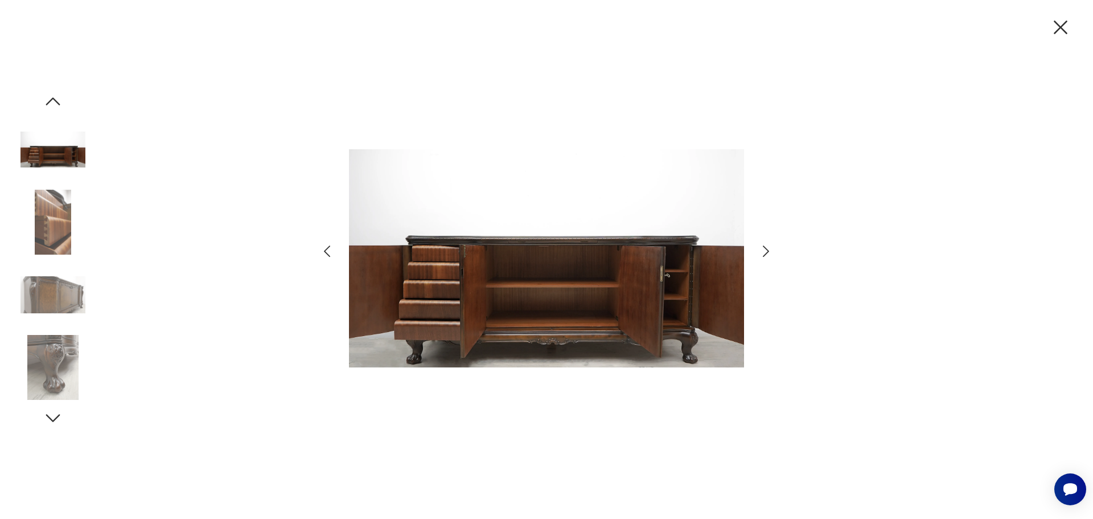
click at [764, 248] on icon "button" at bounding box center [766, 251] width 17 height 17
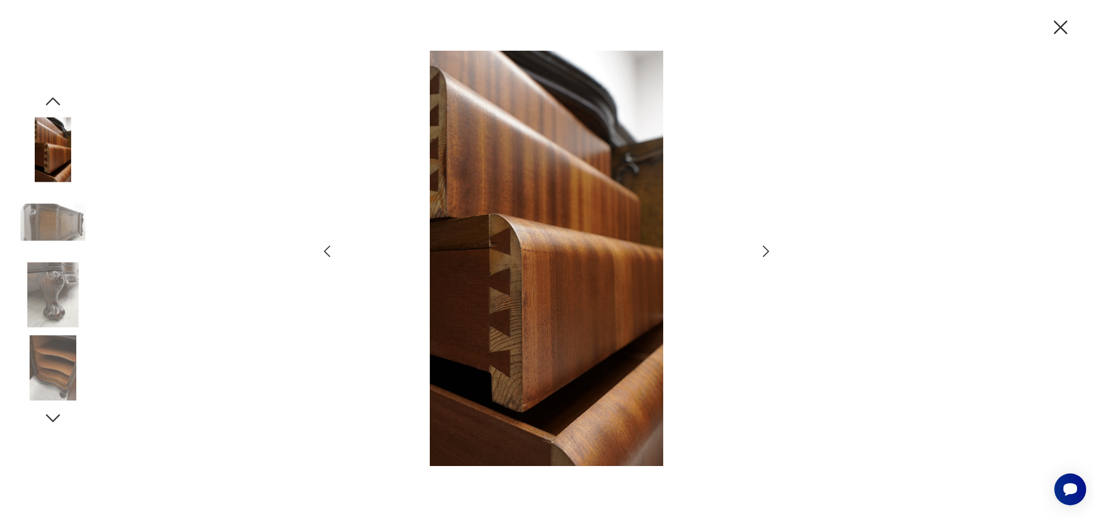
click at [763, 248] on icon "button" at bounding box center [766, 251] width 17 height 17
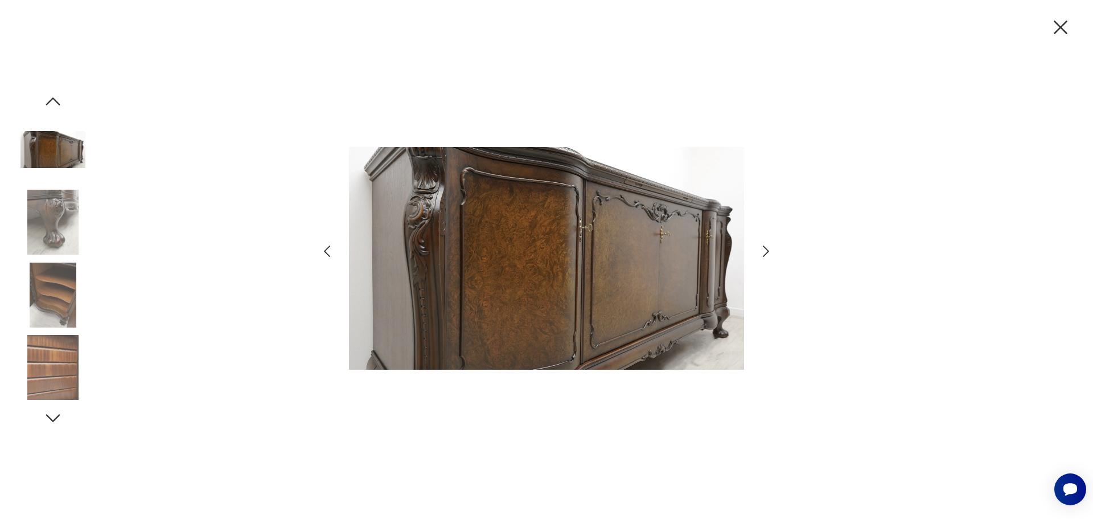
click at [763, 248] on icon "button" at bounding box center [766, 251] width 17 height 17
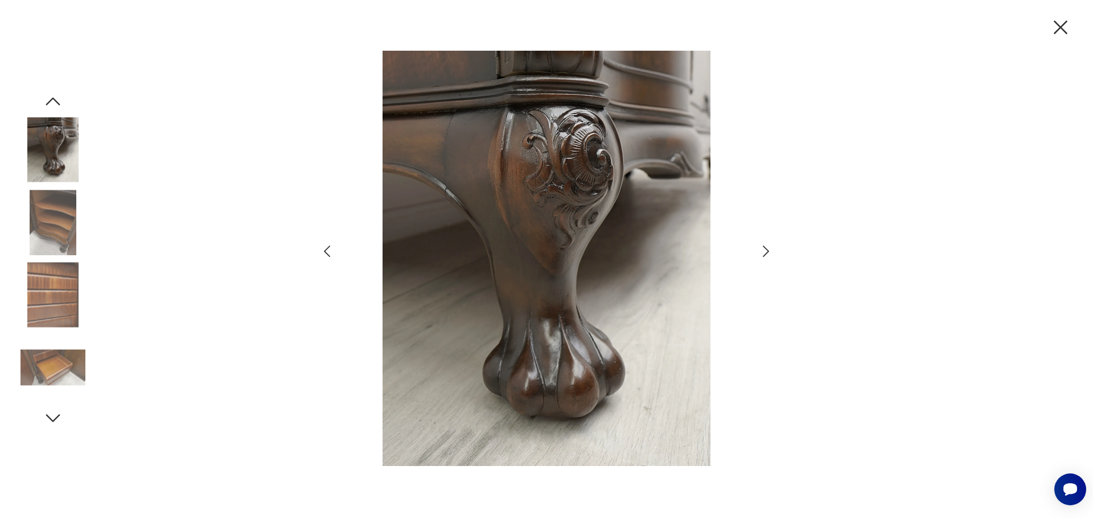
click at [763, 248] on icon "button" at bounding box center [766, 251] width 17 height 17
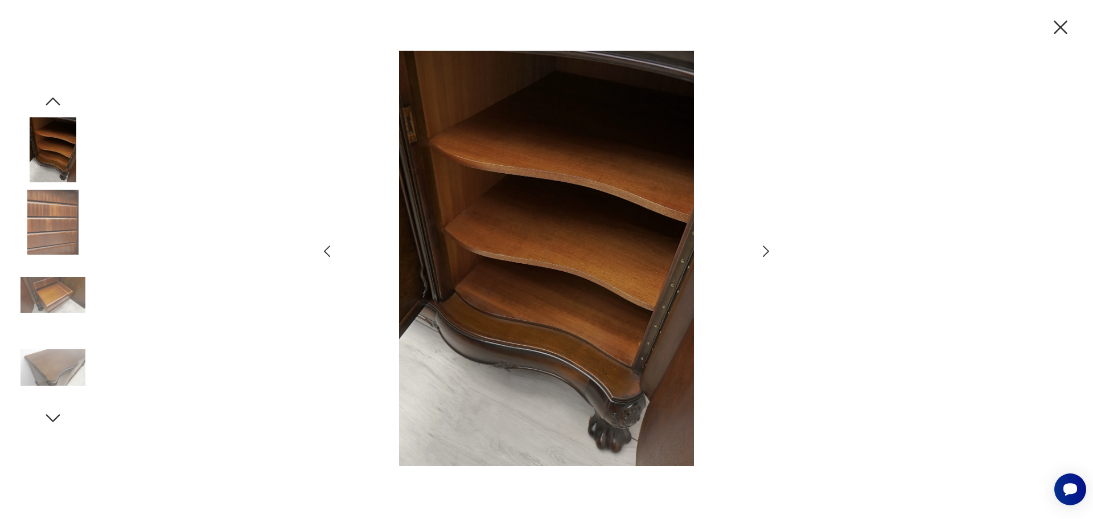
click at [763, 248] on icon "button" at bounding box center [766, 251] width 17 height 17
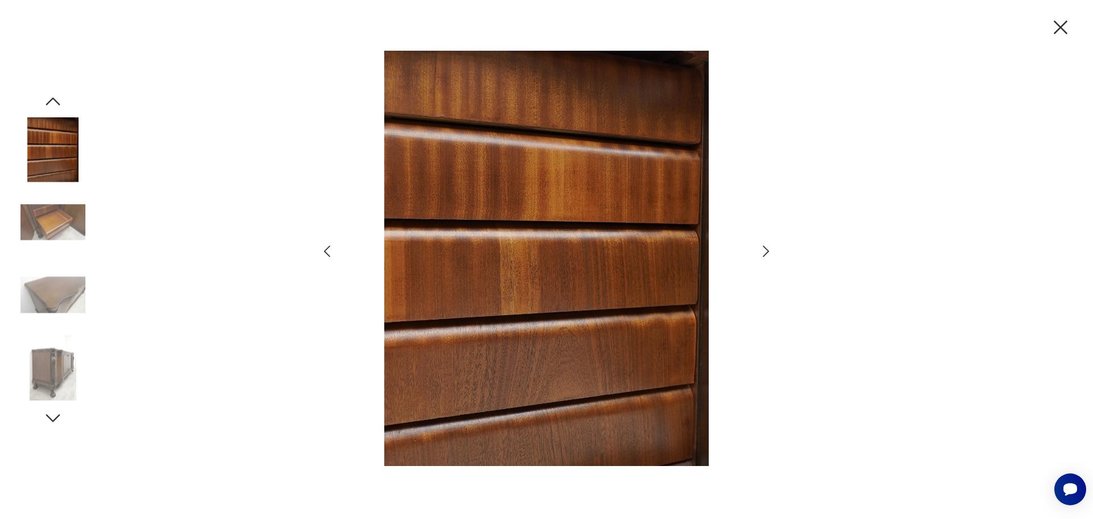
click at [763, 248] on icon "button" at bounding box center [766, 251] width 17 height 17
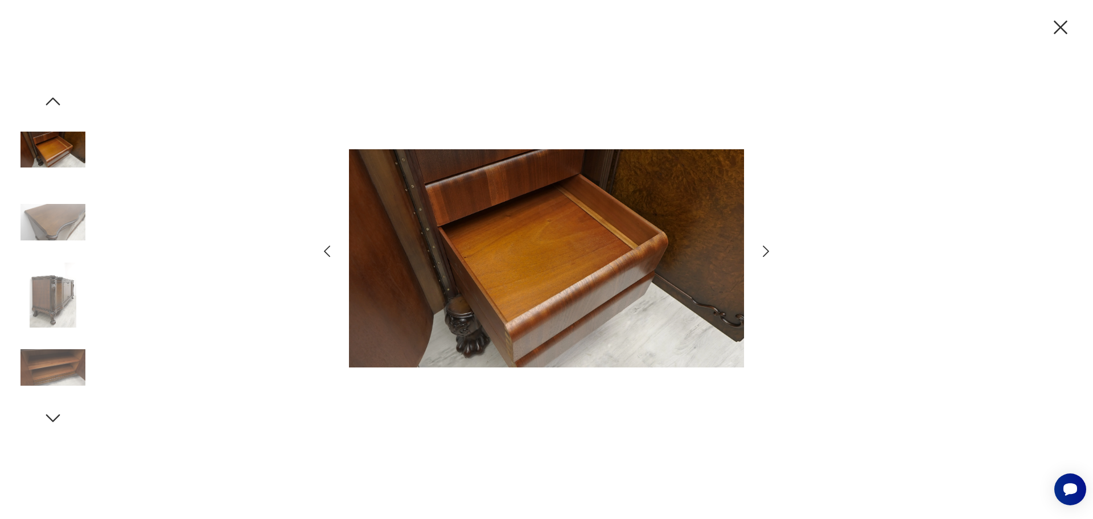
click at [1060, 24] on icon "button" at bounding box center [1061, 27] width 24 height 24
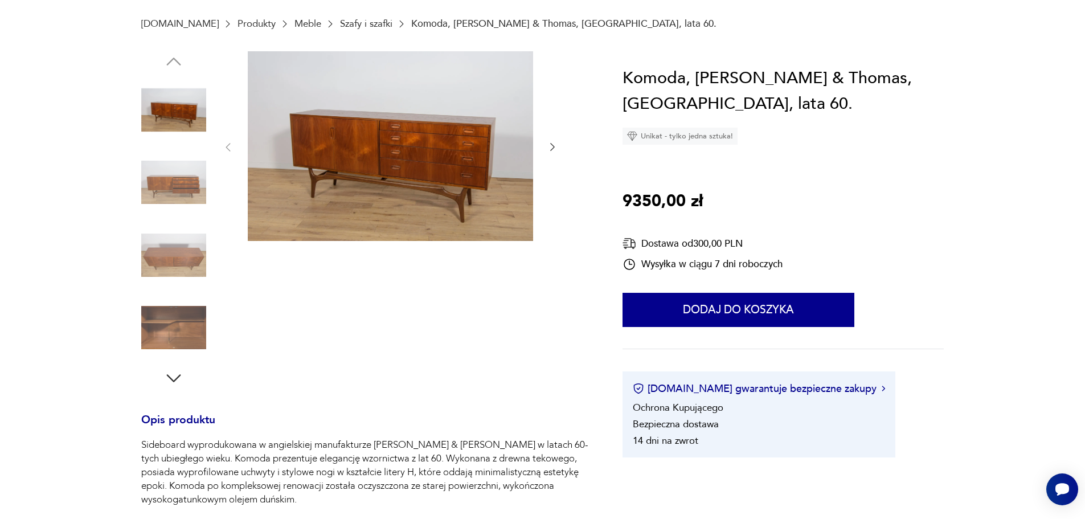
scroll to position [171, 0]
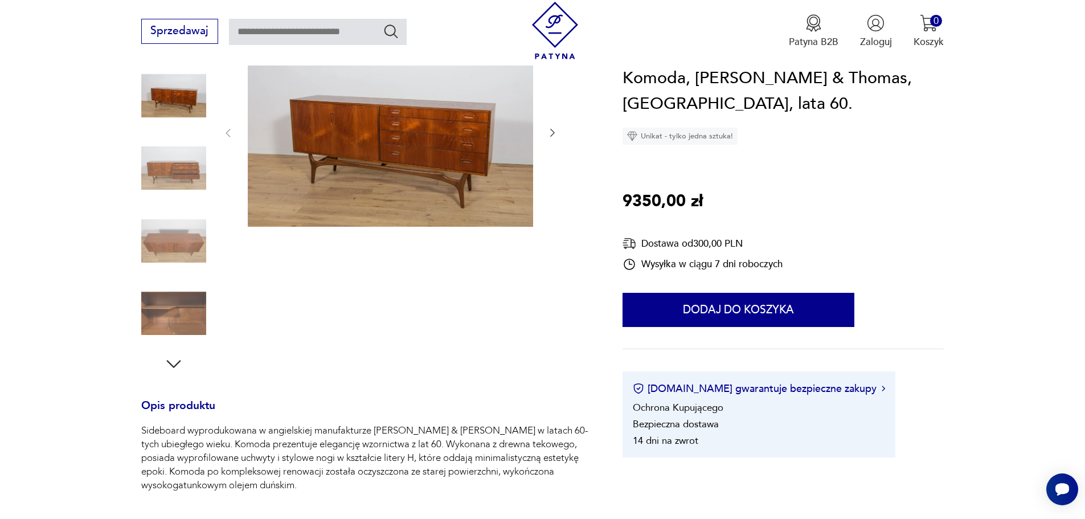
click at [170, 158] on img at bounding box center [173, 168] width 65 height 65
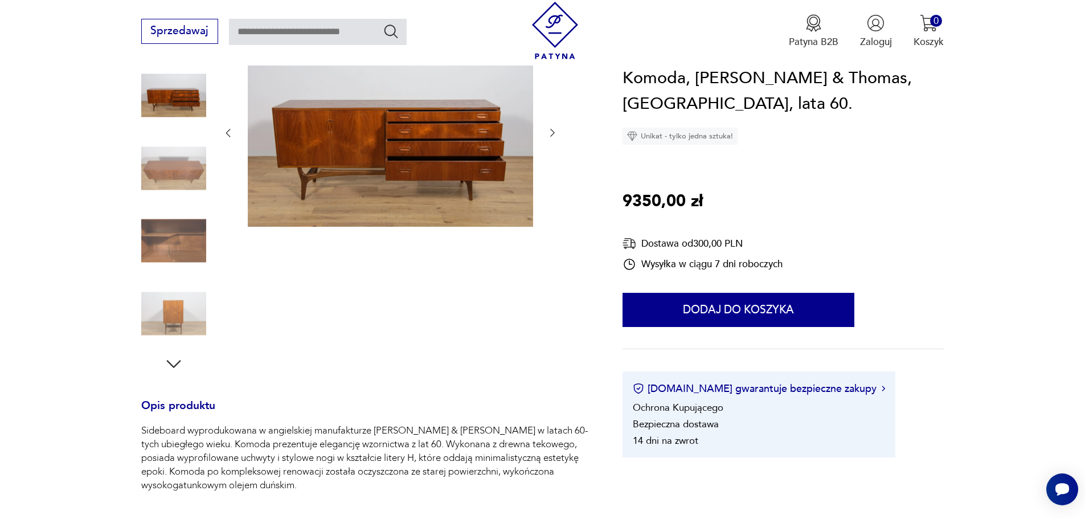
click at [163, 235] on img at bounding box center [173, 240] width 65 height 65
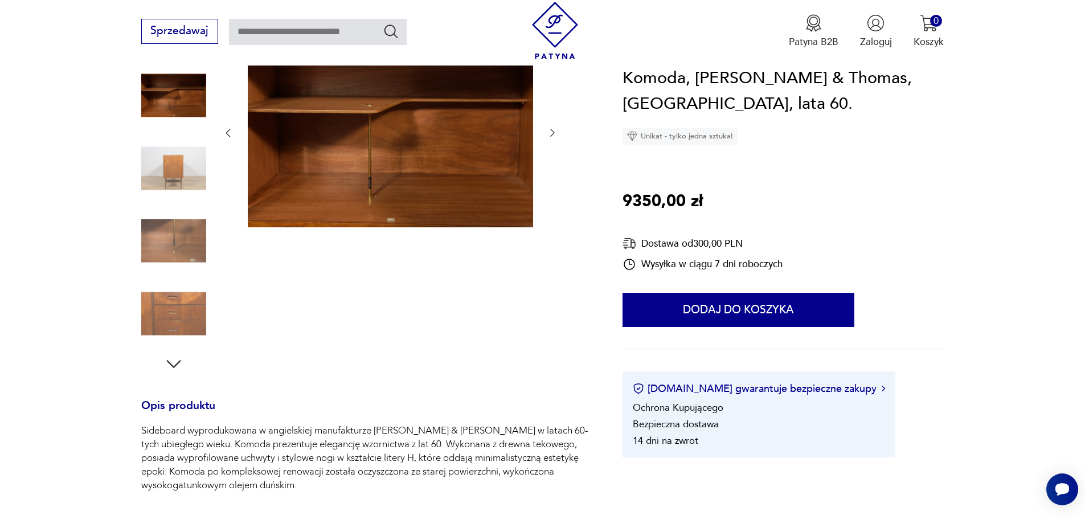
click at [169, 252] on img at bounding box center [173, 240] width 65 height 65
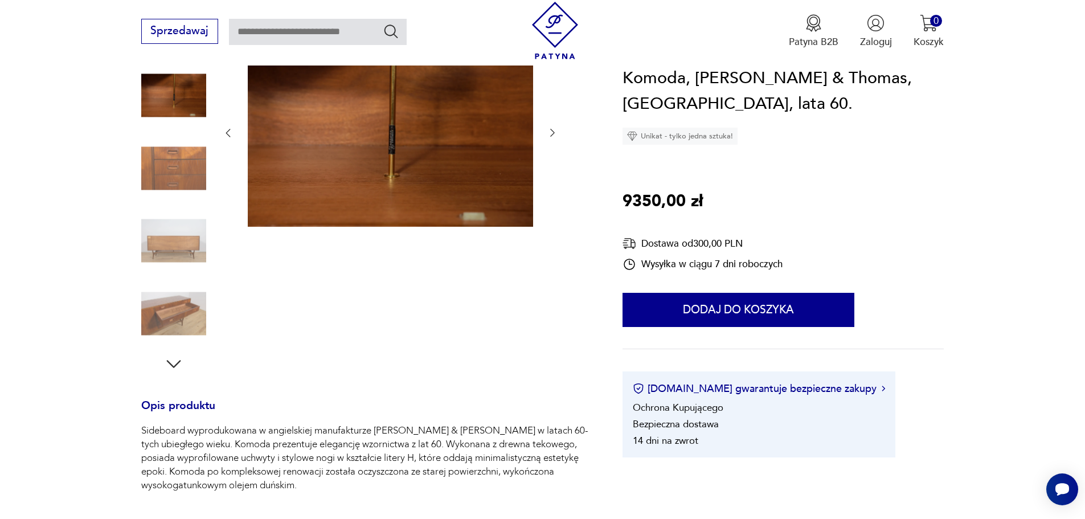
click at [191, 241] on img at bounding box center [173, 240] width 65 height 65
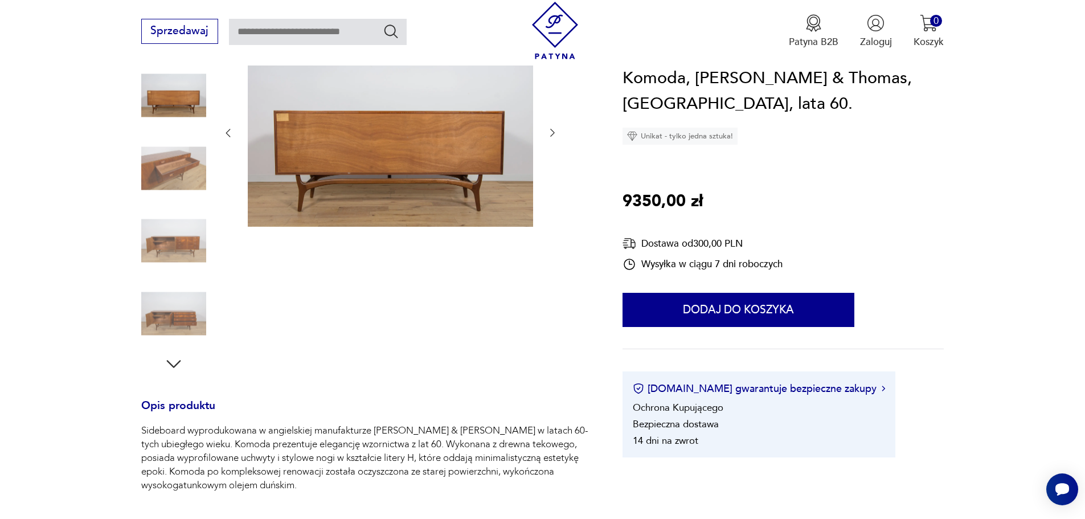
click at [182, 216] on img at bounding box center [173, 240] width 65 height 65
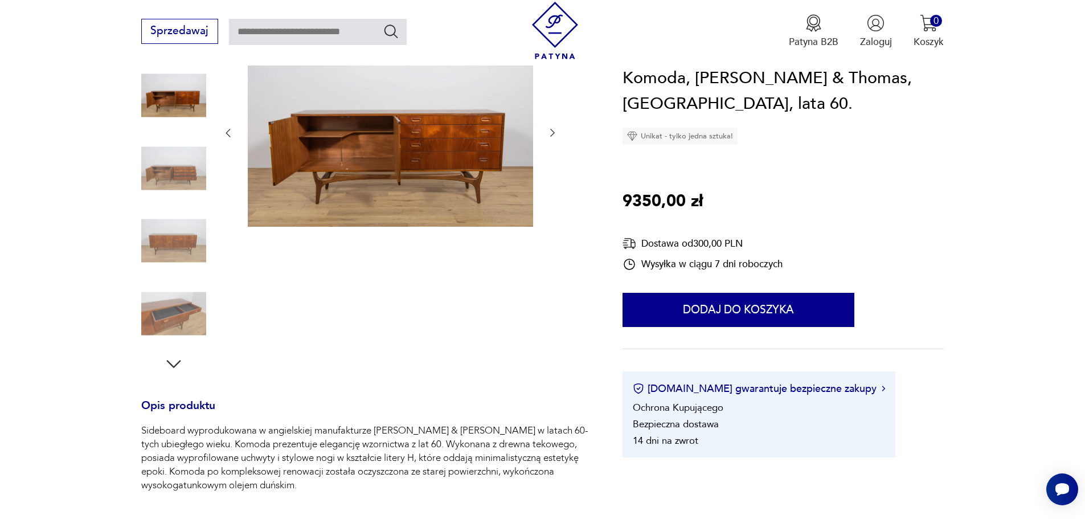
click at [185, 231] on img at bounding box center [173, 240] width 65 height 65
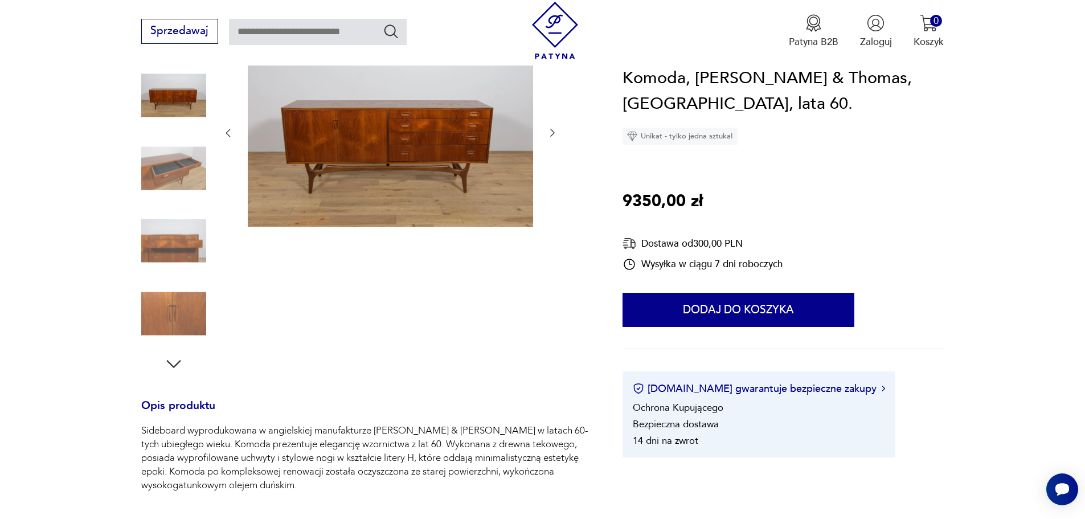
click at [355, 168] on img at bounding box center [390, 132] width 285 height 190
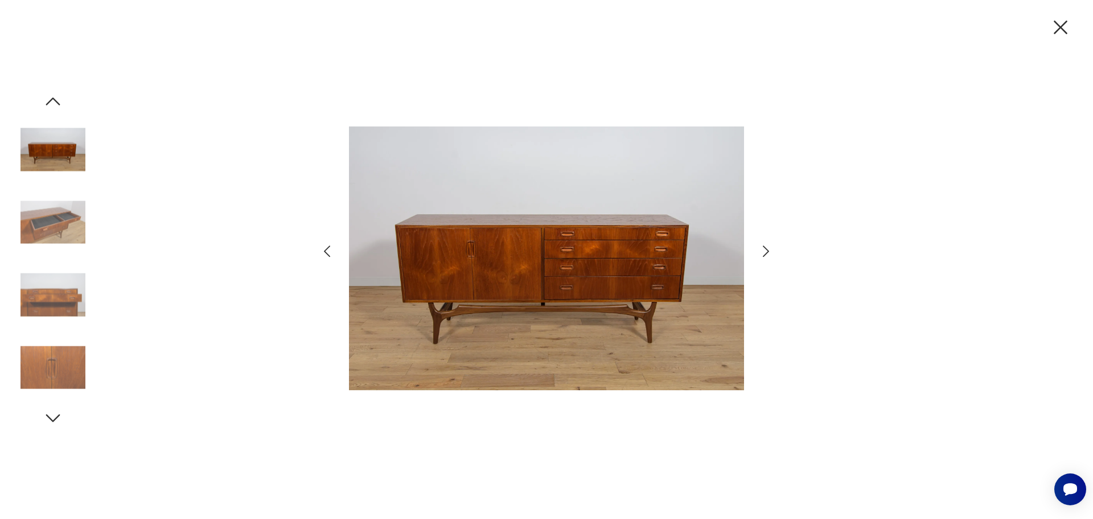
click at [588, 282] on img at bounding box center [546, 258] width 395 height 415
click at [858, 194] on div at bounding box center [546, 259] width 1093 height 519
click at [1059, 25] on icon "button" at bounding box center [1061, 27] width 14 height 14
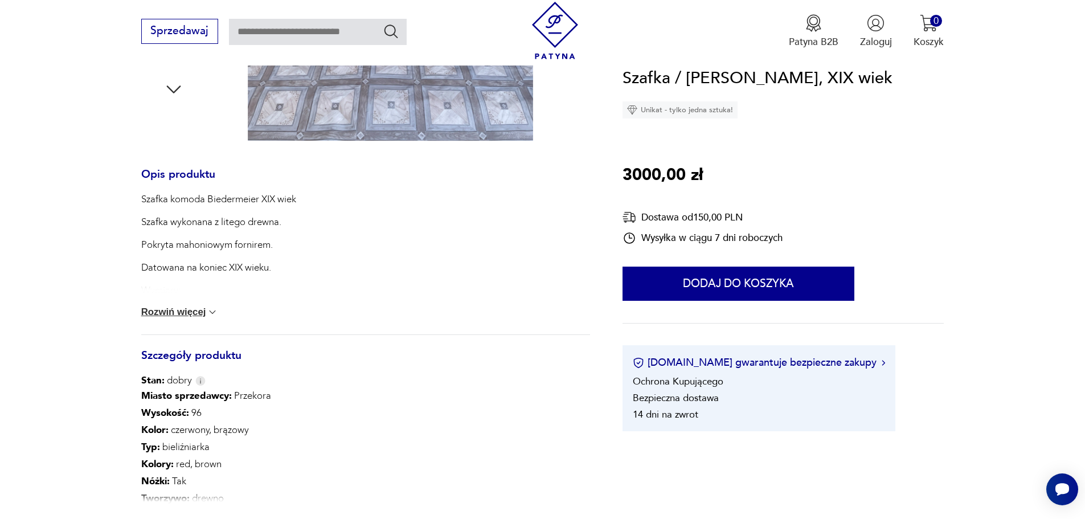
scroll to position [626, 0]
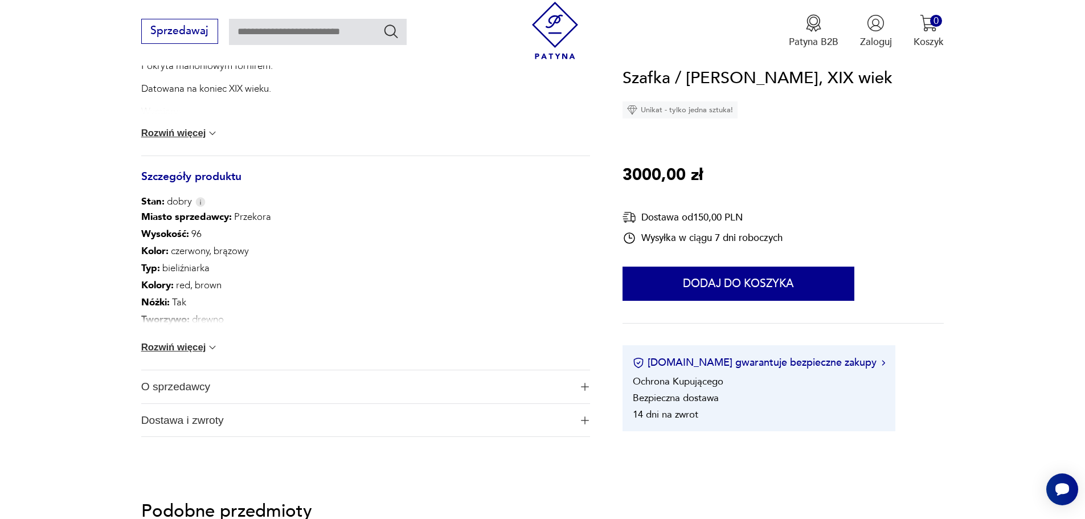
click at [195, 350] on button "Rozwiń więcej" at bounding box center [179, 347] width 77 height 11
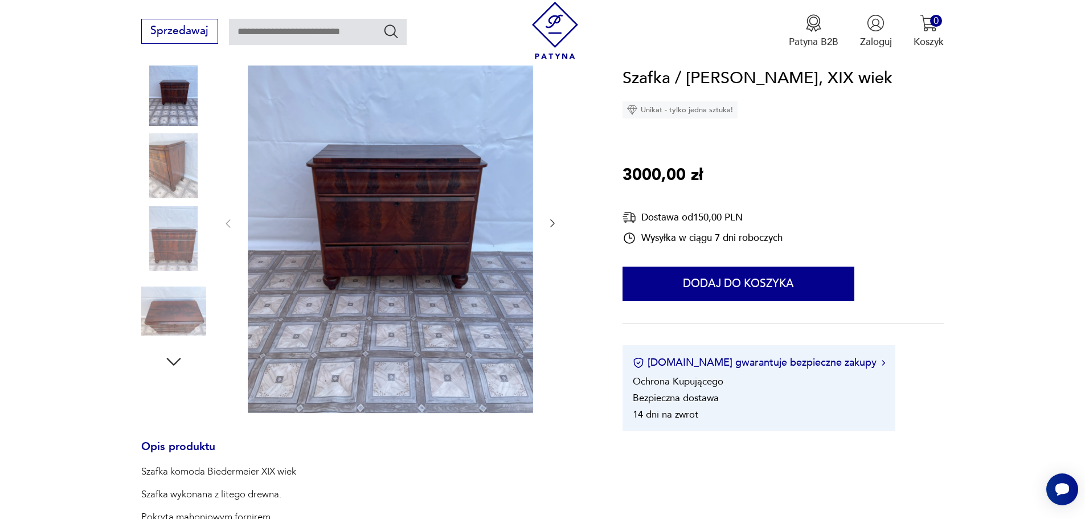
scroll to position [171, 0]
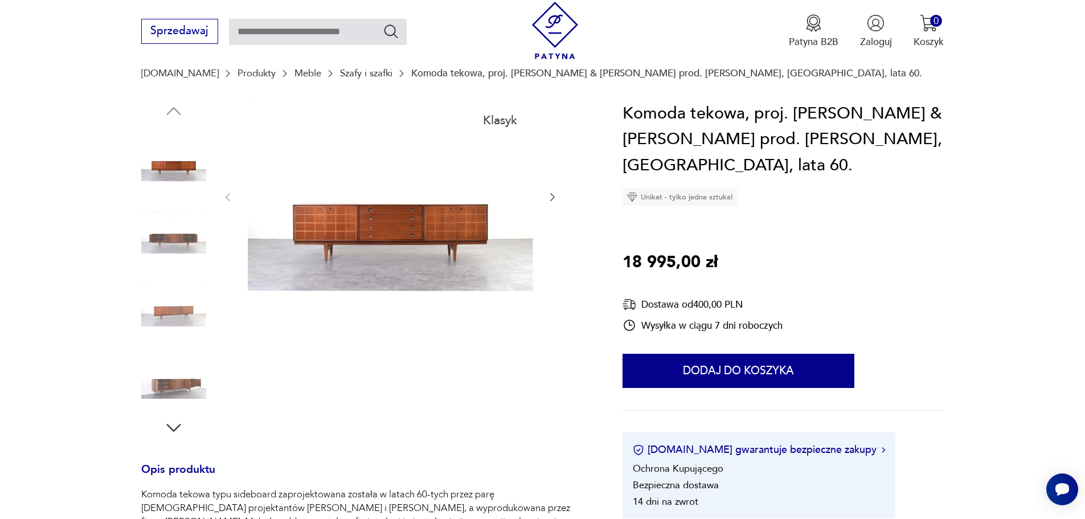
scroll to position [114, 0]
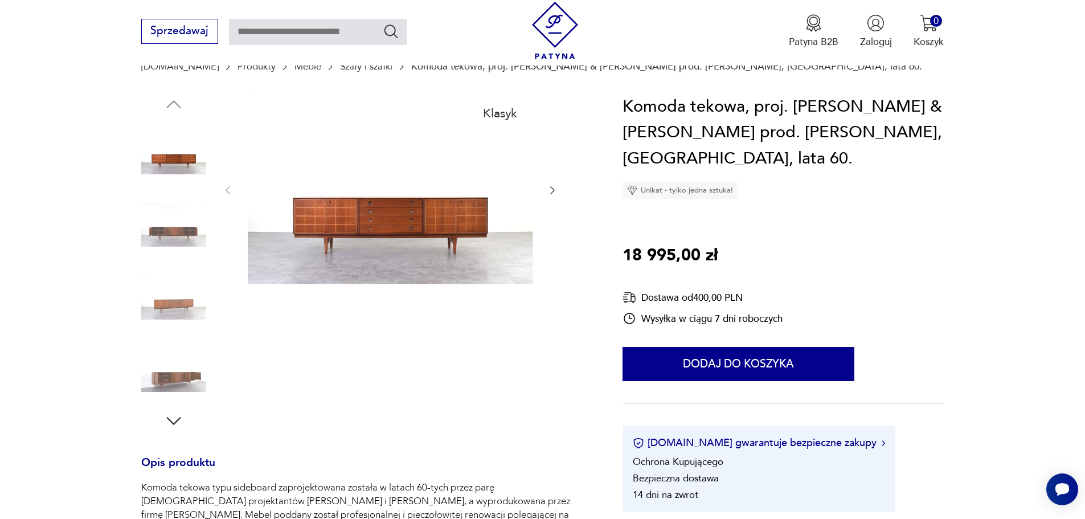
click at [366, 224] on img at bounding box center [390, 189] width 285 height 191
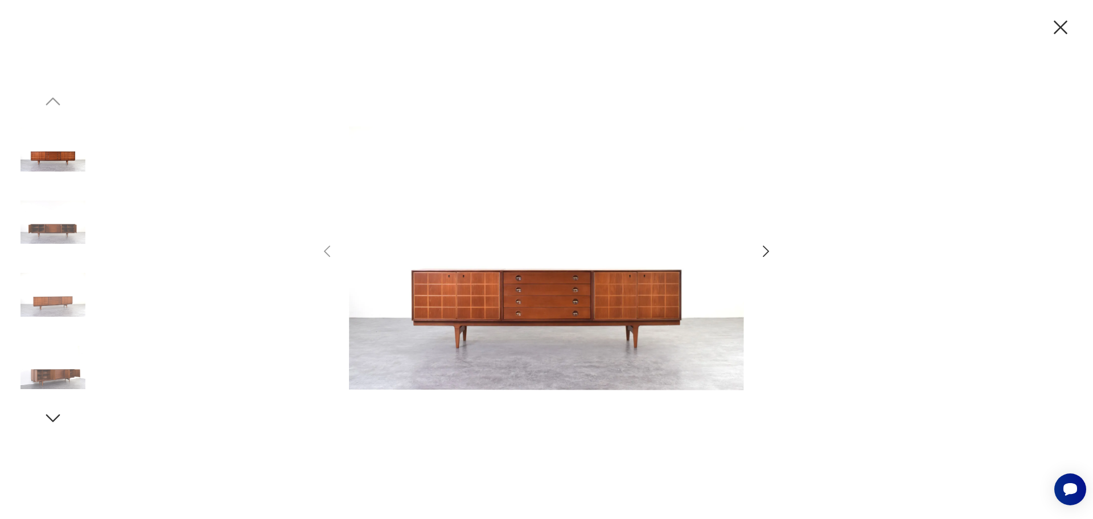
click at [776, 254] on div at bounding box center [546, 259] width 1093 height 519
click at [763, 252] on icon "button" at bounding box center [766, 251] width 17 height 17
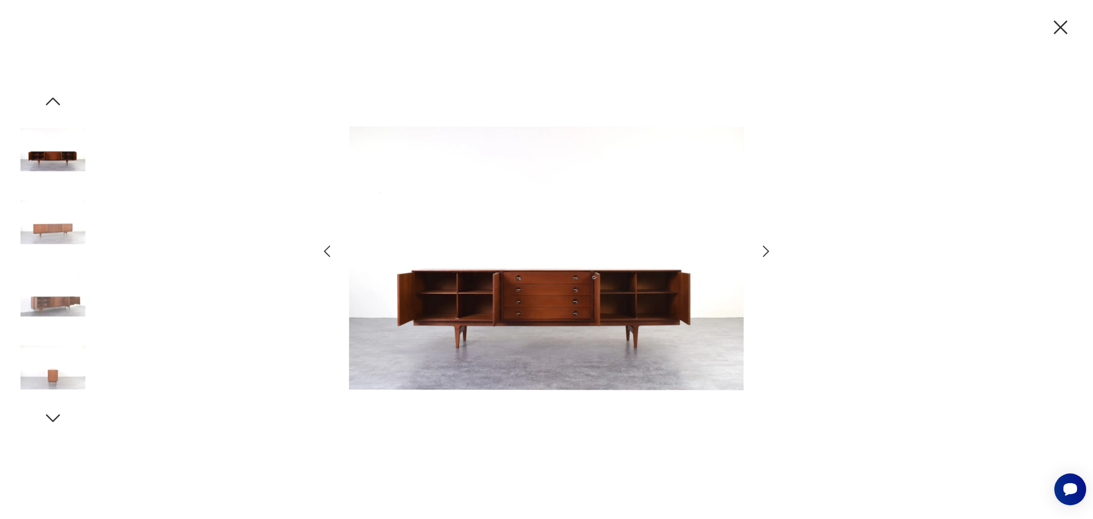
click at [763, 252] on icon "button" at bounding box center [766, 251] width 17 height 17
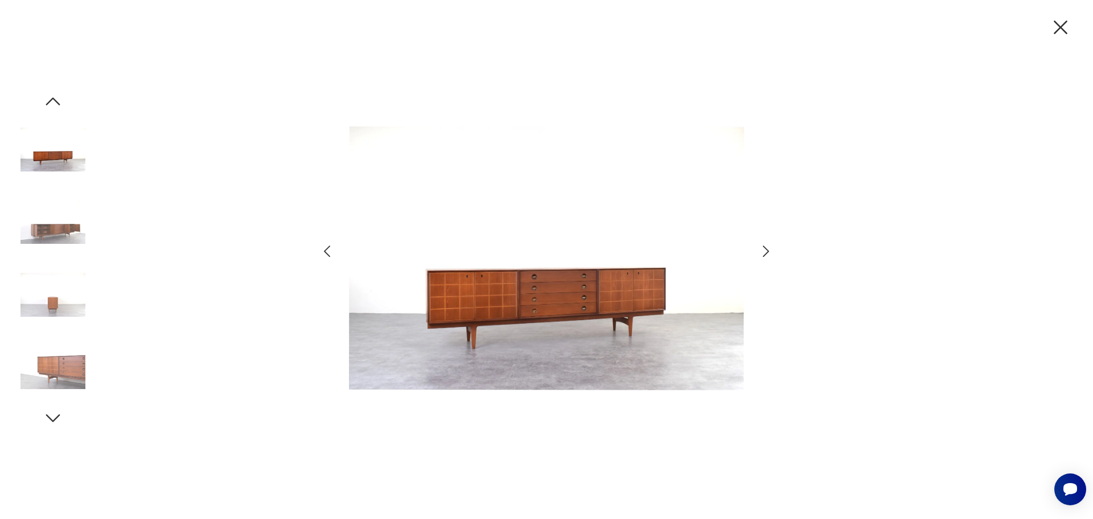
click at [763, 252] on icon "button" at bounding box center [766, 251] width 17 height 17
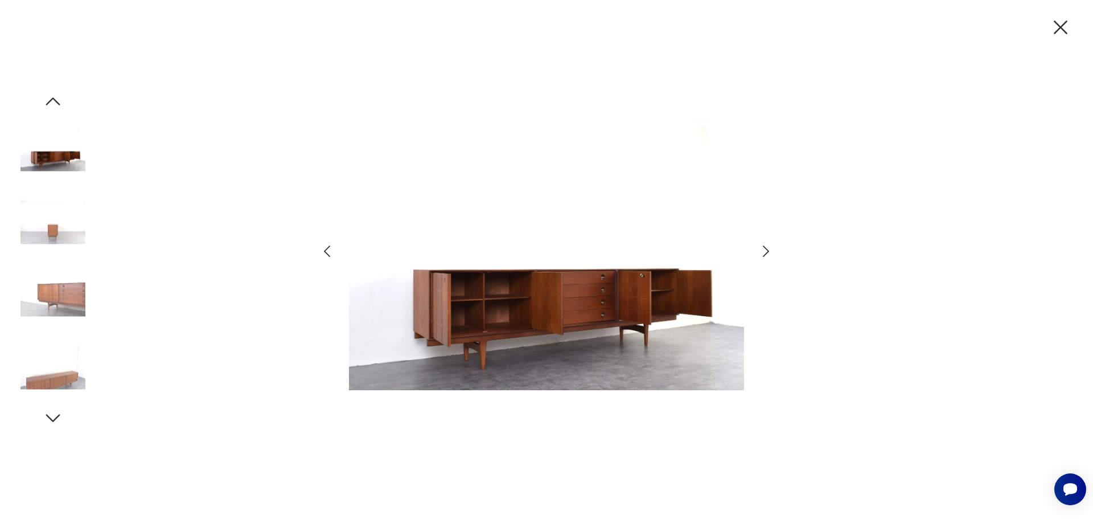
click at [763, 252] on icon "button" at bounding box center [766, 251] width 17 height 17
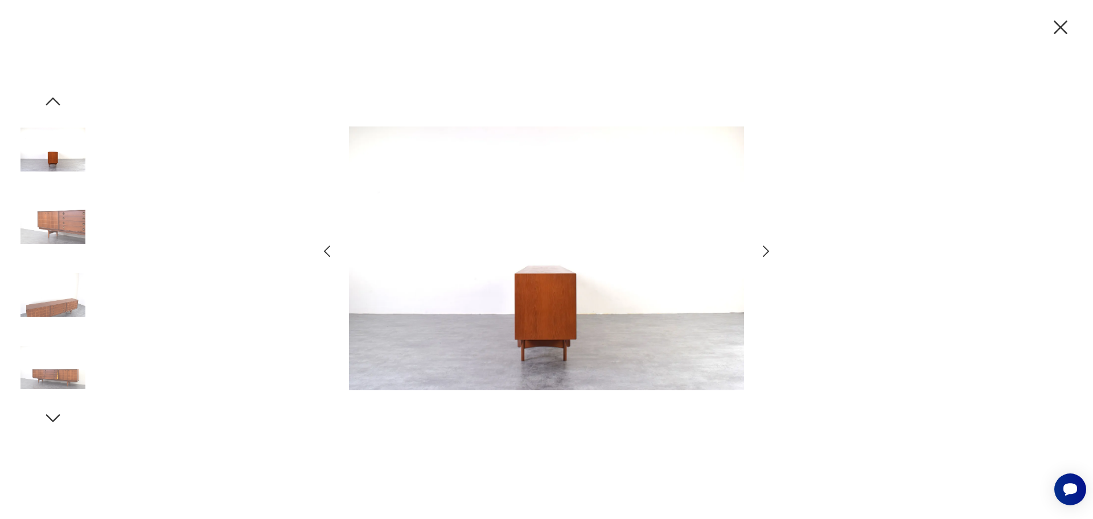
click at [763, 252] on icon "button" at bounding box center [766, 251] width 17 height 17
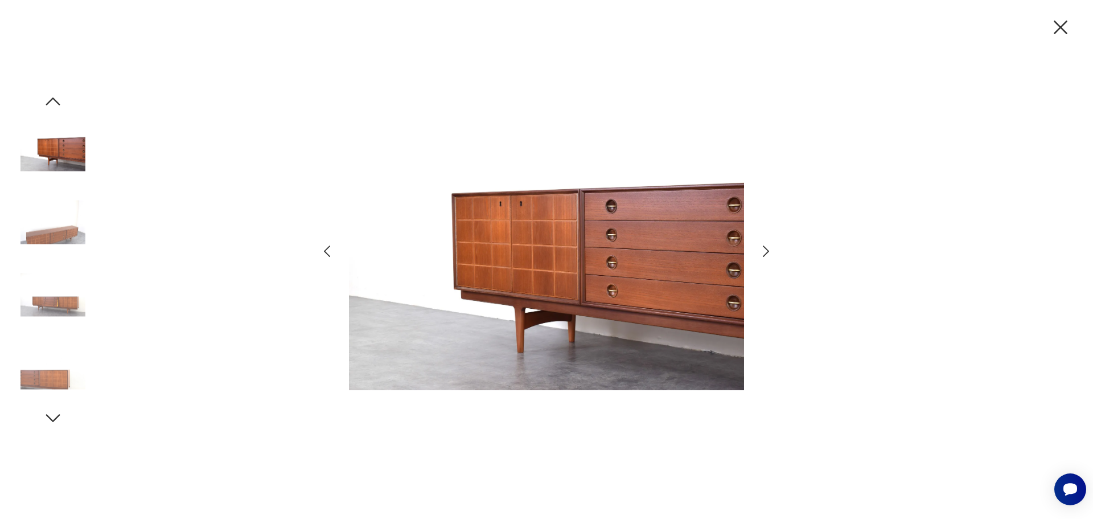
click at [763, 252] on icon "button" at bounding box center [766, 251] width 17 height 17
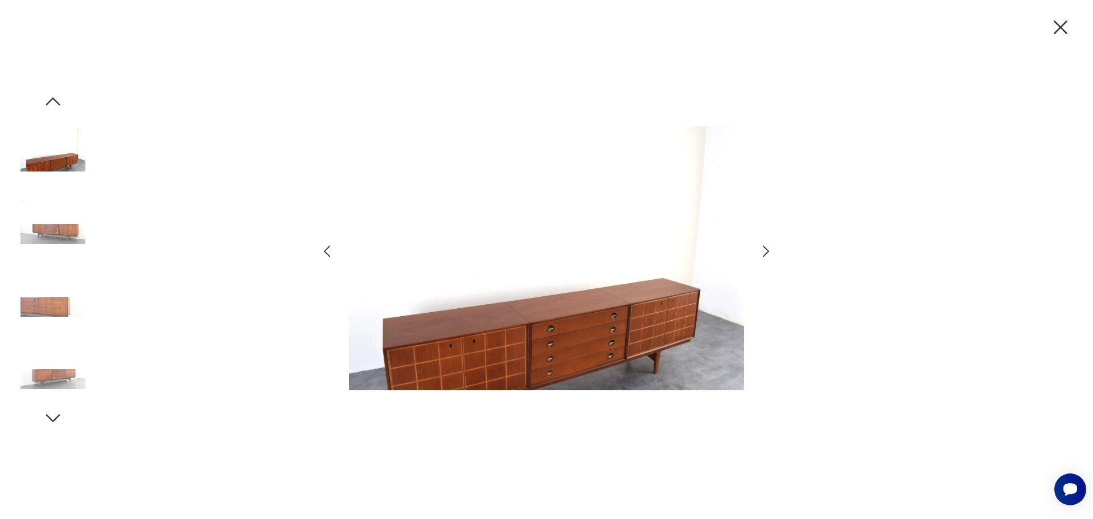
click at [892, 203] on div at bounding box center [546, 259] width 1093 height 519
click at [1068, 28] on icon "button" at bounding box center [1061, 27] width 24 height 24
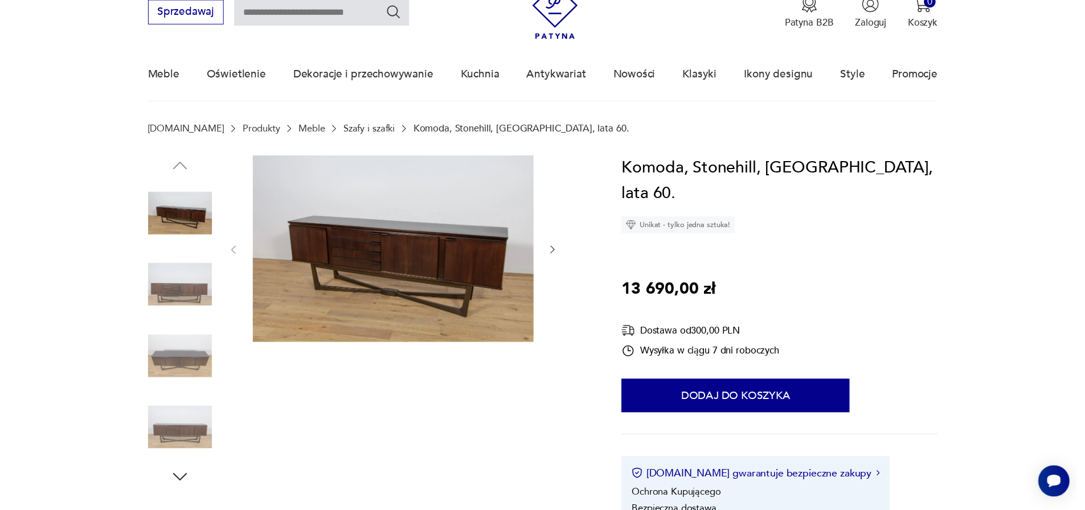
scroll to position [114, 0]
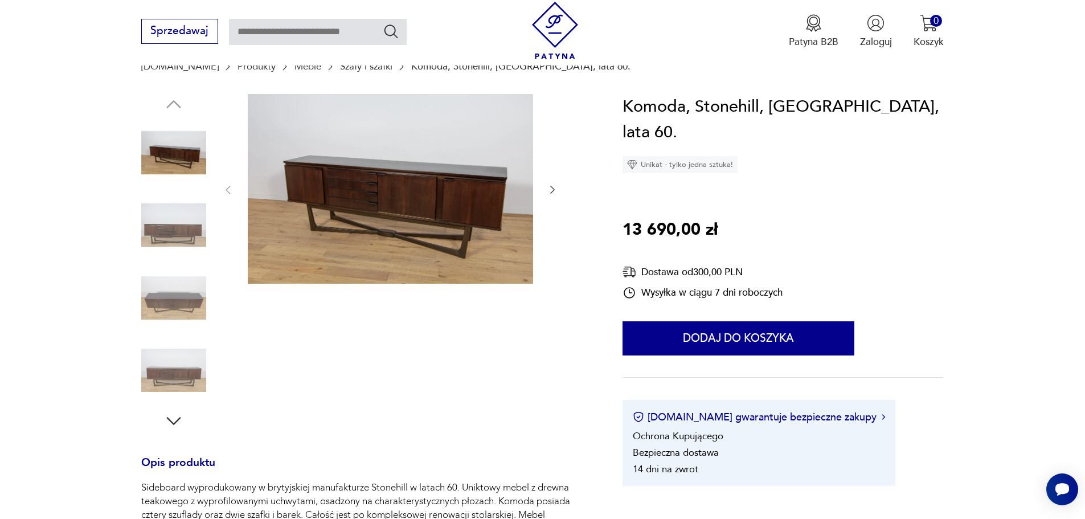
click at [436, 148] on img at bounding box center [390, 189] width 285 height 190
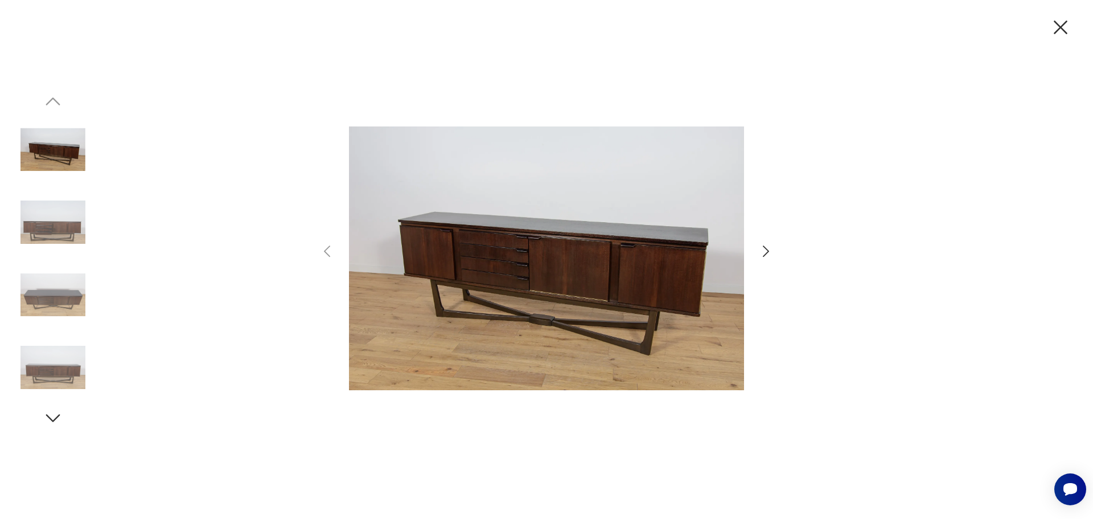
click at [770, 247] on icon "button" at bounding box center [766, 251] width 17 height 17
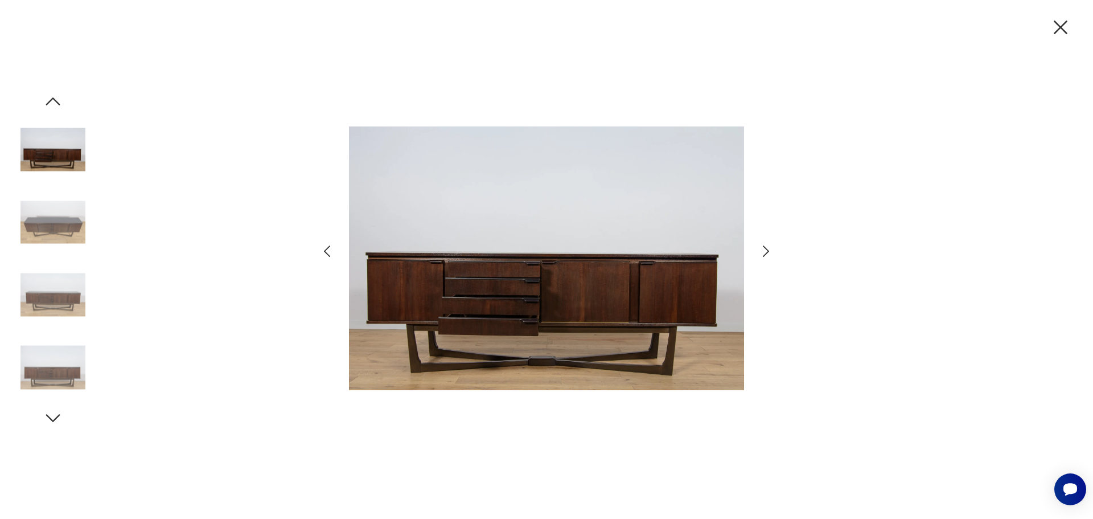
click at [767, 249] on icon "button" at bounding box center [766, 250] width 6 height 11
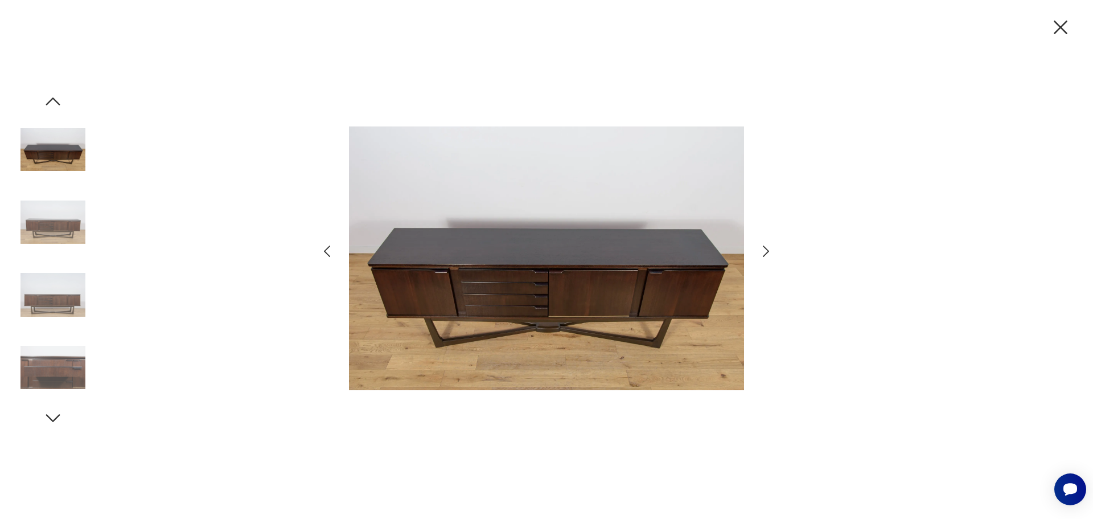
click at [767, 249] on icon "button" at bounding box center [766, 250] width 6 height 11
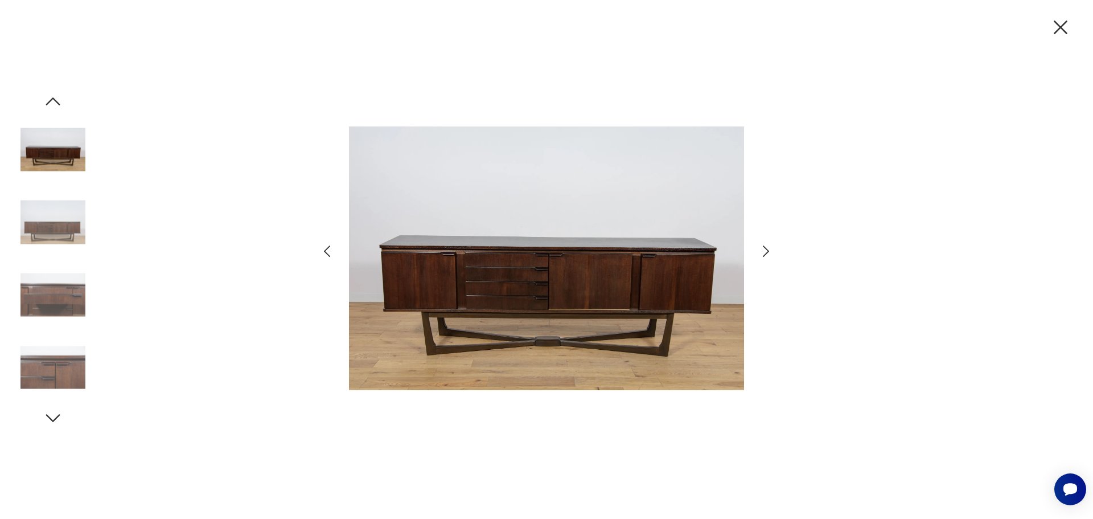
click at [767, 249] on icon "button" at bounding box center [766, 250] width 6 height 11
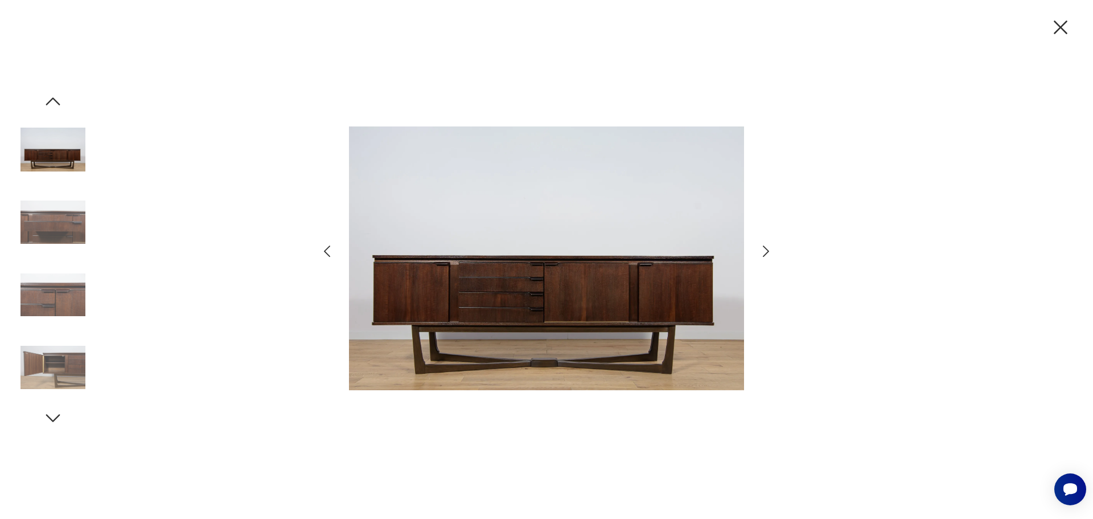
click at [1057, 24] on icon "button" at bounding box center [1061, 27] width 14 height 14
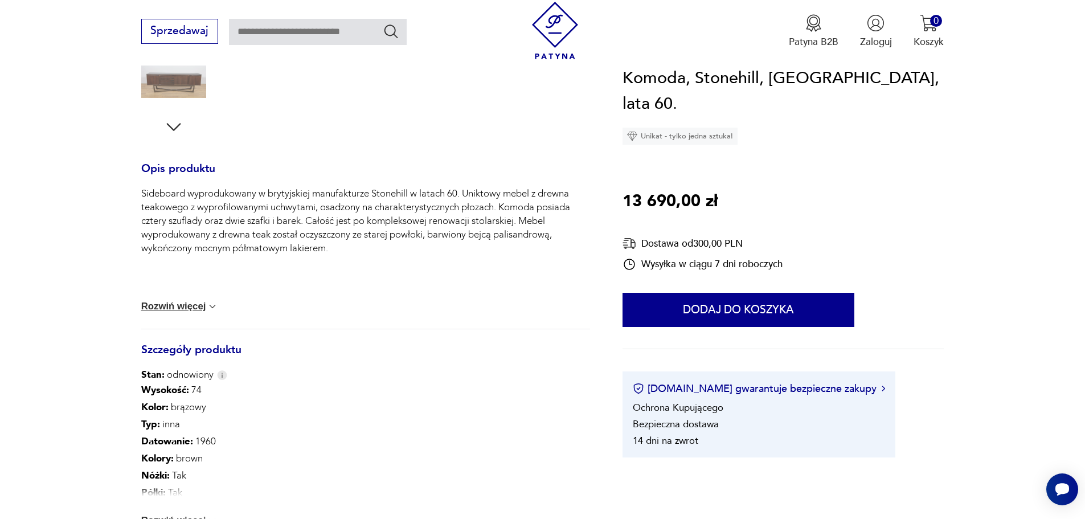
scroll to position [455, 0]
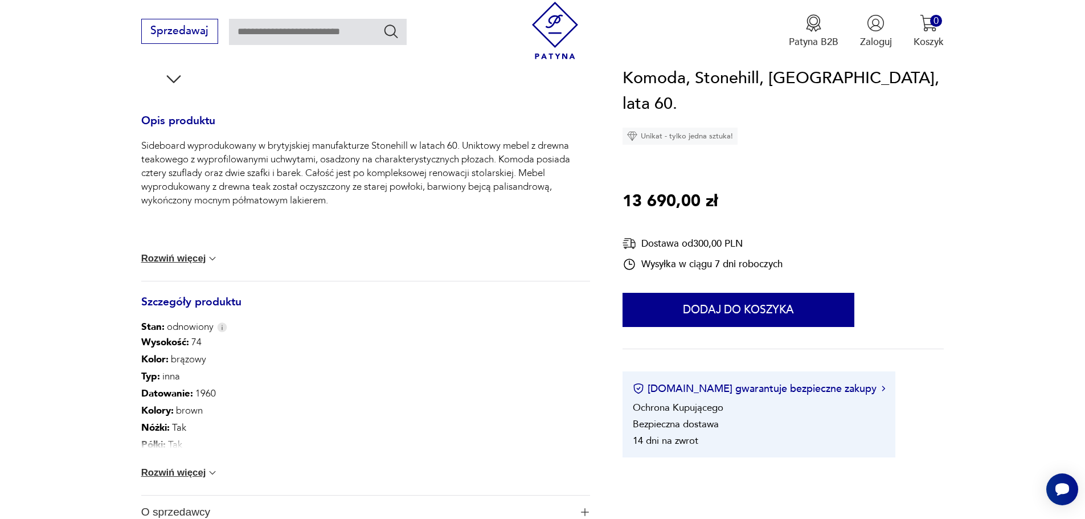
click at [203, 475] on button "Rozwiń więcej" at bounding box center [179, 472] width 77 height 11
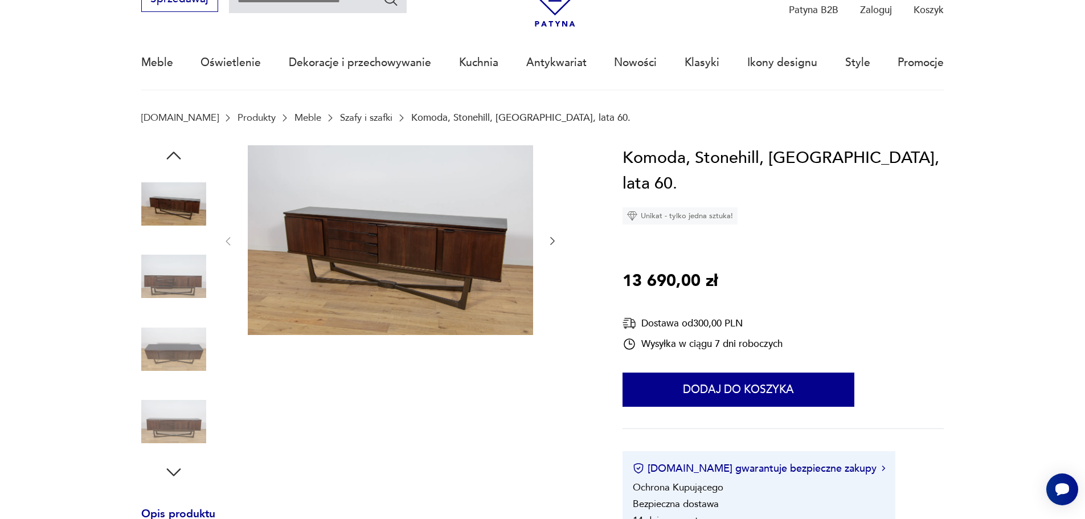
scroll to position [0, 0]
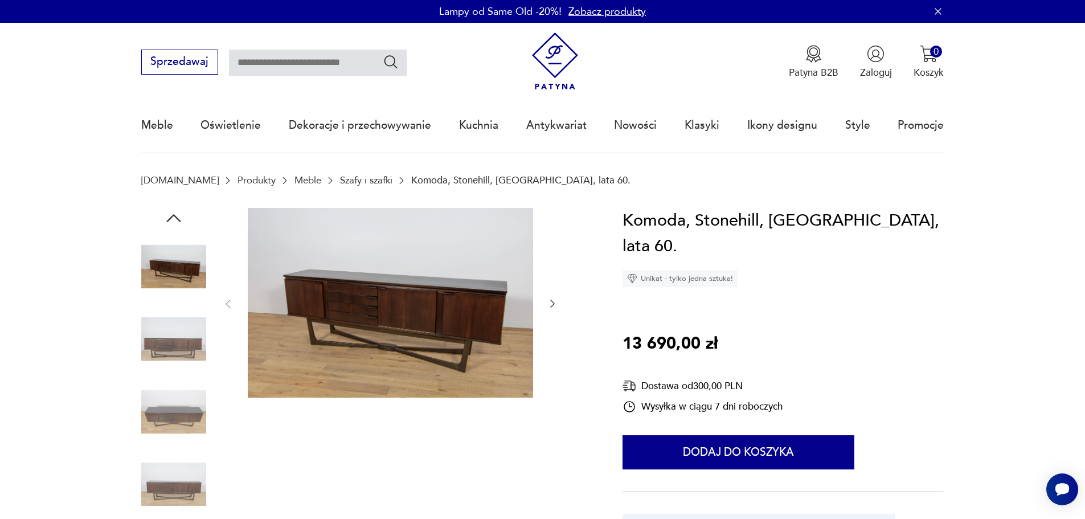
click at [169, 343] on img at bounding box center [173, 338] width 65 height 65
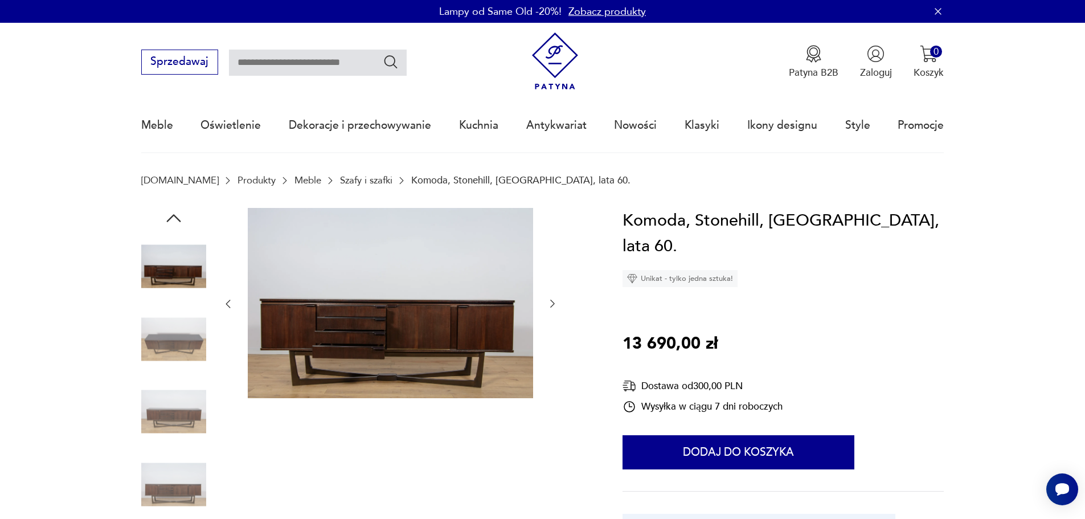
click at [183, 335] on img at bounding box center [173, 338] width 65 height 65
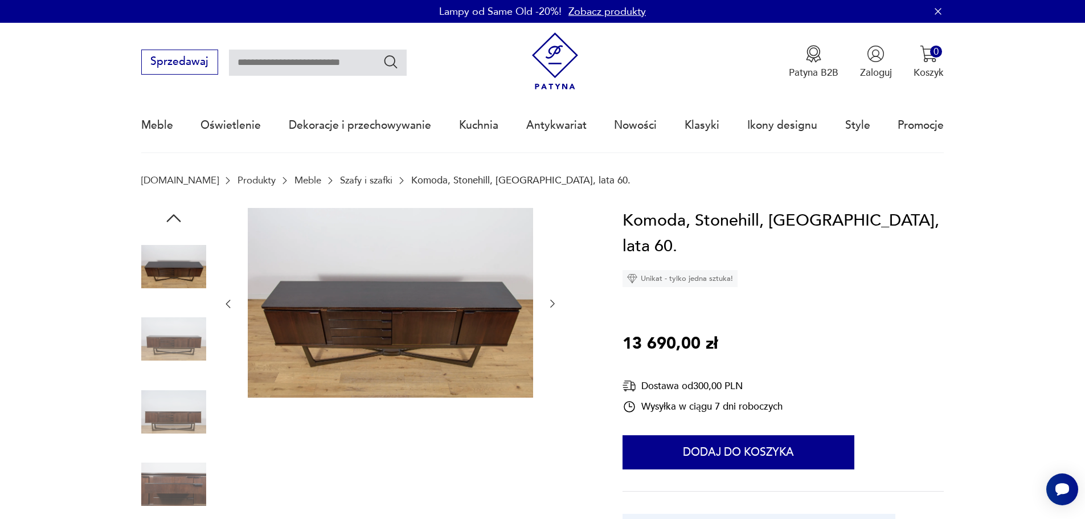
click at [180, 348] on img at bounding box center [173, 338] width 65 height 65
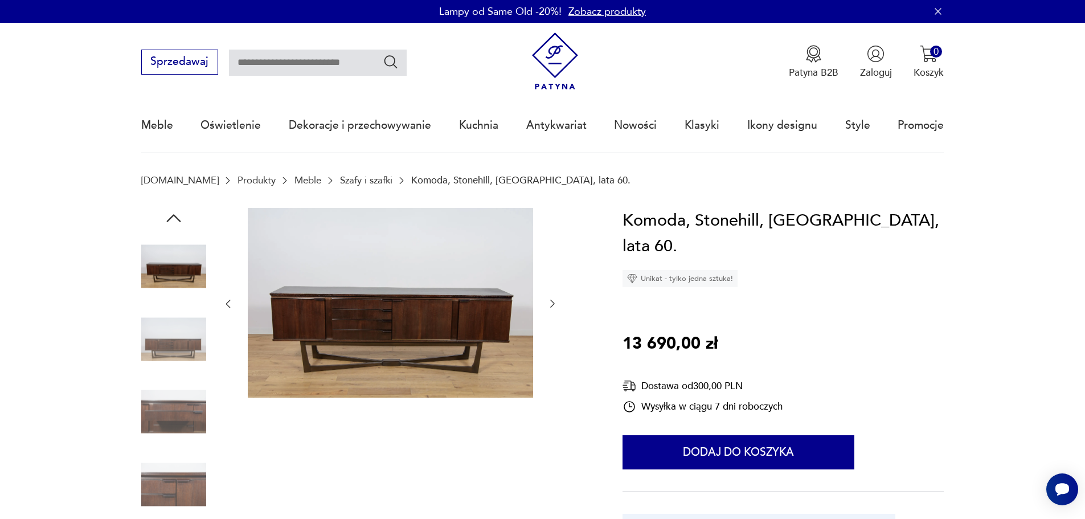
click at [183, 375] on div at bounding box center [173, 376] width 65 height 285
click at [186, 393] on img at bounding box center [173, 411] width 65 height 65
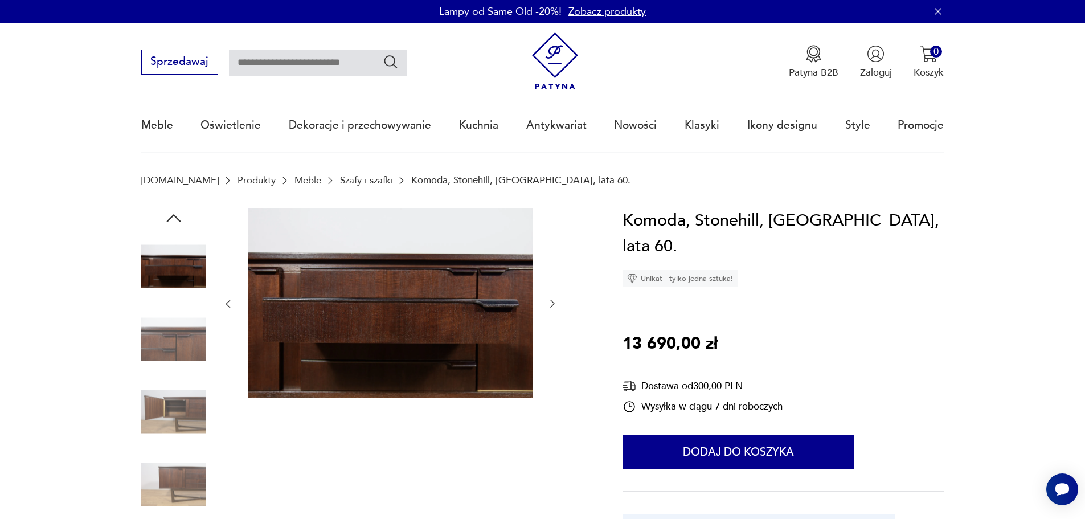
click at [173, 210] on icon "button" at bounding box center [173, 218] width 20 height 20
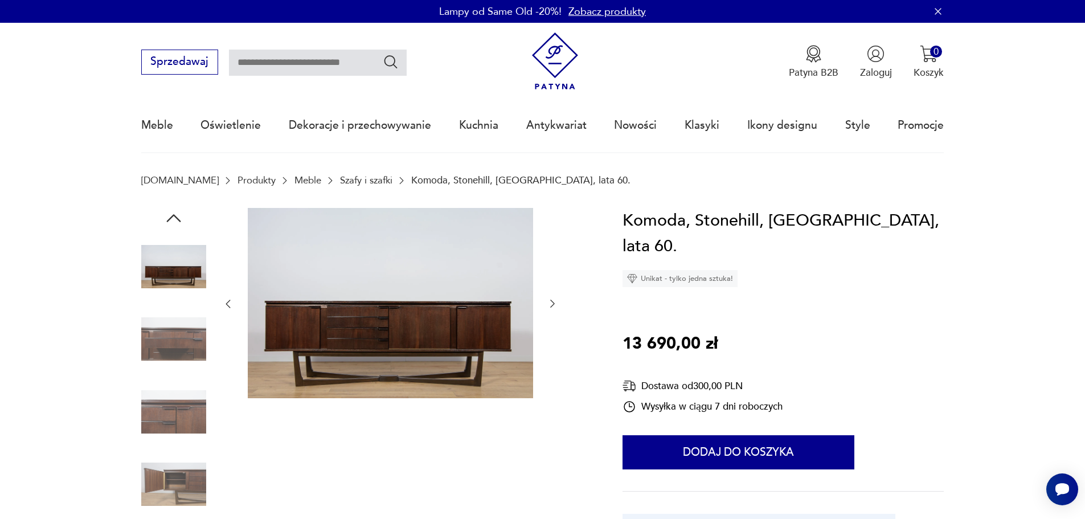
click at [172, 214] on icon "button" at bounding box center [173, 218] width 20 height 20
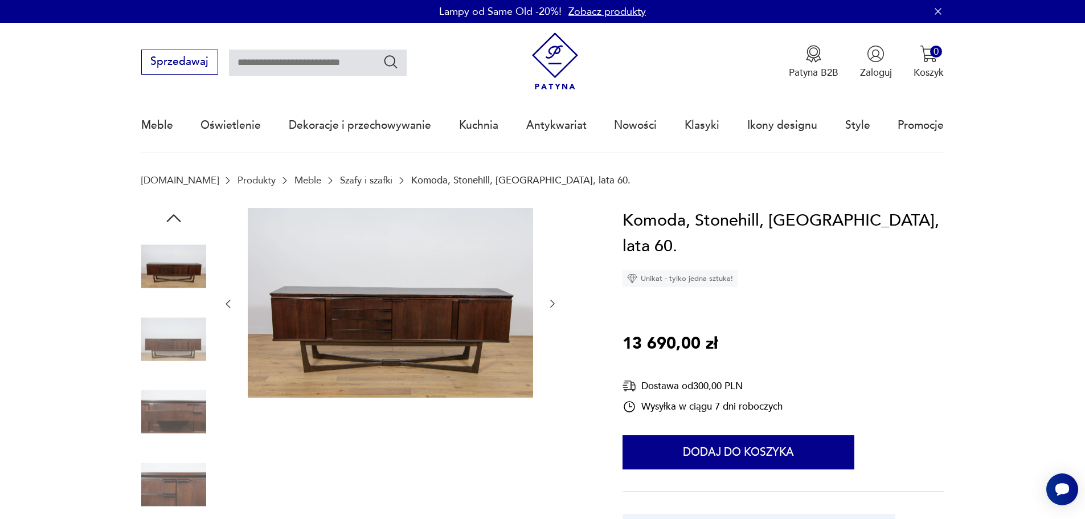
click at [173, 216] on icon "button" at bounding box center [173, 218] width 20 height 20
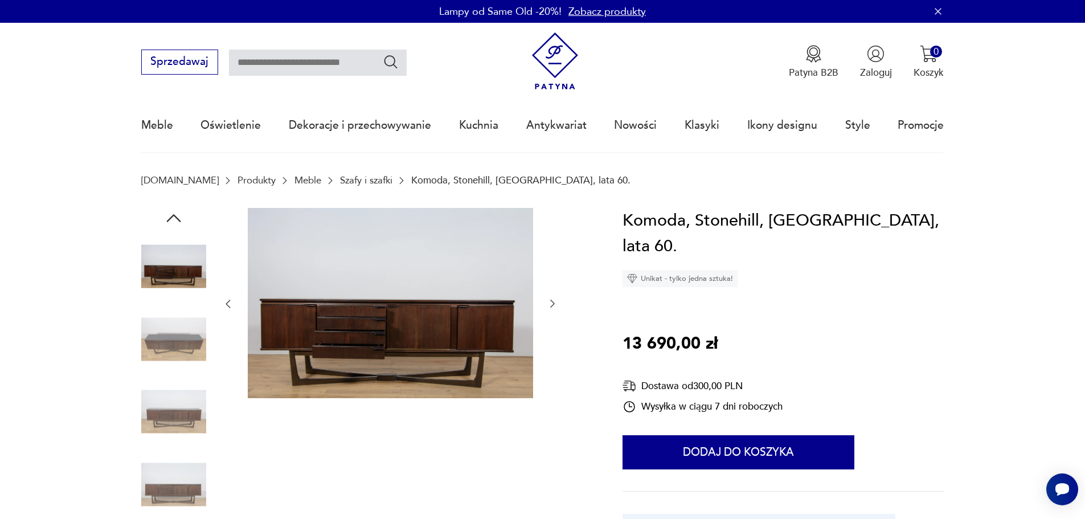
click at [173, 272] on img at bounding box center [173, 266] width 65 height 65
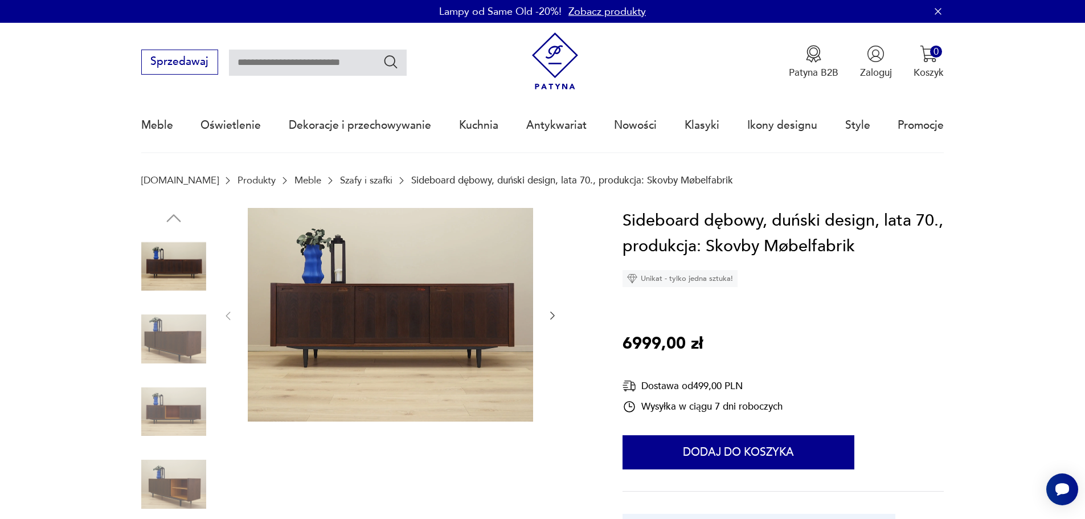
click at [403, 281] on img at bounding box center [390, 315] width 285 height 214
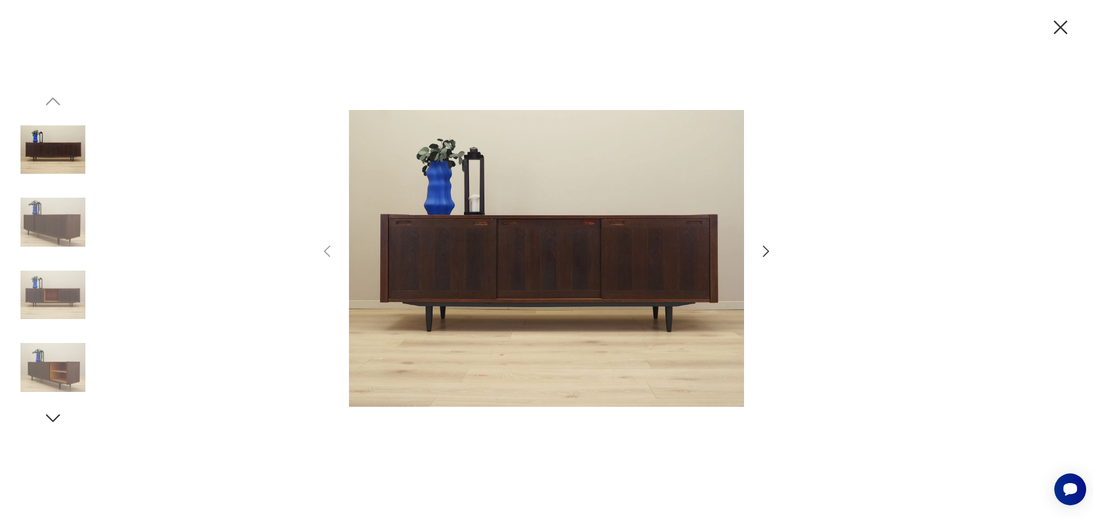
click at [770, 251] on icon "button" at bounding box center [766, 251] width 17 height 17
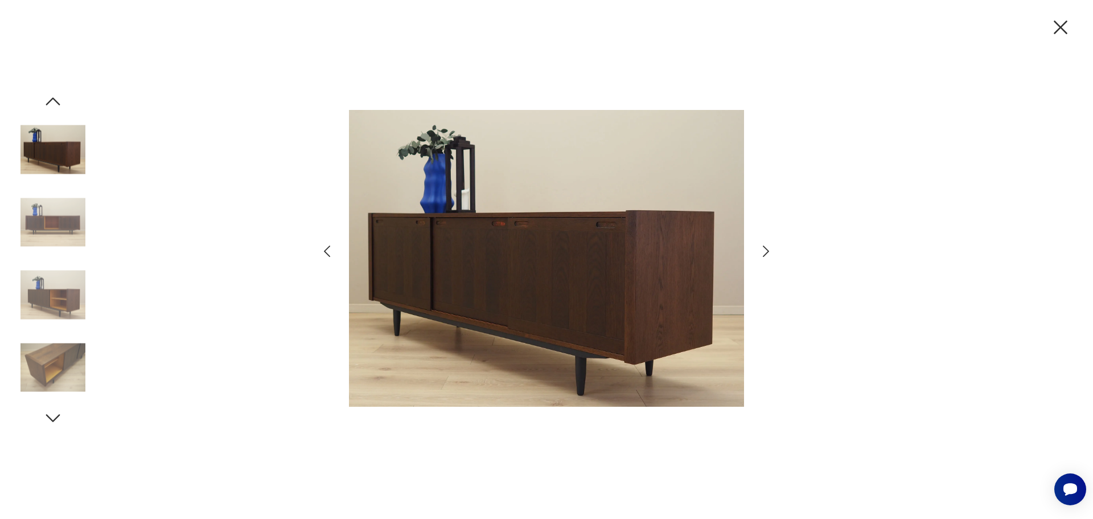
click at [770, 251] on icon "button" at bounding box center [766, 251] width 17 height 17
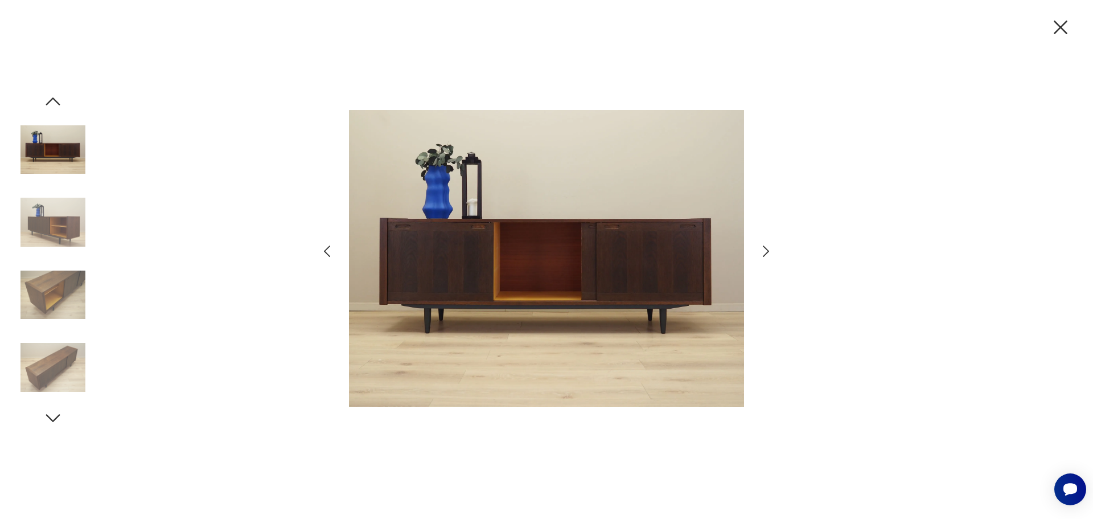
click at [770, 251] on icon "button" at bounding box center [766, 251] width 17 height 17
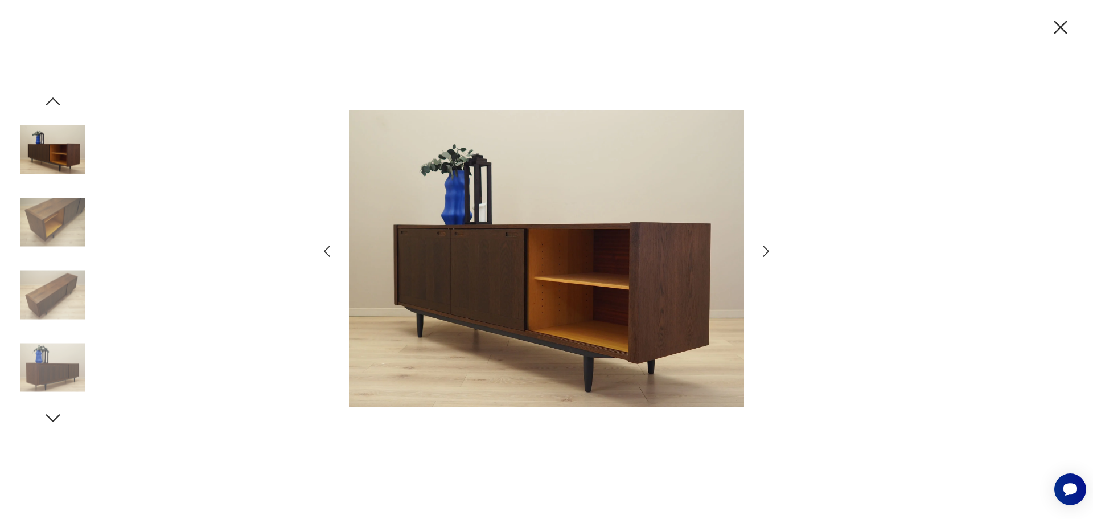
click at [770, 251] on icon "button" at bounding box center [766, 251] width 17 height 17
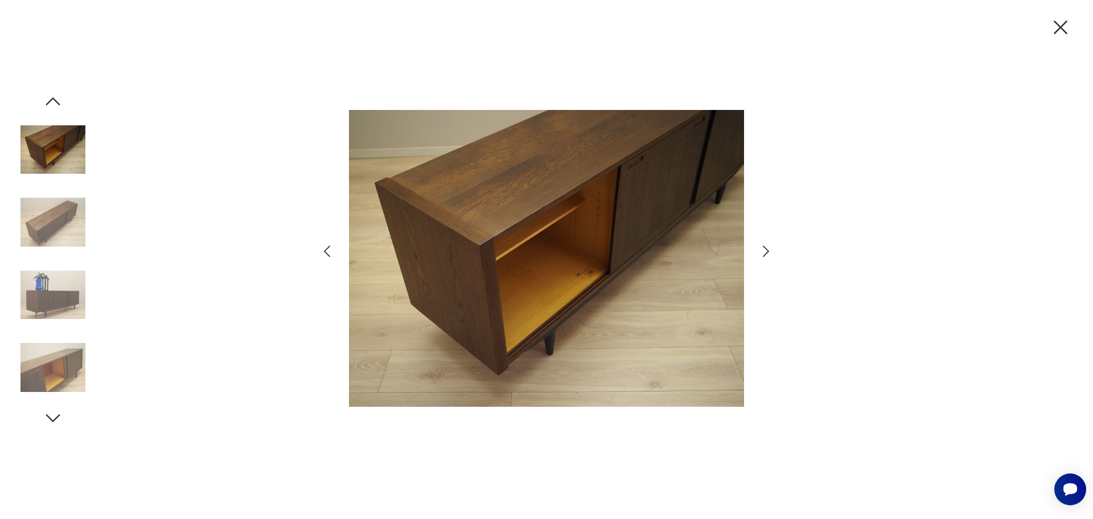
click at [770, 251] on icon "button" at bounding box center [766, 251] width 17 height 17
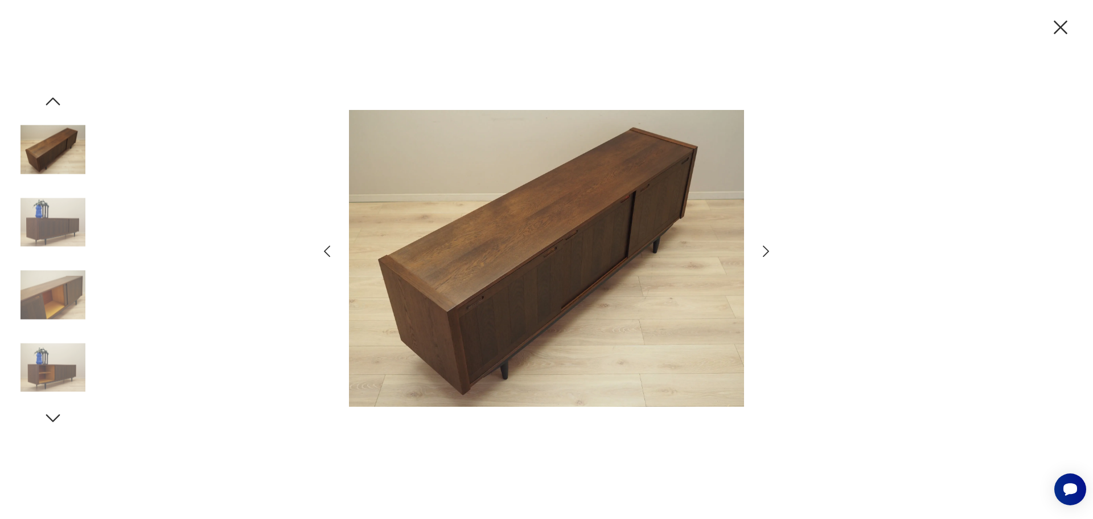
click at [770, 251] on icon "button" at bounding box center [766, 251] width 17 height 17
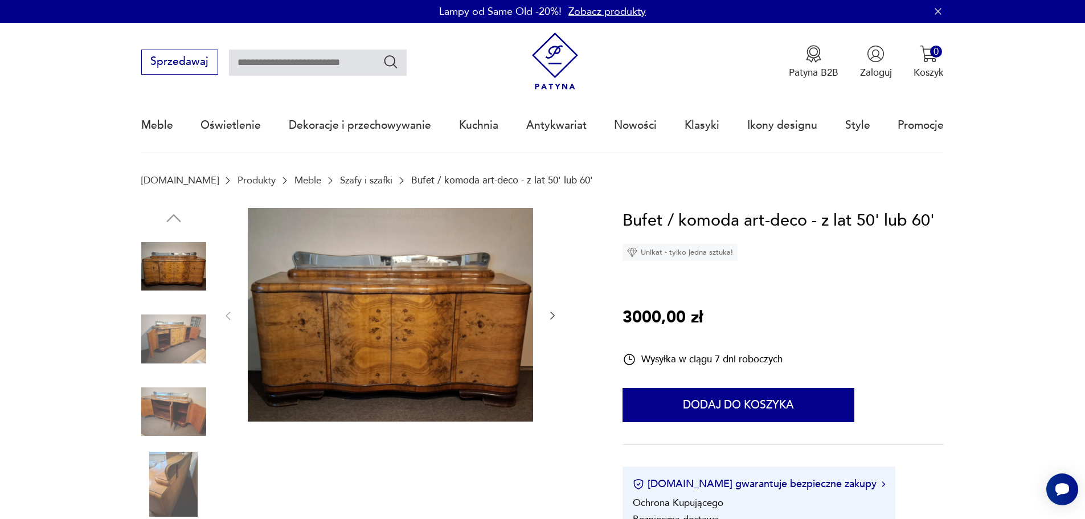
click at [166, 332] on img at bounding box center [173, 338] width 65 height 65
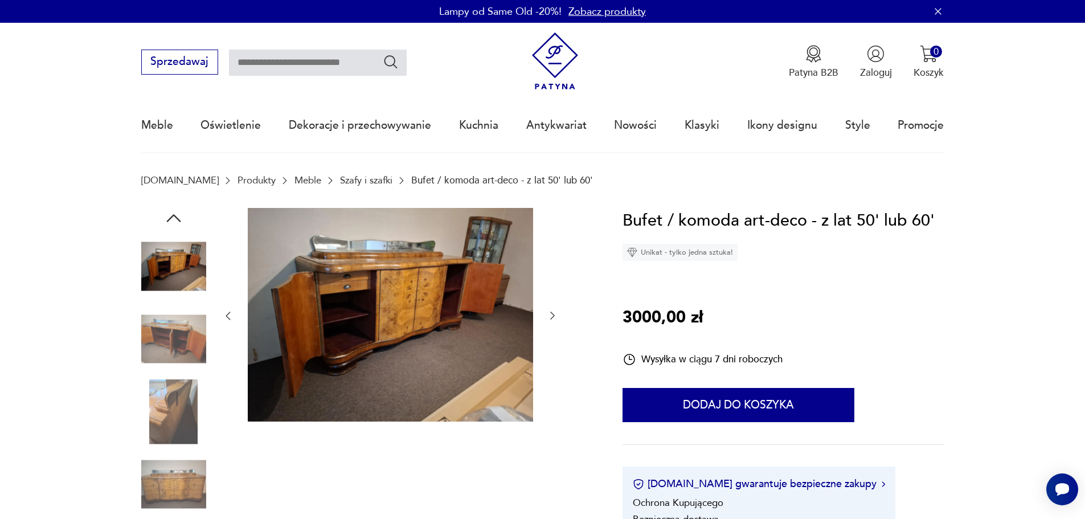
click at [187, 331] on img at bounding box center [173, 338] width 65 height 65
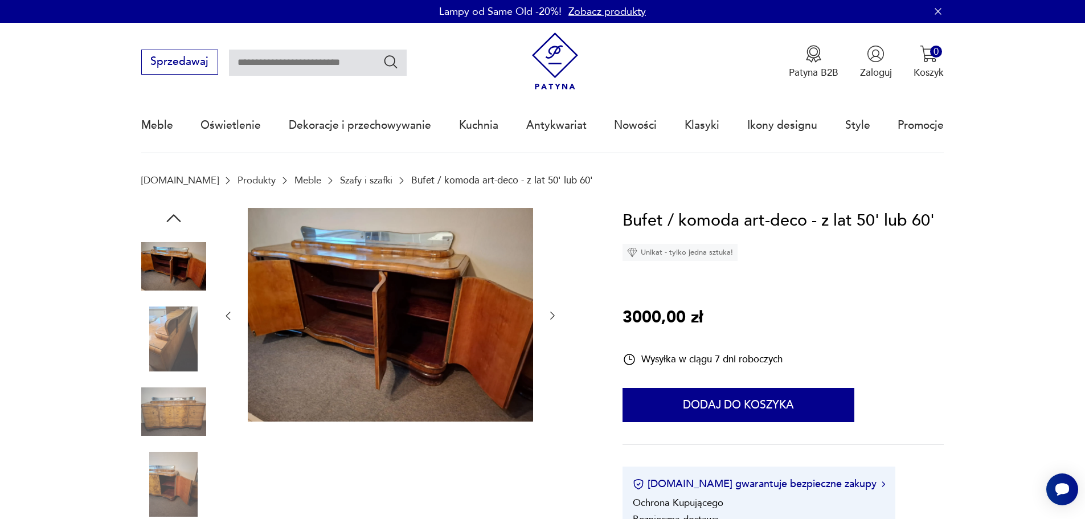
click at [191, 379] on img at bounding box center [173, 411] width 65 height 65
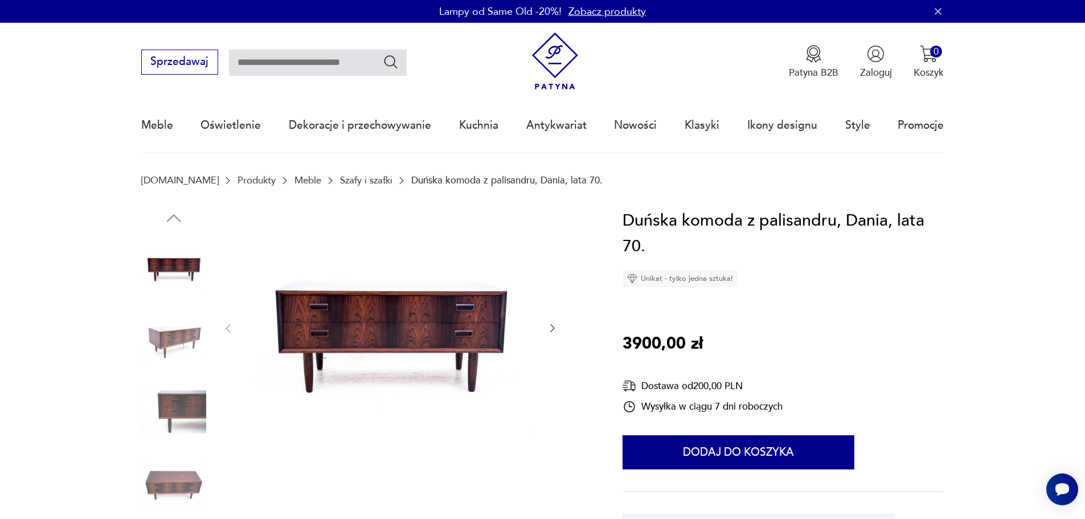
click at [498, 318] on img at bounding box center [390, 327] width 285 height 239
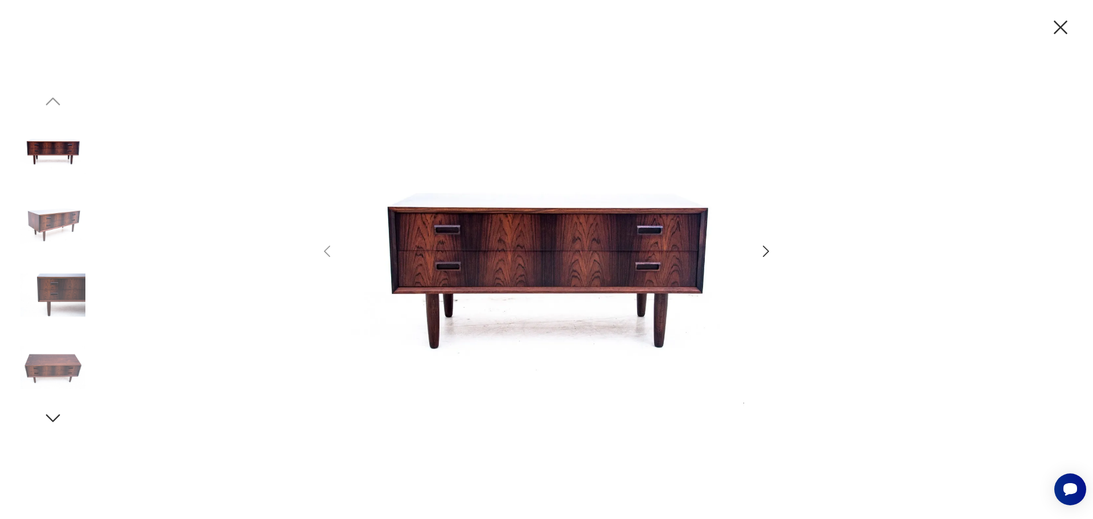
click at [760, 254] on icon "button" at bounding box center [766, 251] width 17 height 17
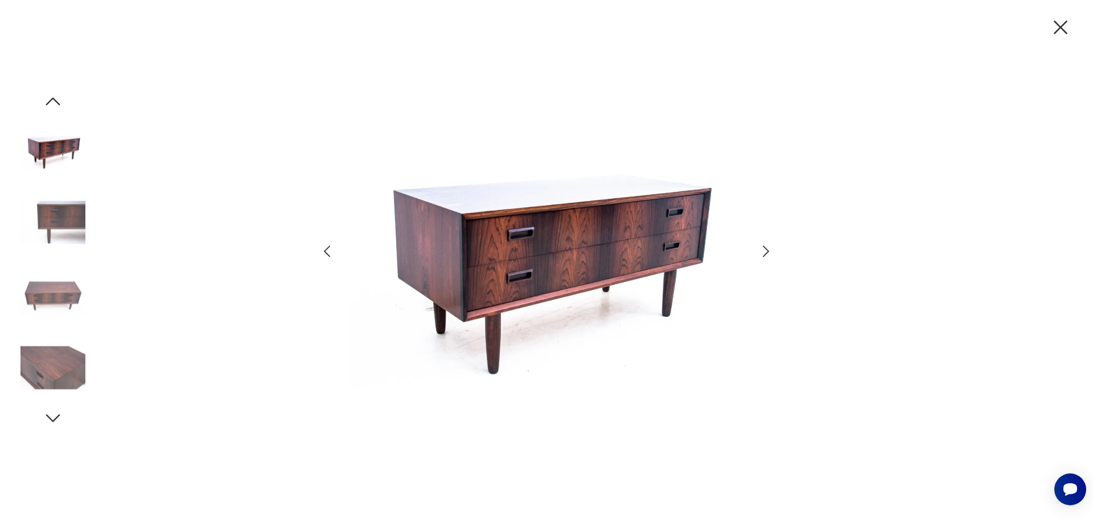
click at [762, 247] on icon "button" at bounding box center [766, 251] width 17 height 17
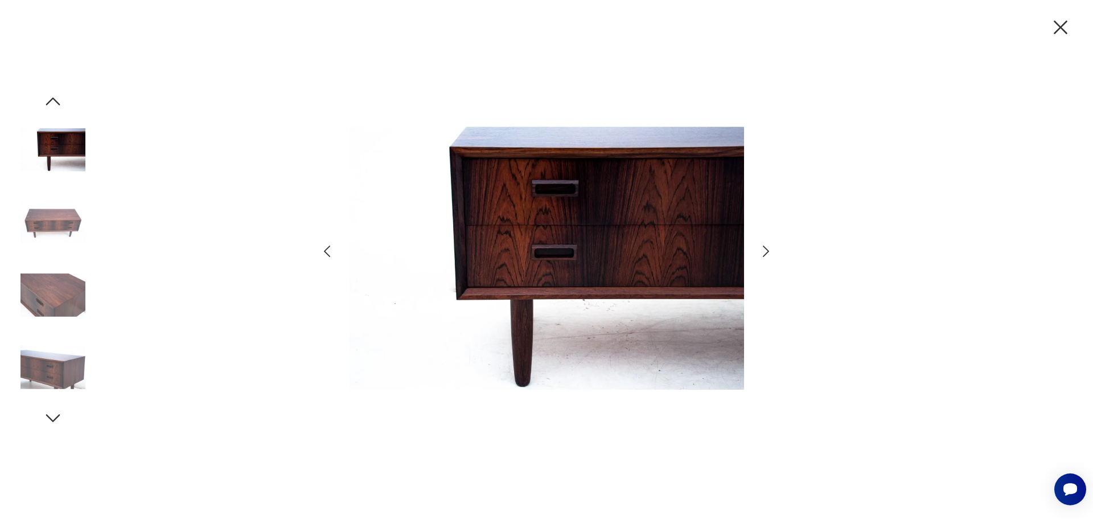
click at [762, 246] on icon "button" at bounding box center [766, 251] width 17 height 17
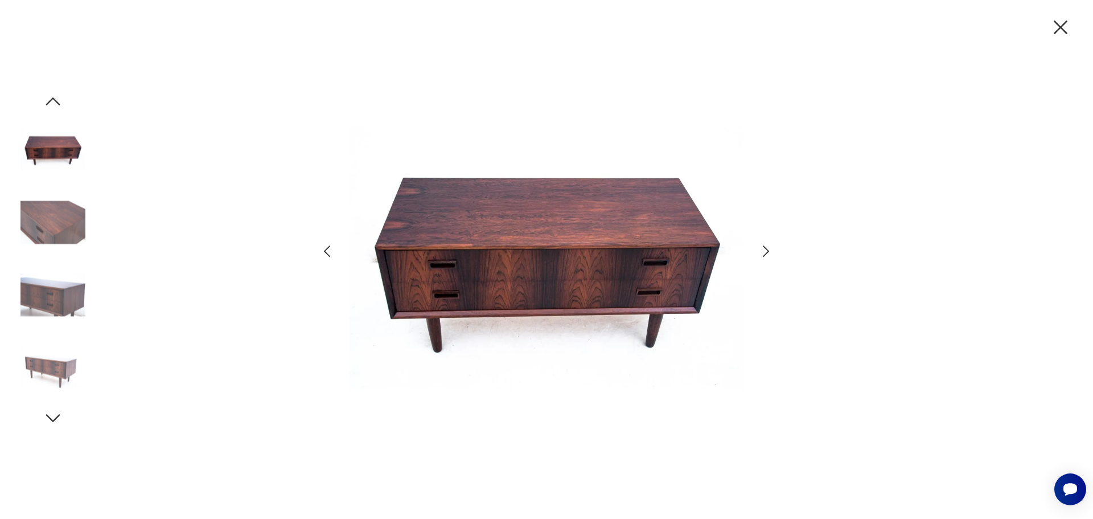
click at [762, 246] on icon "button" at bounding box center [766, 251] width 17 height 17
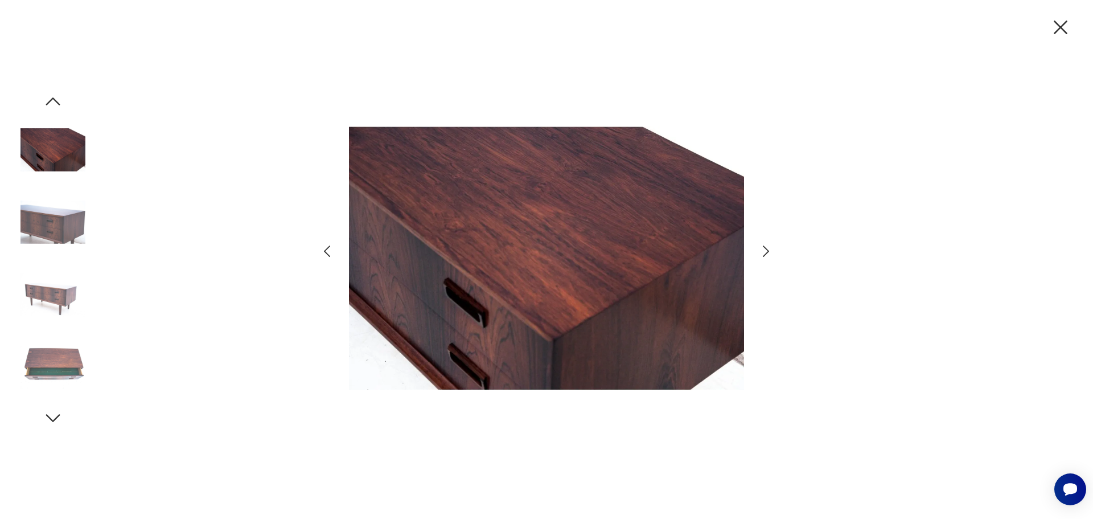
click at [762, 246] on icon "button" at bounding box center [766, 251] width 17 height 17
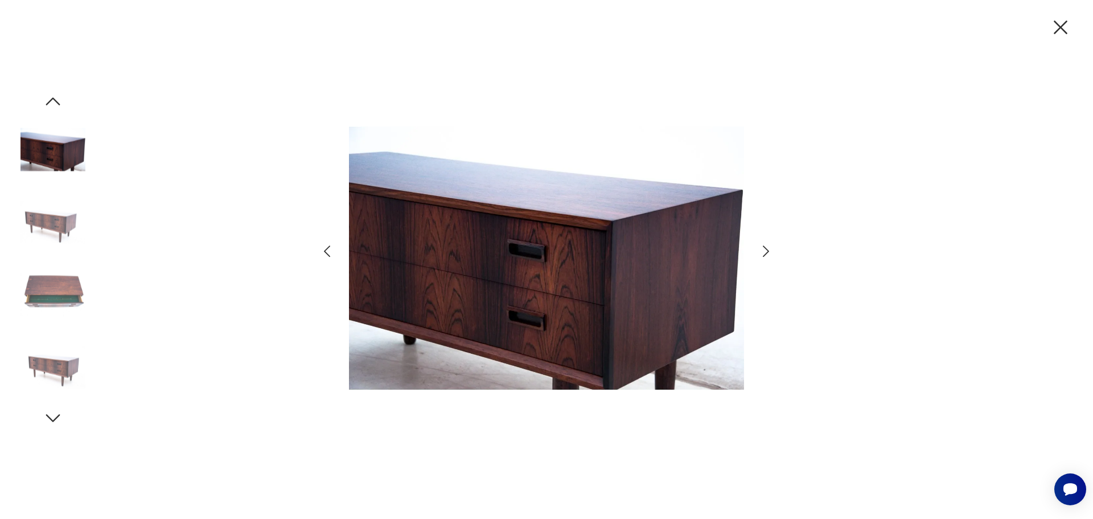
click at [762, 246] on icon "button" at bounding box center [766, 251] width 17 height 17
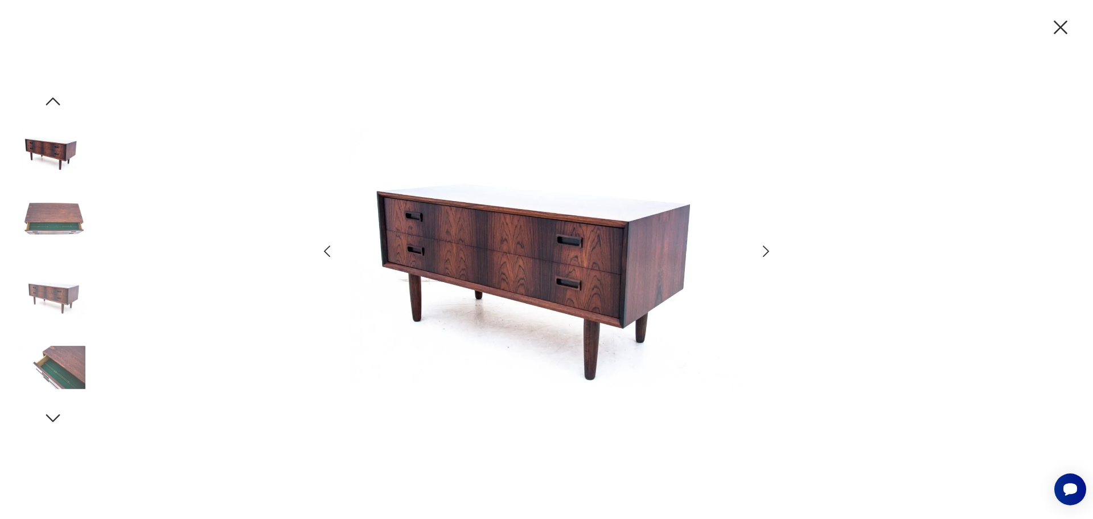
click at [762, 246] on icon "button" at bounding box center [766, 251] width 17 height 17
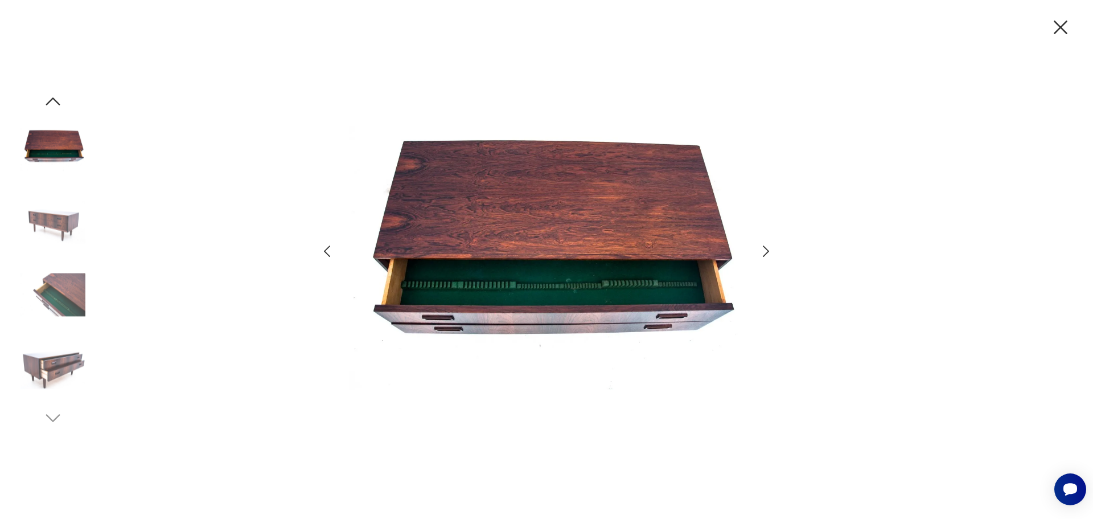
click at [763, 246] on icon "button" at bounding box center [766, 251] width 17 height 17
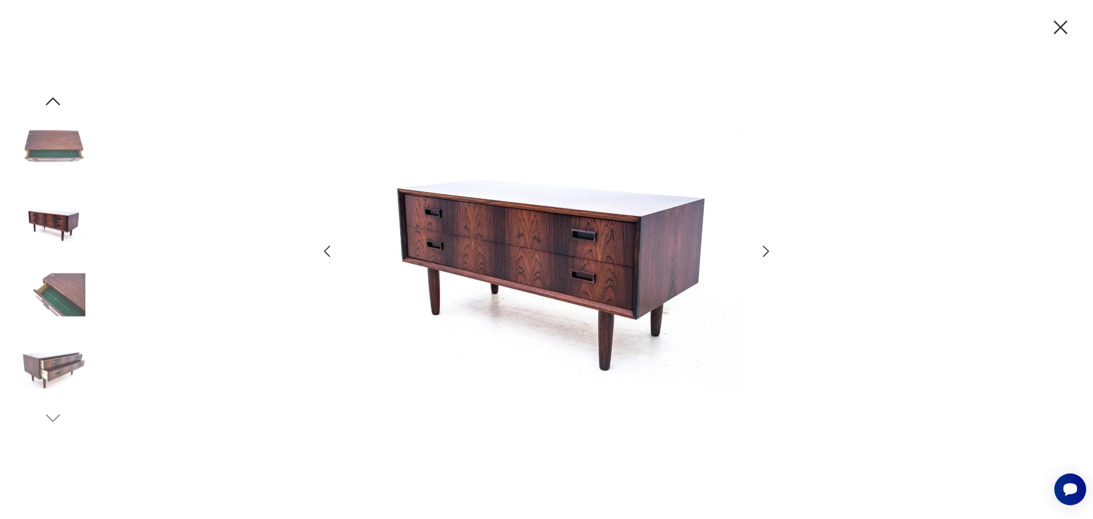
click at [763, 246] on icon "button" at bounding box center [766, 251] width 17 height 17
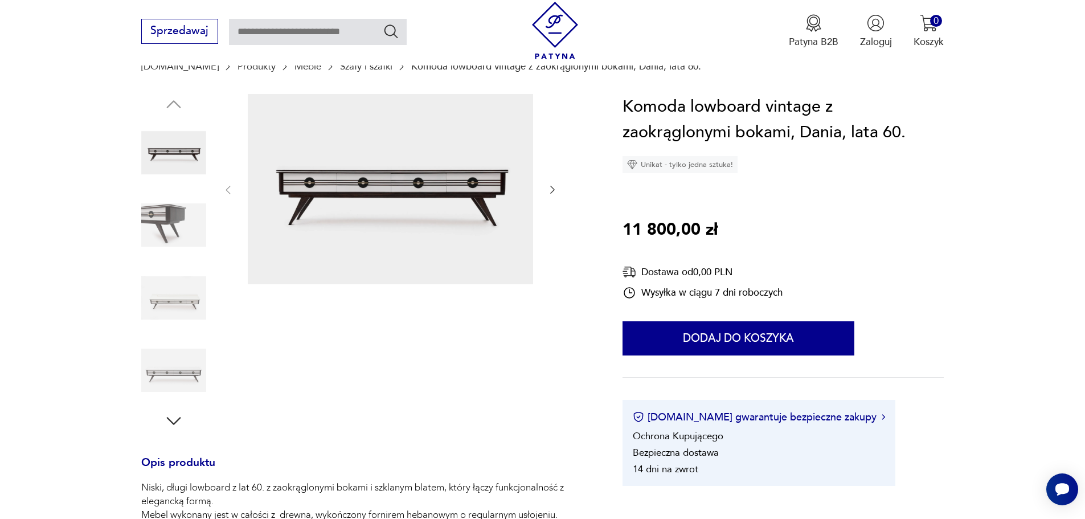
click at [398, 185] on img at bounding box center [390, 189] width 285 height 190
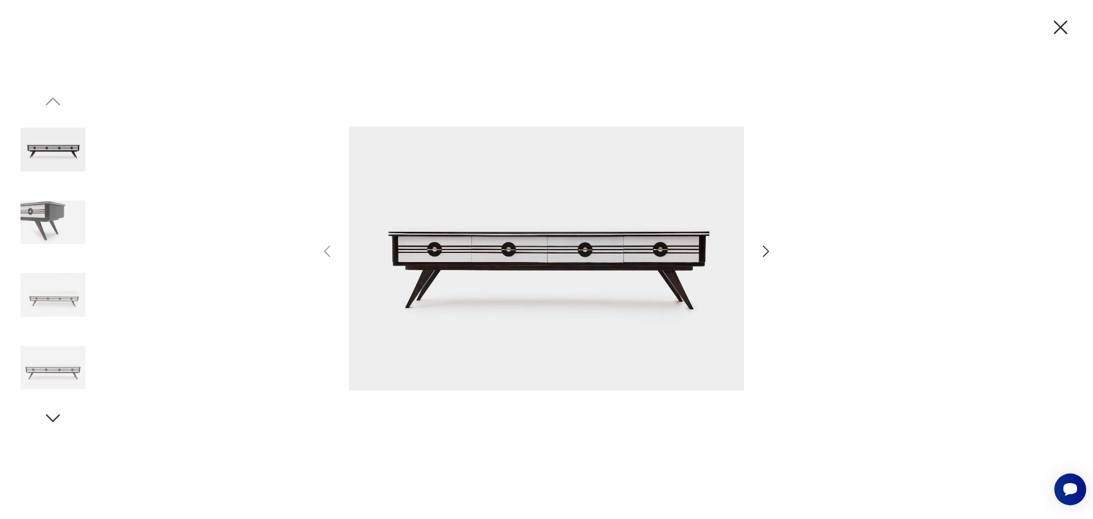
click at [767, 248] on icon "button" at bounding box center [766, 251] width 17 height 17
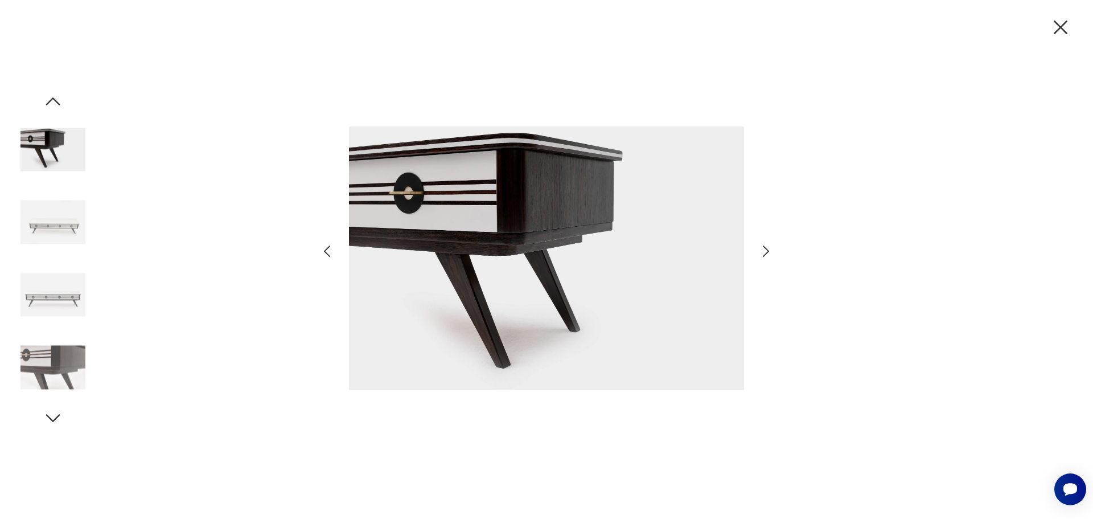
click at [767, 247] on icon "button" at bounding box center [766, 251] width 17 height 17
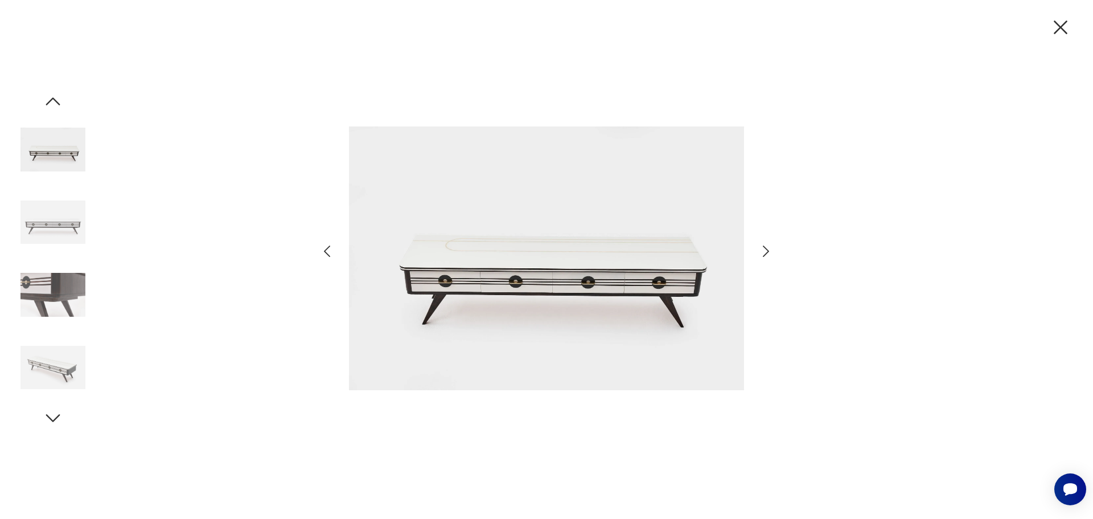
click at [767, 247] on icon "button" at bounding box center [766, 251] width 17 height 17
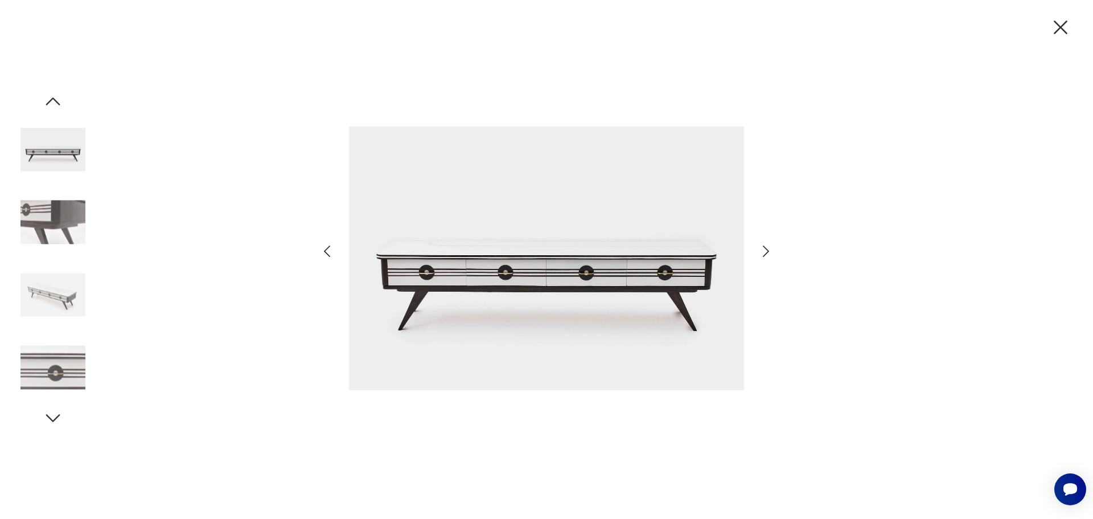
click at [767, 247] on icon "button" at bounding box center [766, 251] width 17 height 17
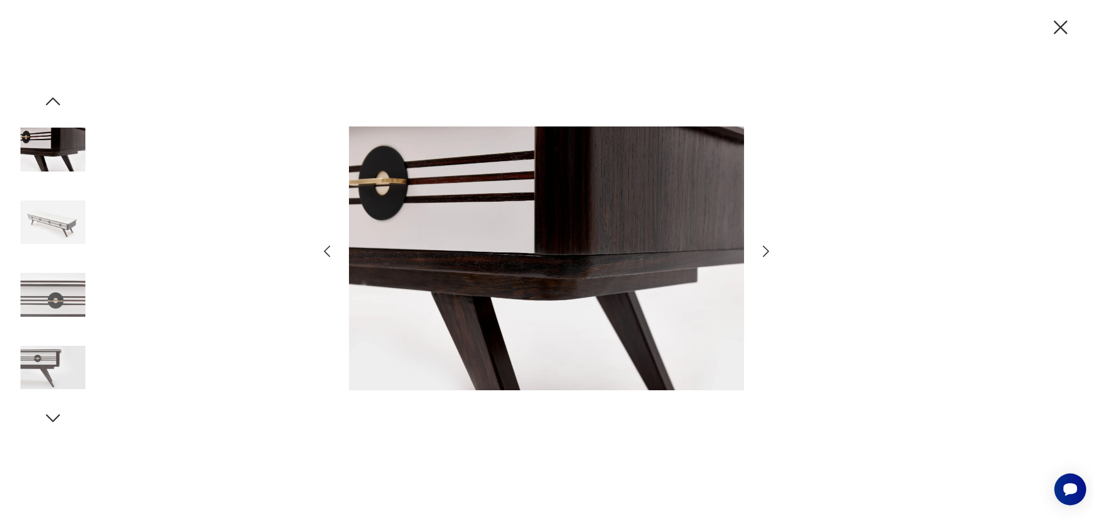
click at [767, 247] on icon "button" at bounding box center [766, 251] width 17 height 17
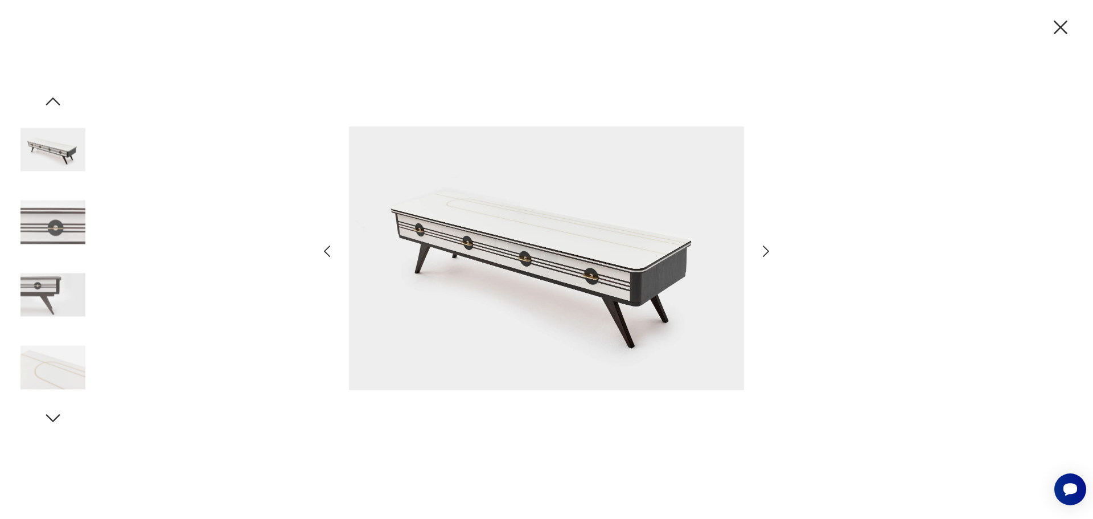
click at [767, 247] on icon "button" at bounding box center [766, 251] width 17 height 17
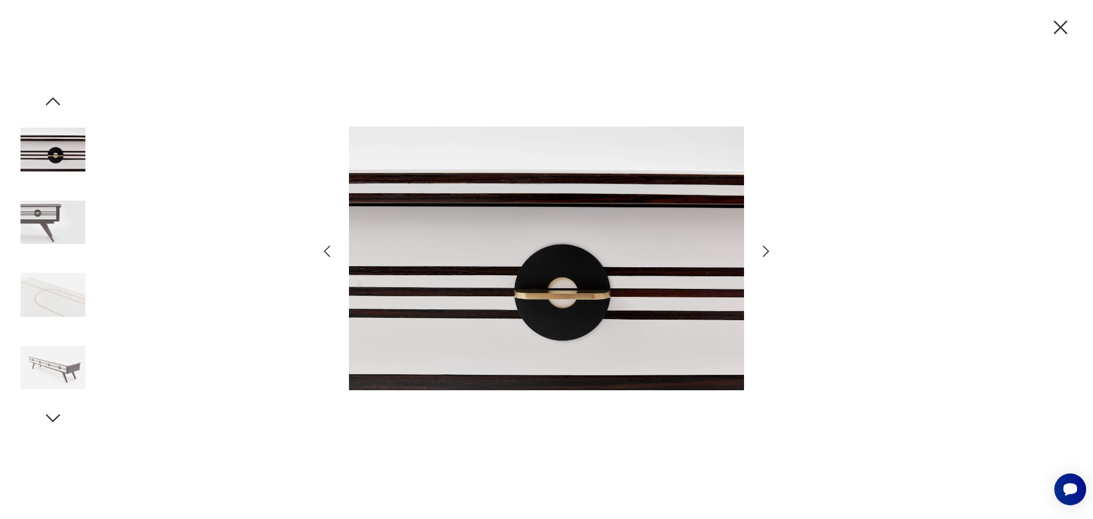
click at [1062, 27] on icon "button" at bounding box center [1061, 27] width 14 height 14
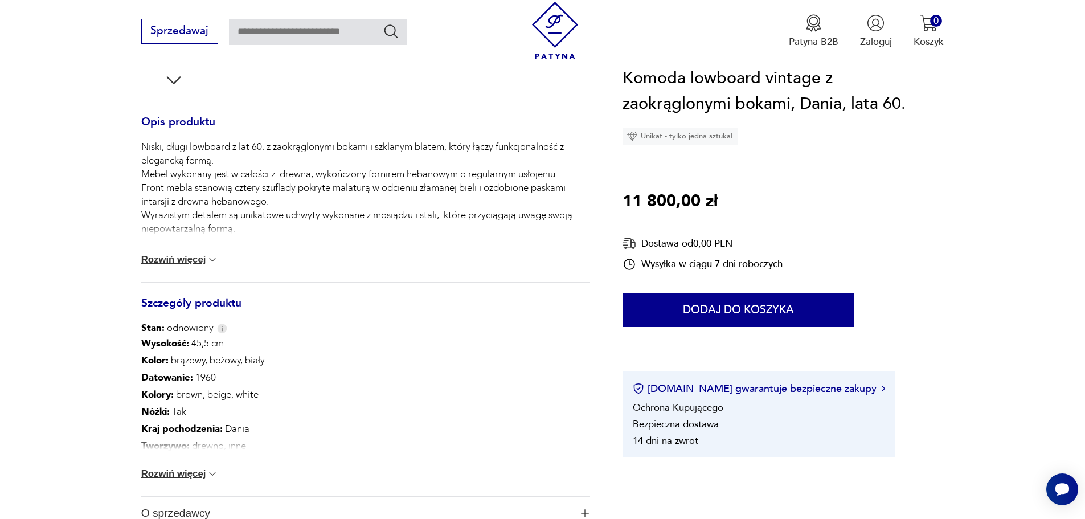
scroll to position [455, 0]
click at [209, 471] on img at bounding box center [212, 472] width 11 height 11
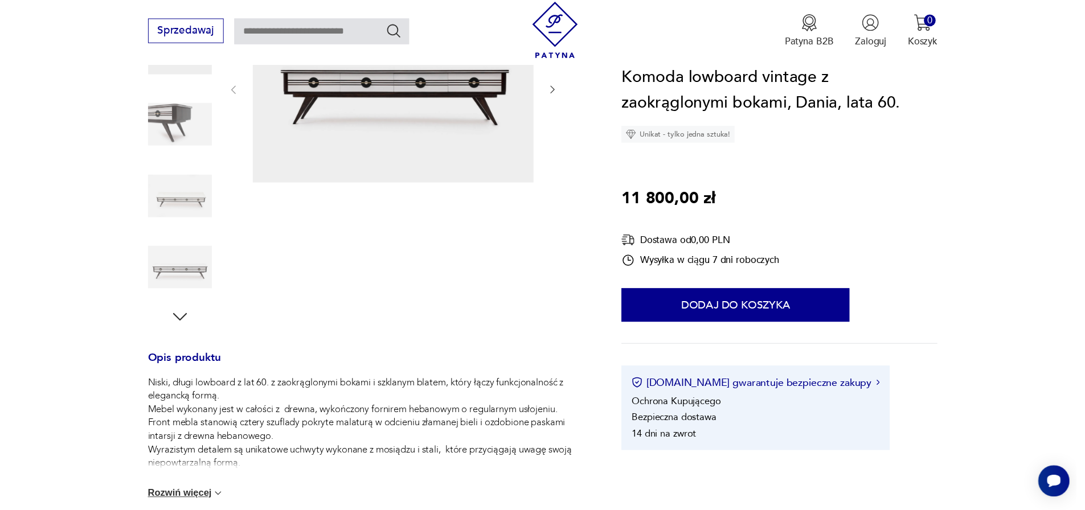
scroll to position [0, 0]
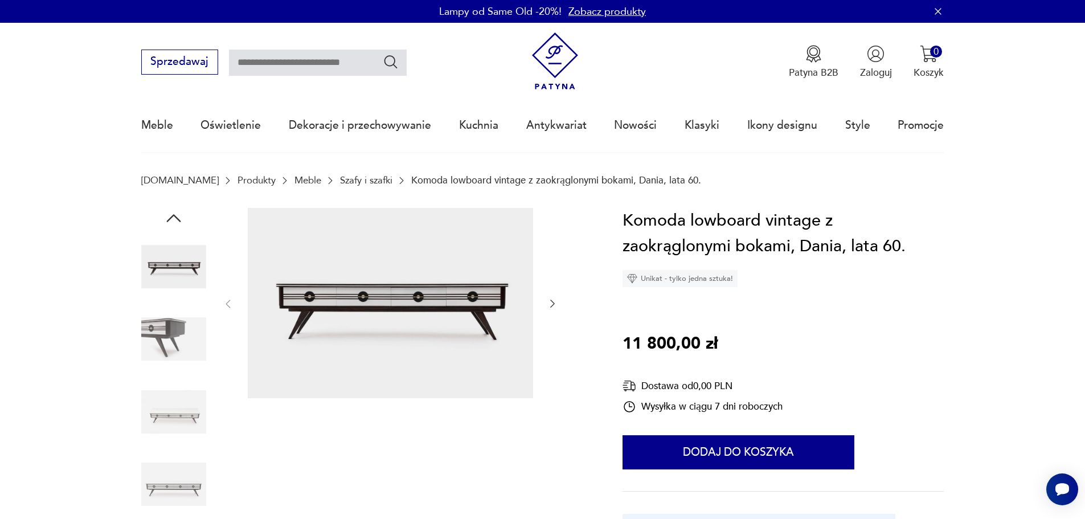
click at [181, 260] on img at bounding box center [173, 266] width 65 height 65
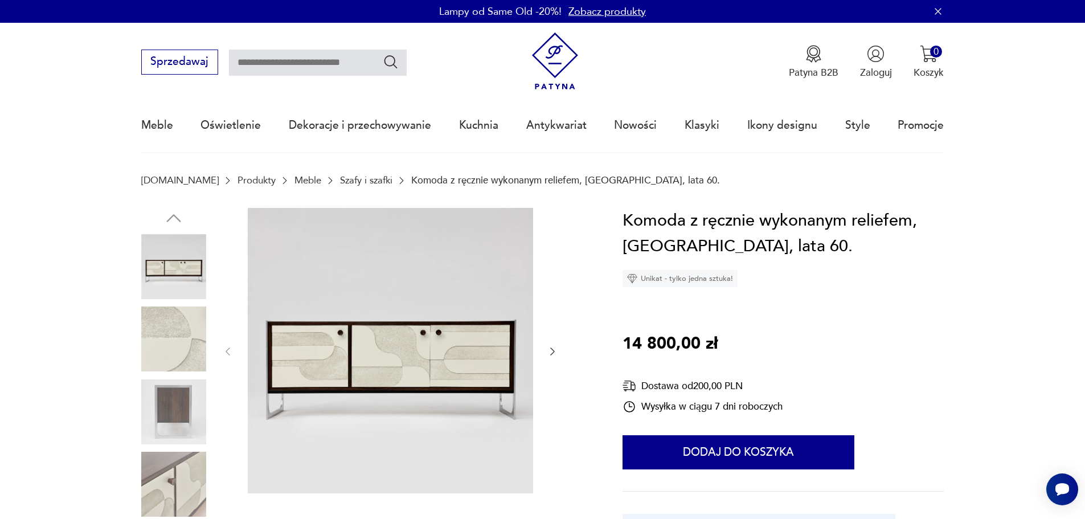
click at [327, 359] on img at bounding box center [390, 350] width 285 height 285
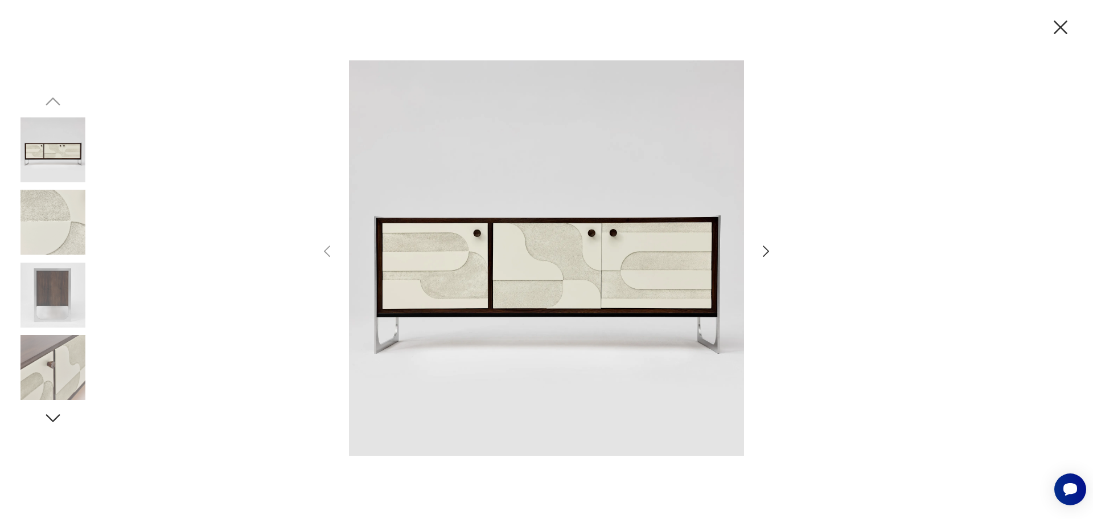
click at [765, 254] on icon "button" at bounding box center [766, 250] width 6 height 11
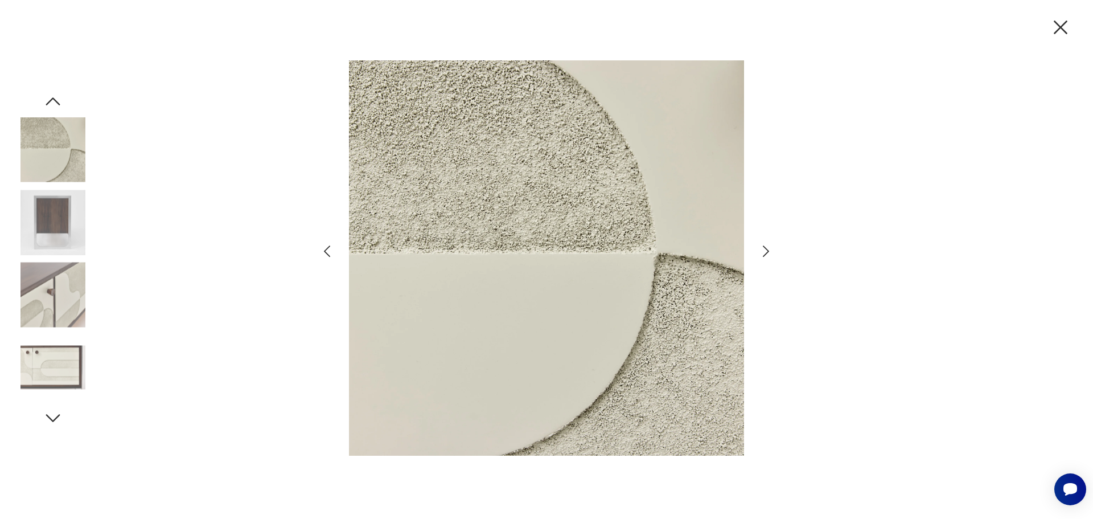
click at [767, 251] on icon "button" at bounding box center [766, 251] width 17 height 17
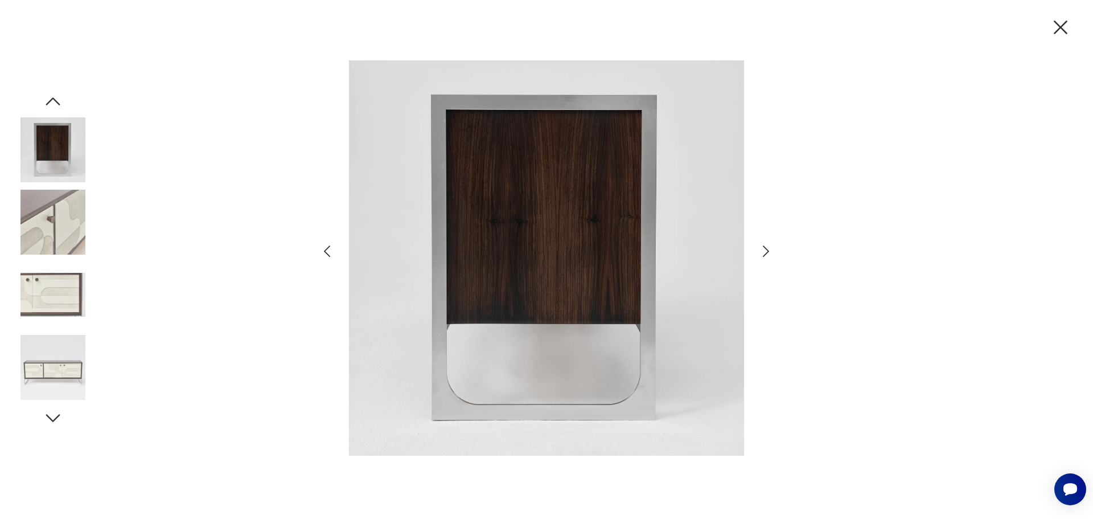
click at [767, 251] on icon "button" at bounding box center [766, 251] width 17 height 17
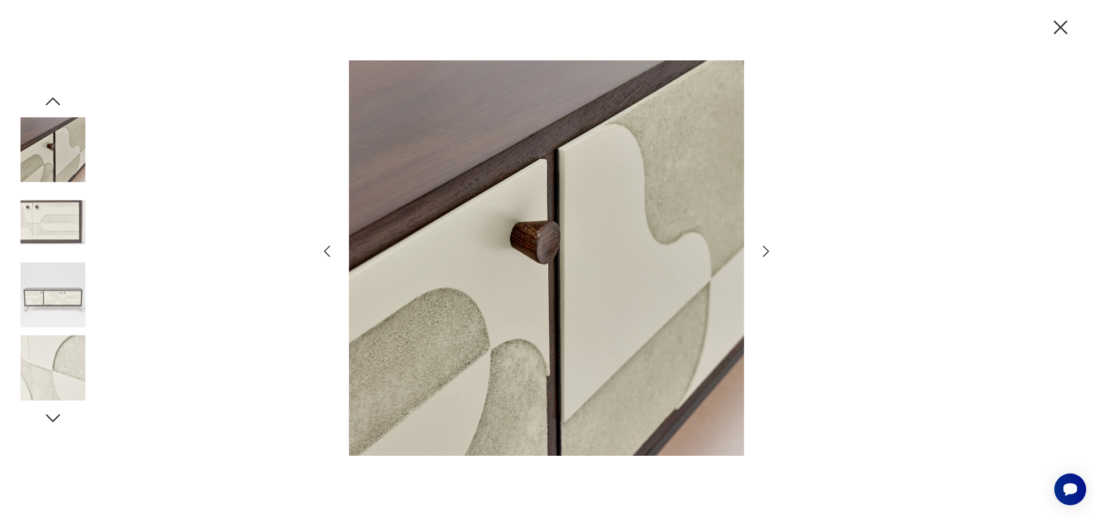
click at [767, 251] on icon "button" at bounding box center [766, 251] width 17 height 17
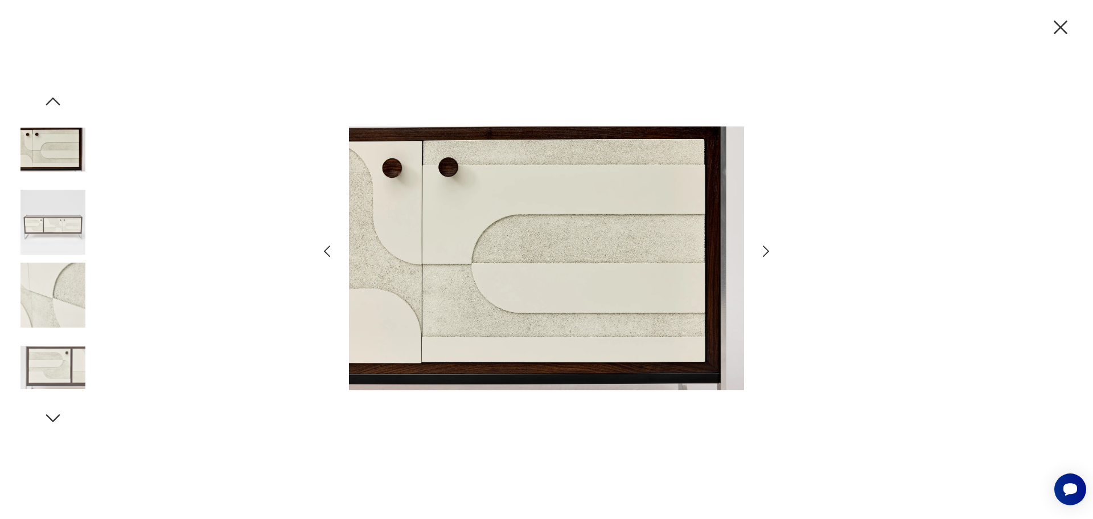
click at [767, 251] on icon "button" at bounding box center [766, 251] width 17 height 17
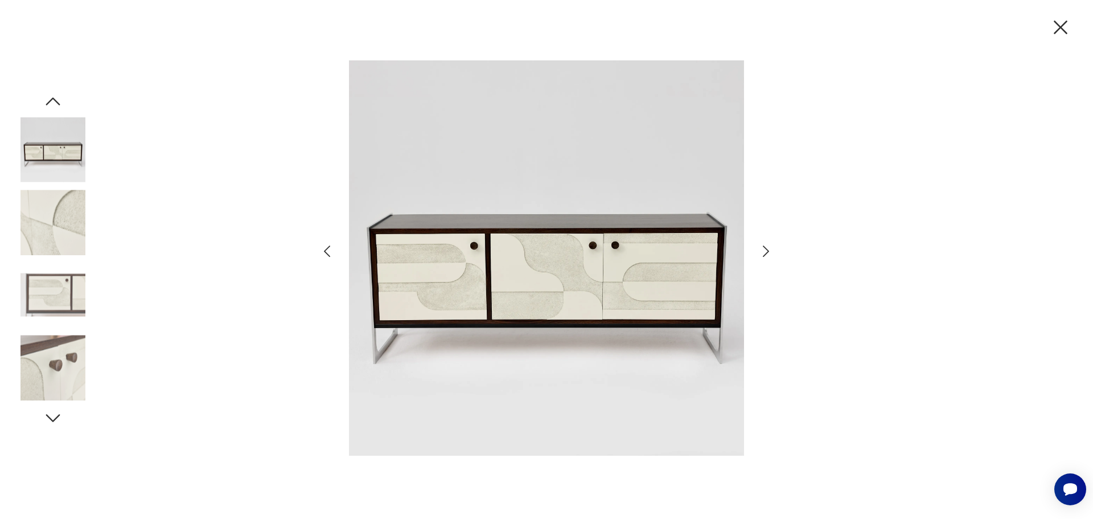
click at [767, 251] on icon "button" at bounding box center [766, 251] width 17 height 17
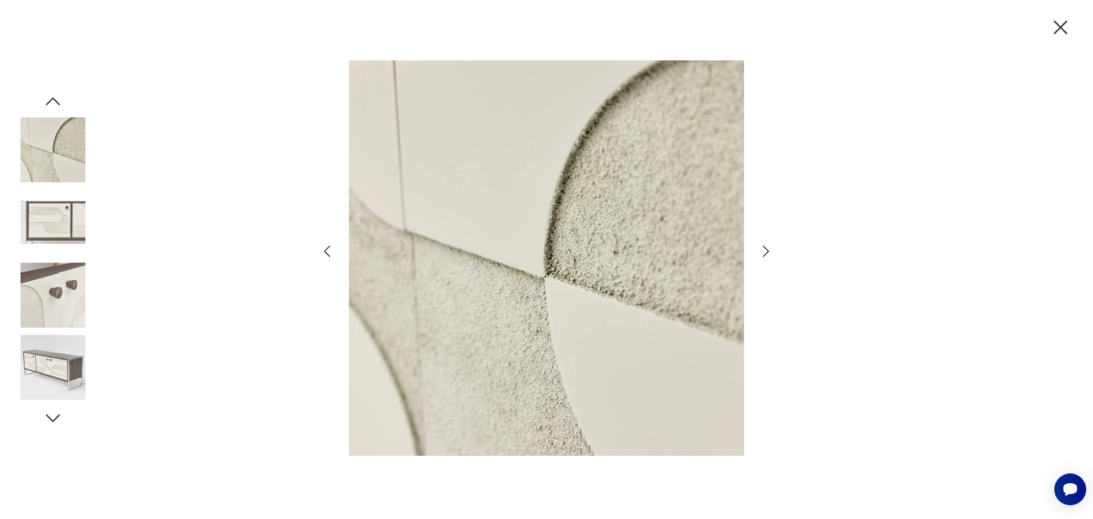
click at [767, 251] on icon "button" at bounding box center [766, 251] width 17 height 17
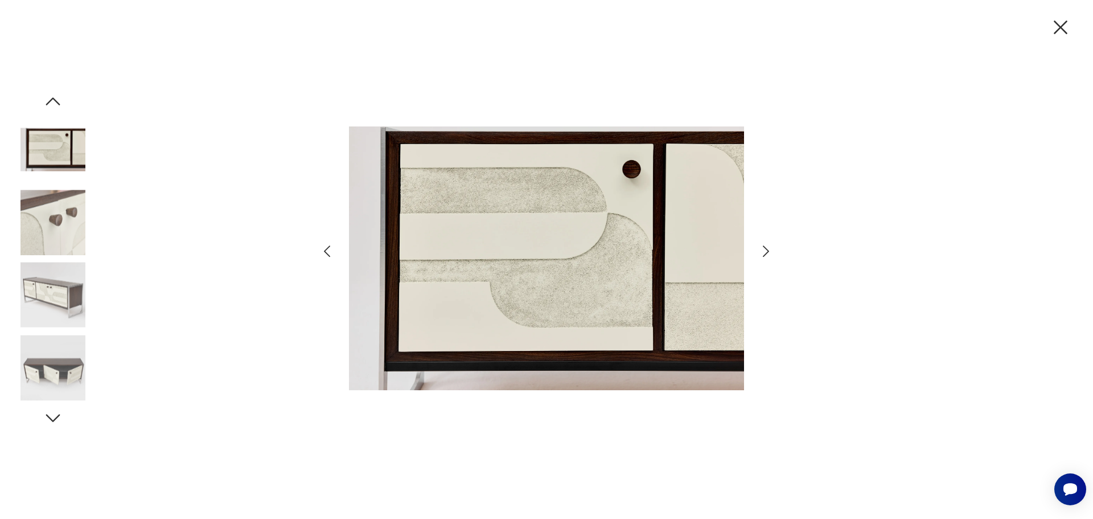
click at [767, 251] on icon "button" at bounding box center [766, 251] width 17 height 17
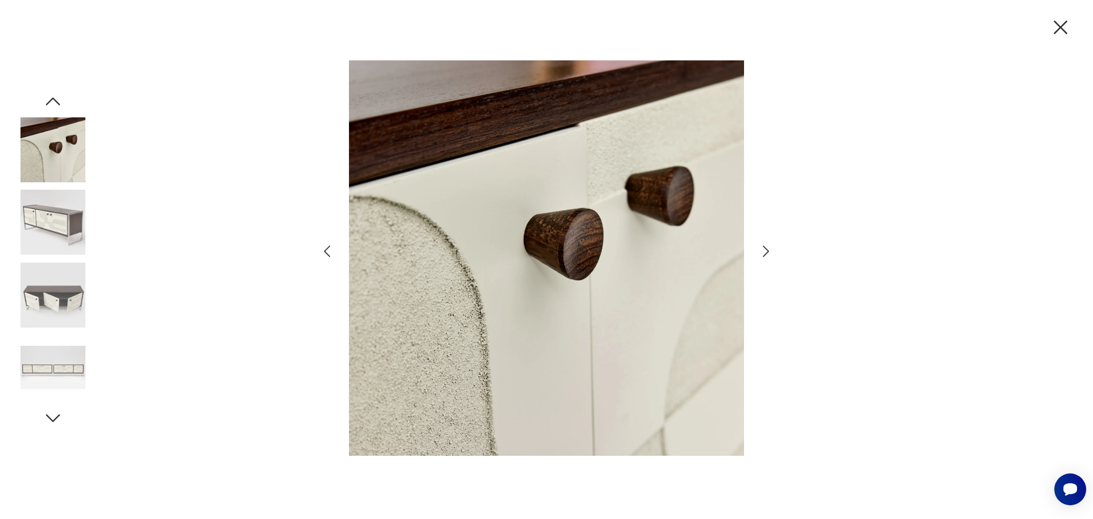
click at [767, 251] on icon "button" at bounding box center [766, 251] width 17 height 17
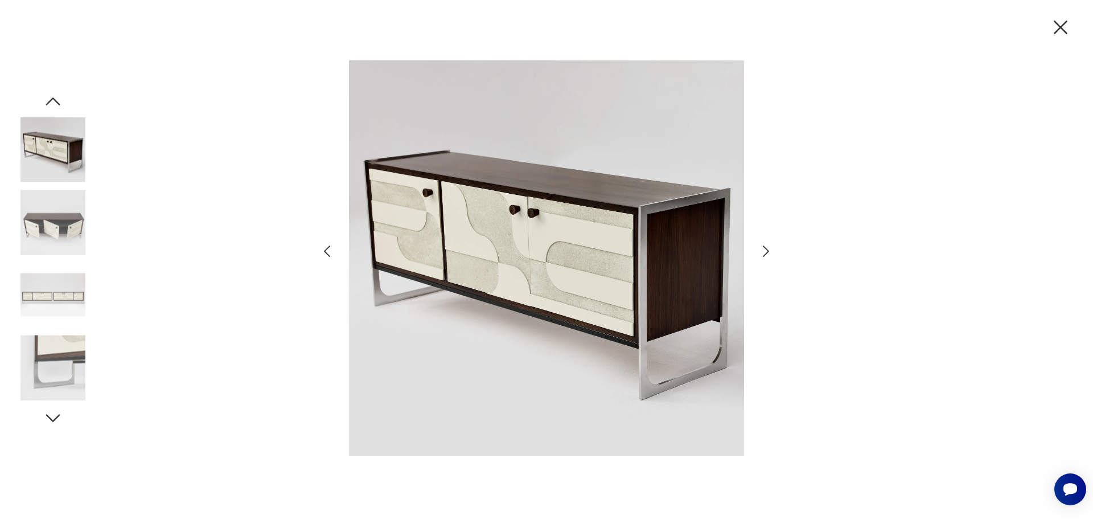
click at [767, 251] on icon "button" at bounding box center [766, 251] width 17 height 17
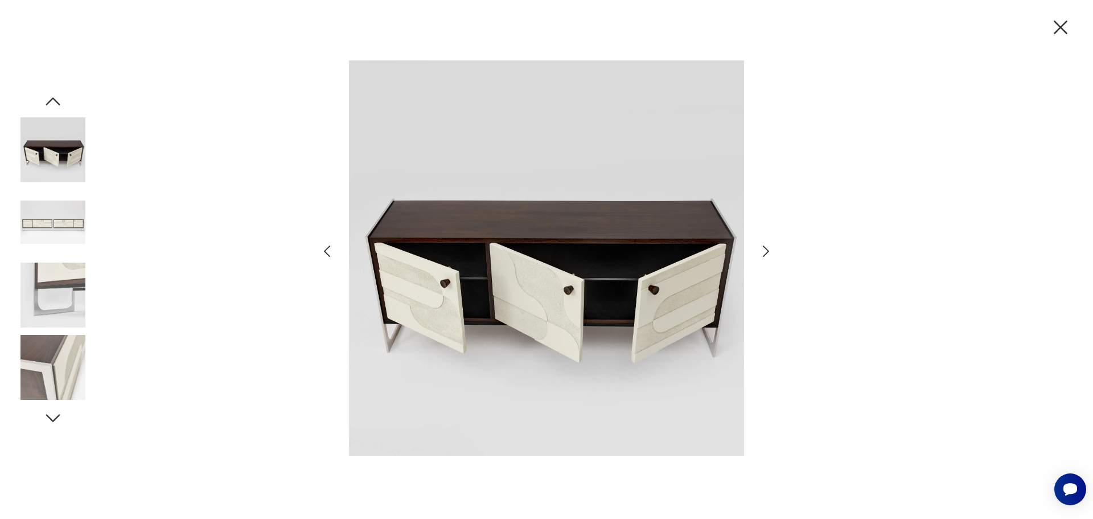
click at [767, 251] on icon "button" at bounding box center [766, 251] width 17 height 17
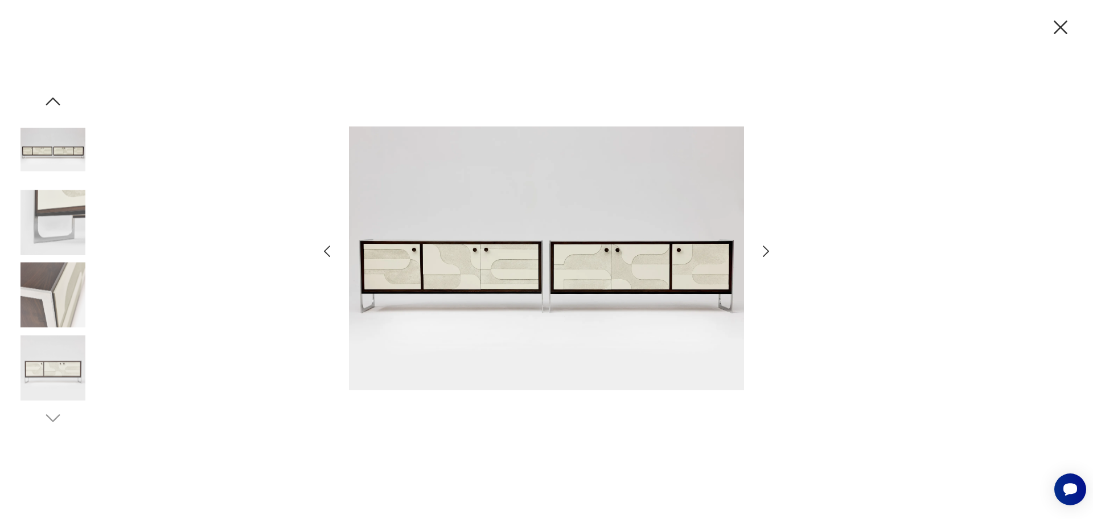
click at [767, 251] on icon "button" at bounding box center [766, 251] width 17 height 17
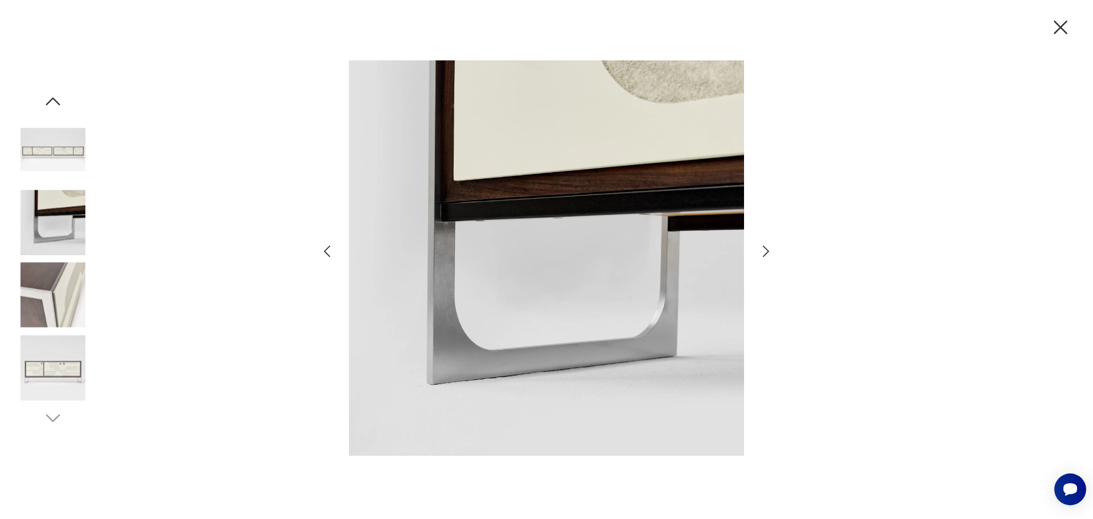
click at [767, 251] on icon "button" at bounding box center [766, 251] width 17 height 17
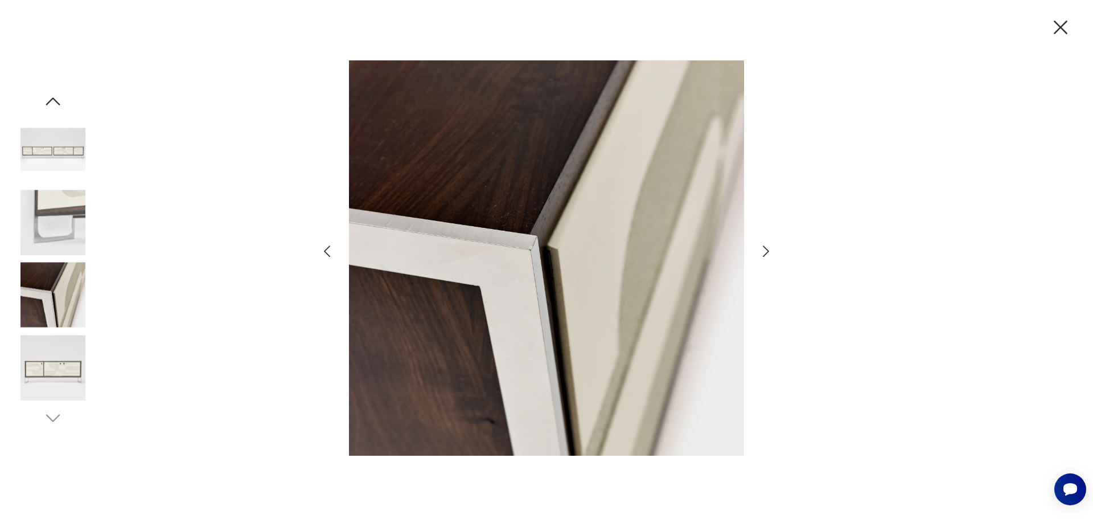
click at [1068, 35] on icon "button" at bounding box center [1061, 27] width 24 height 24
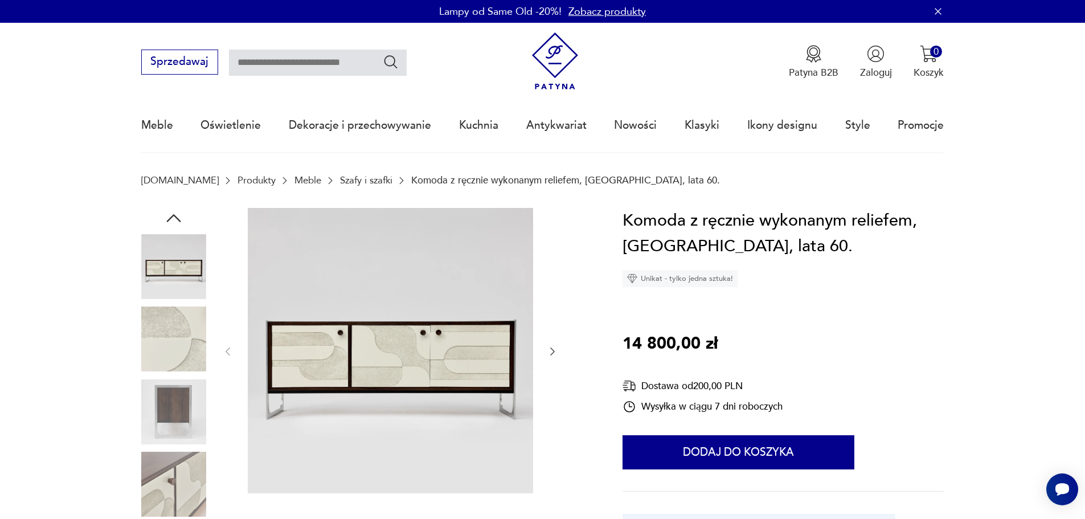
click at [364, 320] on img at bounding box center [390, 350] width 285 height 285
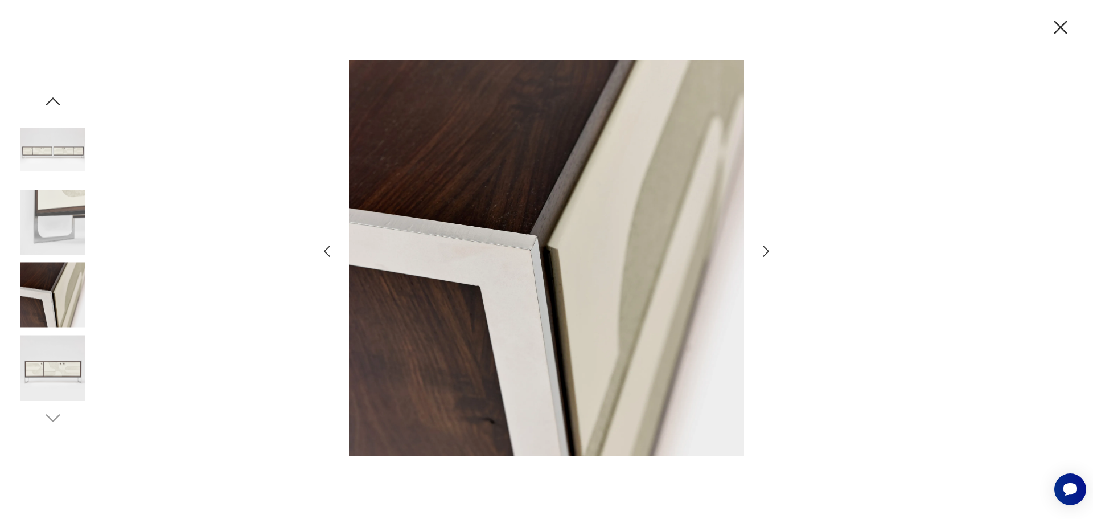
click at [63, 158] on img at bounding box center [52, 149] width 65 height 65
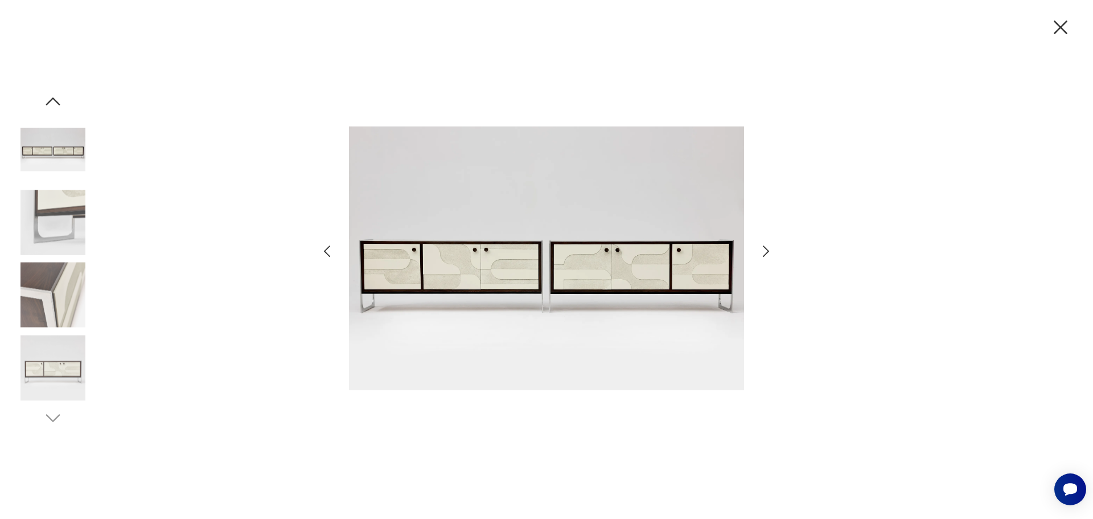
click at [49, 228] on img at bounding box center [52, 222] width 65 height 65
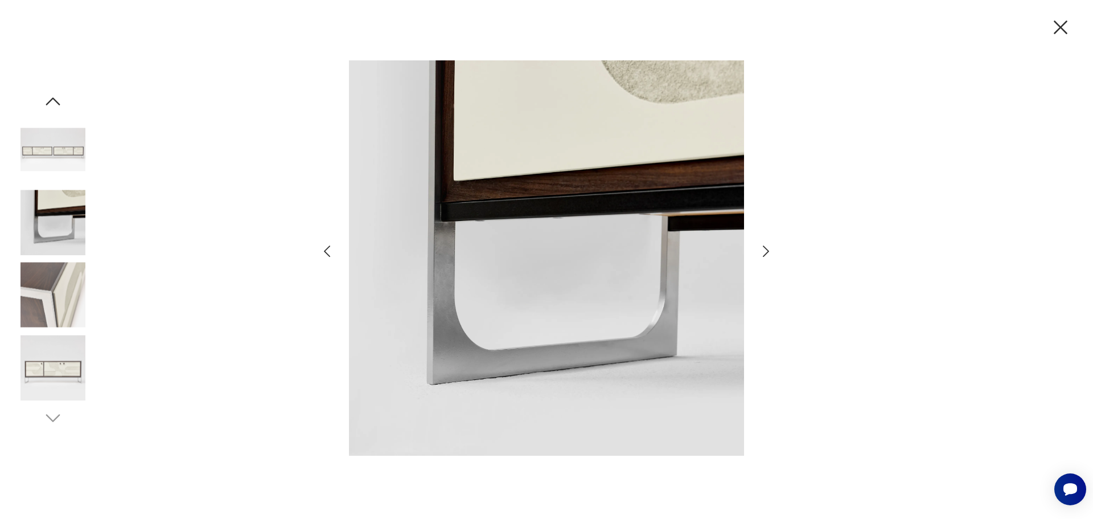
click at [76, 275] on img at bounding box center [52, 294] width 65 height 65
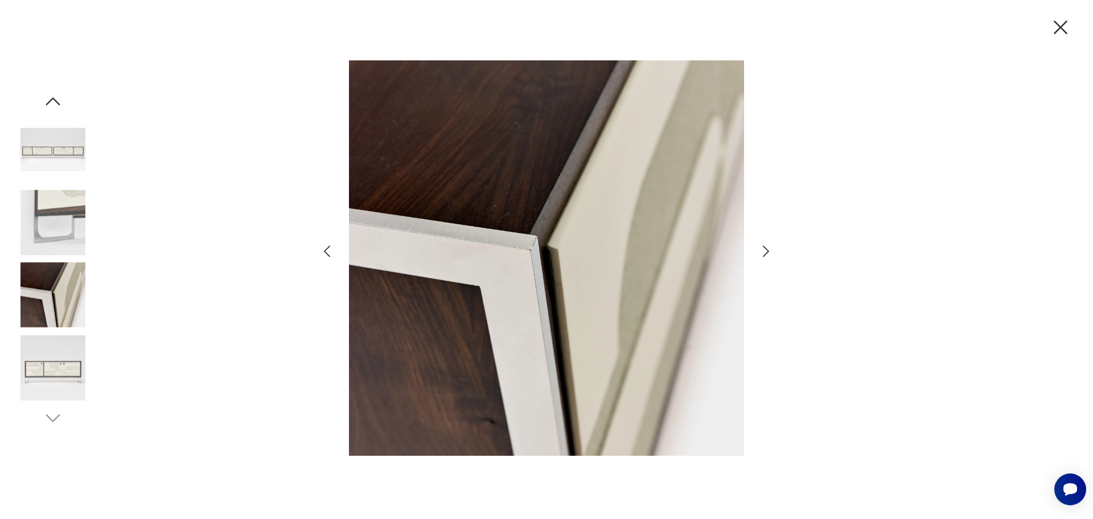
click at [75, 375] on img at bounding box center [52, 367] width 65 height 65
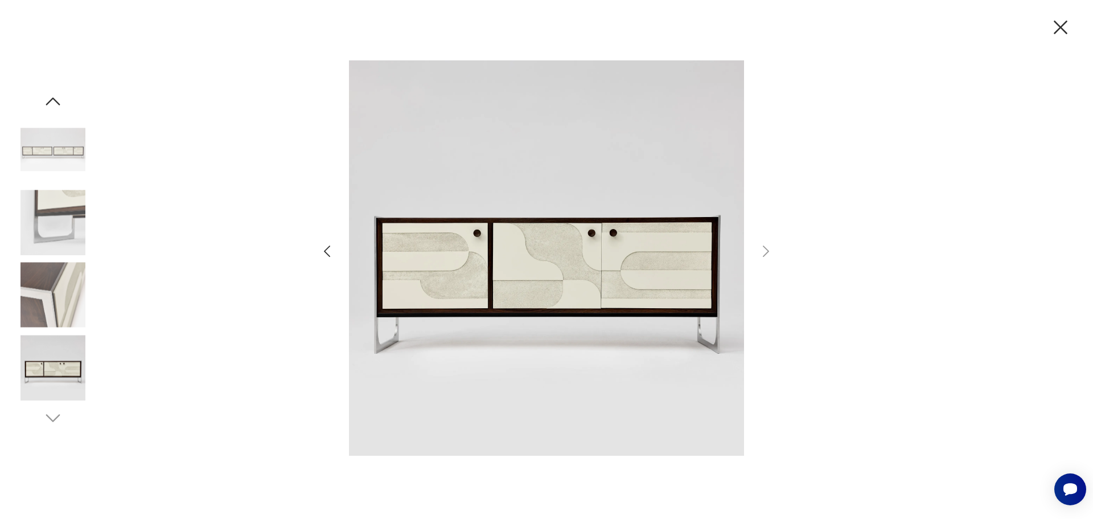
click at [67, 299] on img at bounding box center [52, 294] width 65 height 65
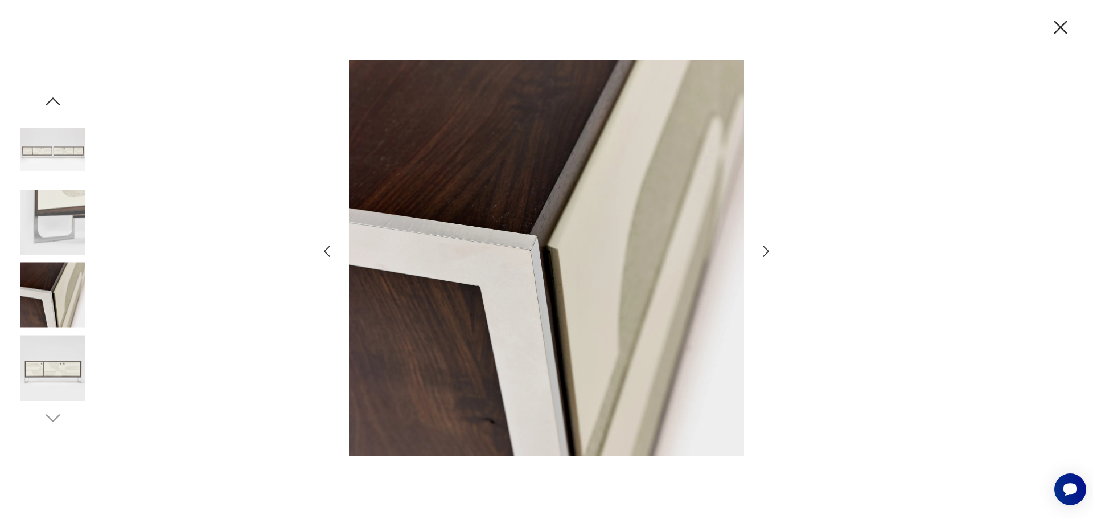
click at [60, 222] on img at bounding box center [52, 222] width 65 height 65
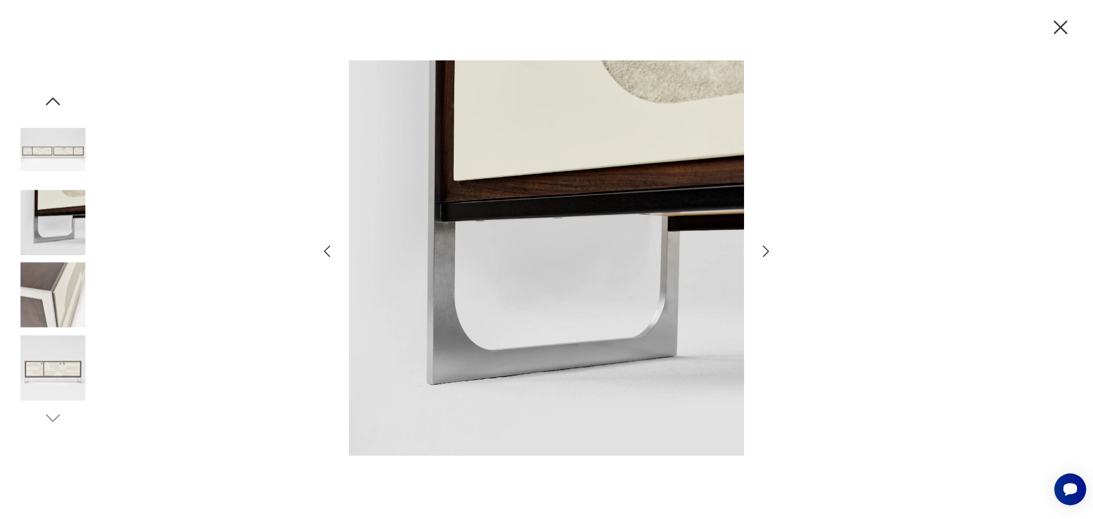
click at [53, 95] on icon "button" at bounding box center [53, 101] width 20 height 20
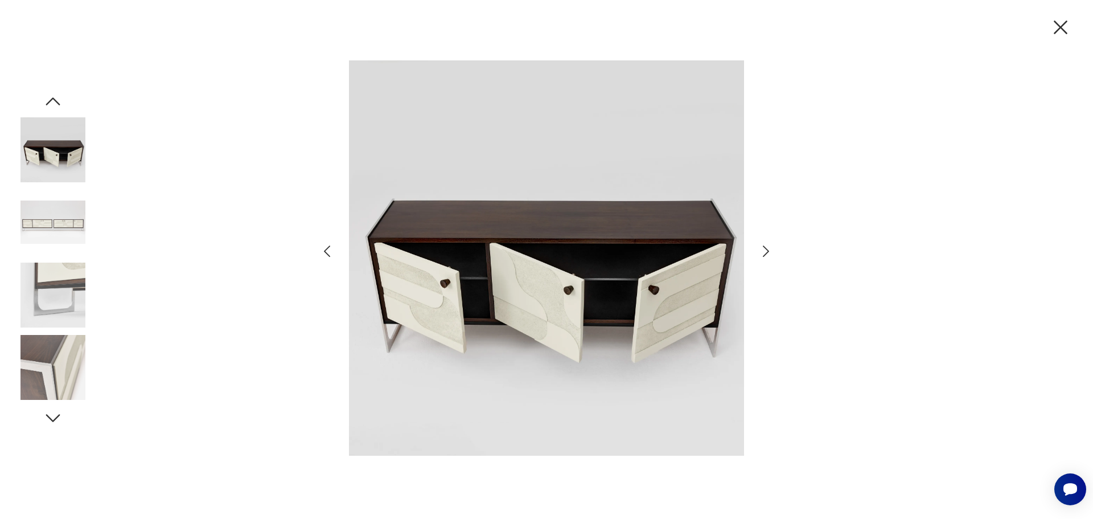
click at [53, 96] on icon "button" at bounding box center [53, 101] width 20 height 20
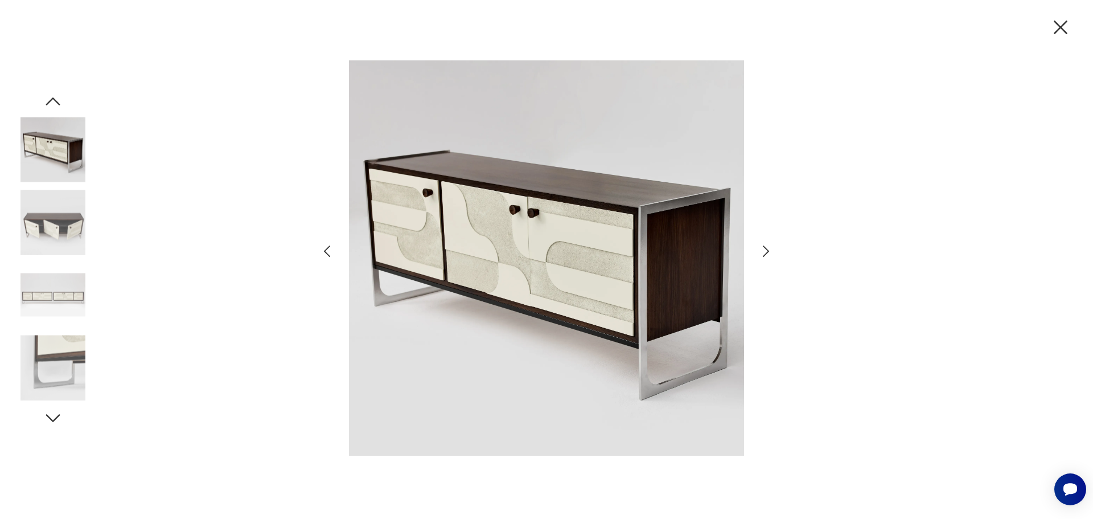
click at [58, 102] on icon "button" at bounding box center [53, 101] width 20 height 20
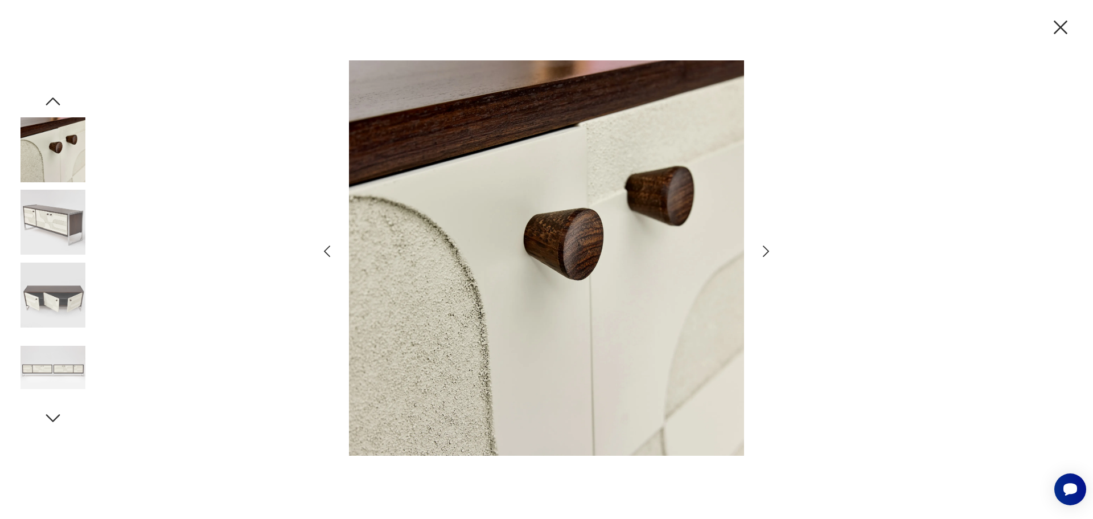
click at [58, 103] on icon "button" at bounding box center [53, 101] width 20 height 20
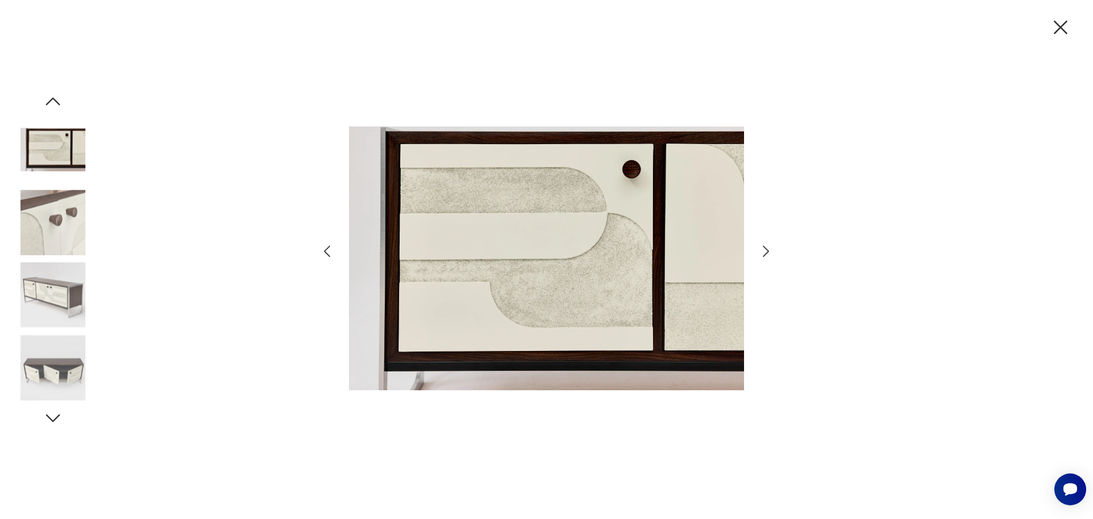
click at [56, 105] on icon "button" at bounding box center [53, 101] width 20 height 20
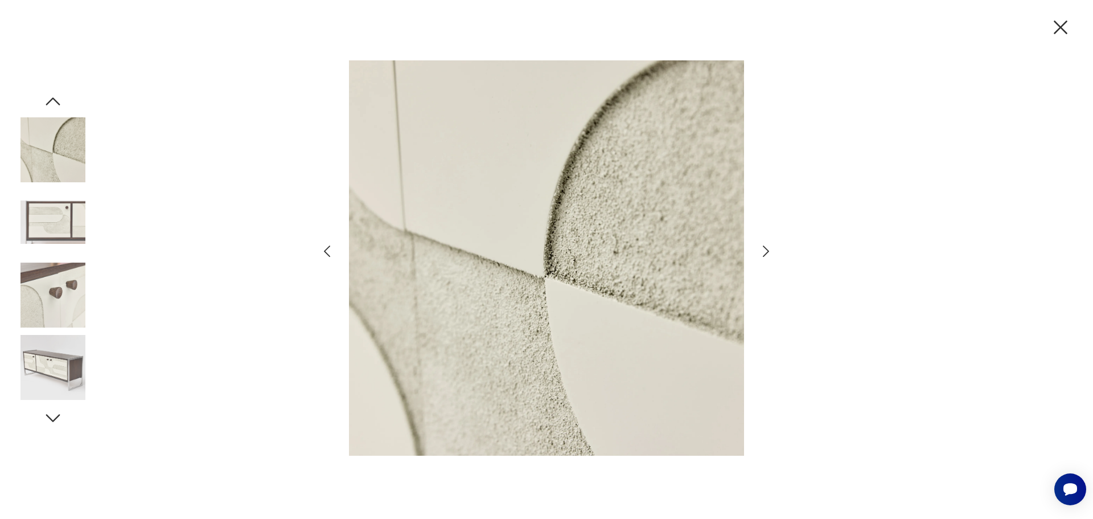
click at [54, 154] on img at bounding box center [52, 149] width 65 height 65
click at [1063, 21] on icon "button" at bounding box center [1061, 27] width 24 height 24
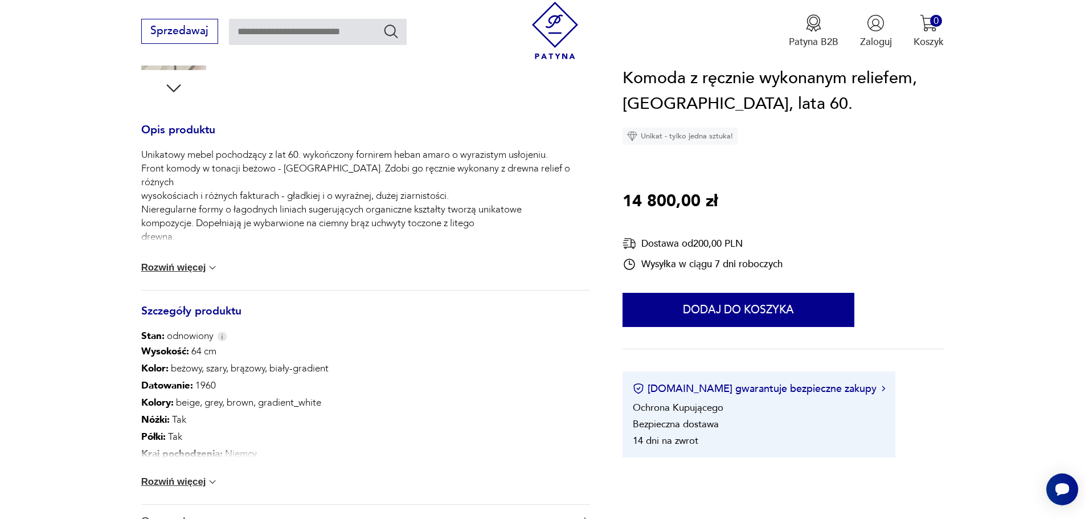
scroll to position [512, 0]
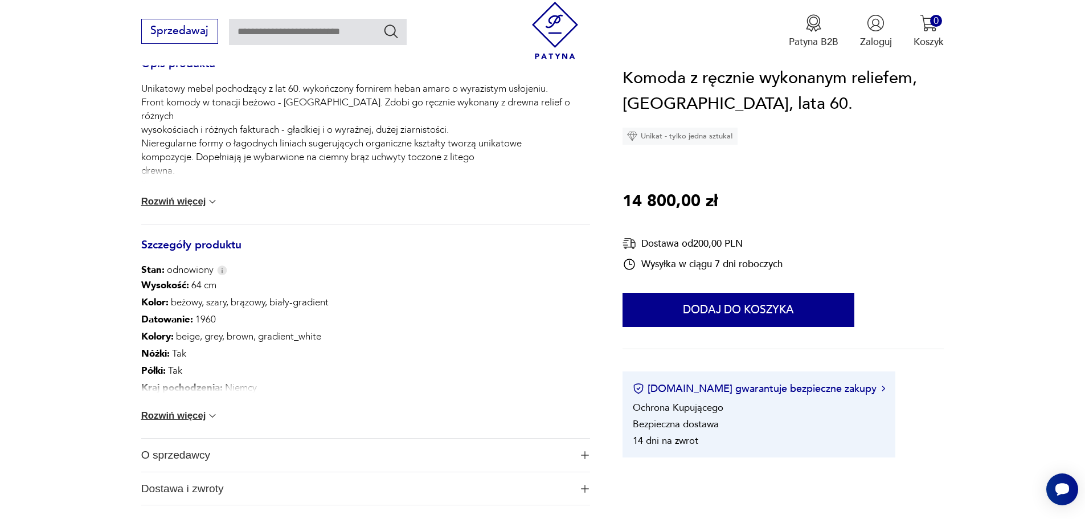
click at [178, 412] on button "Rozwiń więcej" at bounding box center [179, 415] width 77 height 11
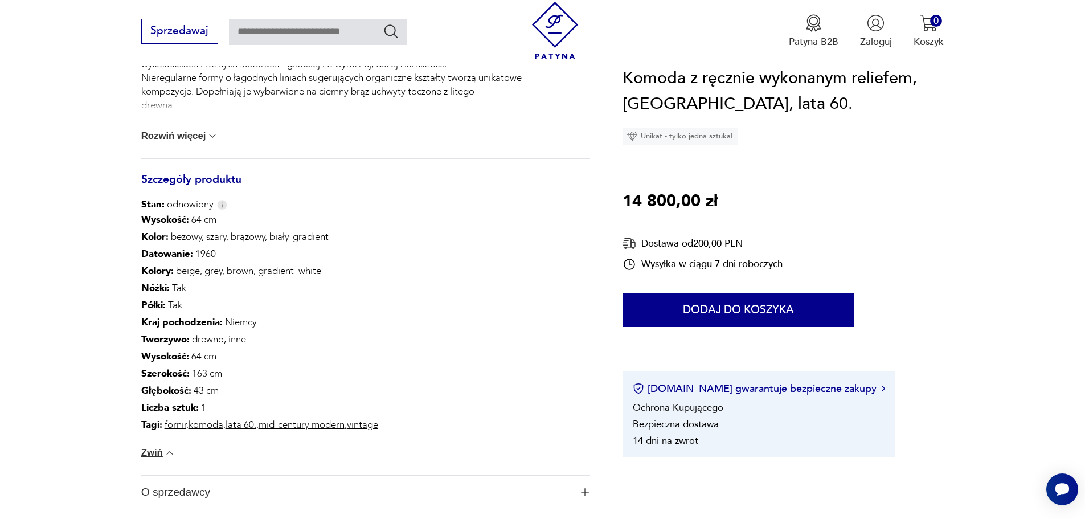
scroll to position [683, 0]
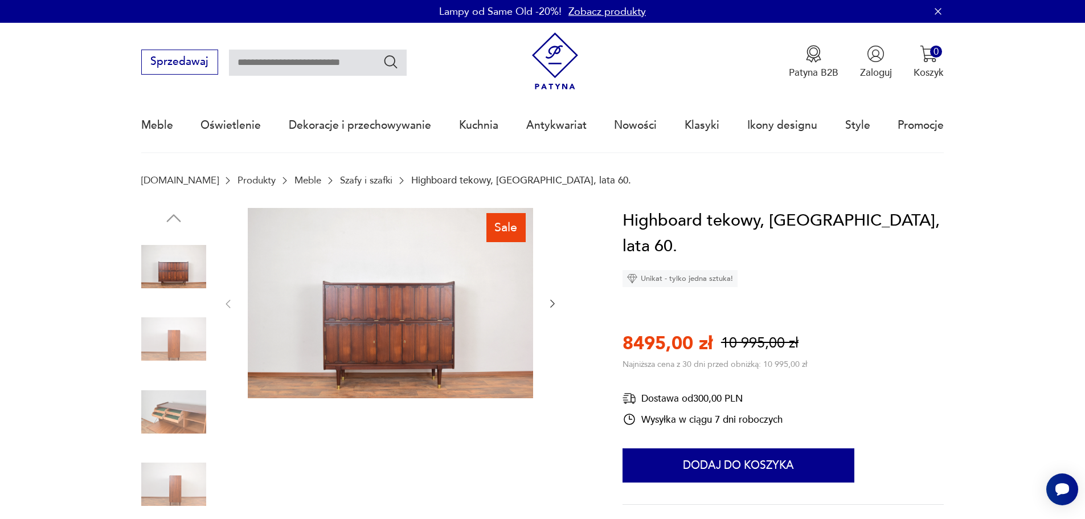
click at [560, 302] on div "Sale" at bounding box center [365, 376] width 449 height 337
click at [553, 304] on icon "button" at bounding box center [552, 303] width 11 height 11
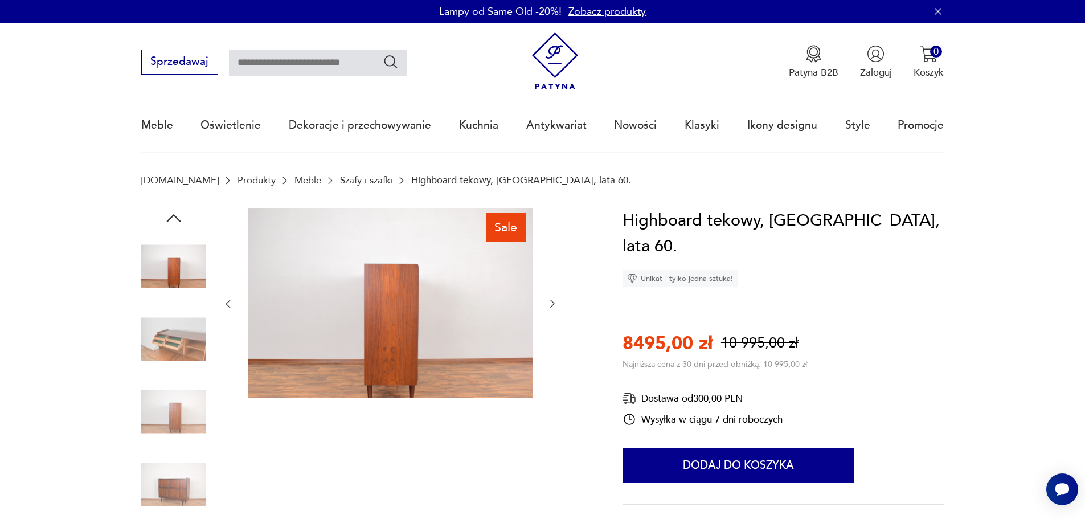
click at [553, 304] on icon "button" at bounding box center [552, 303] width 11 height 11
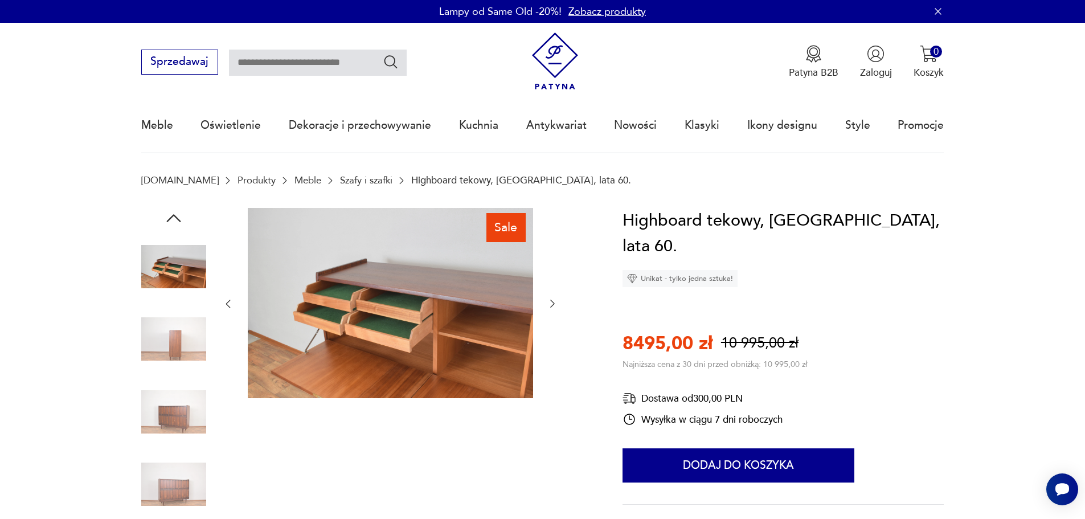
click at [553, 304] on icon "button" at bounding box center [552, 303] width 11 height 11
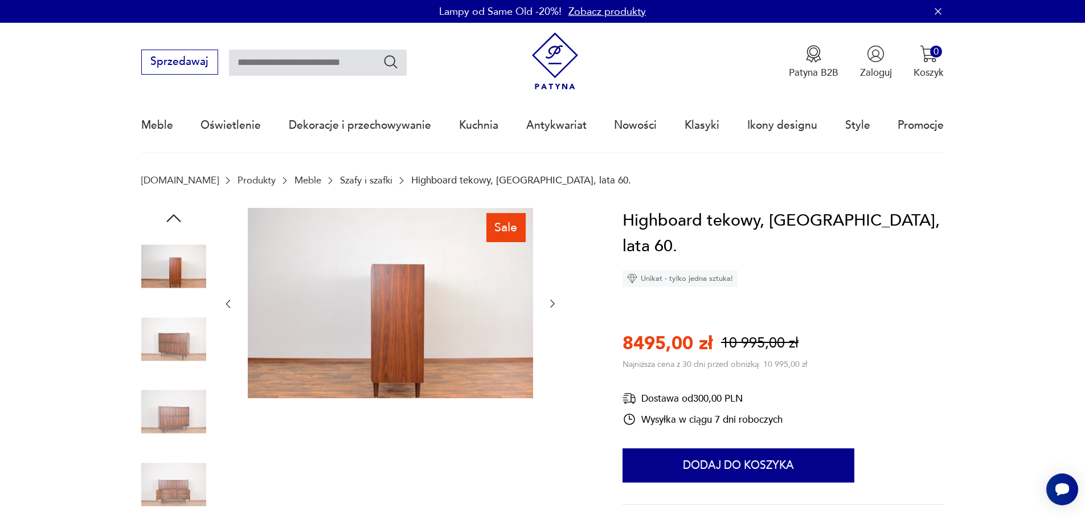
click at [553, 304] on icon "button" at bounding box center [552, 303] width 11 height 11
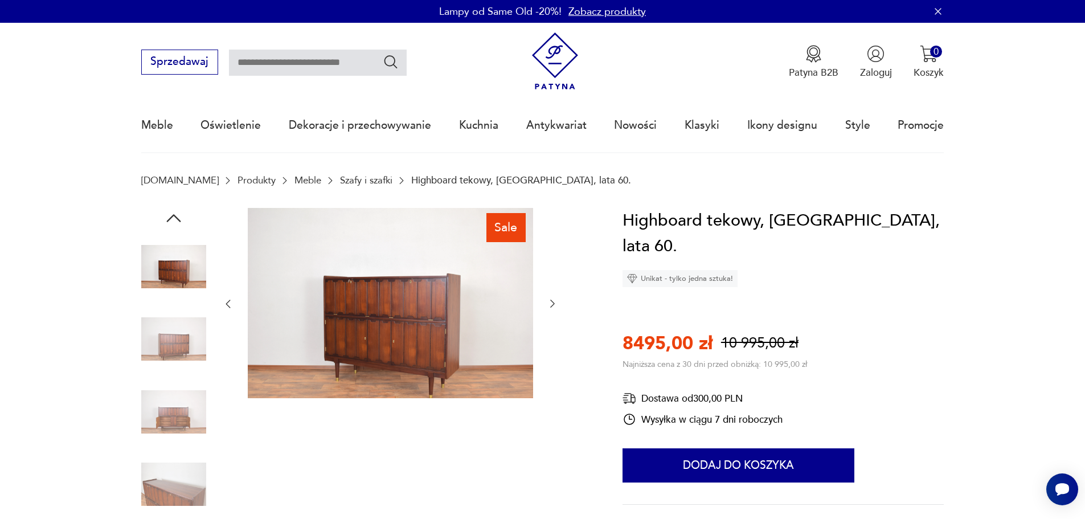
click at [553, 304] on icon "button" at bounding box center [552, 303] width 11 height 11
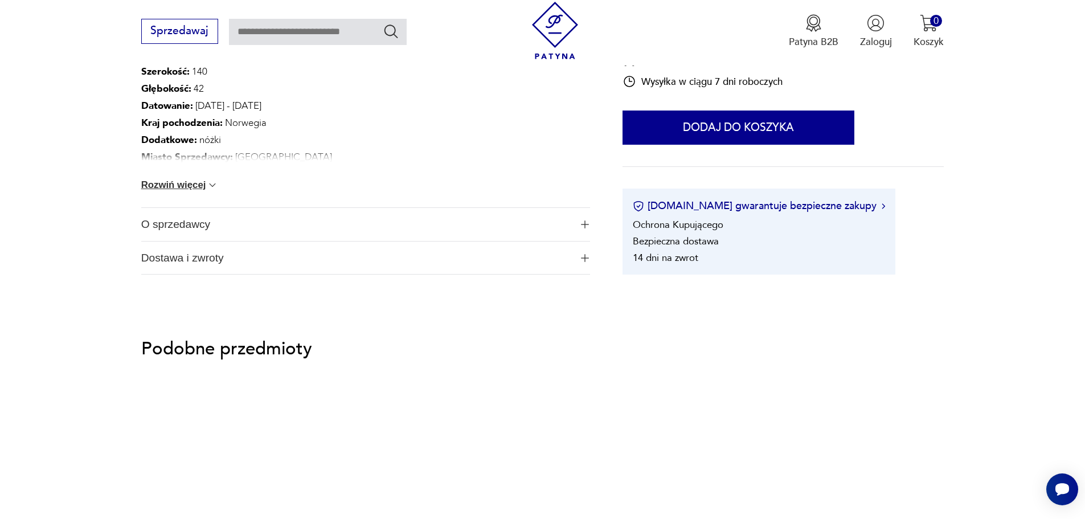
scroll to position [683, 0]
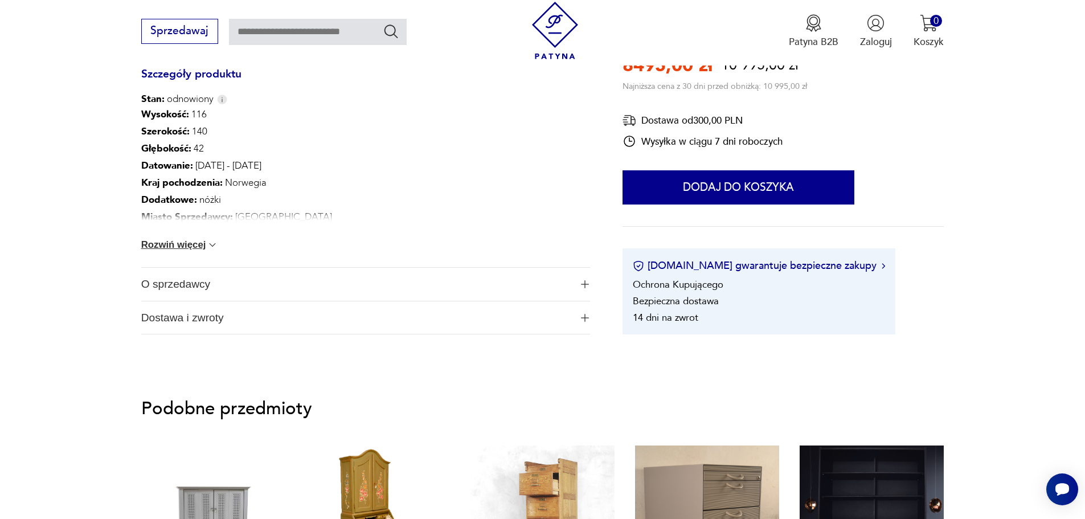
click at [191, 246] on button "Rozwiń więcej" at bounding box center [179, 244] width 77 height 11
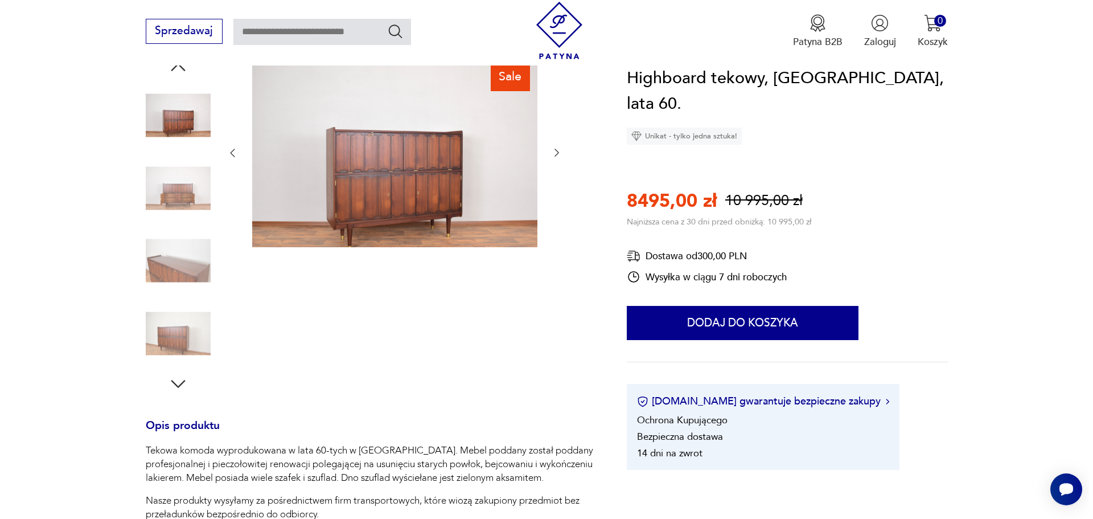
scroll to position [0, 0]
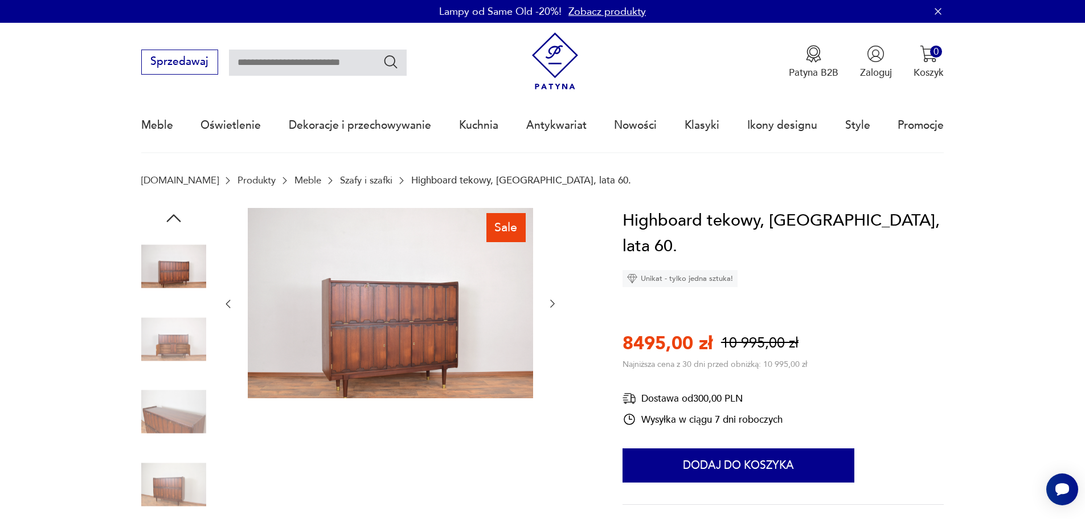
click at [189, 417] on img at bounding box center [173, 411] width 65 height 65
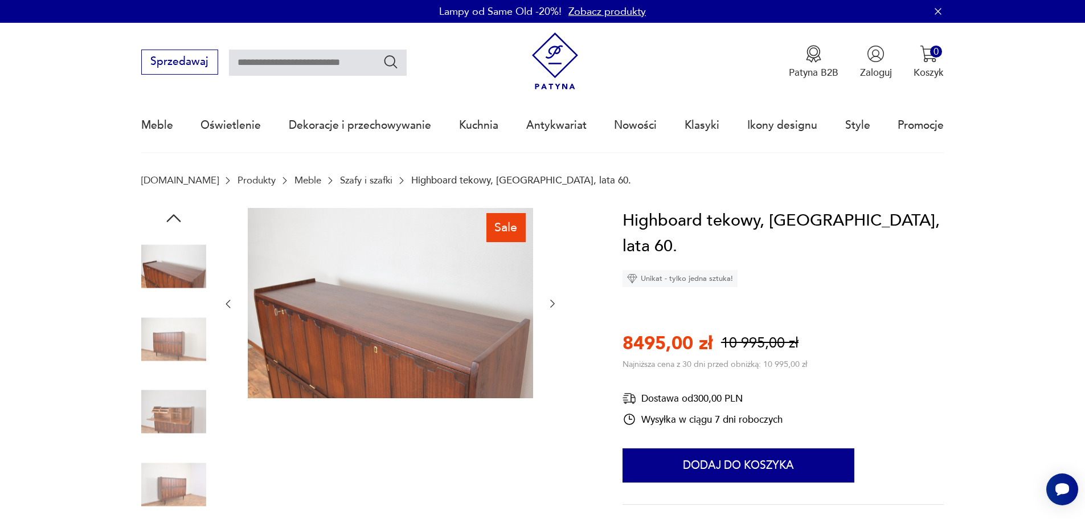
click at [359, 301] on img at bounding box center [390, 303] width 285 height 190
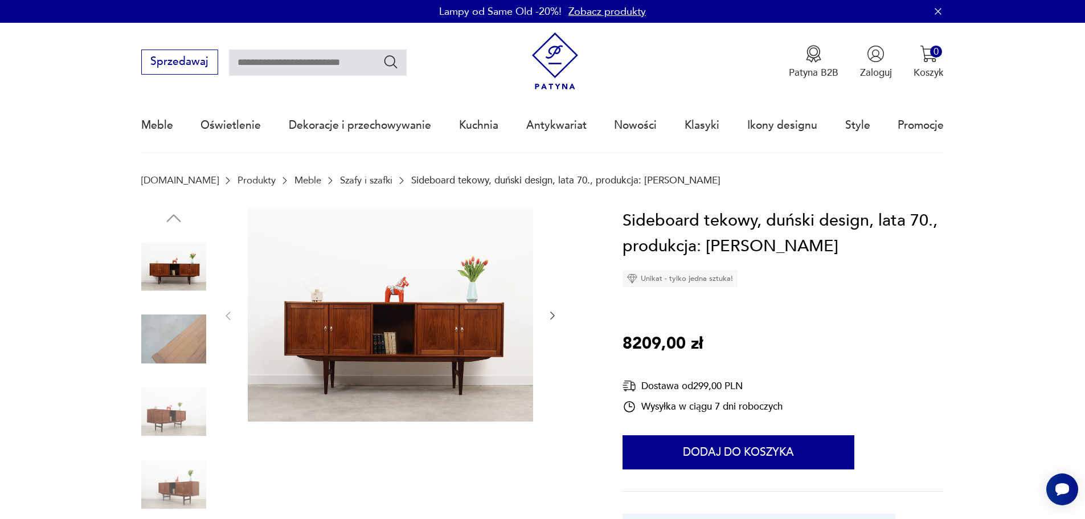
click at [443, 341] on img at bounding box center [390, 315] width 285 height 214
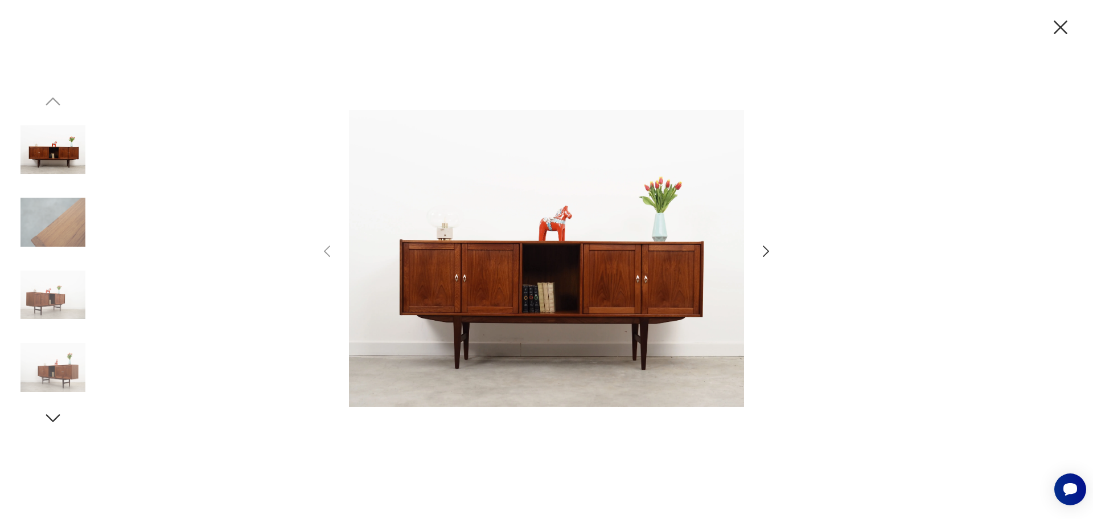
click at [766, 252] on icon "button" at bounding box center [766, 251] width 17 height 17
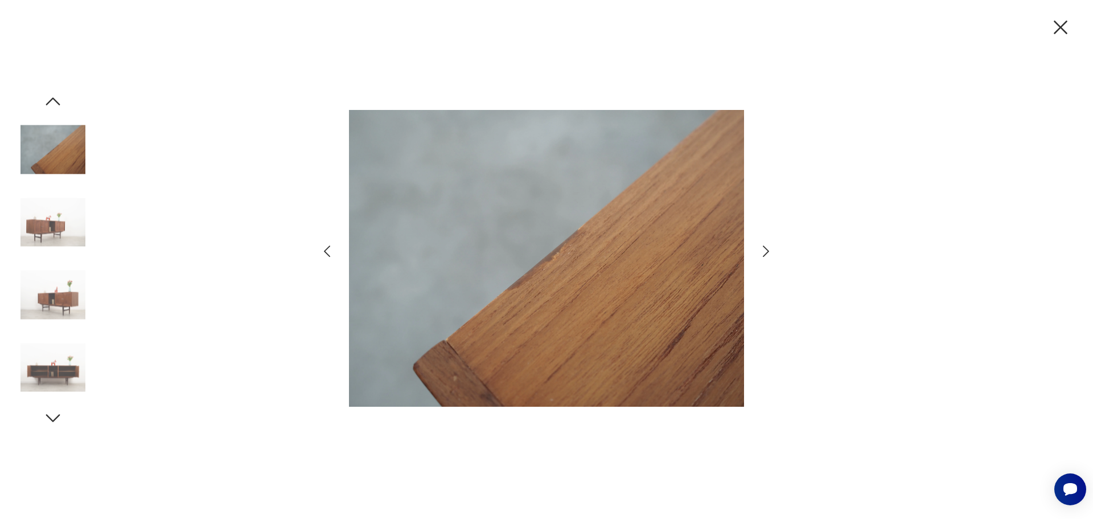
click at [766, 252] on icon "button" at bounding box center [766, 251] width 17 height 17
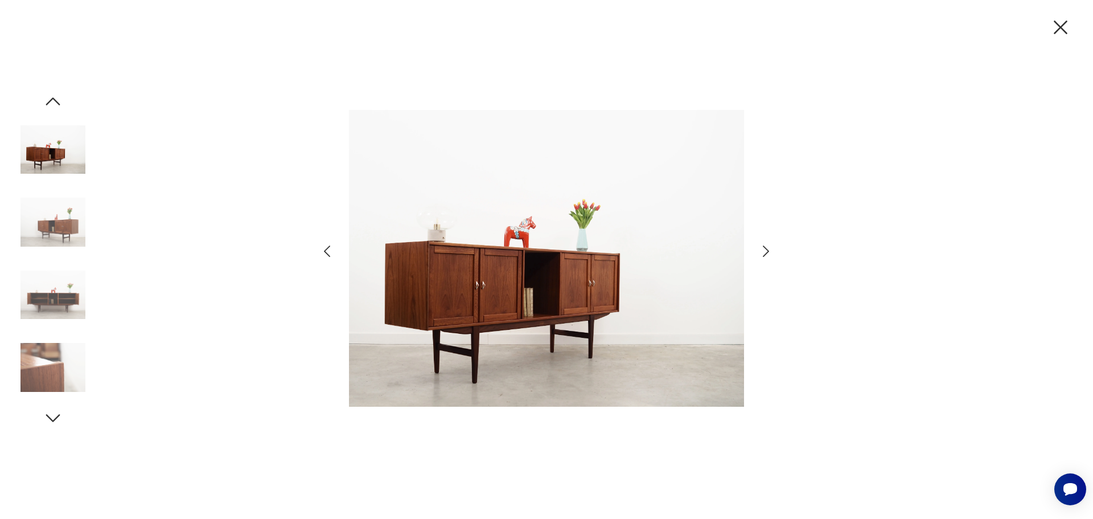
click at [766, 252] on icon "button" at bounding box center [766, 251] width 17 height 17
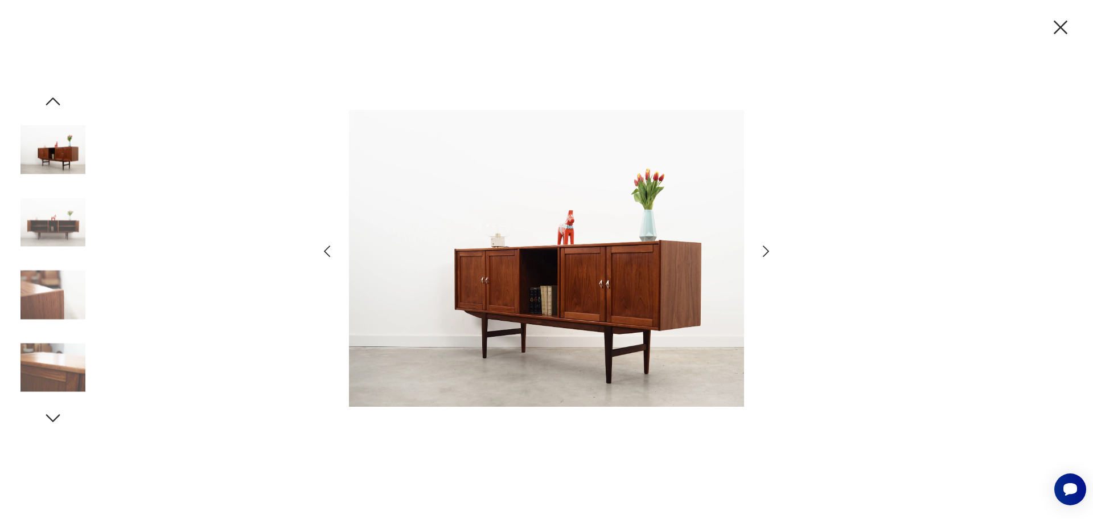
click at [766, 252] on icon "button" at bounding box center [766, 251] width 17 height 17
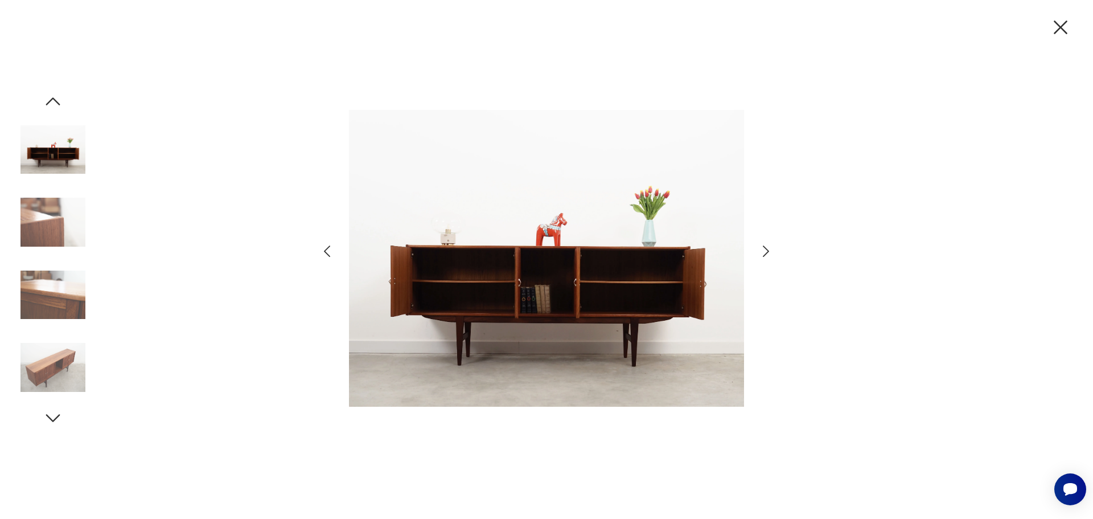
click at [766, 252] on icon "button" at bounding box center [766, 251] width 17 height 17
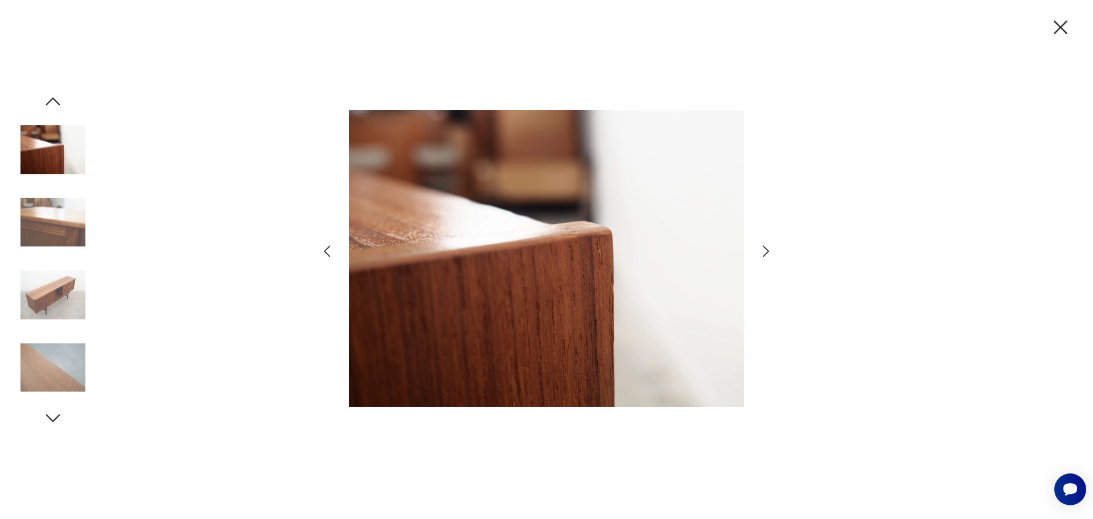
click at [766, 251] on icon "button" at bounding box center [766, 251] width 17 height 17
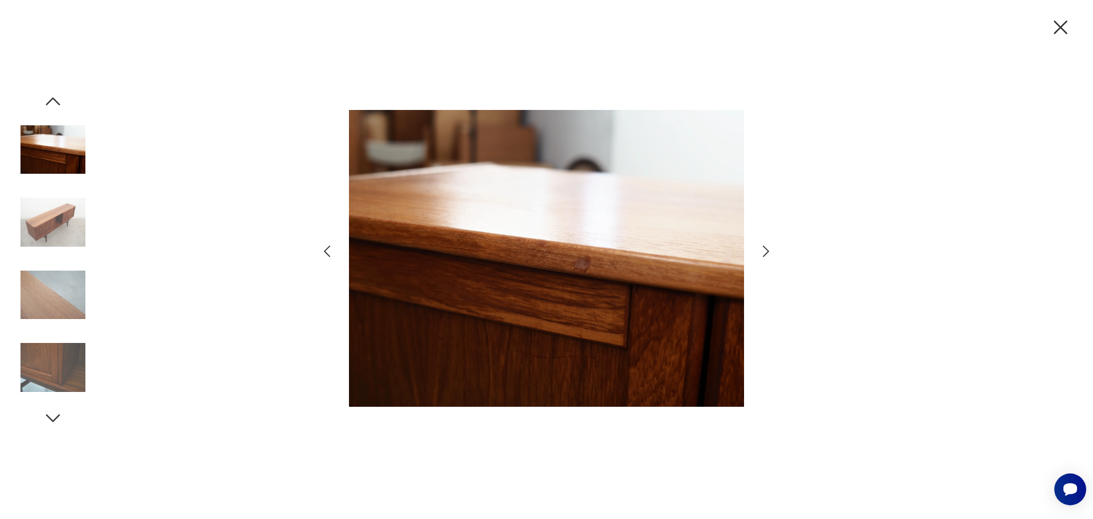
click at [766, 251] on icon "button" at bounding box center [766, 251] width 17 height 17
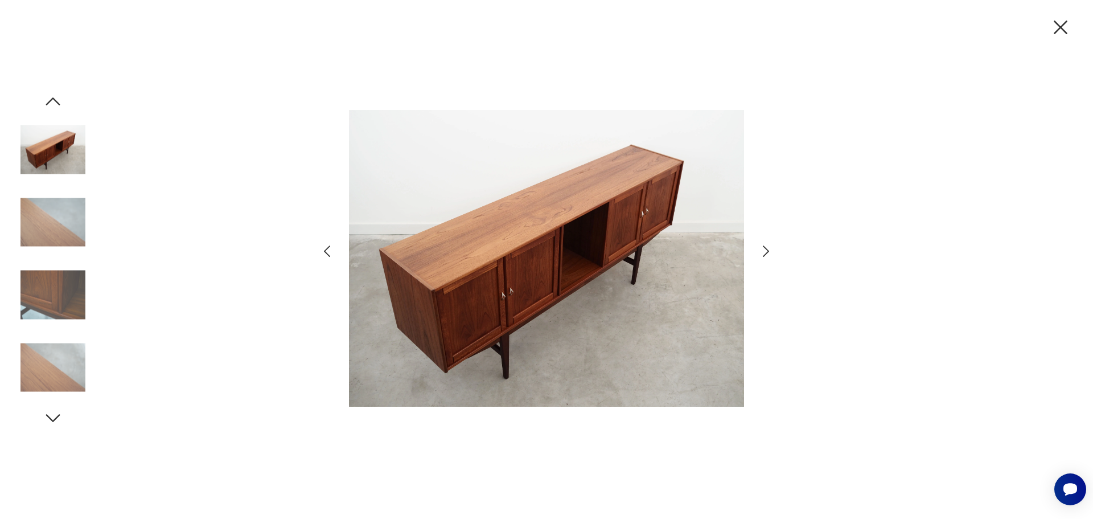
click at [766, 251] on icon "button" at bounding box center [766, 251] width 17 height 17
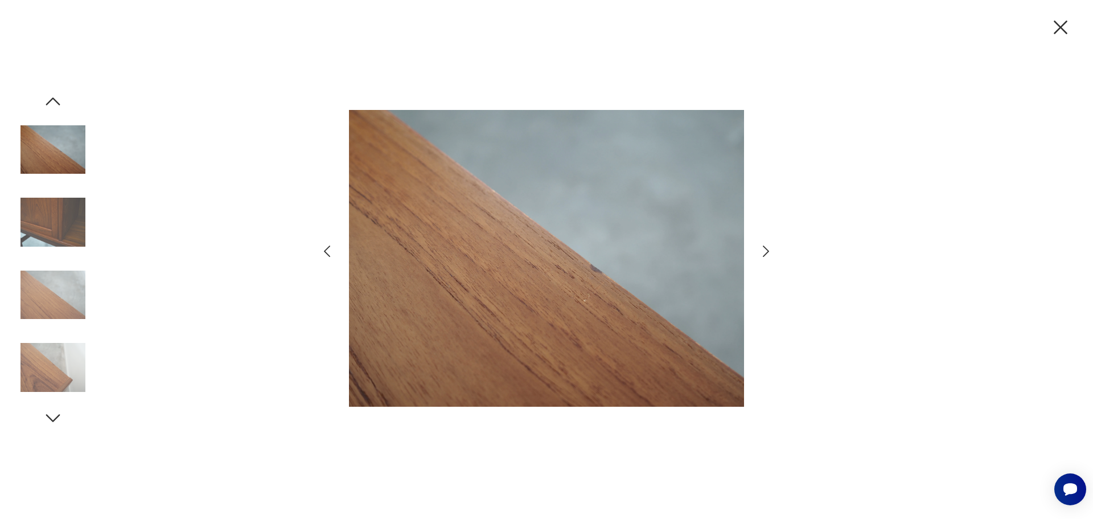
click at [766, 251] on icon "button" at bounding box center [766, 251] width 17 height 17
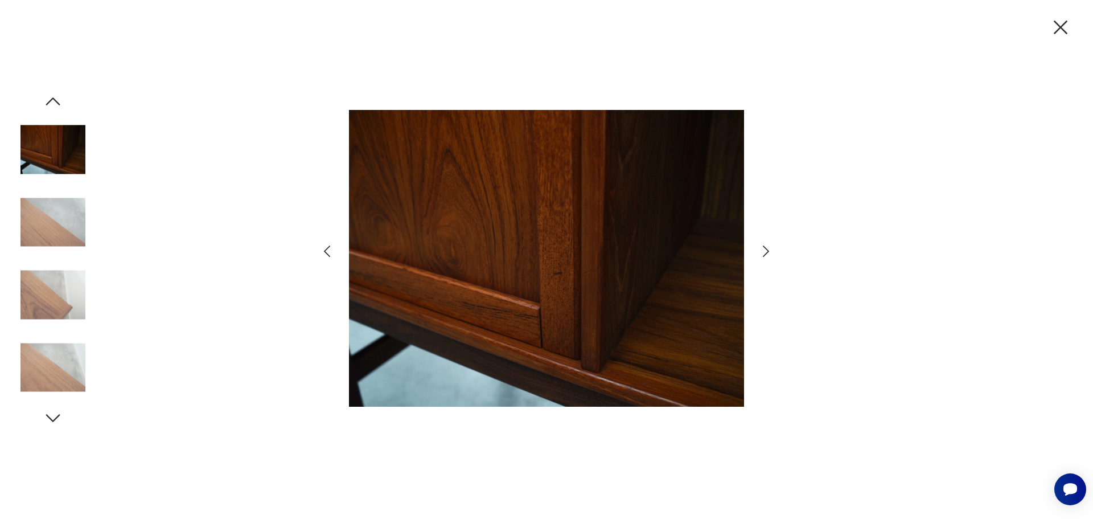
click at [766, 251] on icon "button" at bounding box center [766, 251] width 17 height 17
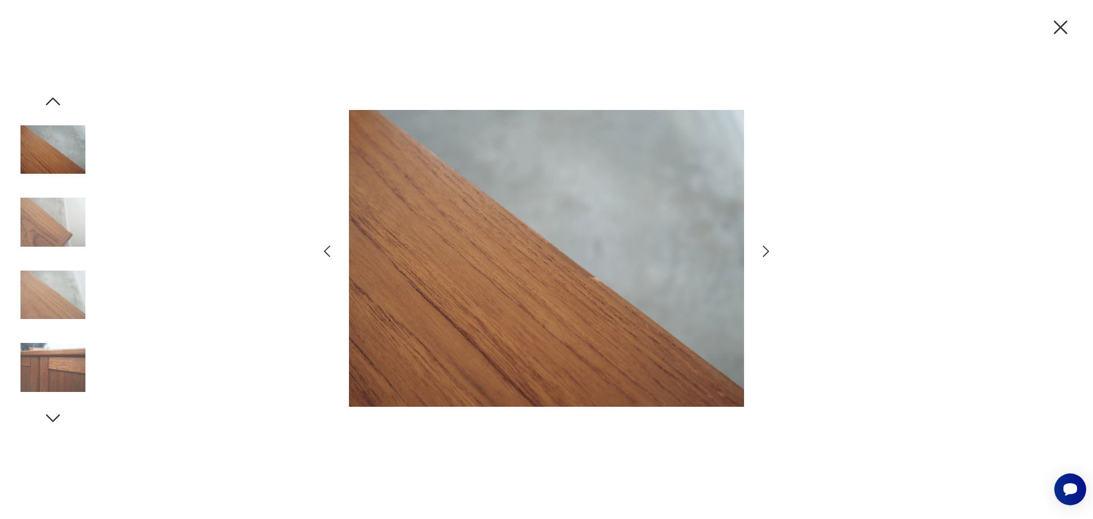
click at [766, 251] on icon "button" at bounding box center [766, 251] width 17 height 17
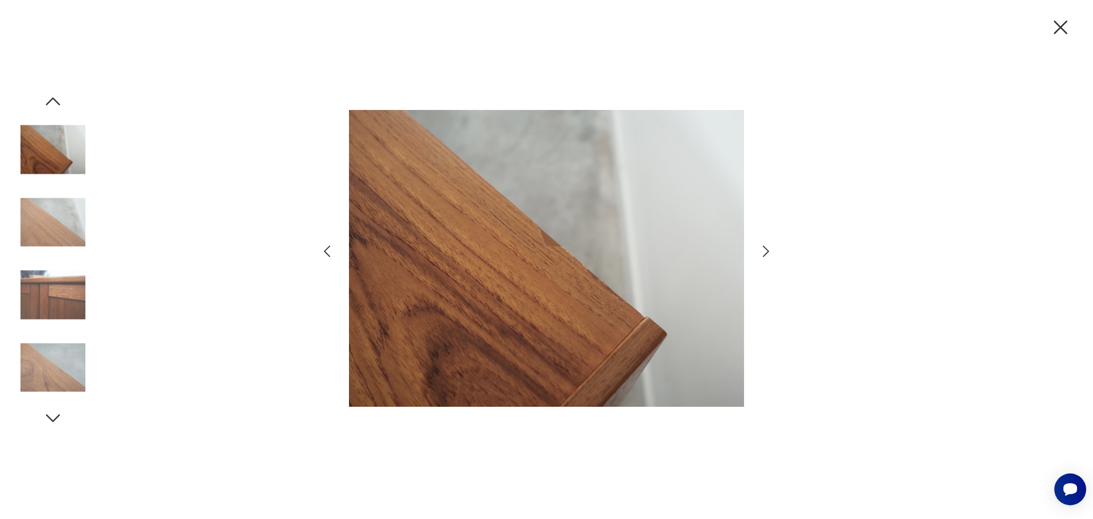
click at [766, 251] on icon "button" at bounding box center [766, 251] width 17 height 17
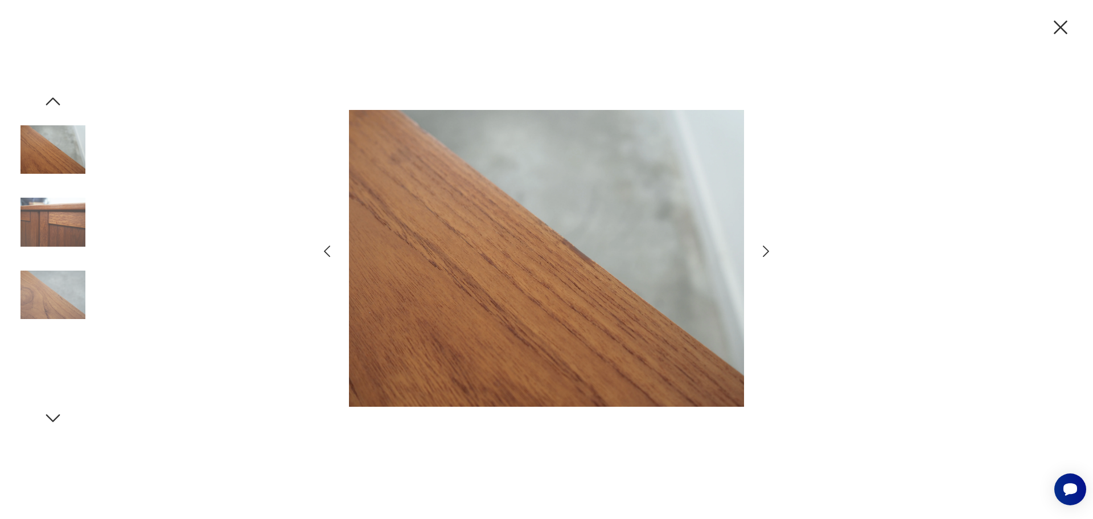
click at [766, 251] on icon "button" at bounding box center [766, 251] width 17 height 17
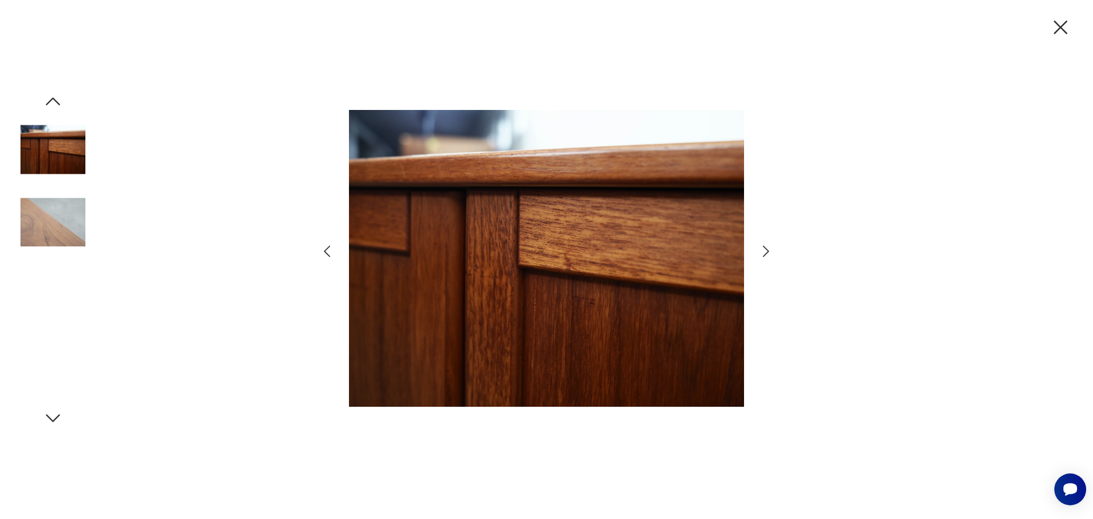
click at [766, 251] on icon "button" at bounding box center [766, 251] width 17 height 17
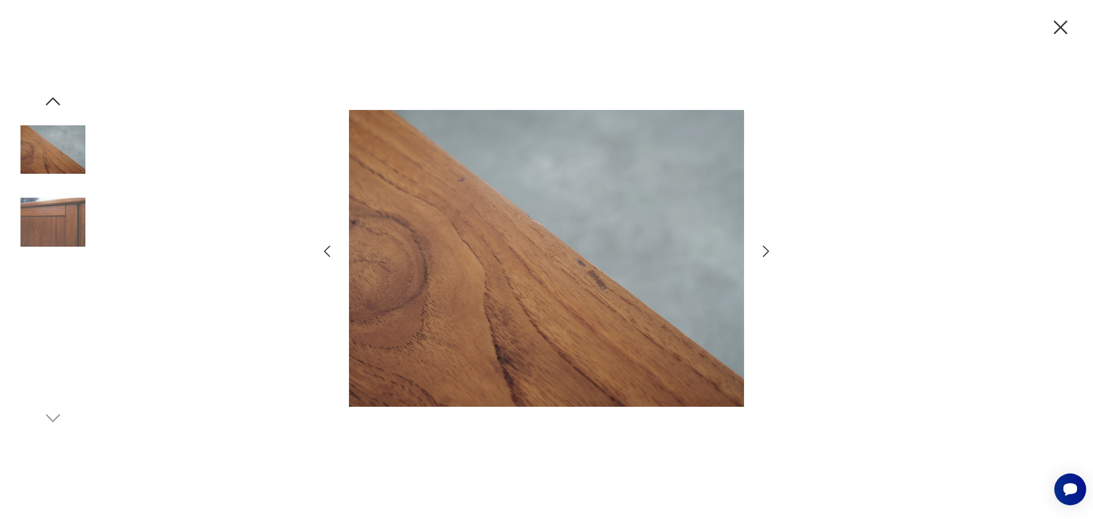
click at [766, 251] on icon "button" at bounding box center [766, 251] width 17 height 17
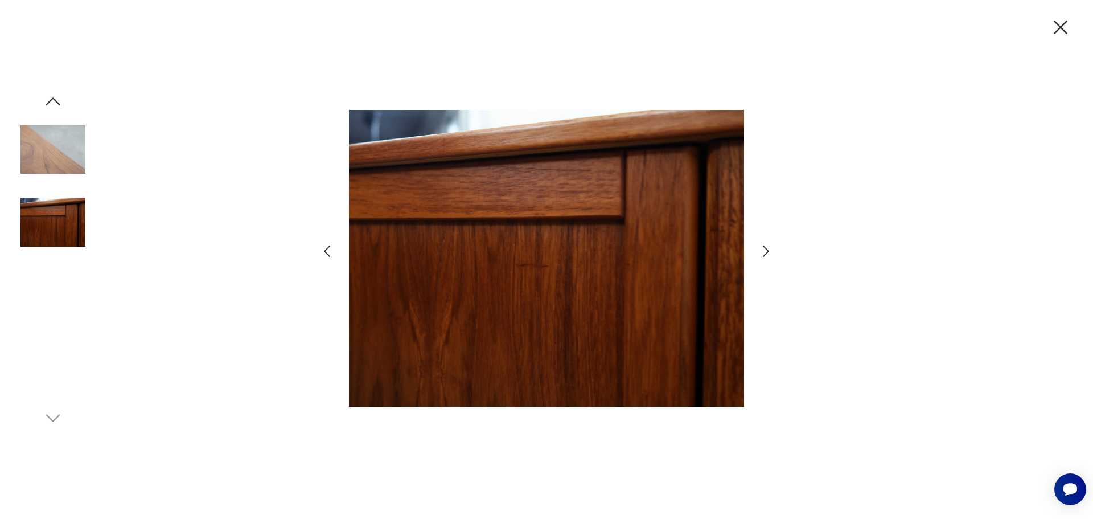
click at [766, 251] on icon "button" at bounding box center [766, 251] width 17 height 17
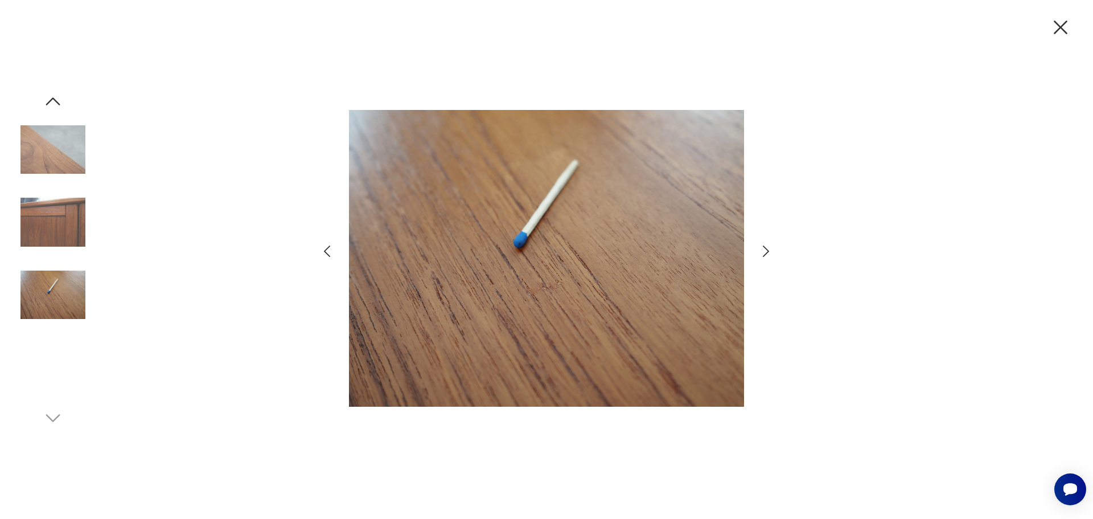
click at [766, 251] on icon "button" at bounding box center [766, 251] width 17 height 17
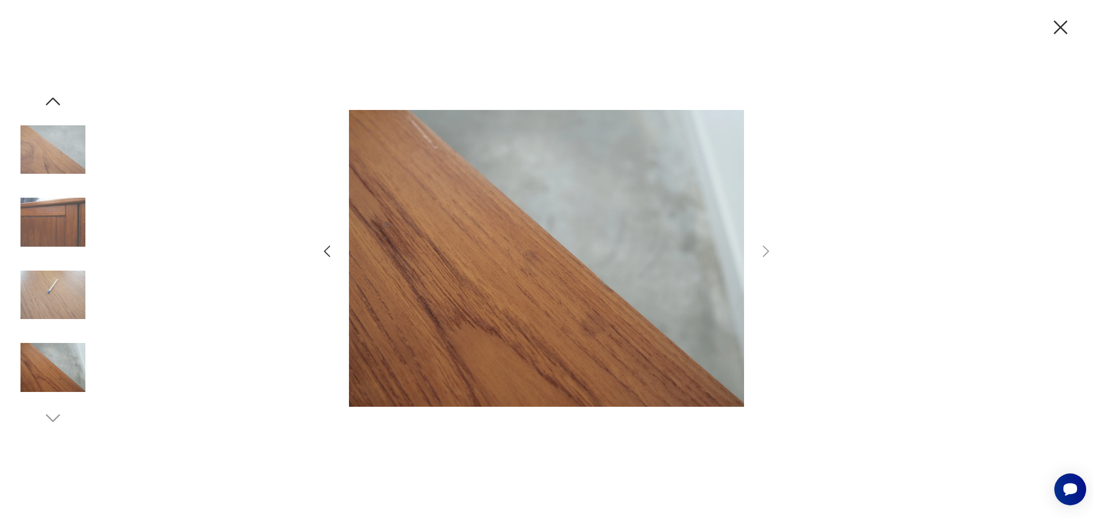
click at [1060, 43] on div at bounding box center [546, 259] width 1093 height 519
click at [1054, 21] on icon "button" at bounding box center [1061, 27] width 14 height 14
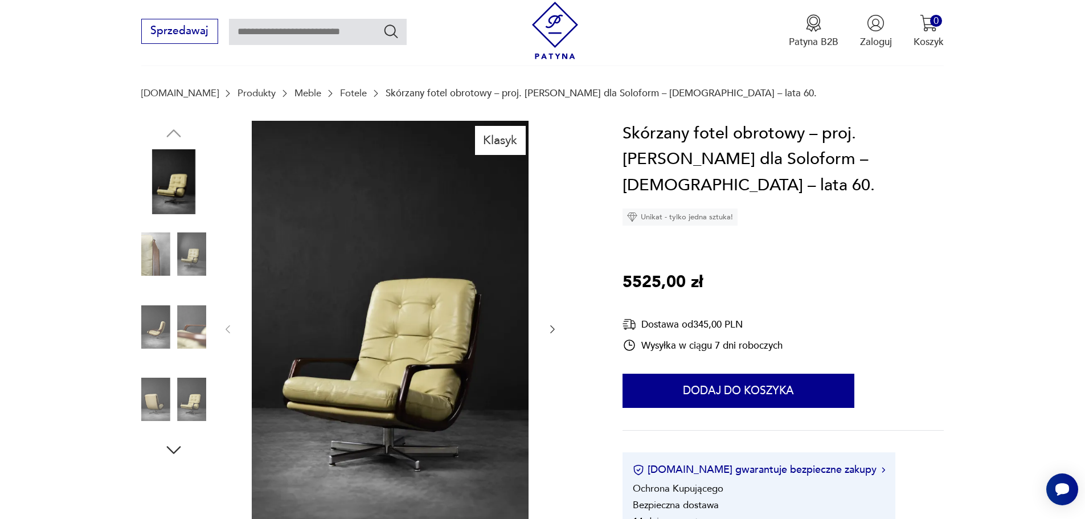
scroll to position [171, 0]
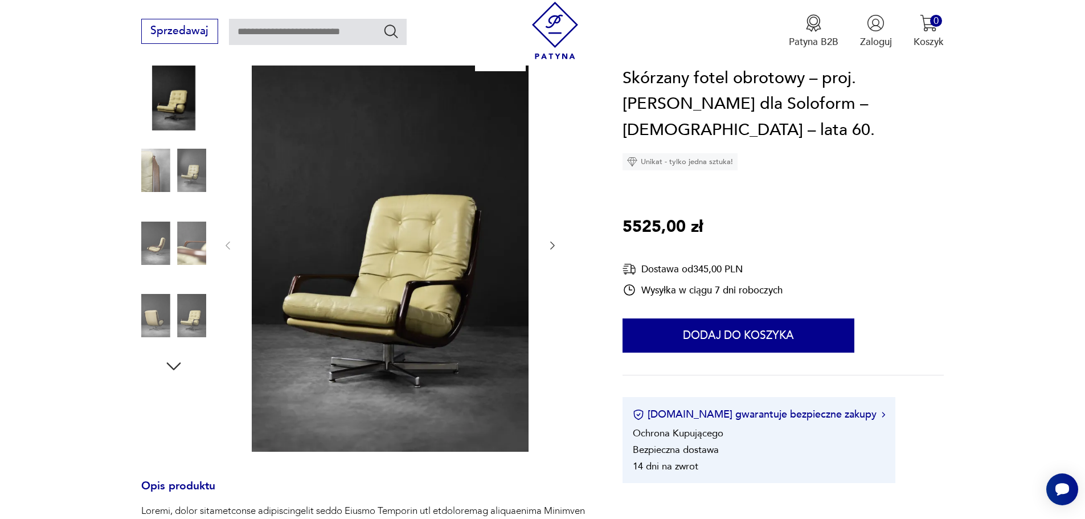
click at [461, 142] on img at bounding box center [390, 244] width 285 height 415
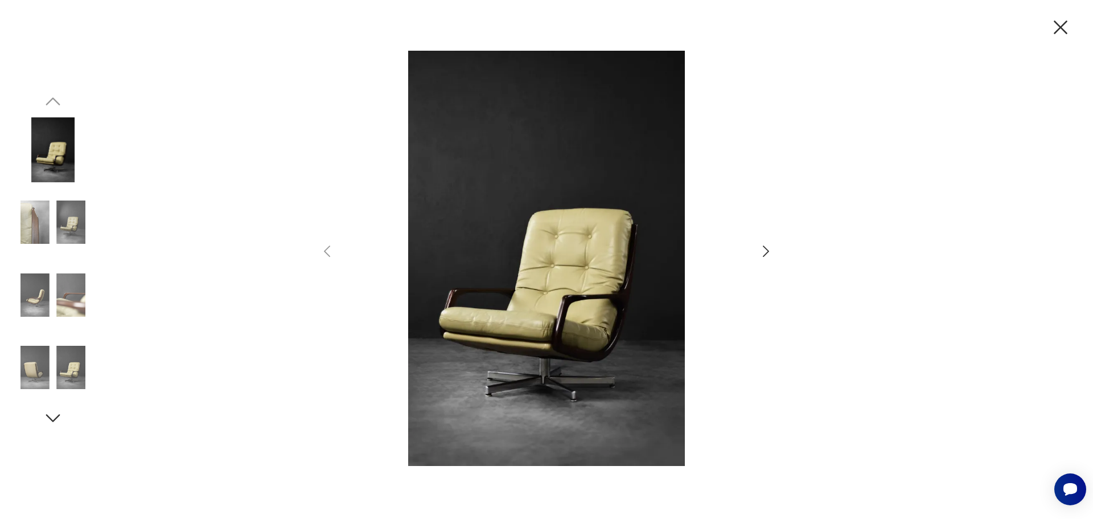
click at [767, 248] on icon "button" at bounding box center [766, 251] width 17 height 17
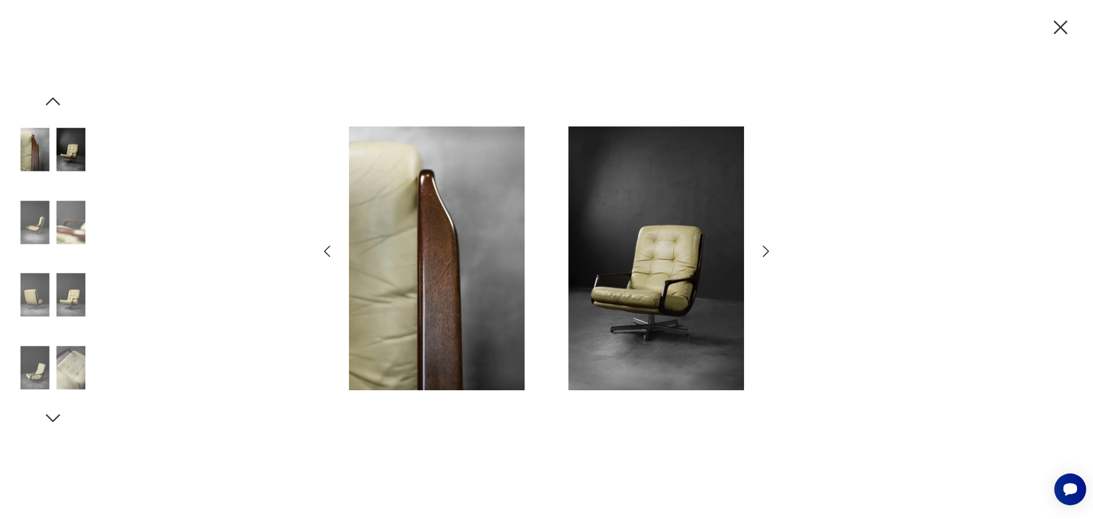
click at [767, 248] on icon "button" at bounding box center [766, 251] width 17 height 17
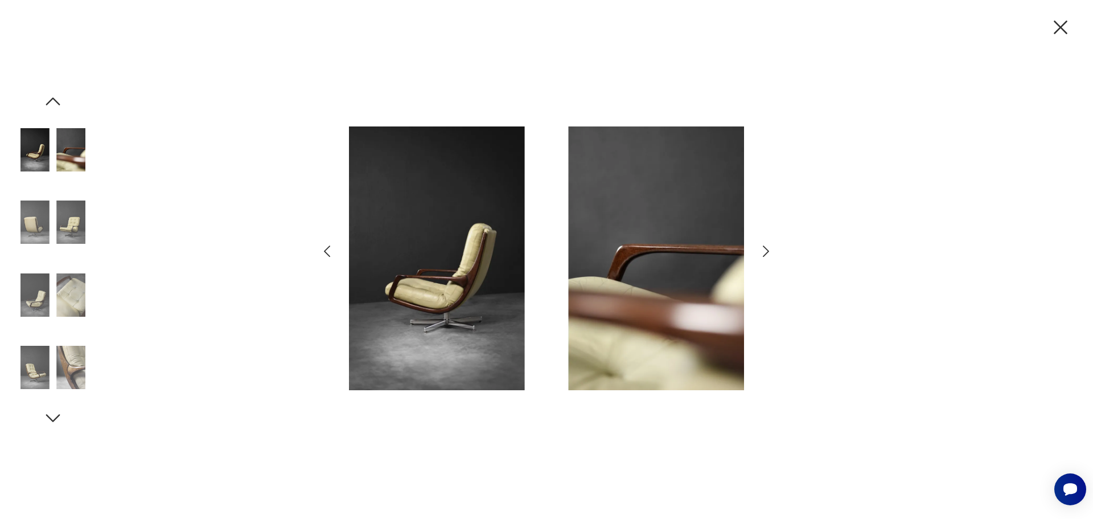
click at [767, 248] on icon "button" at bounding box center [766, 251] width 17 height 17
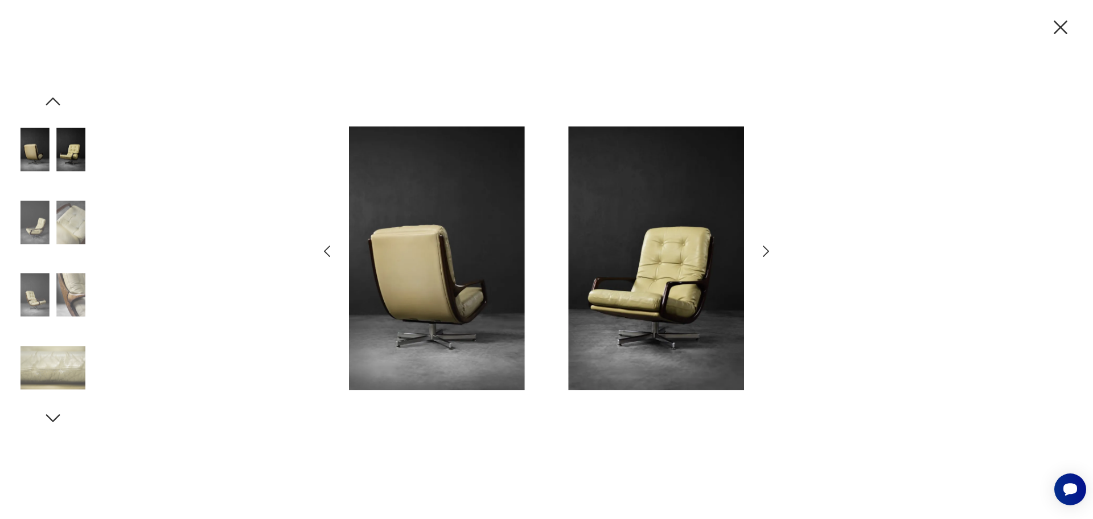
click at [767, 248] on icon "button" at bounding box center [766, 251] width 17 height 17
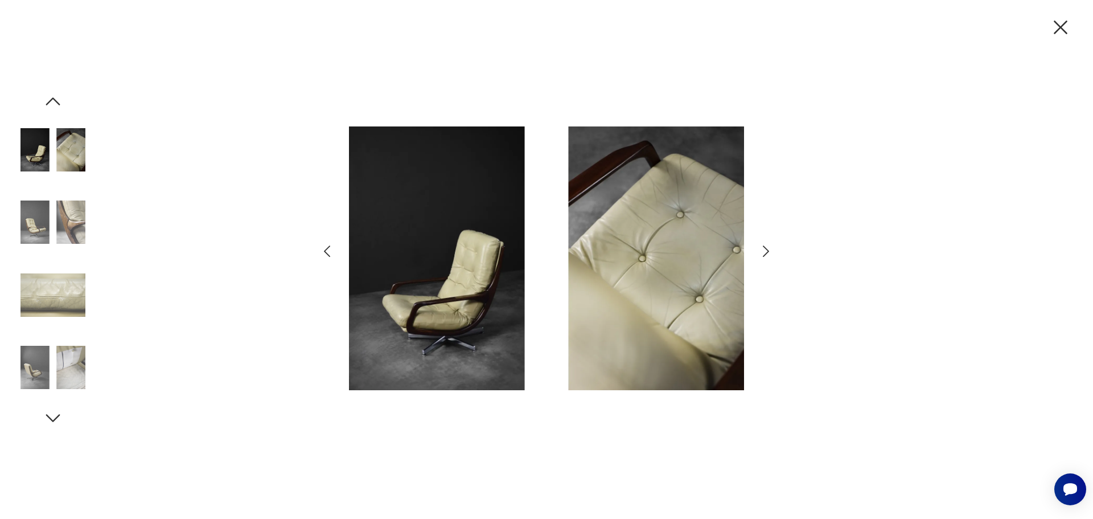
click at [767, 248] on icon "button" at bounding box center [766, 251] width 17 height 17
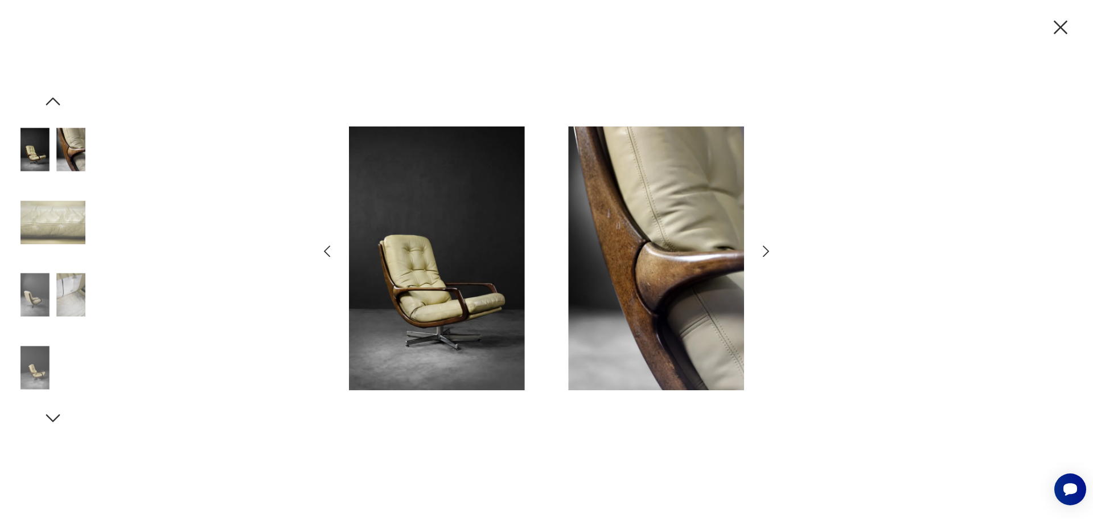
click at [767, 248] on icon "button" at bounding box center [766, 251] width 17 height 17
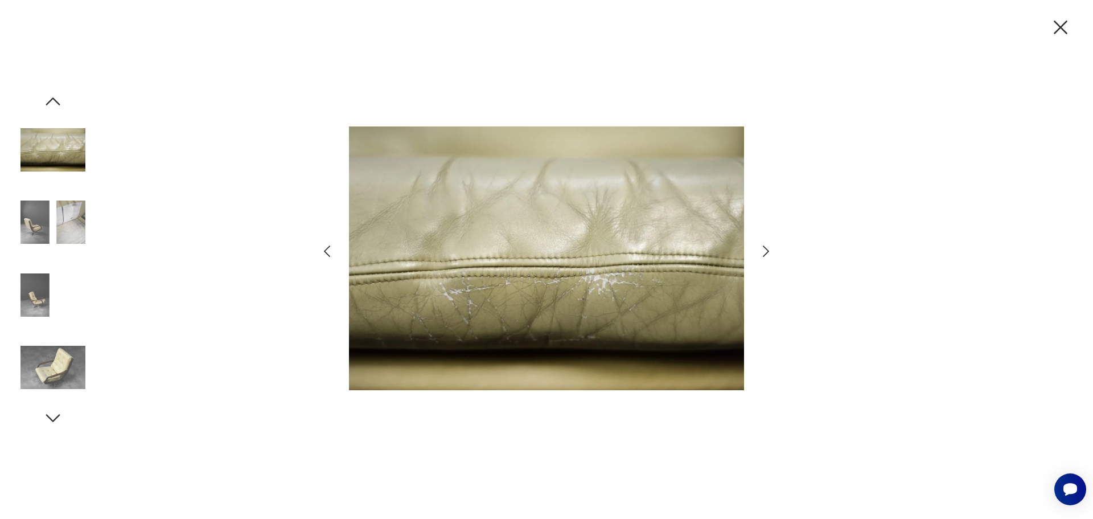
click at [767, 248] on icon "button" at bounding box center [766, 251] width 17 height 17
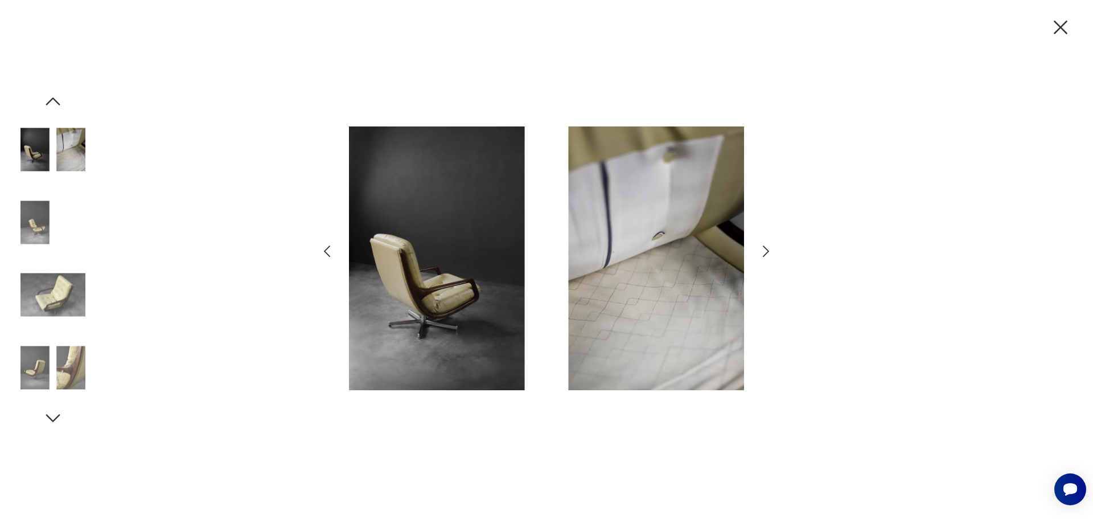
click at [766, 247] on icon "button" at bounding box center [766, 251] width 17 height 17
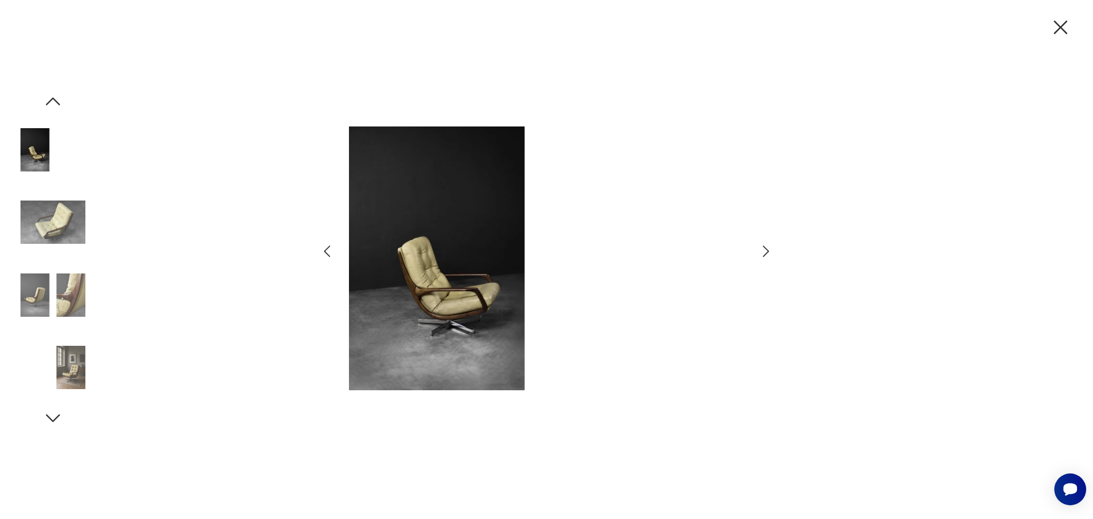
click at [1059, 22] on icon "button" at bounding box center [1061, 27] width 24 height 24
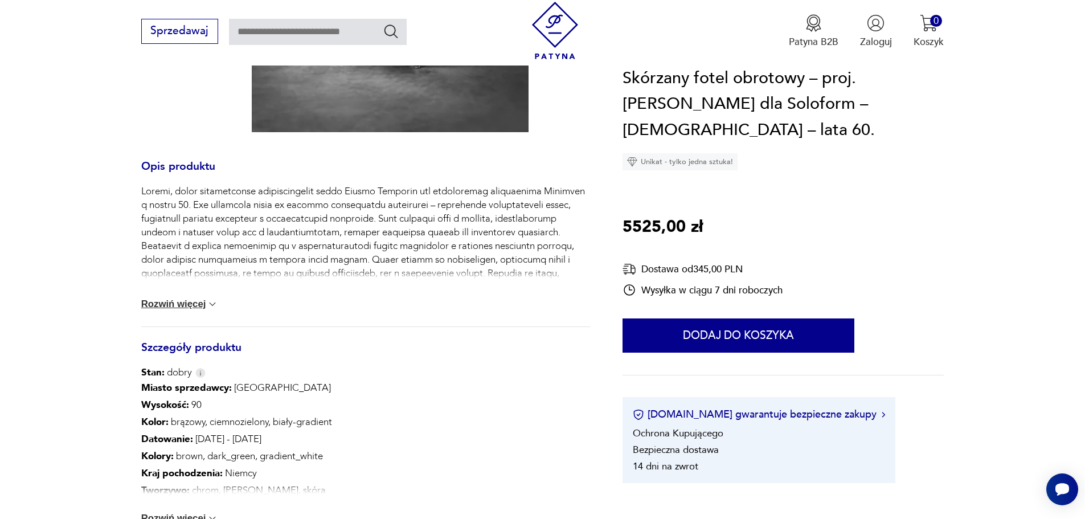
scroll to position [512, 0]
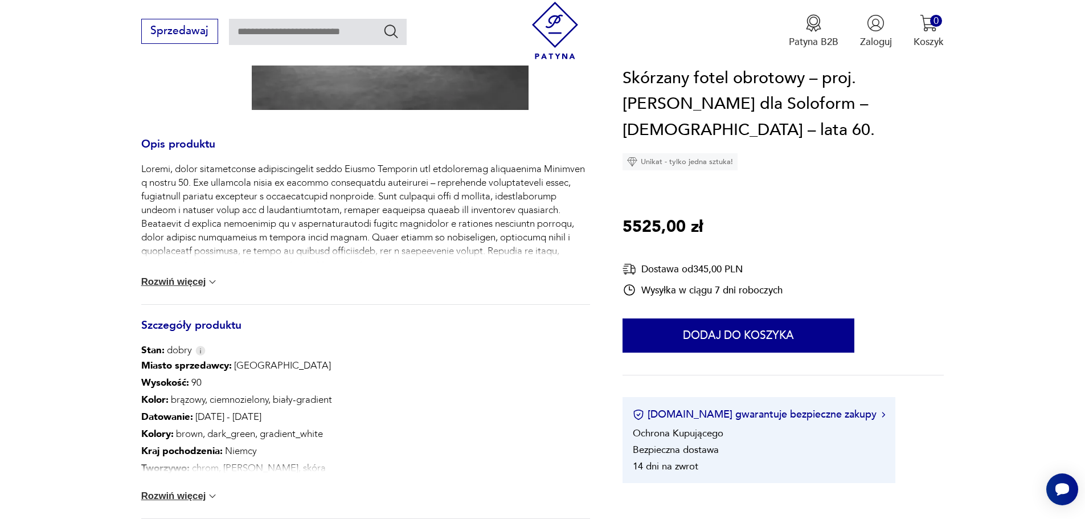
click at [202, 285] on button "Rozwiń więcej" at bounding box center [179, 281] width 77 height 11
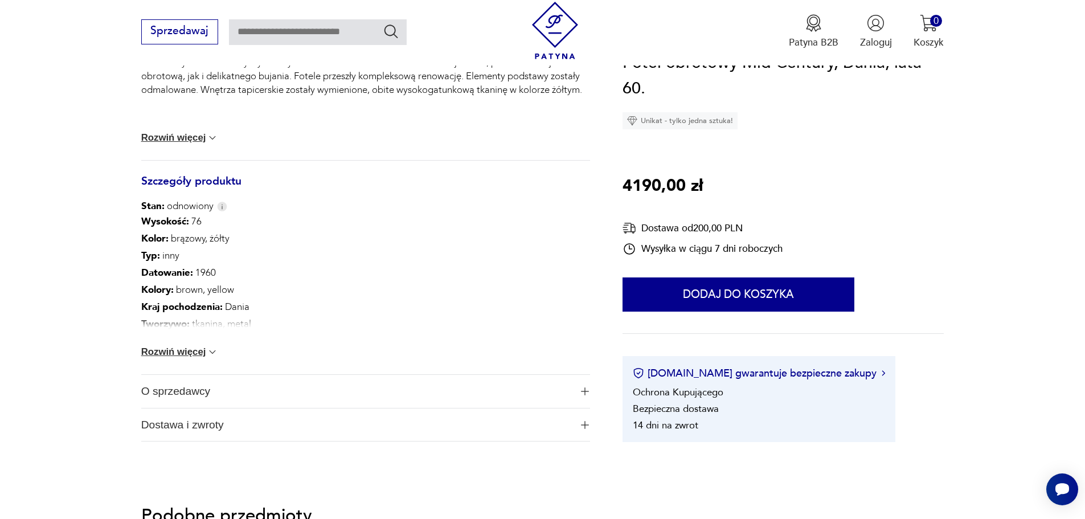
scroll to position [569, 0]
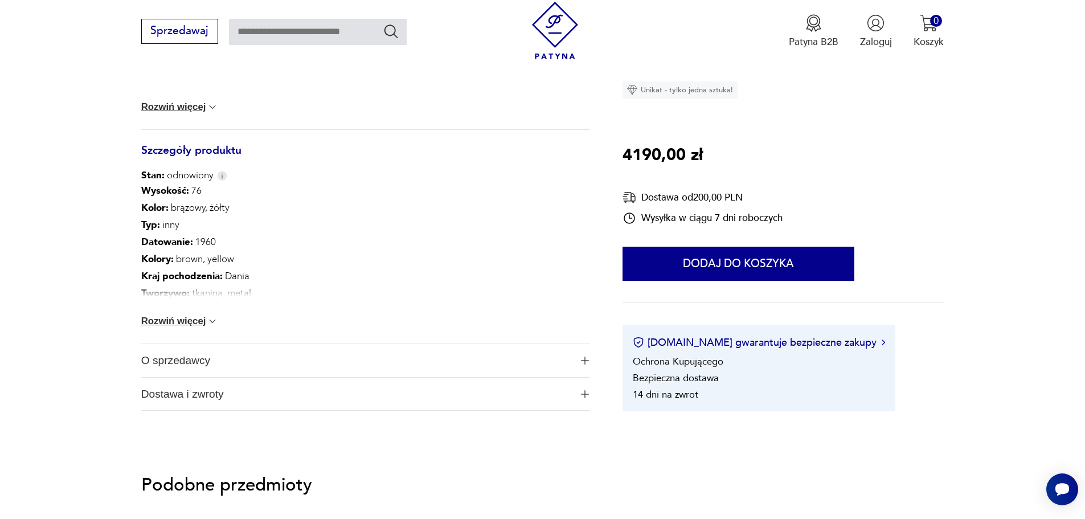
click at [194, 318] on button "Rozwiń więcej" at bounding box center [179, 320] width 77 height 11
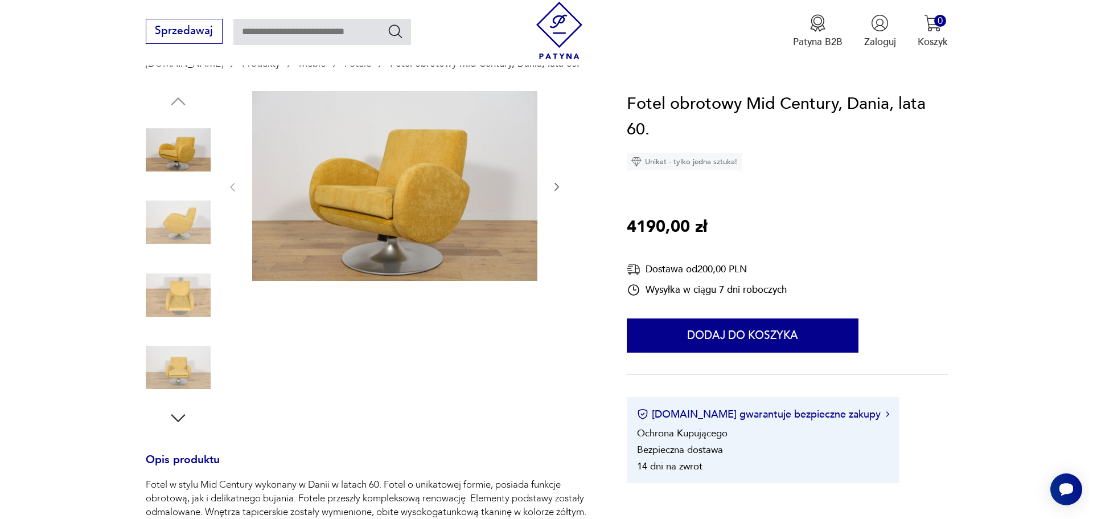
scroll to position [114, 0]
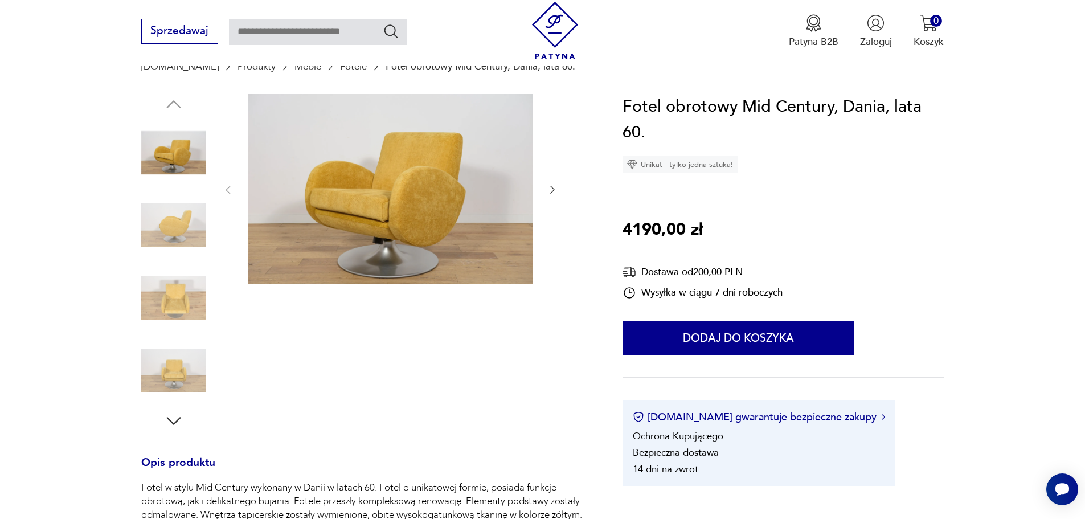
click at [333, 212] on img at bounding box center [390, 189] width 285 height 190
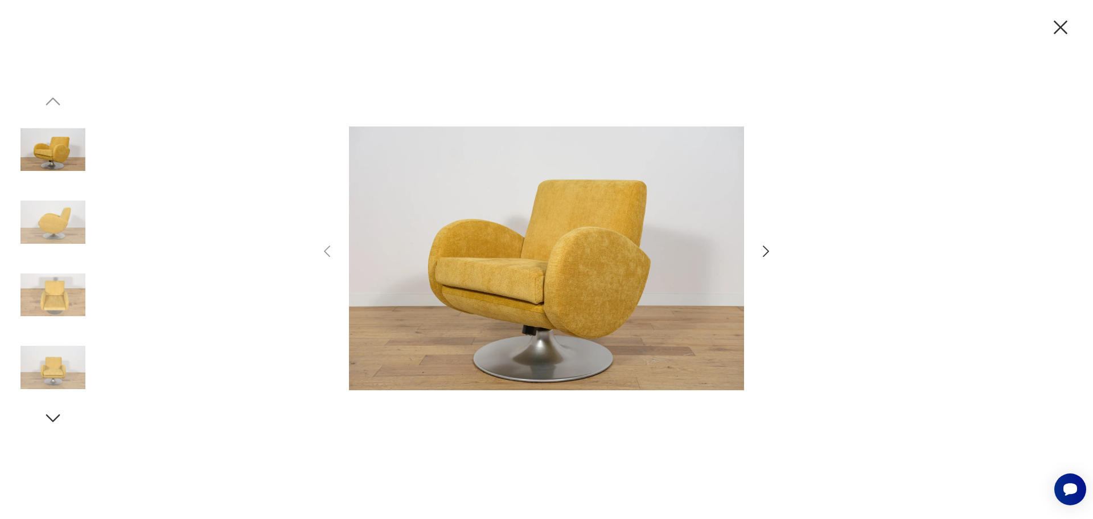
click at [775, 248] on div at bounding box center [546, 259] width 1093 height 519
click at [766, 255] on icon "button" at bounding box center [766, 251] width 17 height 17
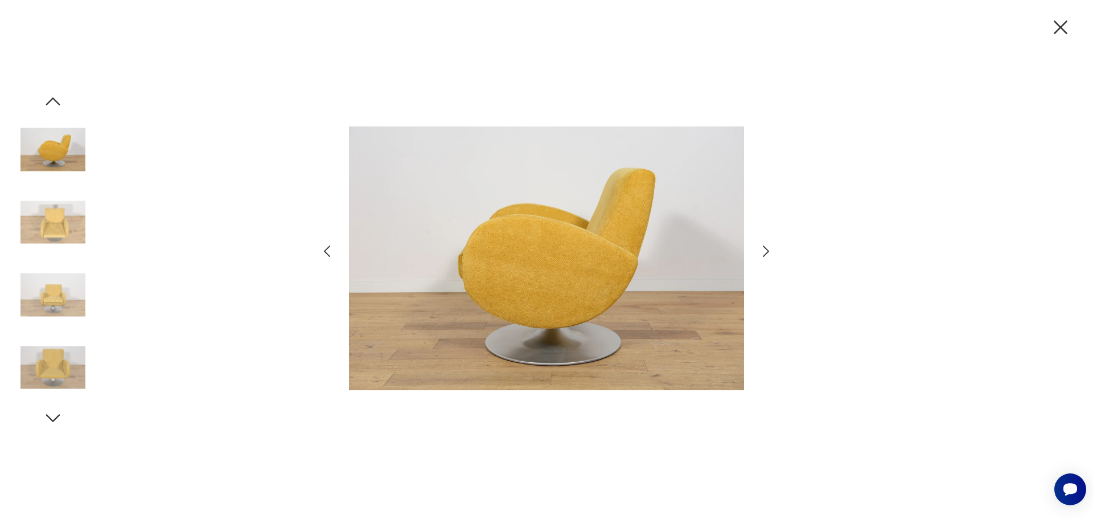
click at [766, 254] on icon "button" at bounding box center [766, 250] width 6 height 11
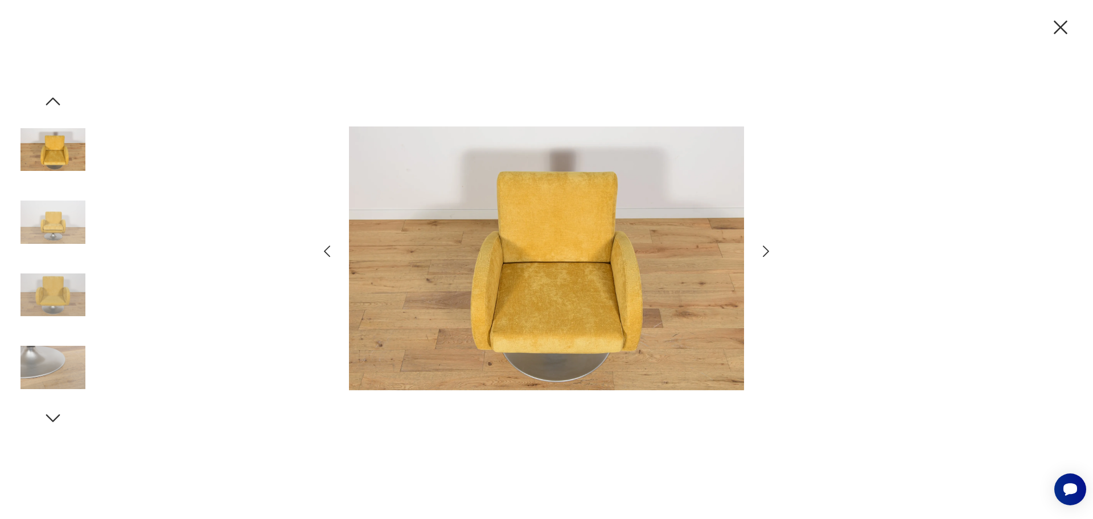
click at [766, 254] on icon "button" at bounding box center [766, 250] width 6 height 11
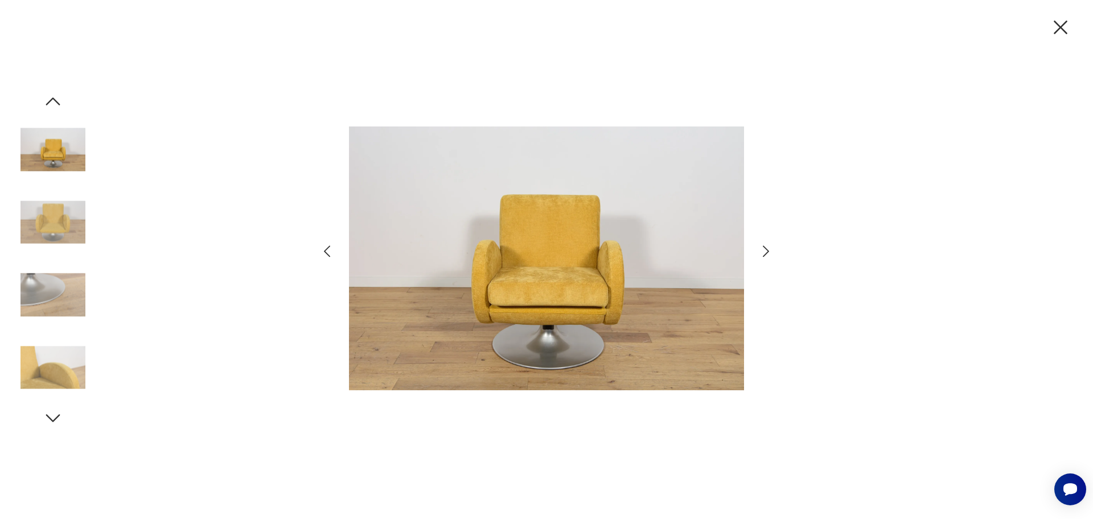
click at [766, 254] on icon "button" at bounding box center [766, 250] width 6 height 11
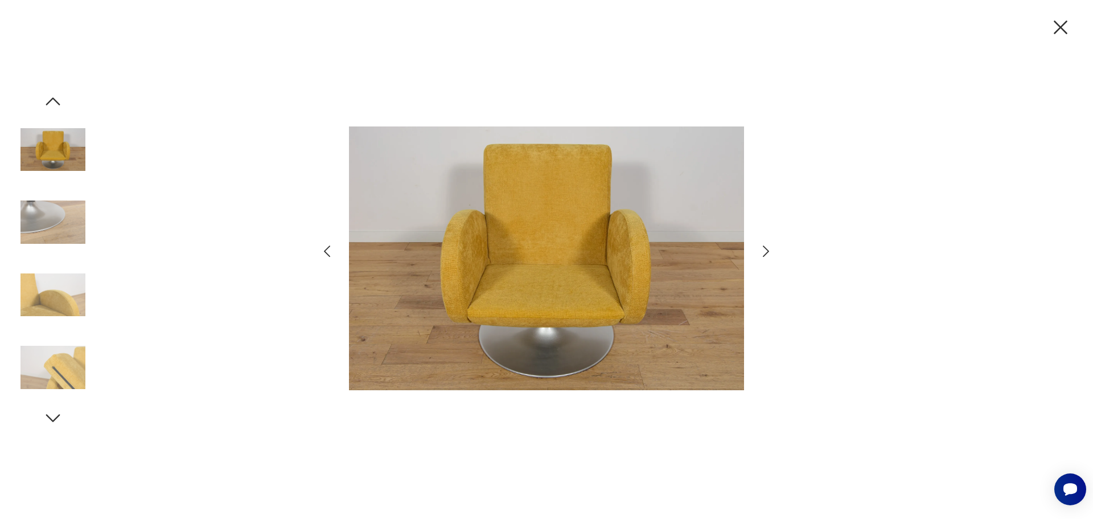
click at [766, 254] on icon "button" at bounding box center [766, 250] width 6 height 11
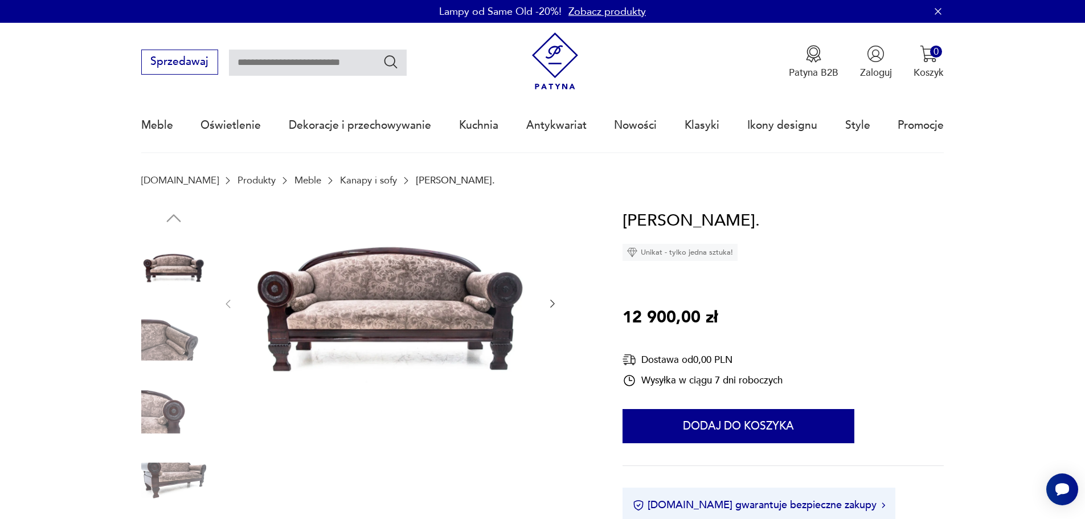
click at [346, 286] on img at bounding box center [390, 303] width 285 height 190
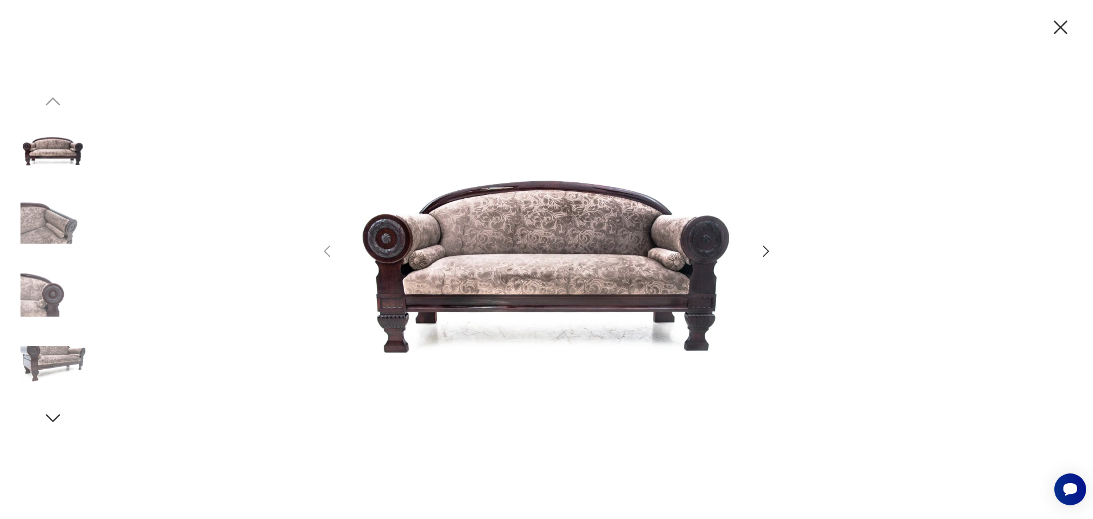
click at [769, 249] on icon "button" at bounding box center [766, 251] width 17 height 17
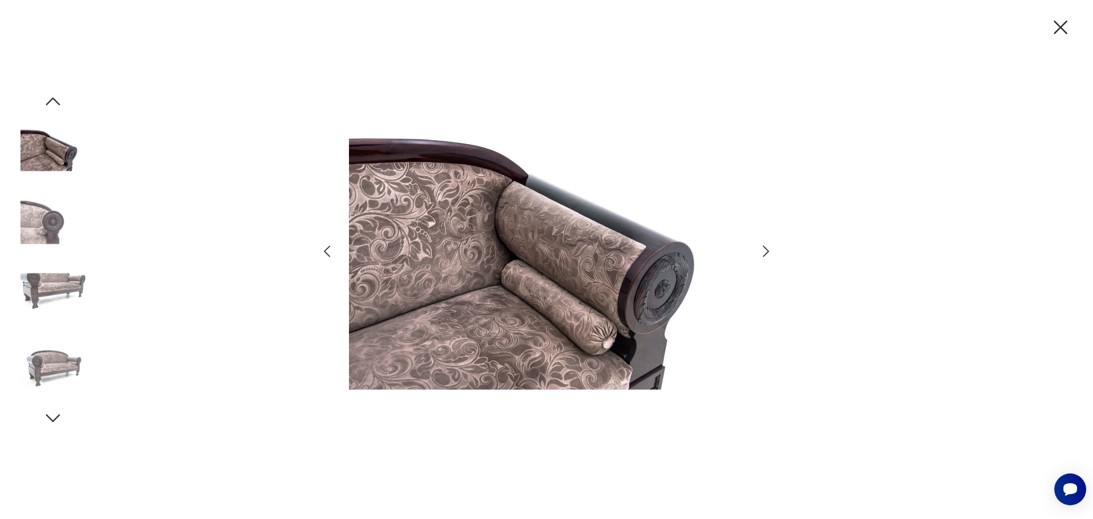
click at [767, 249] on icon "button" at bounding box center [766, 250] width 6 height 11
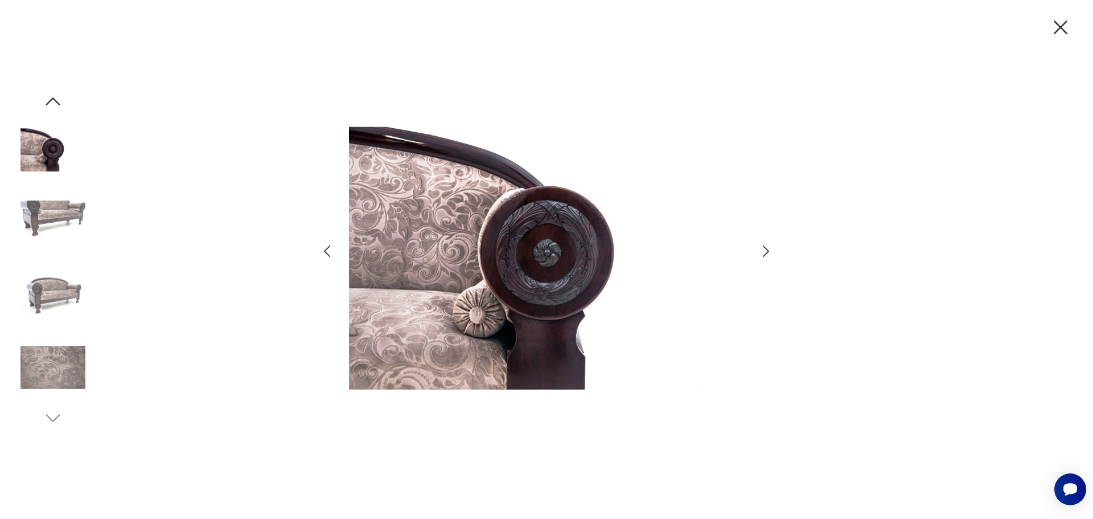
click at [767, 249] on icon "button" at bounding box center [766, 250] width 6 height 11
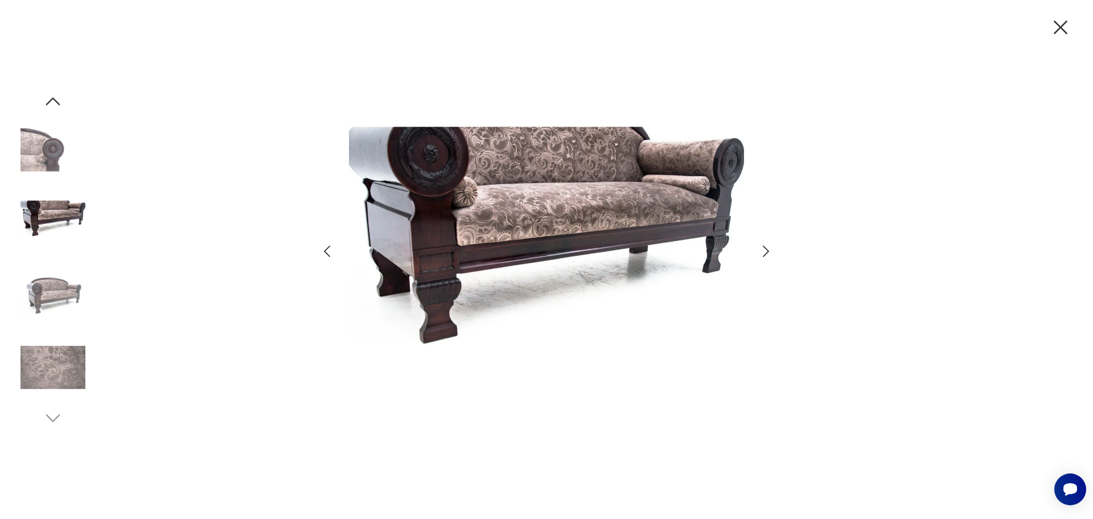
click at [767, 249] on icon "button" at bounding box center [766, 250] width 6 height 11
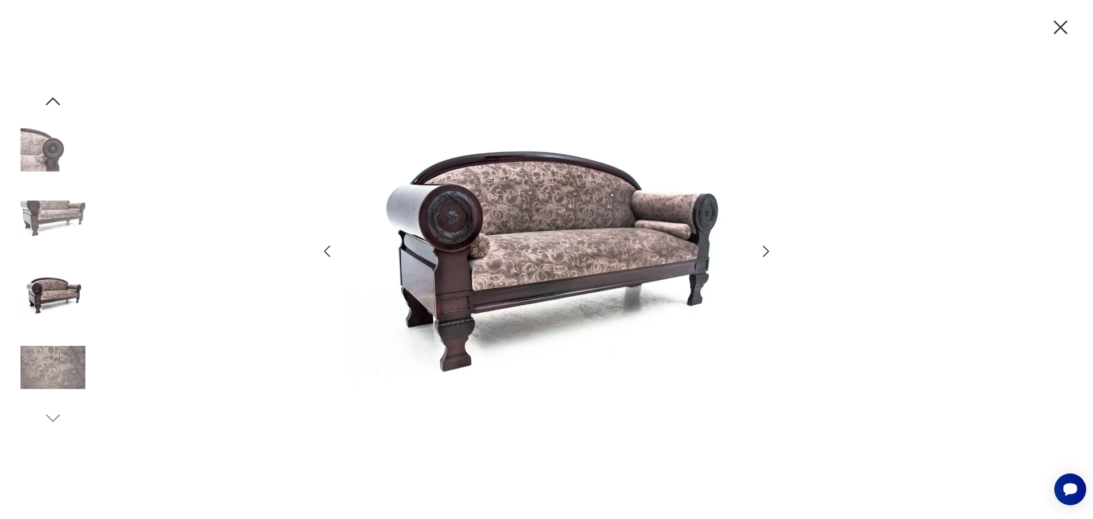
click at [1072, 22] on icon "button" at bounding box center [1061, 27] width 24 height 24
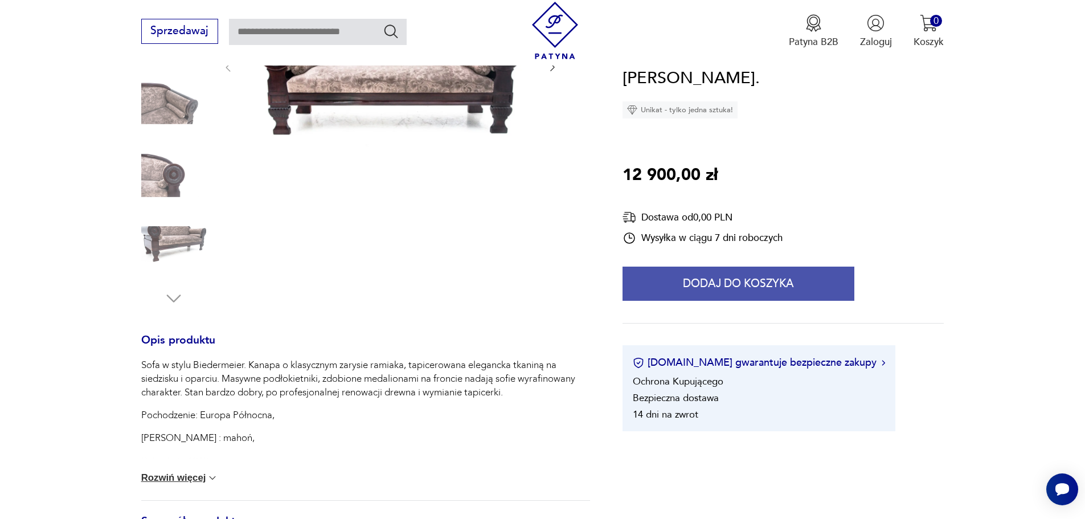
scroll to position [342, 0]
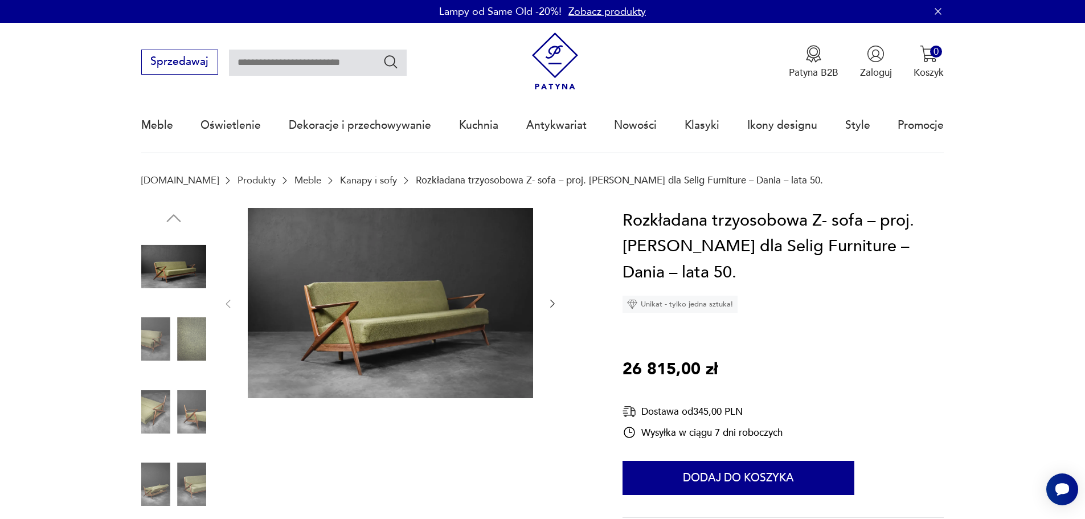
click at [477, 298] on img at bounding box center [390, 303] width 285 height 190
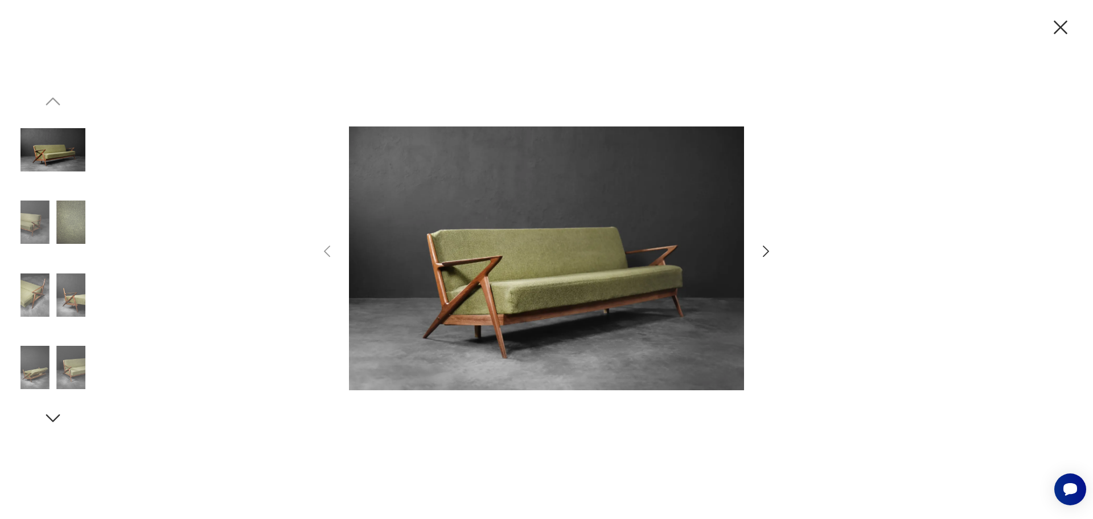
click at [765, 252] on icon "button" at bounding box center [766, 251] width 17 height 17
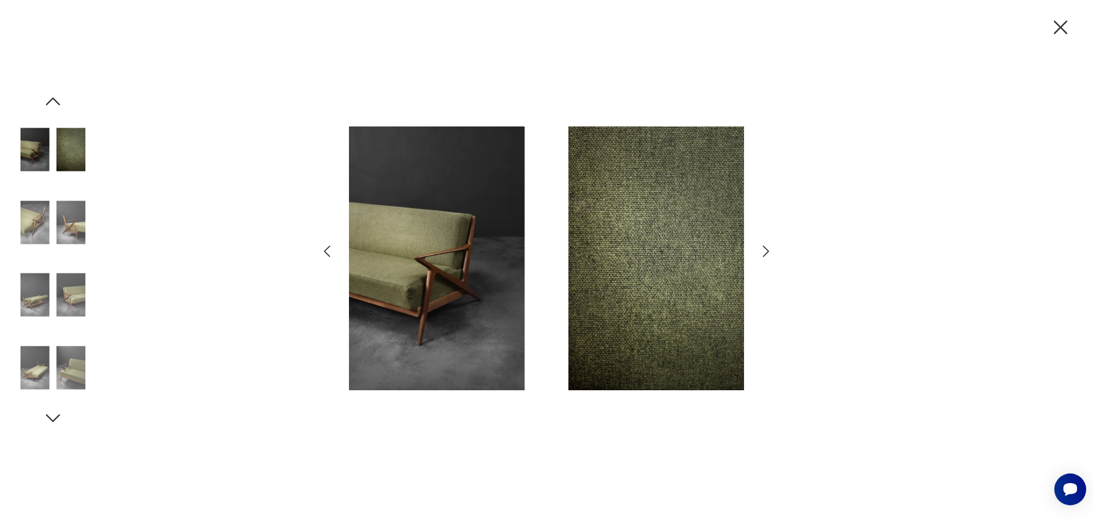
click at [765, 252] on icon "button" at bounding box center [766, 251] width 17 height 17
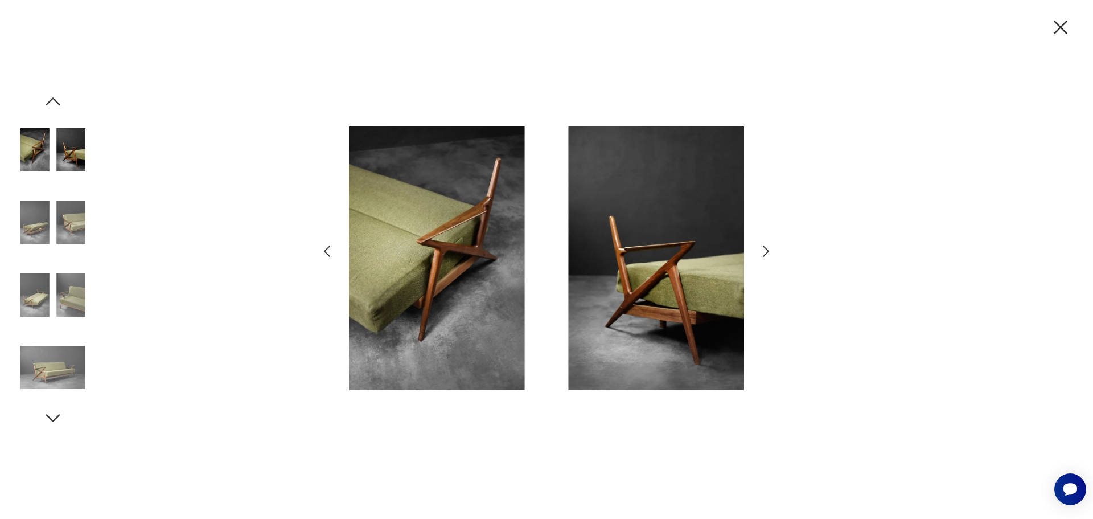
click at [765, 252] on icon "button" at bounding box center [766, 251] width 17 height 17
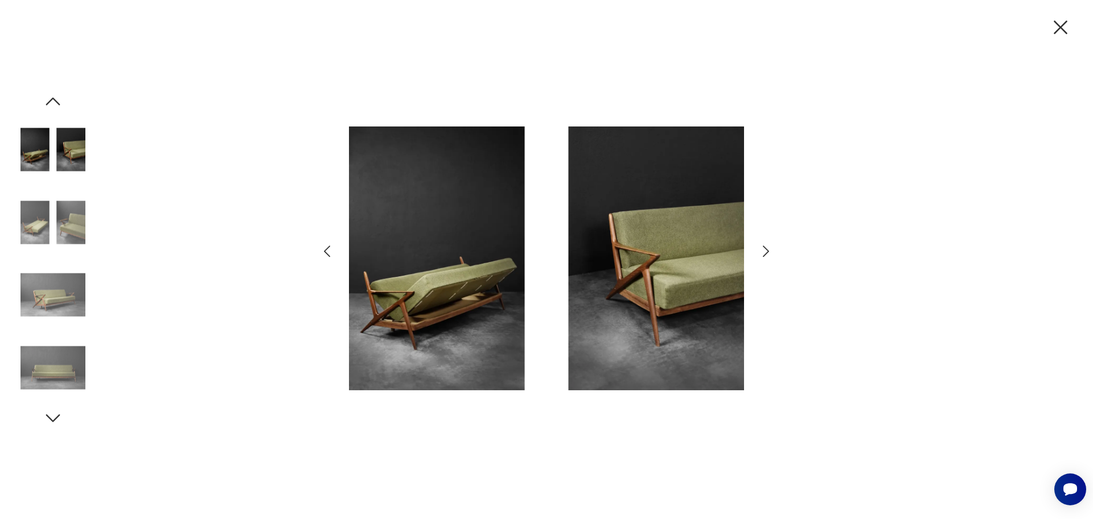
click at [764, 252] on icon "button" at bounding box center [766, 251] width 17 height 17
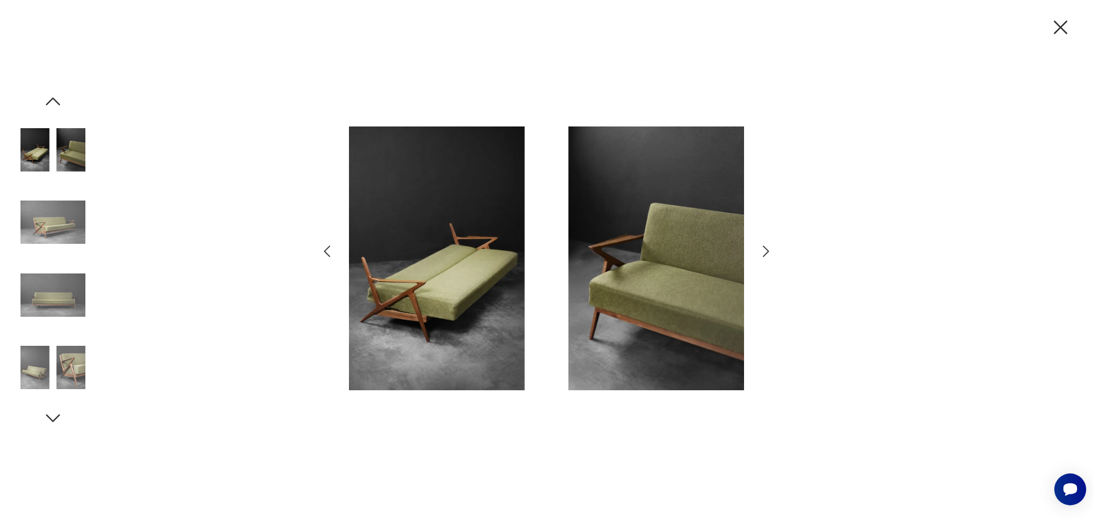
click at [763, 252] on icon "button" at bounding box center [766, 251] width 17 height 17
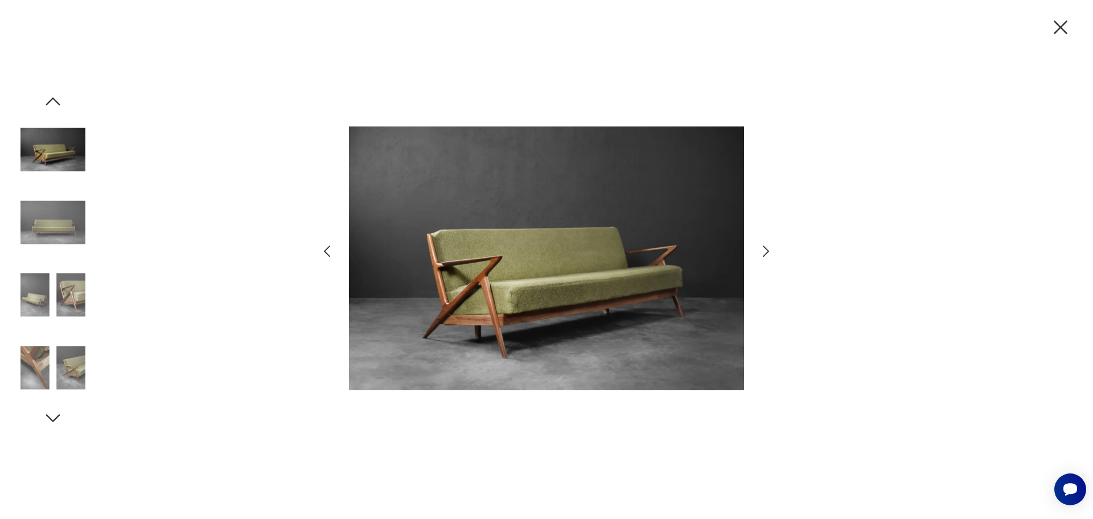
click at [763, 252] on icon "button" at bounding box center [766, 251] width 17 height 17
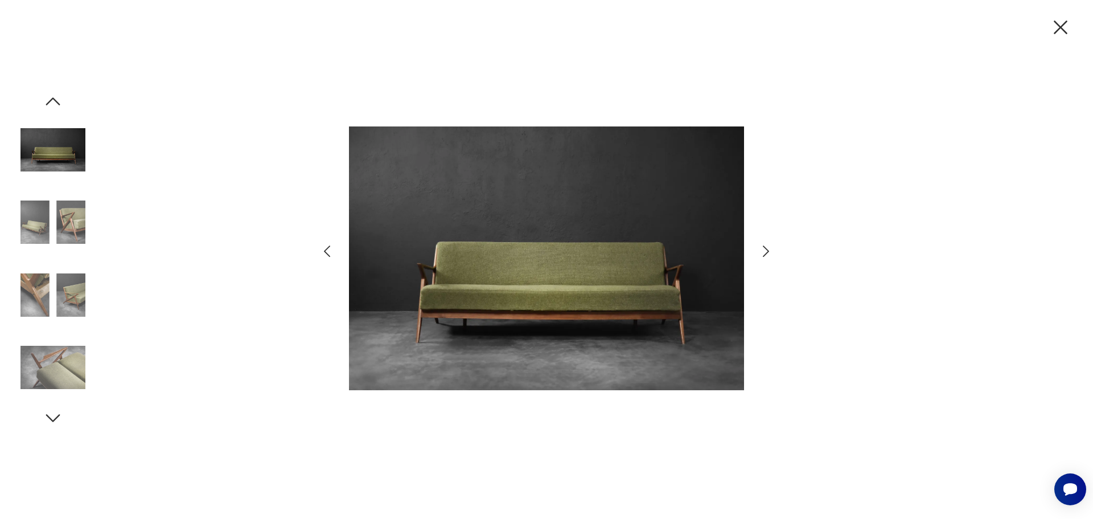
click at [763, 252] on icon "button" at bounding box center [766, 251] width 17 height 17
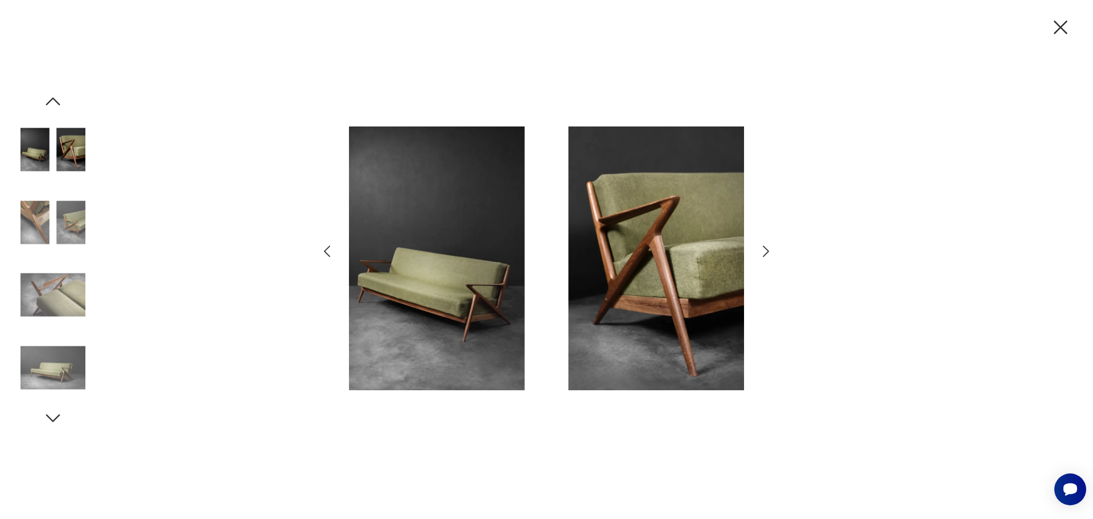
click at [763, 252] on icon "button" at bounding box center [766, 251] width 17 height 17
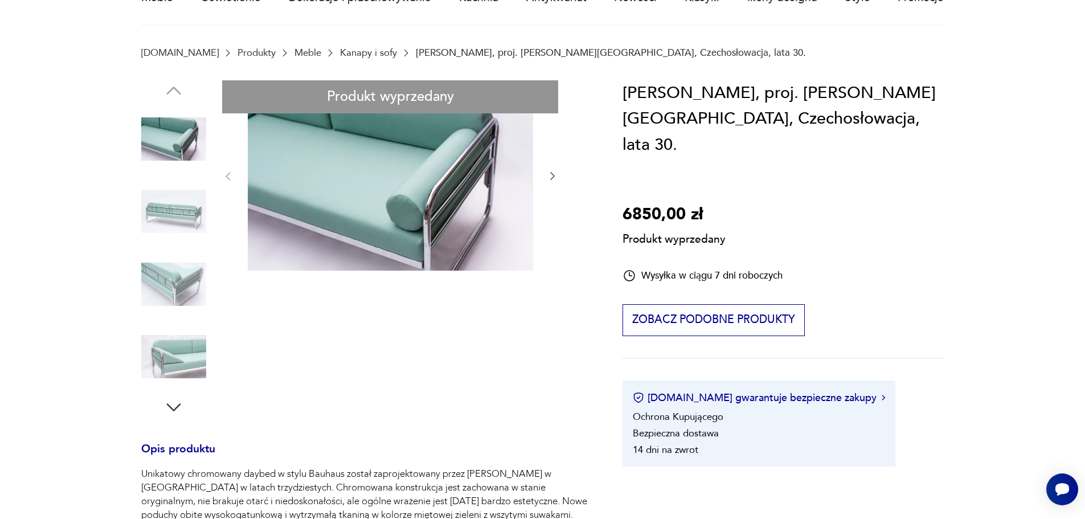
scroll to position [228, 0]
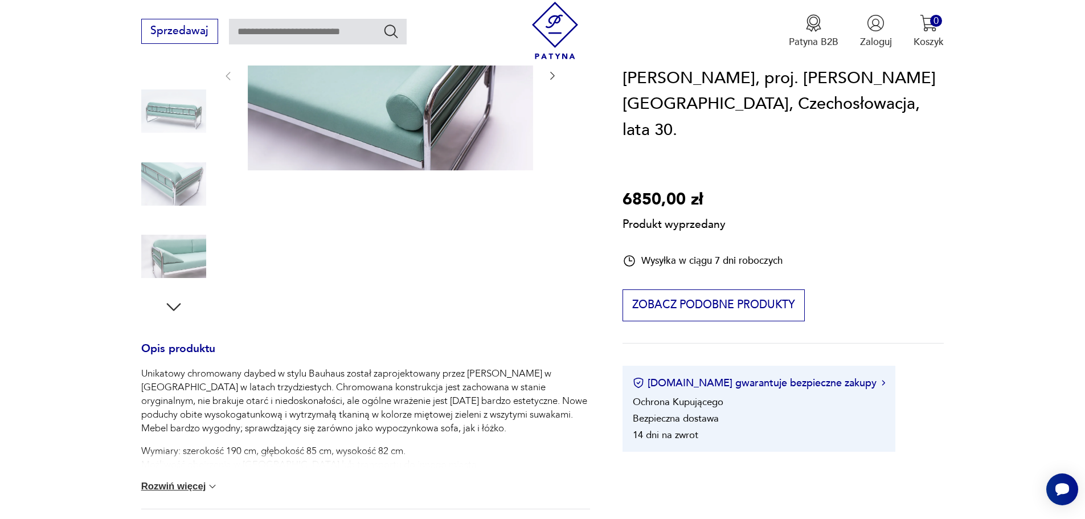
click at [198, 278] on div "Produkt wyprzedany Opis produktu Unikatowy chromowany daybed w stylu Bauhaus zo…" at bounding box center [365, 385] width 449 height 810
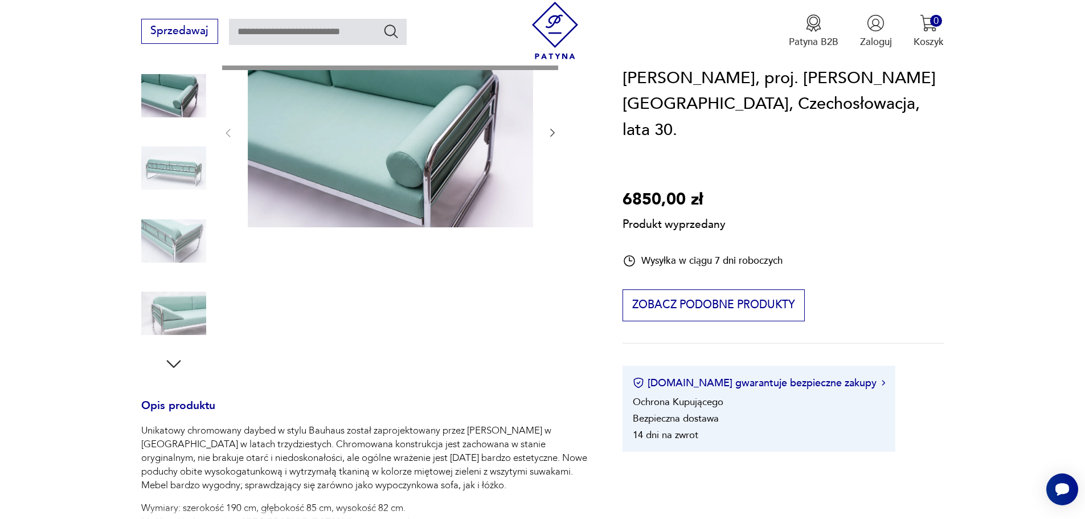
scroll to position [0, 0]
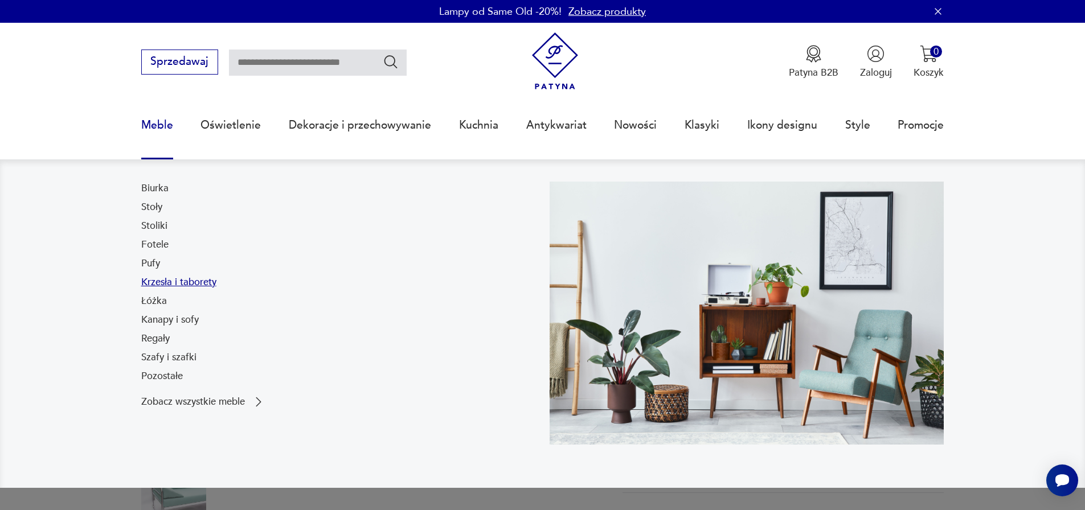
click at [154, 284] on link "Krzesła i taborety" at bounding box center [178, 283] width 75 height 14
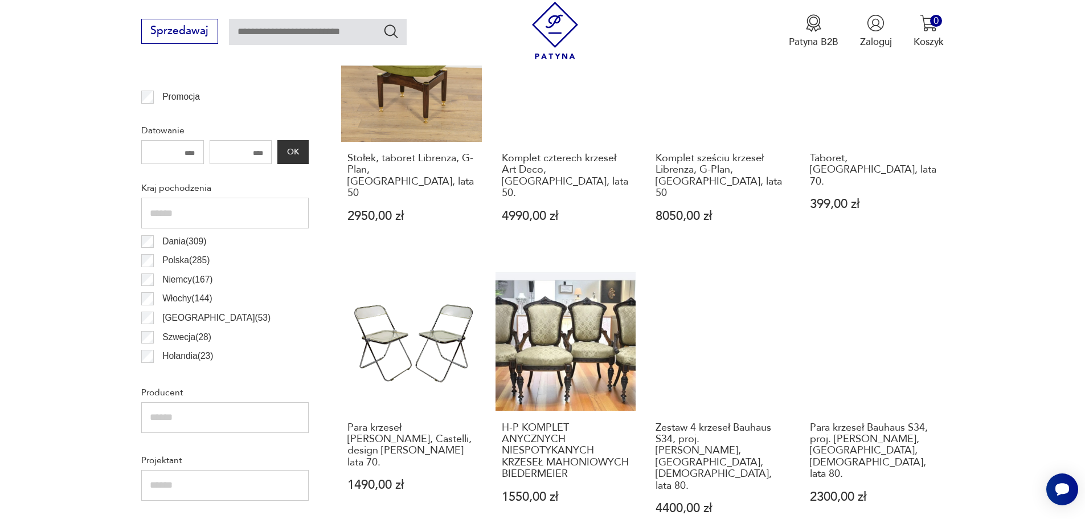
scroll to position [777, 0]
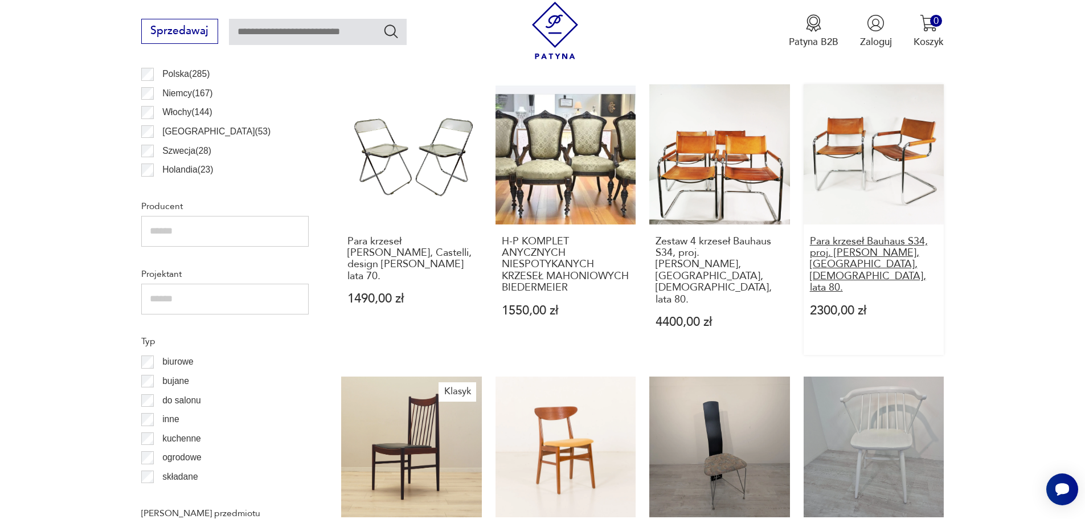
click at [856, 245] on h3 "Para krzeseł Bauhaus S34, proj. Mart Stam, Bulthaup, Niemcy, lata 80." at bounding box center [874, 265] width 128 height 58
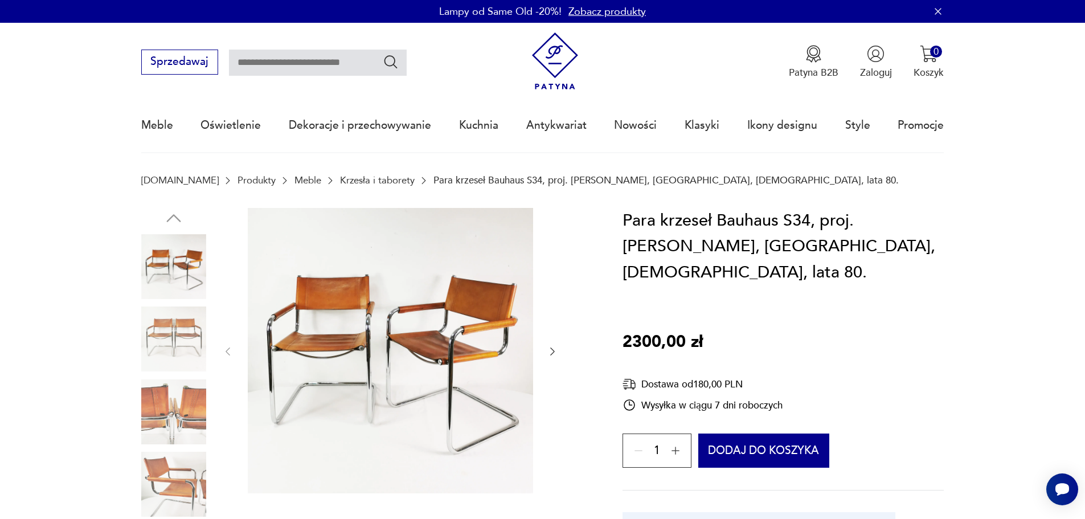
click at [553, 350] on icon "button" at bounding box center [552, 351] width 5 height 8
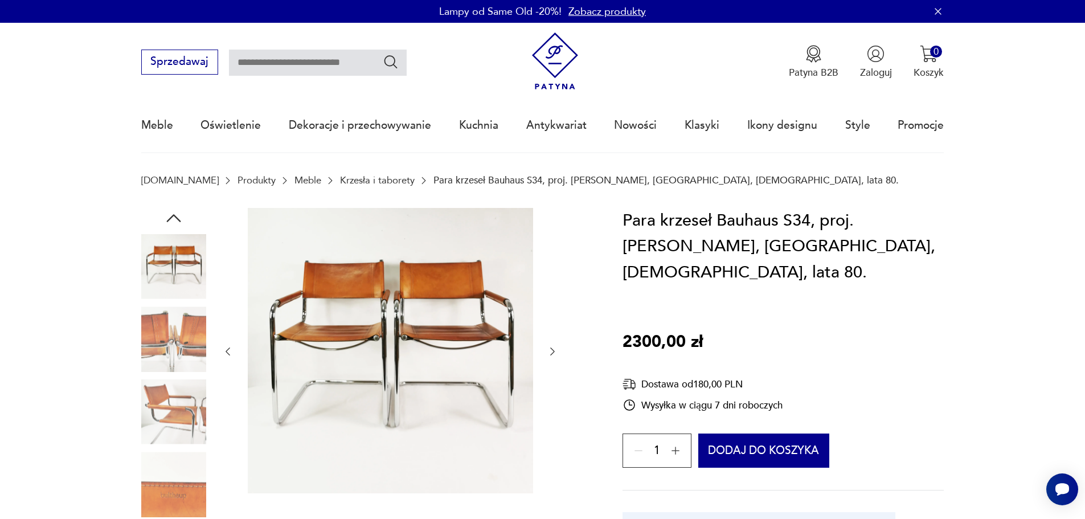
click at [553, 350] on icon "button" at bounding box center [552, 351] width 5 height 8
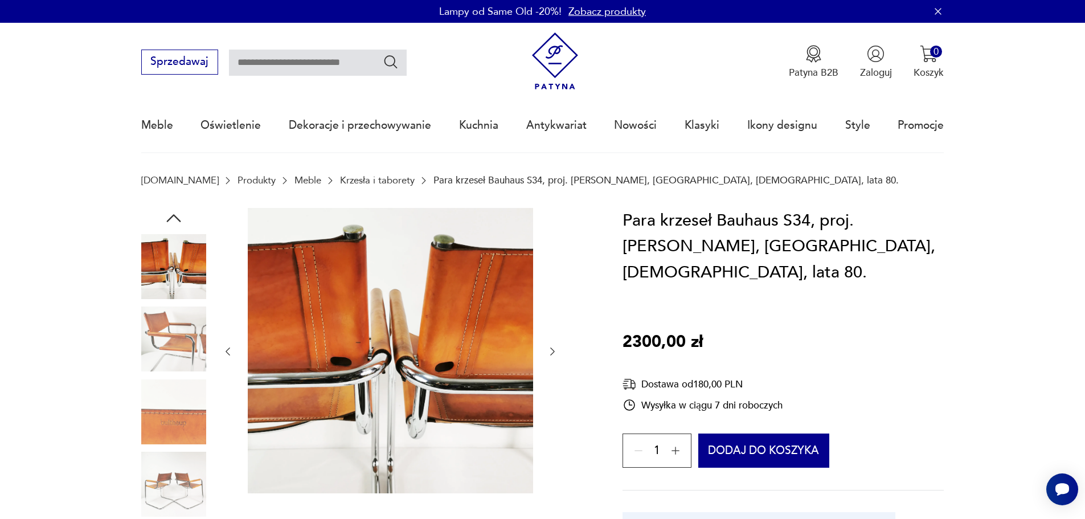
click at [556, 350] on icon "button" at bounding box center [552, 351] width 11 height 11
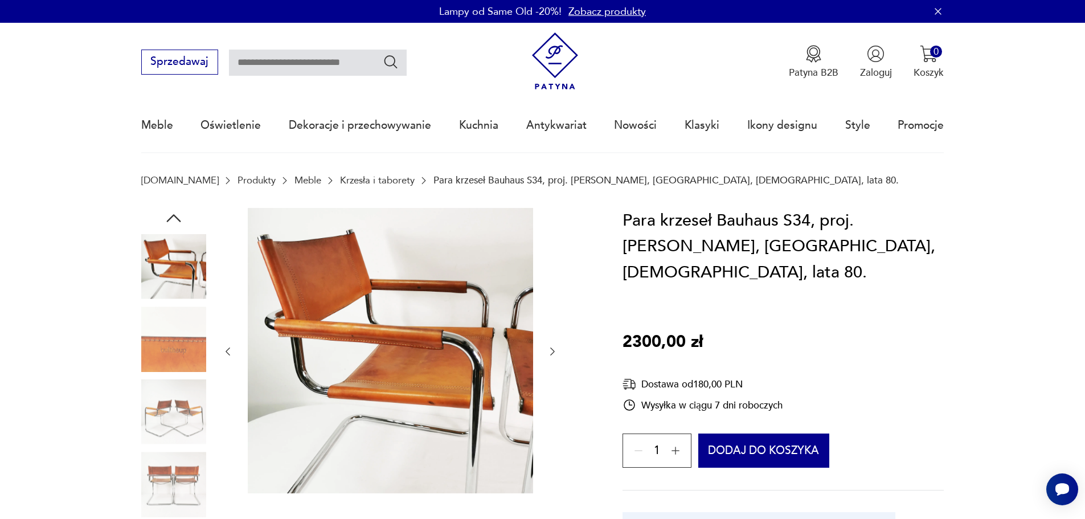
click at [556, 350] on icon "button" at bounding box center [552, 351] width 11 height 11
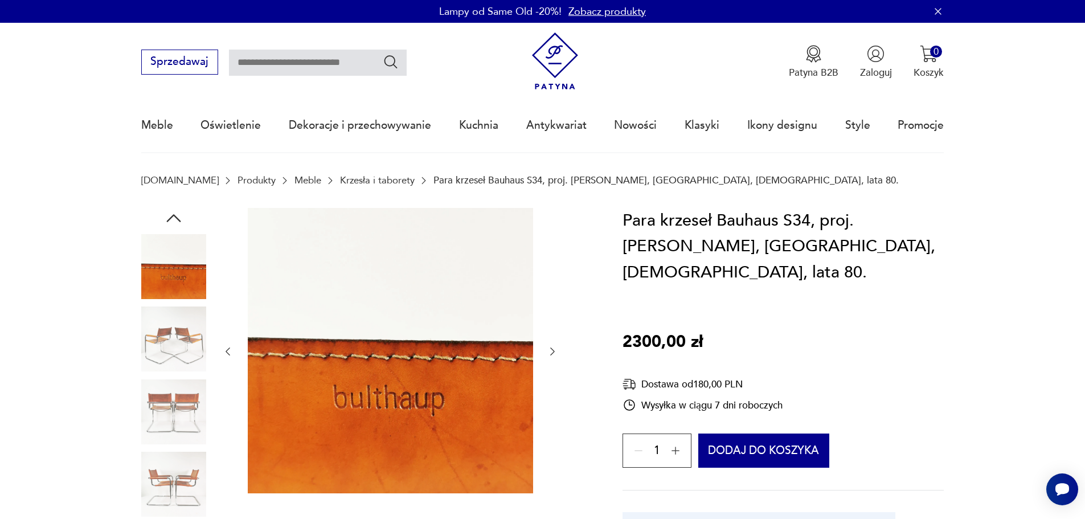
click at [556, 350] on icon "button" at bounding box center [552, 351] width 11 height 11
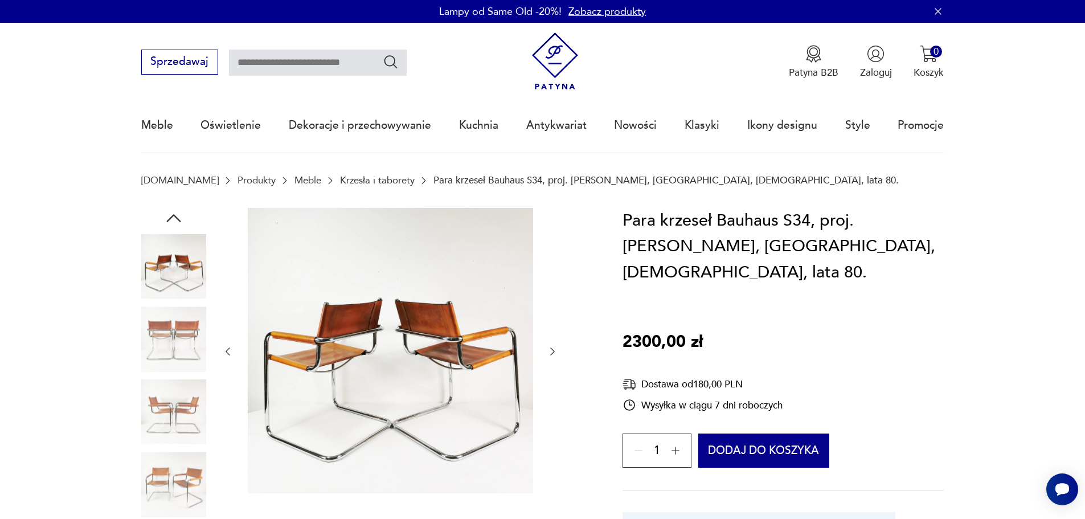
click at [556, 350] on icon "button" at bounding box center [552, 351] width 11 height 11
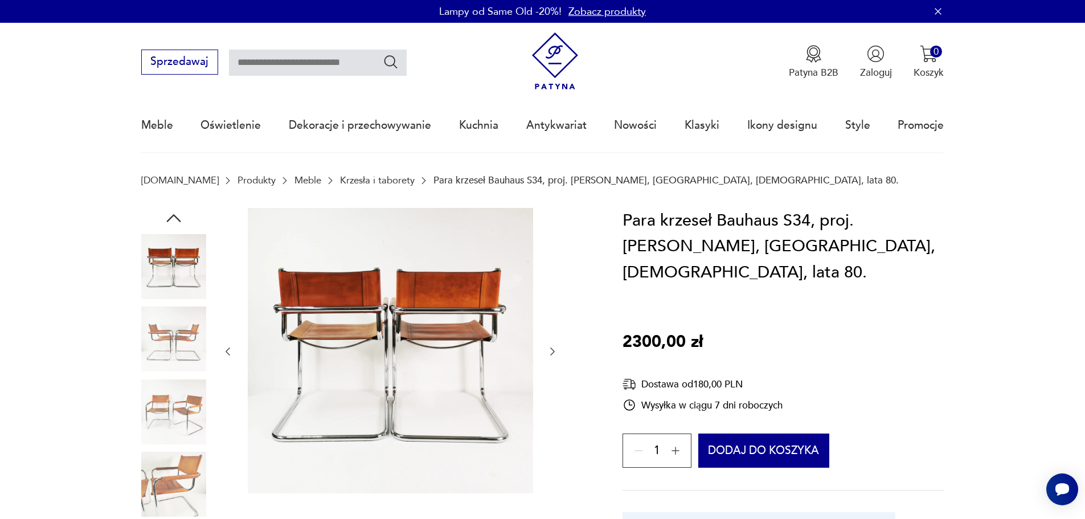
click at [556, 350] on icon "button" at bounding box center [552, 351] width 11 height 11
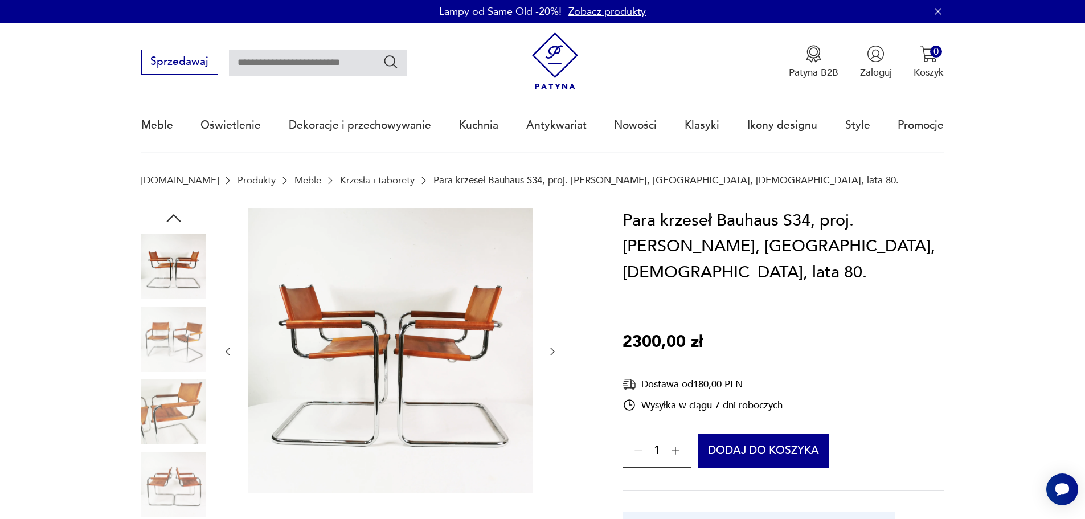
click at [556, 350] on icon "button" at bounding box center [552, 351] width 11 height 11
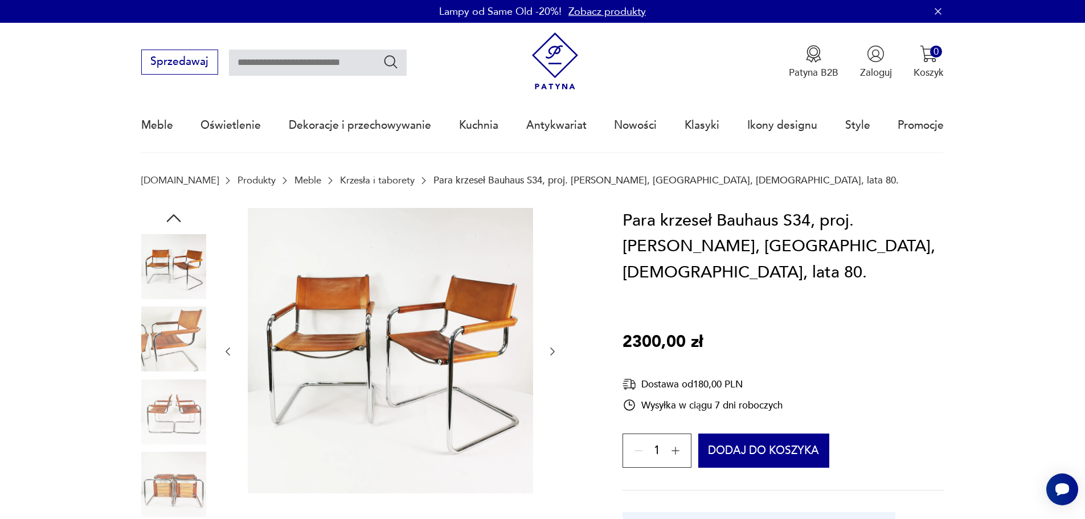
click at [557, 350] on icon "button" at bounding box center [552, 351] width 11 height 11
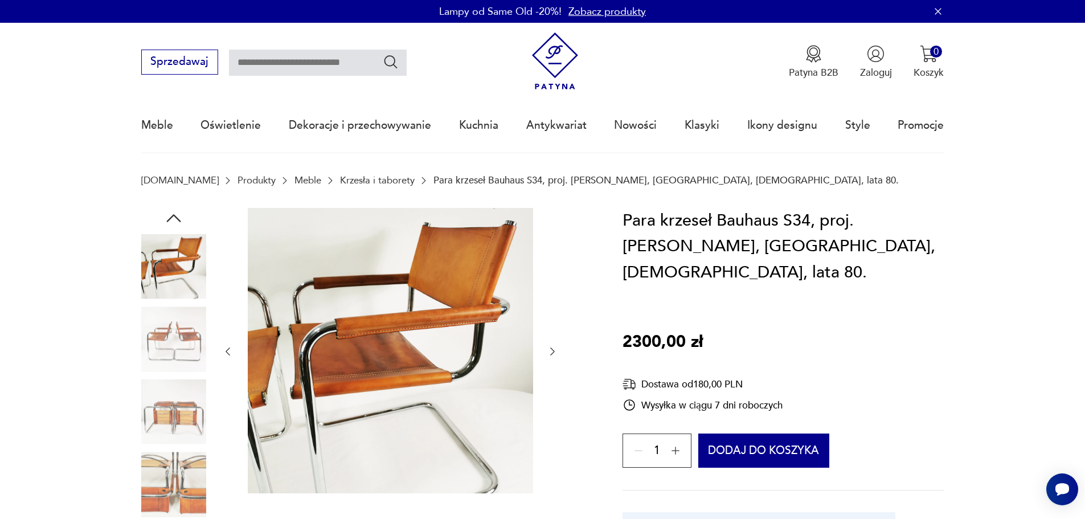
click at [557, 350] on icon "button" at bounding box center [552, 351] width 11 height 11
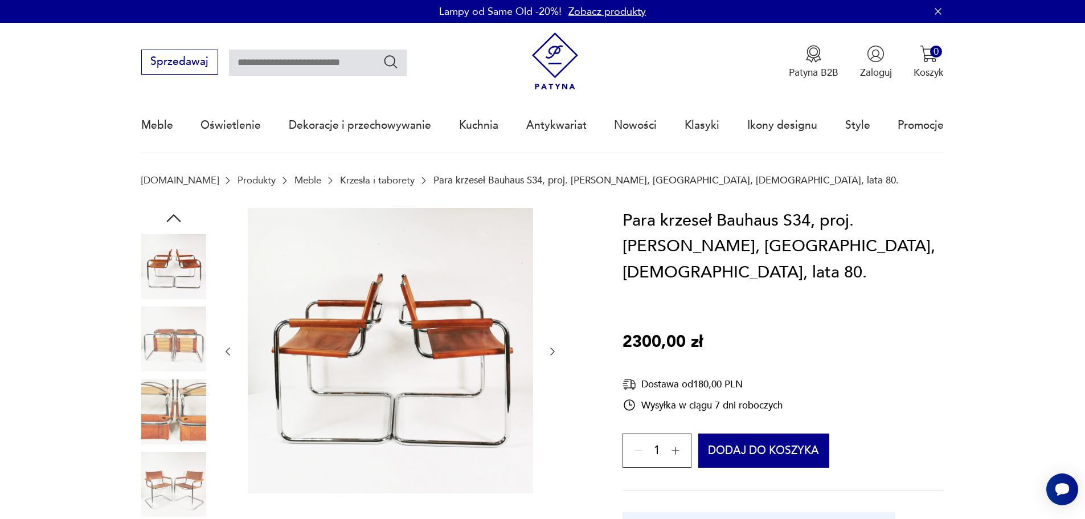
click at [557, 350] on icon "button" at bounding box center [552, 351] width 11 height 11
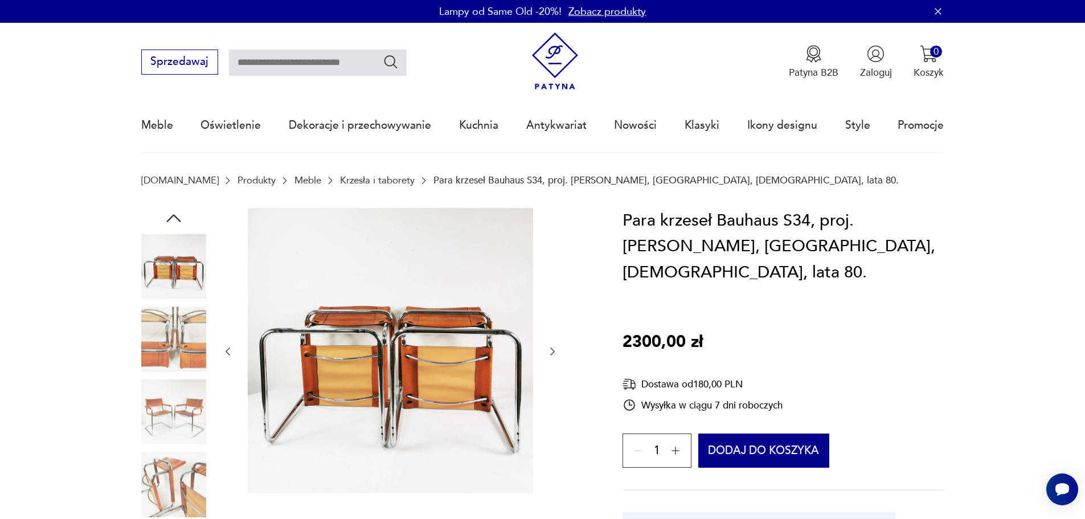
click at [557, 350] on icon "button" at bounding box center [552, 351] width 11 height 11
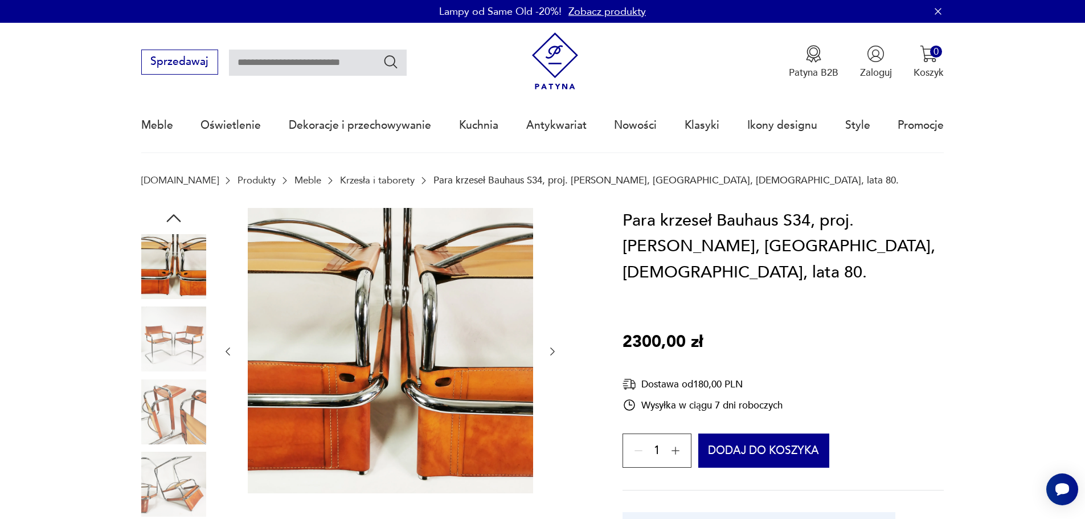
click at [557, 350] on icon "button" at bounding box center [552, 351] width 11 height 11
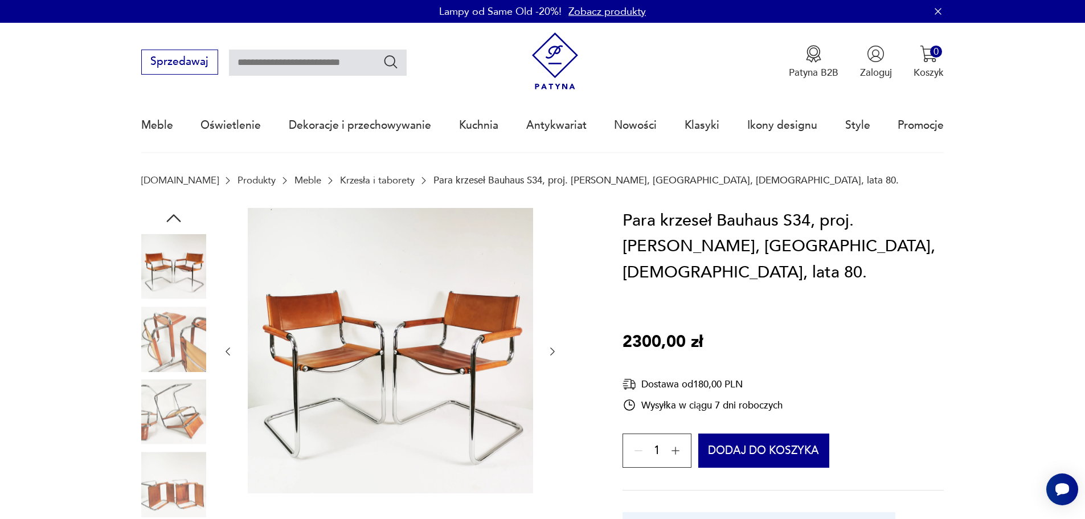
click at [557, 350] on icon "button" at bounding box center [552, 351] width 11 height 11
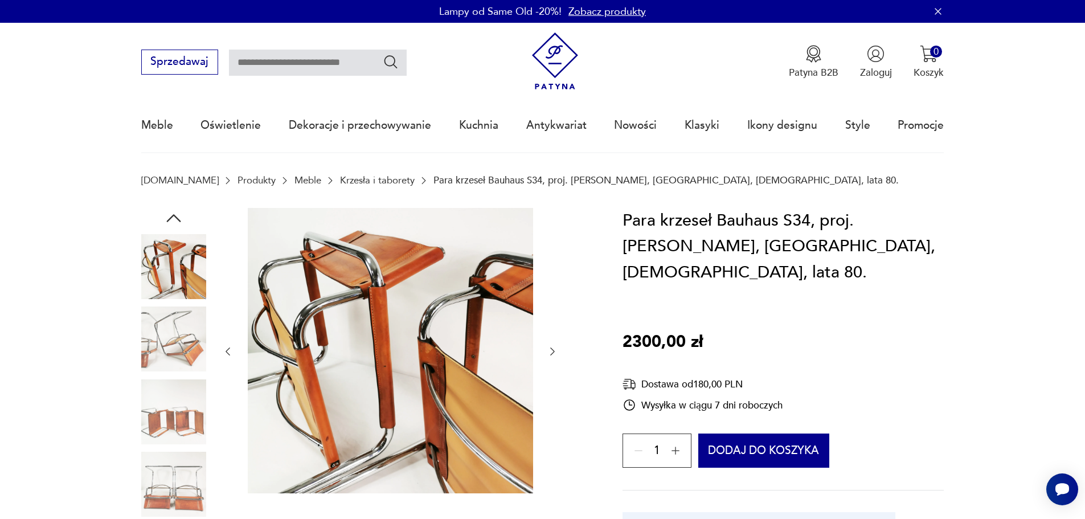
click at [557, 350] on icon "button" at bounding box center [552, 351] width 11 height 11
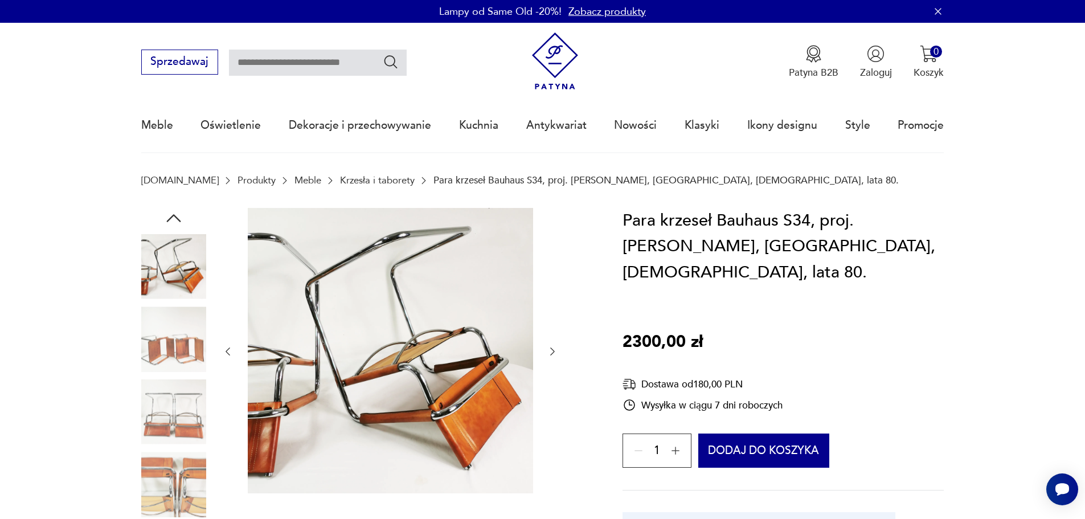
click at [557, 350] on icon "button" at bounding box center [552, 351] width 11 height 11
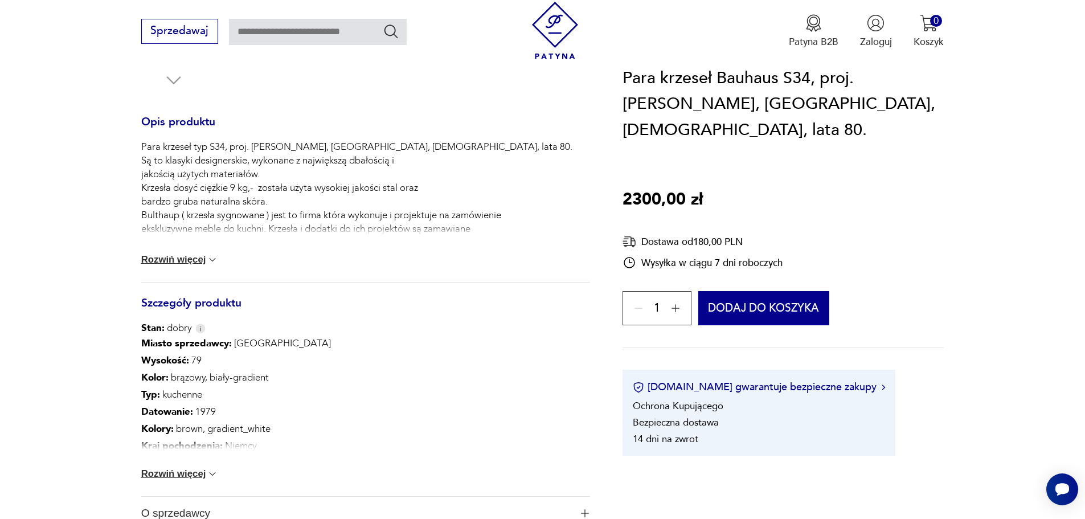
scroll to position [455, 0]
click at [174, 256] on button "Rozwiń więcej" at bounding box center [179, 258] width 77 height 11
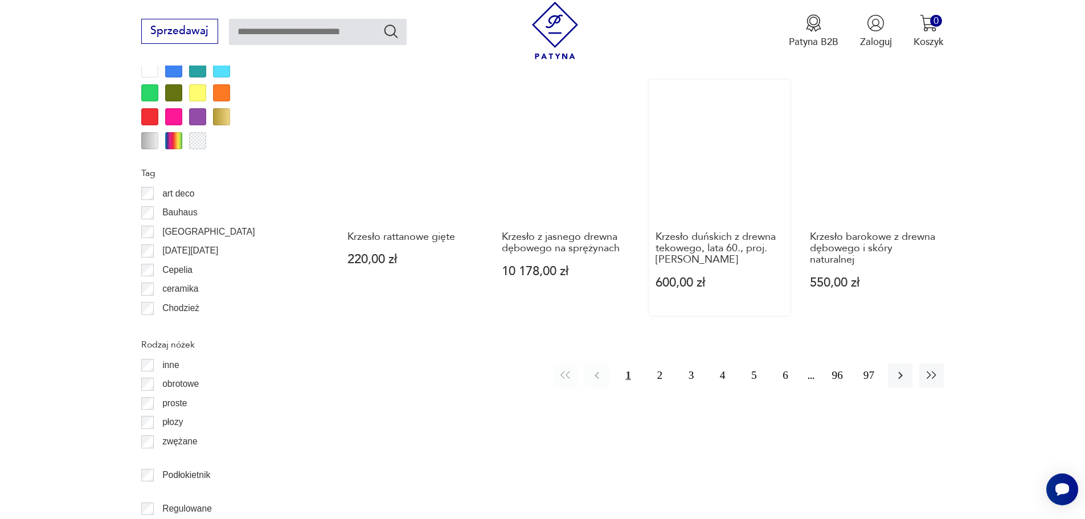
scroll to position [1309, 0]
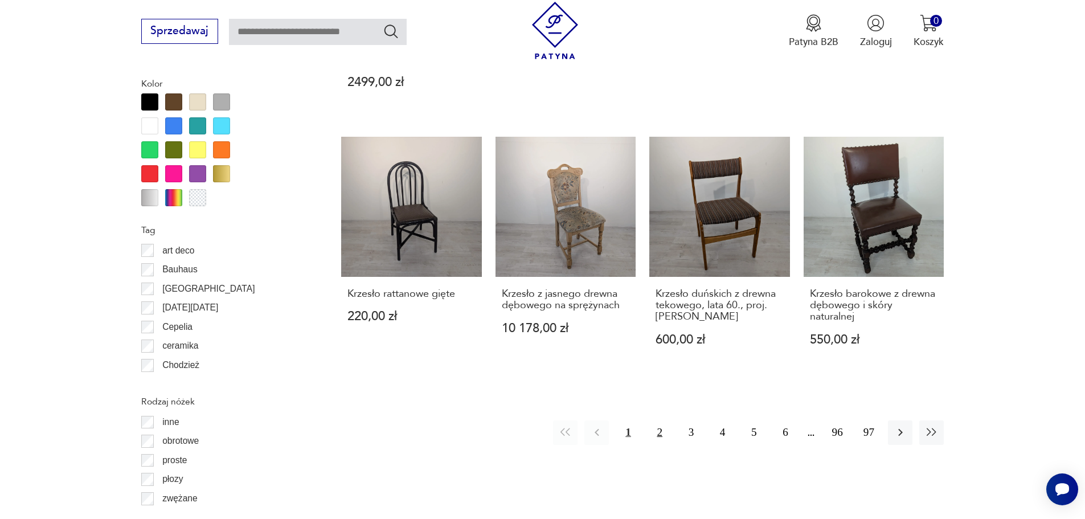
click at [662, 420] on button "2" at bounding box center [659, 432] width 24 height 24
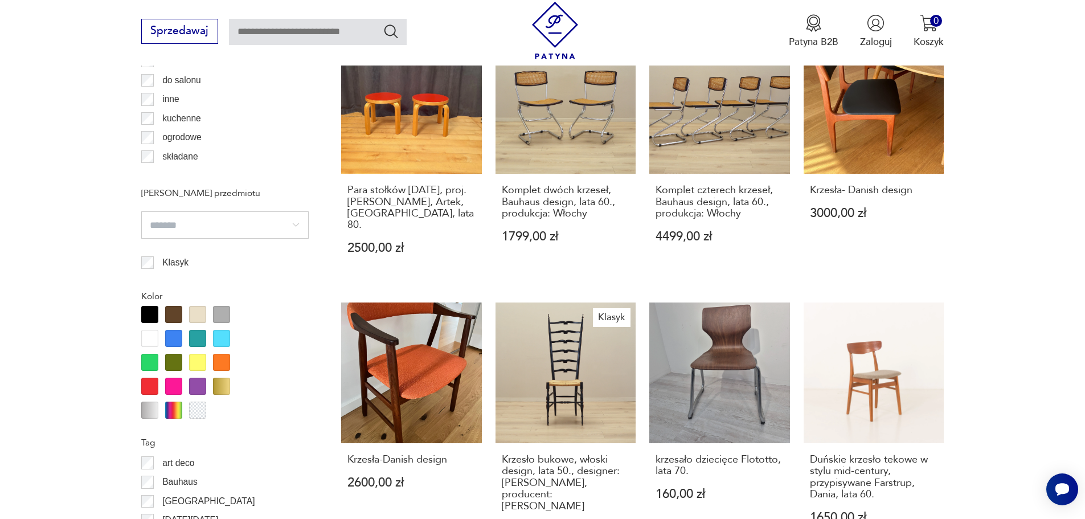
scroll to position [1290, 0]
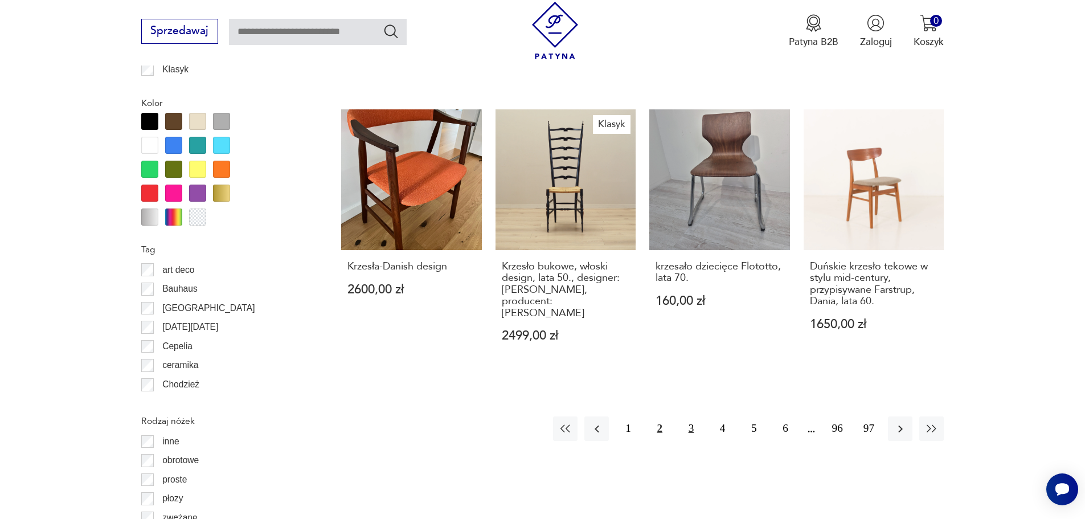
click at [690, 416] on button "3" at bounding box center [691, 428] width 24 height 24
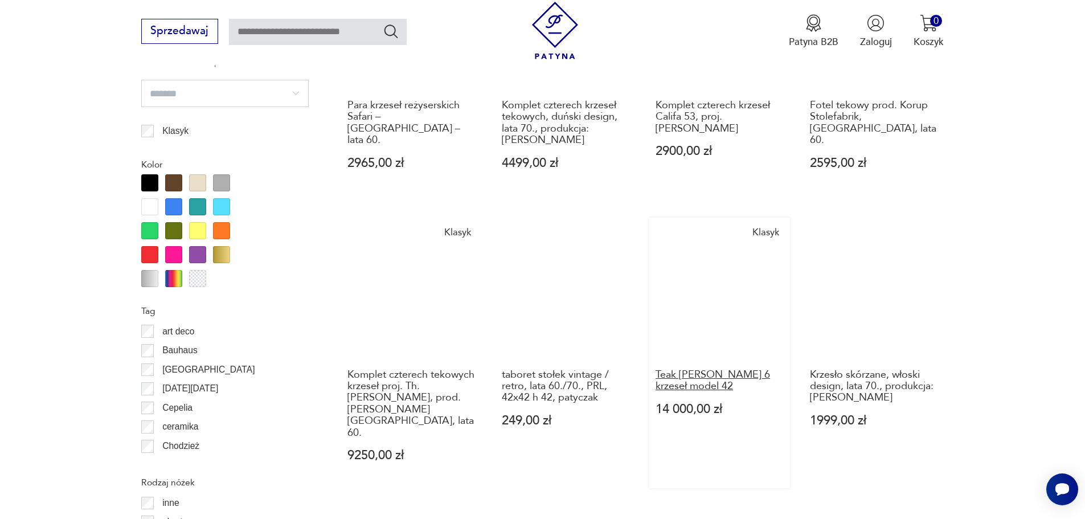
scroll to position [1233, 0]
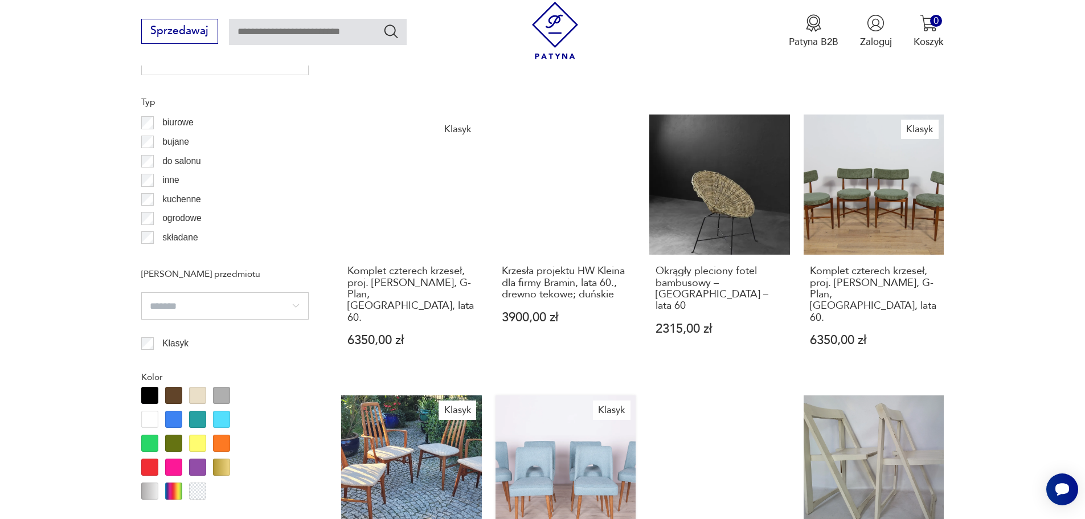
scroll to position [1290, 0]
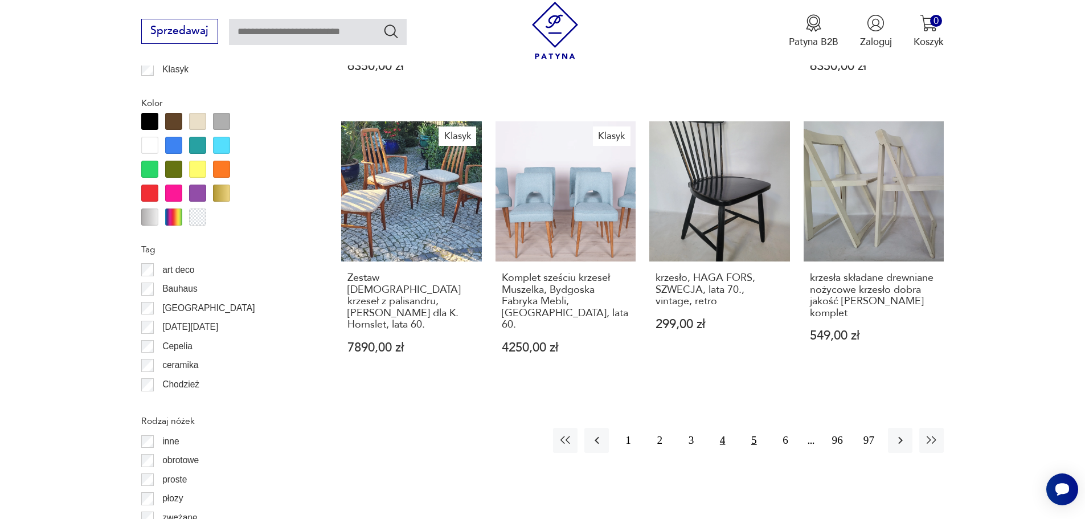
click at [752, 428] on button "5" at bounding box center [753, 440] width 24 height 24
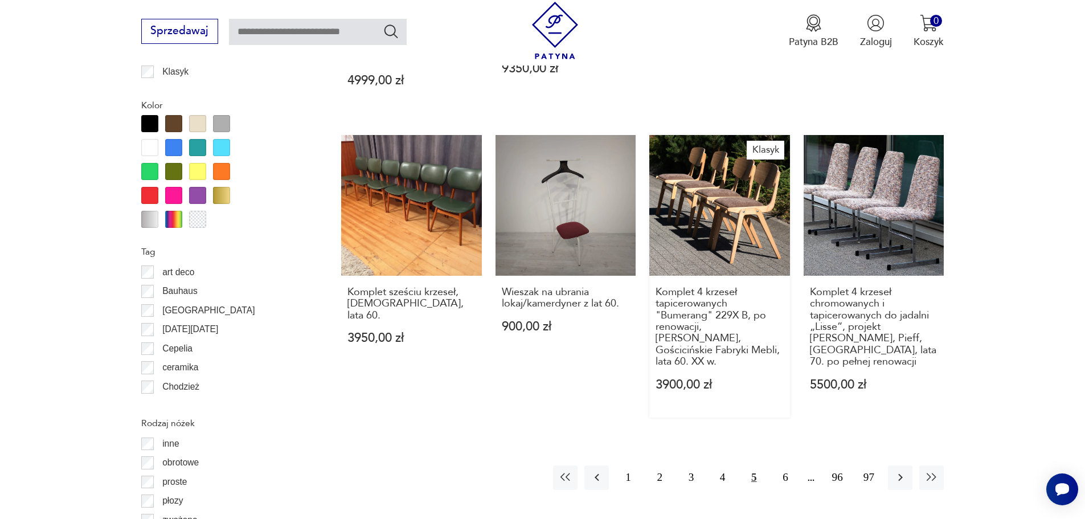
scroll to position [1290, 0]
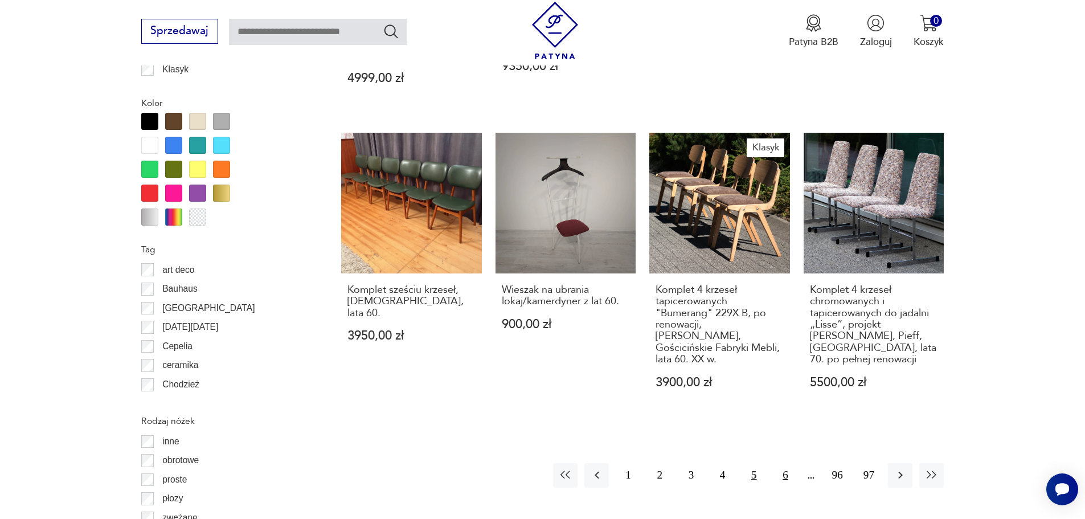
click at [782, 463] on button "6" at bounding box center [785, 475] width 24 height 24
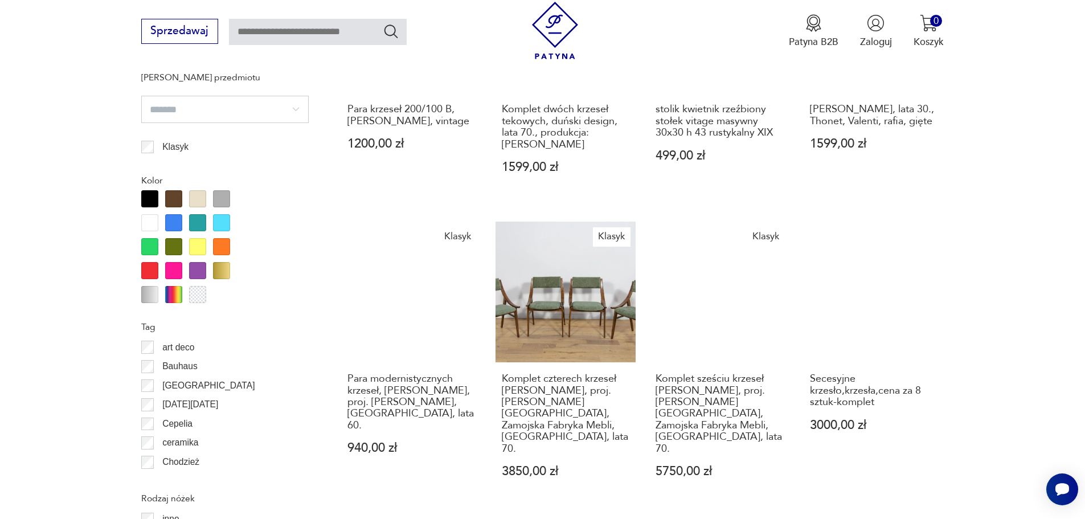
scroll to position [1233, 0]
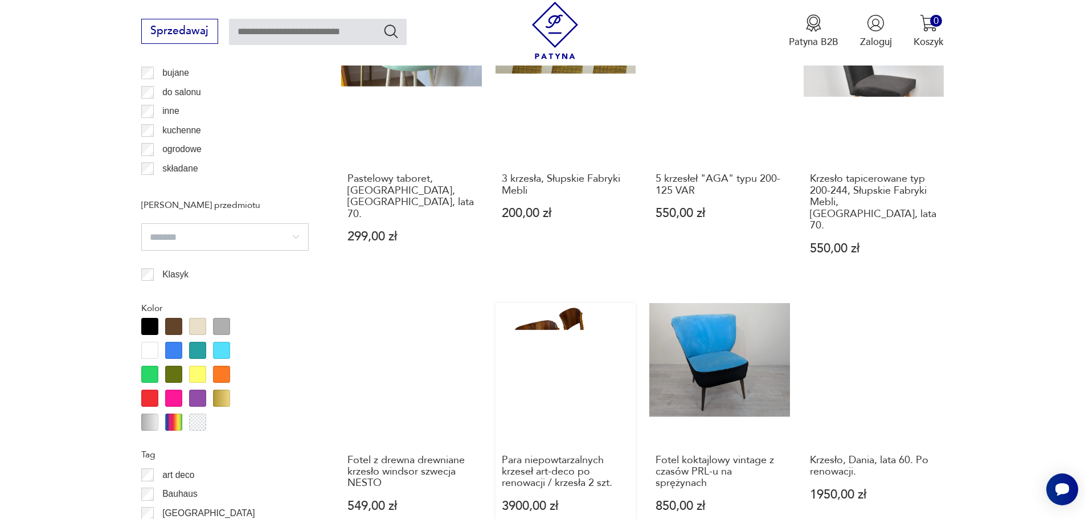
scroll to position [1233, 0]
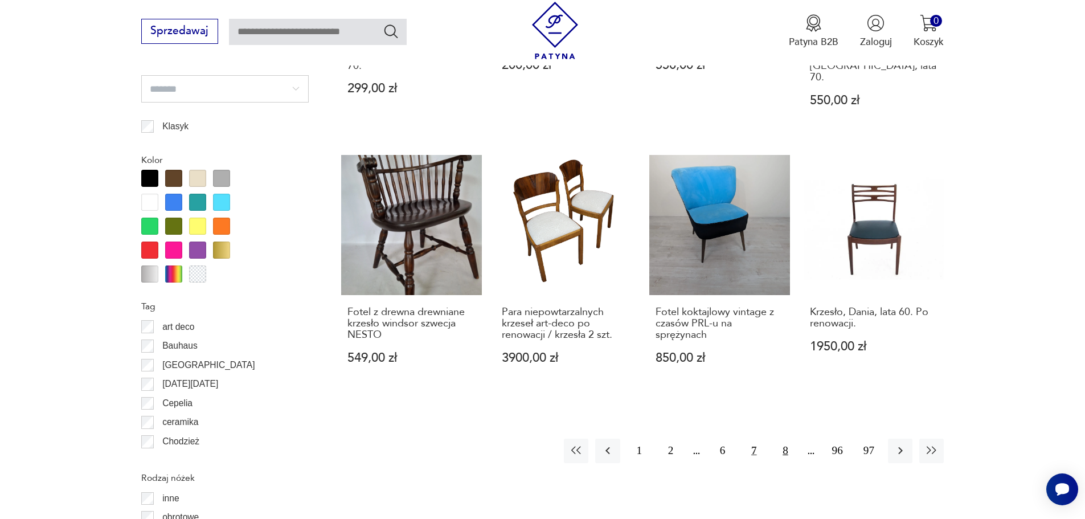
click at [786, 438] on button "8" at bounding box center [785, 450] width 24 height 24
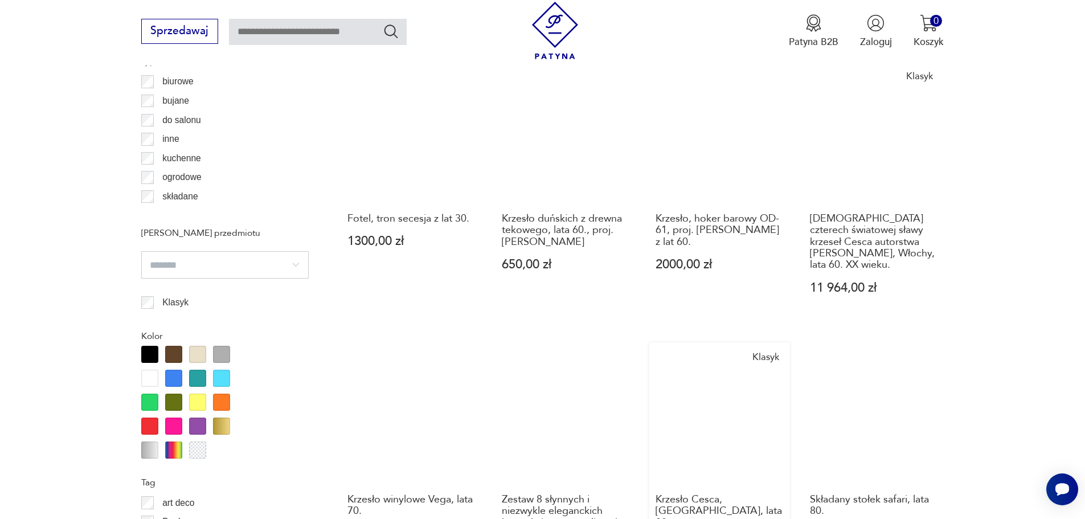
scroll to position [1176, 0]
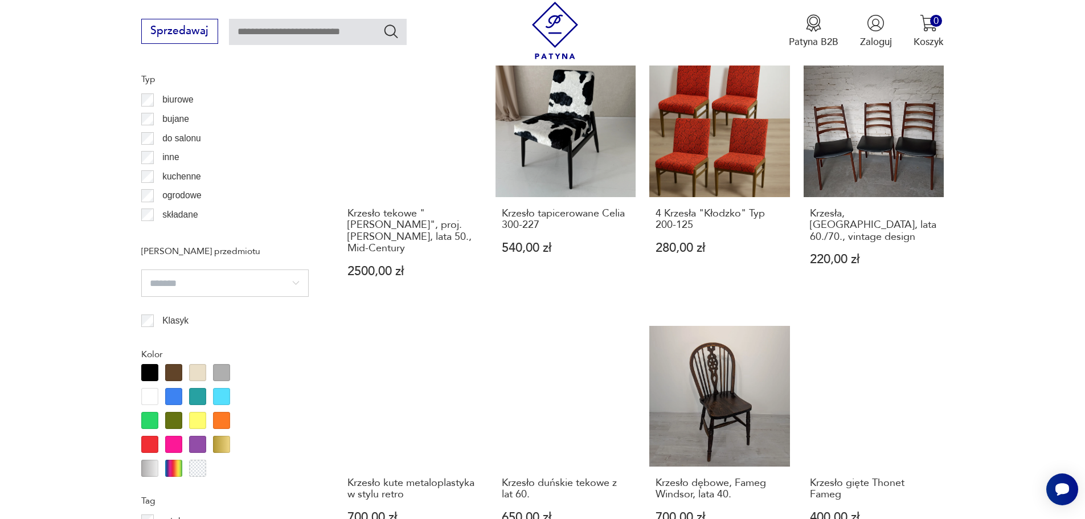
scroll to position [1176, 0]
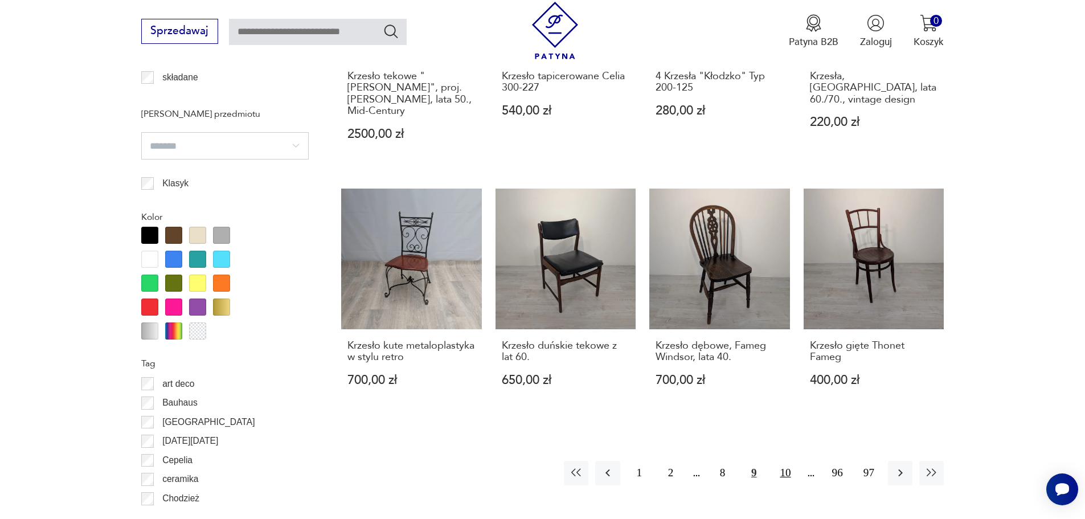
click at [793, 475] on button "10" at bounding box center [785, 473] width 24 height 24
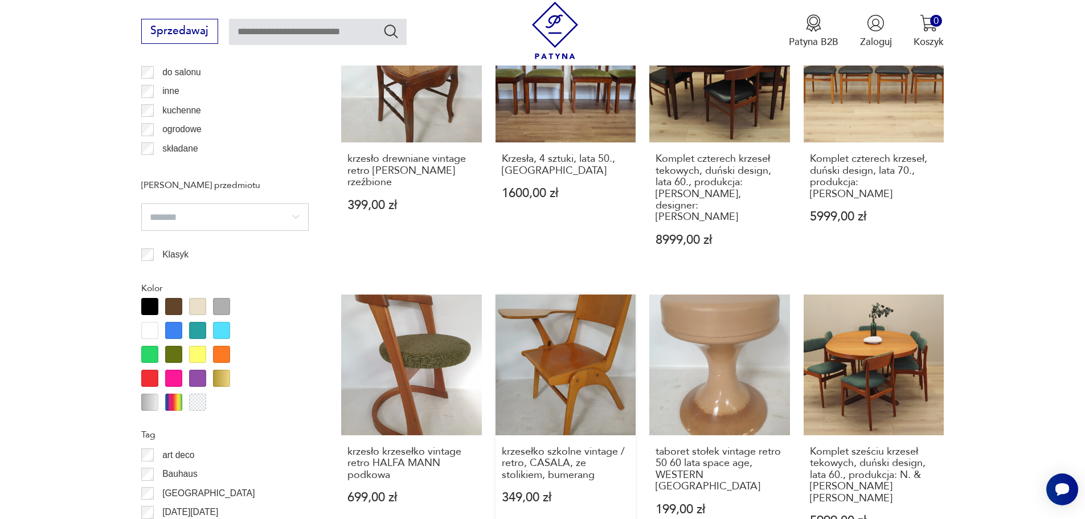
scroll to position [1290, 0]
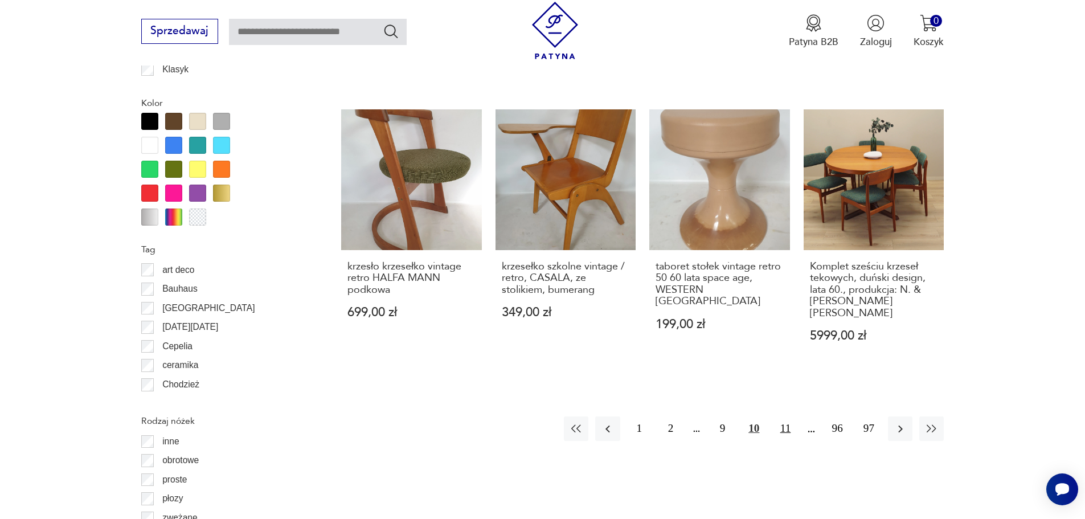
click at [787, 416] on button "11" at bounding box center [785, 428] width 24 height 24
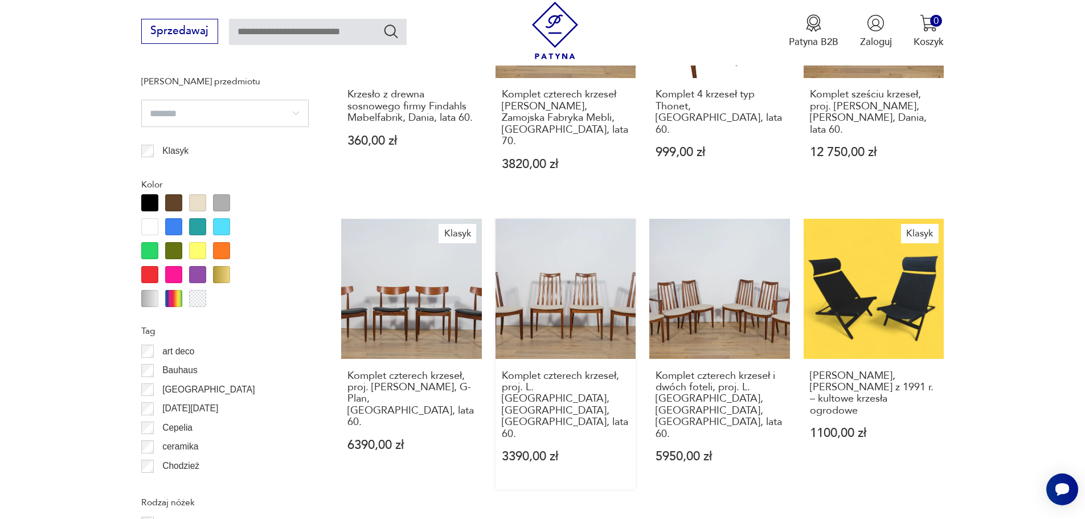
scroll to position [1404, 0]
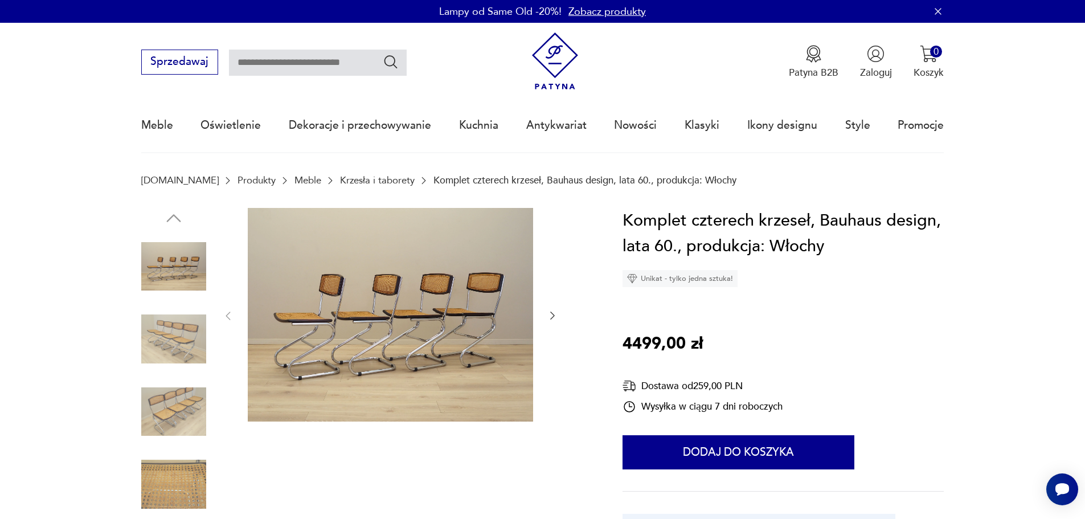
click at [547, 318] on icon "button" at bounding box center [552, 315] width 11 height 11
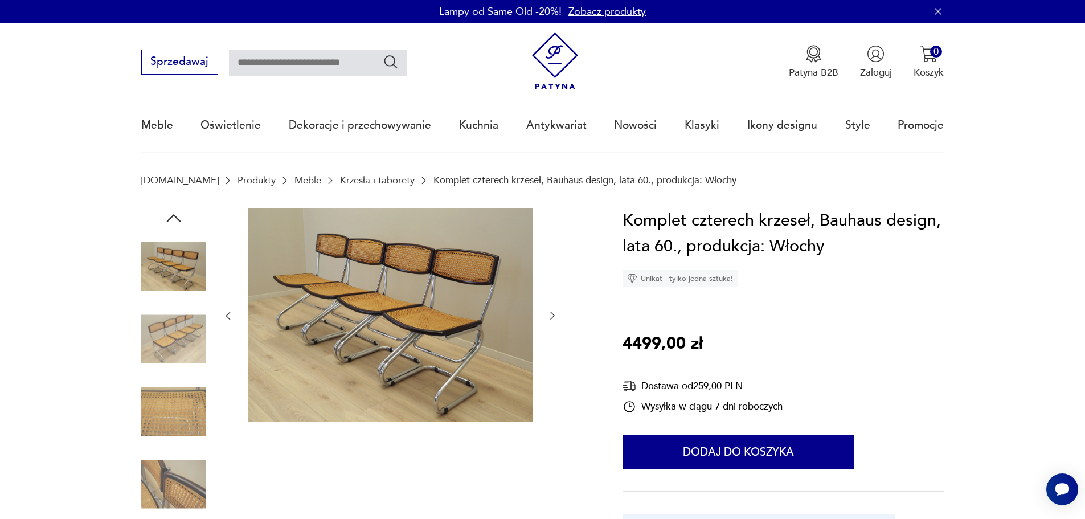
click at [377, 294] on img at bounding box center [390, 315] width 285 height 214
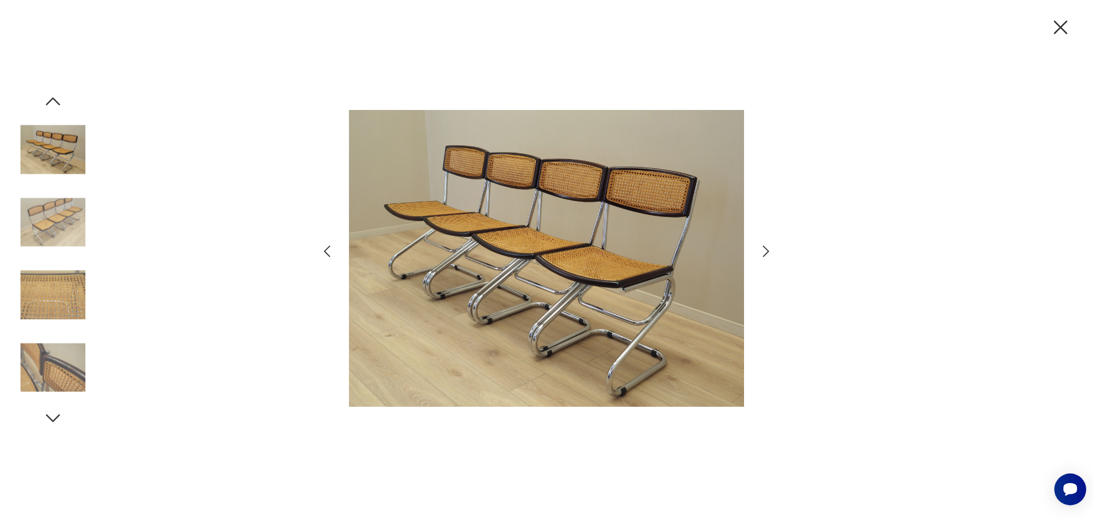
click at [767, 253] on icon "button" at bounding box center [766, 250] width 6 height 11
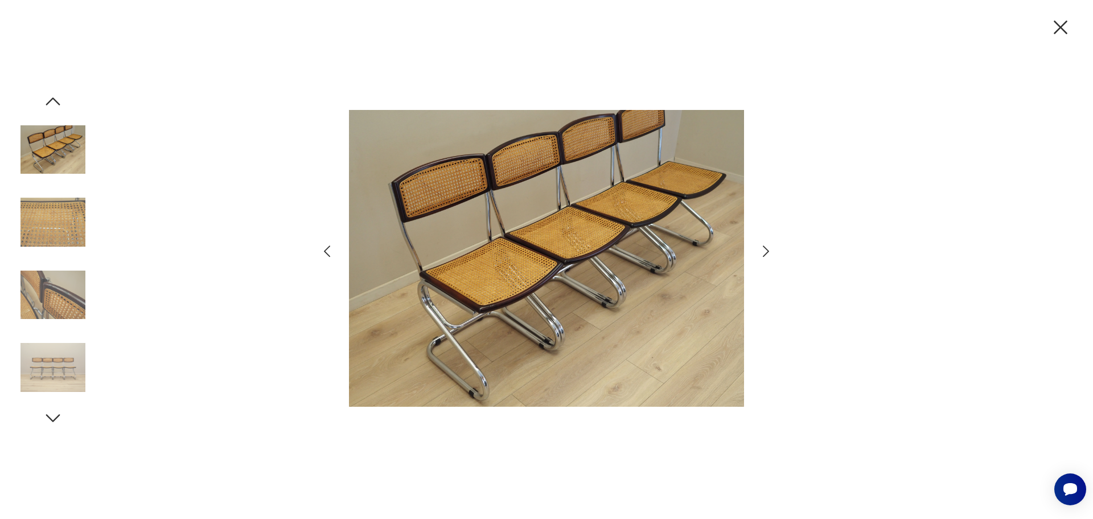
click at [767, 253] on icon "button" at bounding box center [766, 250] width 6 height 11
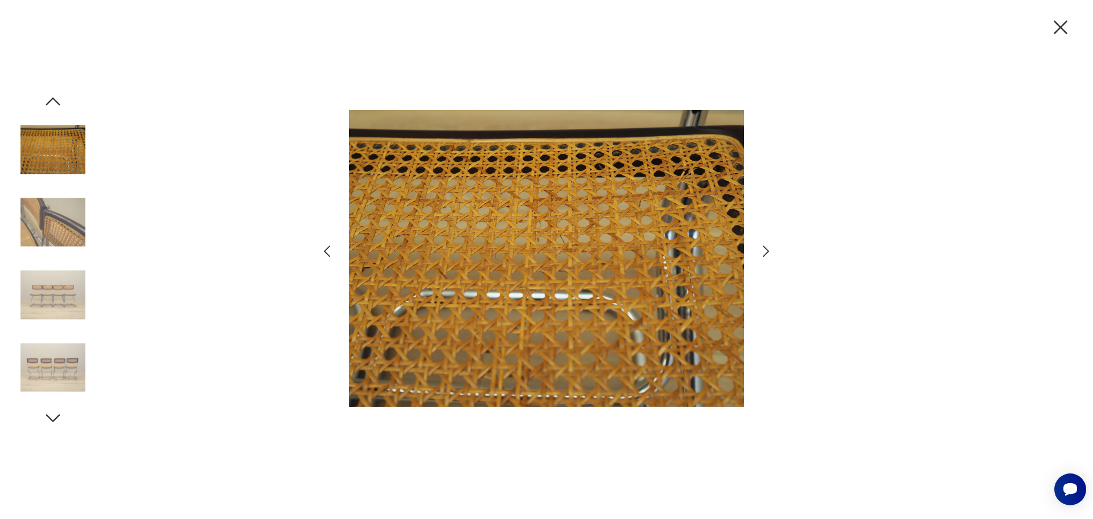
click at [767, 253] on icon "button" at bounding box center [766, 250] width 6 height 11
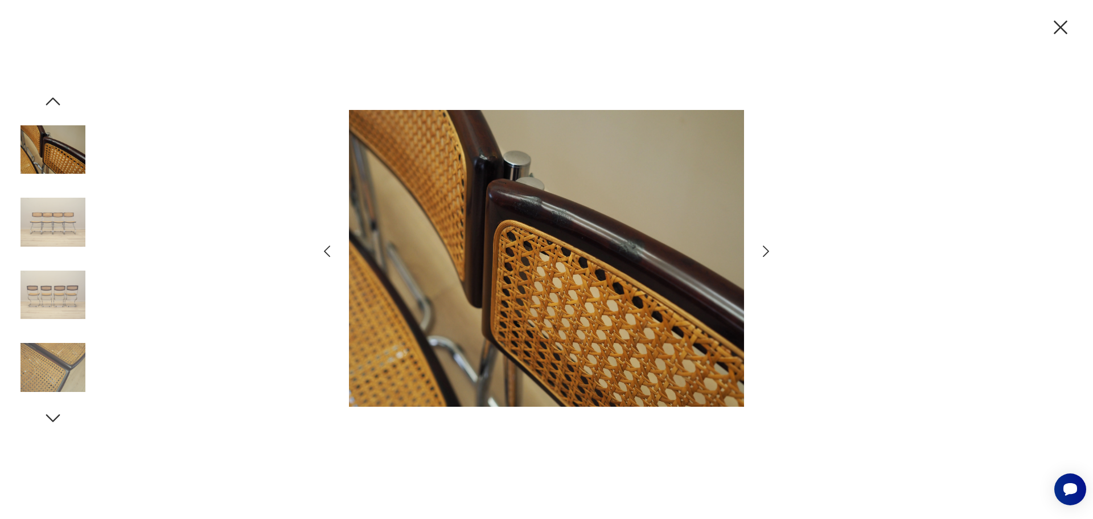
click at [767, 253] on icon "button" at bounding box center [766, 250] width 6 height 11
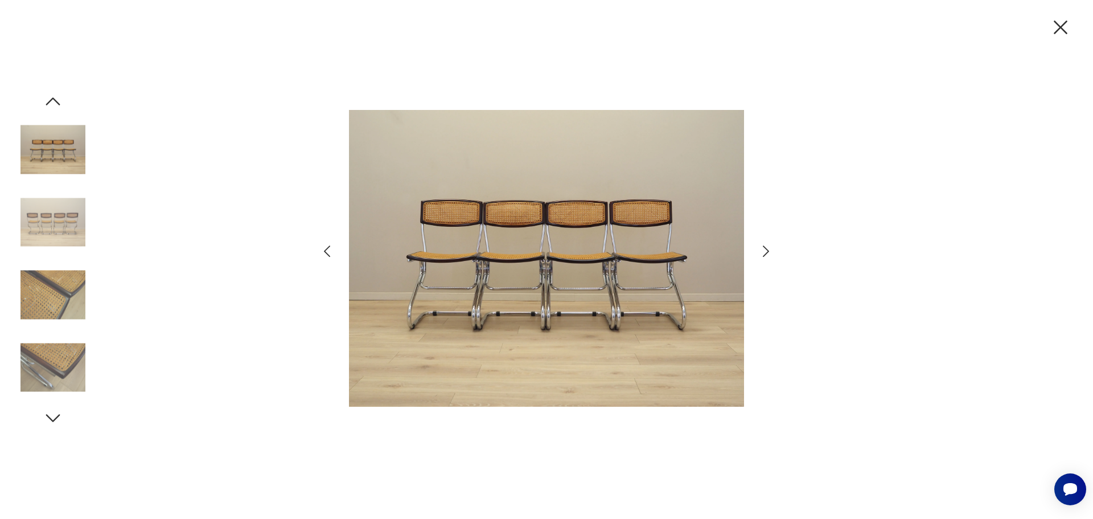
click at [767, 253] on icon "button" at bounding box center [766, 250] width 6 height 11
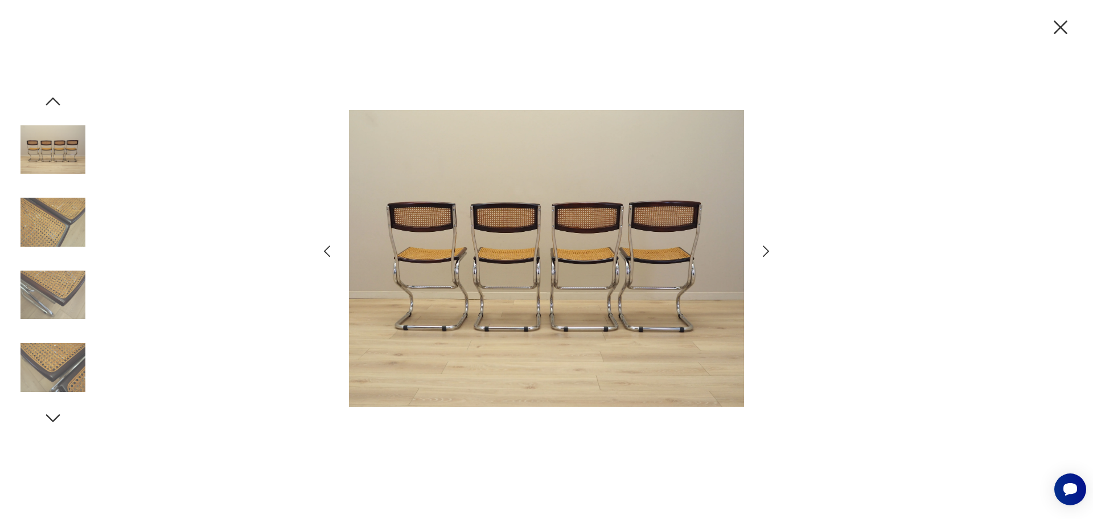
click at [767, 253] on icon "button" at bounding box center [766, 250] width 6 height 11
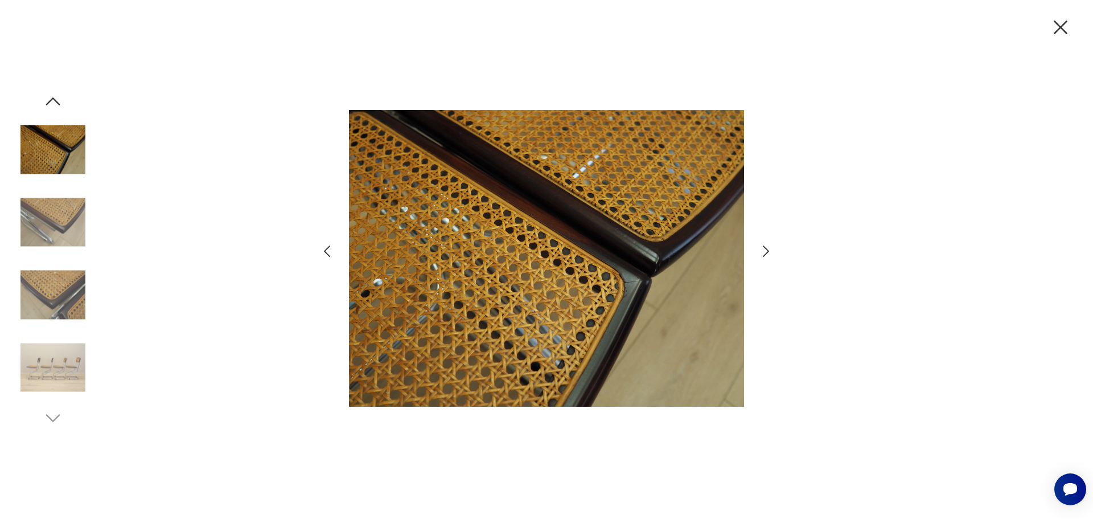
click at [767, 253] on icon "button" at bounding box center [766, 250] width 6 height 11
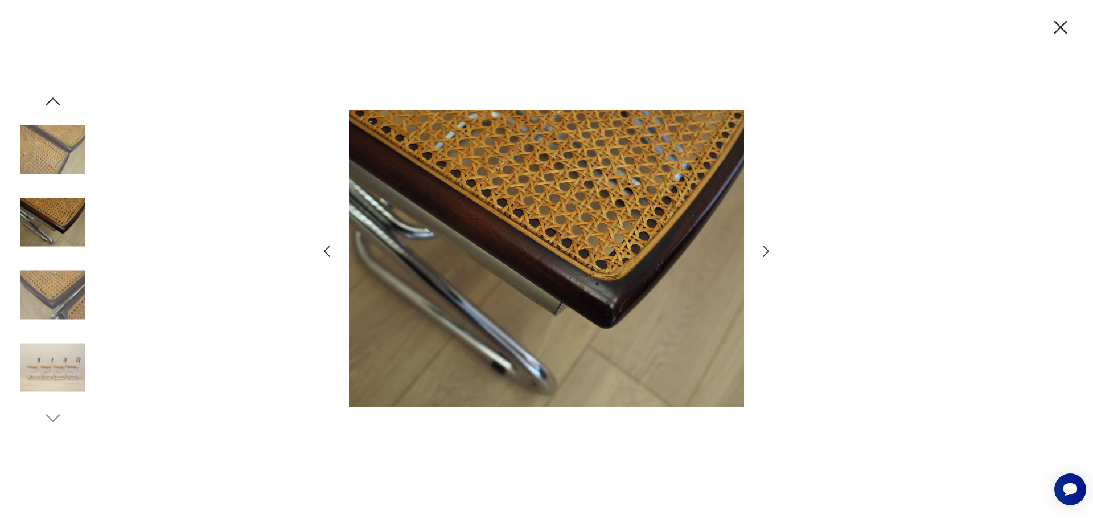
click at [767, 253] on icon "button" at bounding box center [766, 250] width 6 height 11
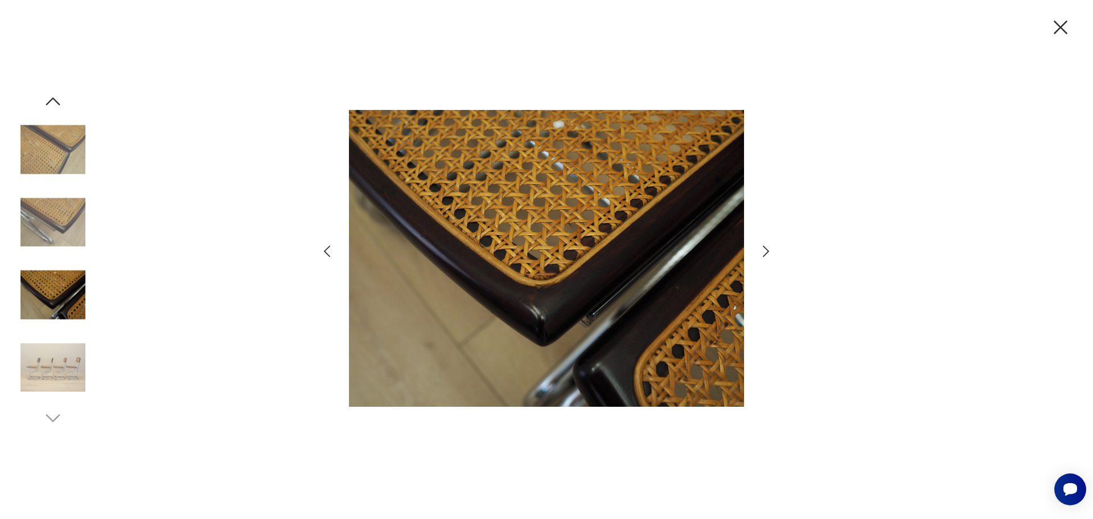
click at [767, 253] on icon "button" at bounding box center [766, 250] width 6 height 11
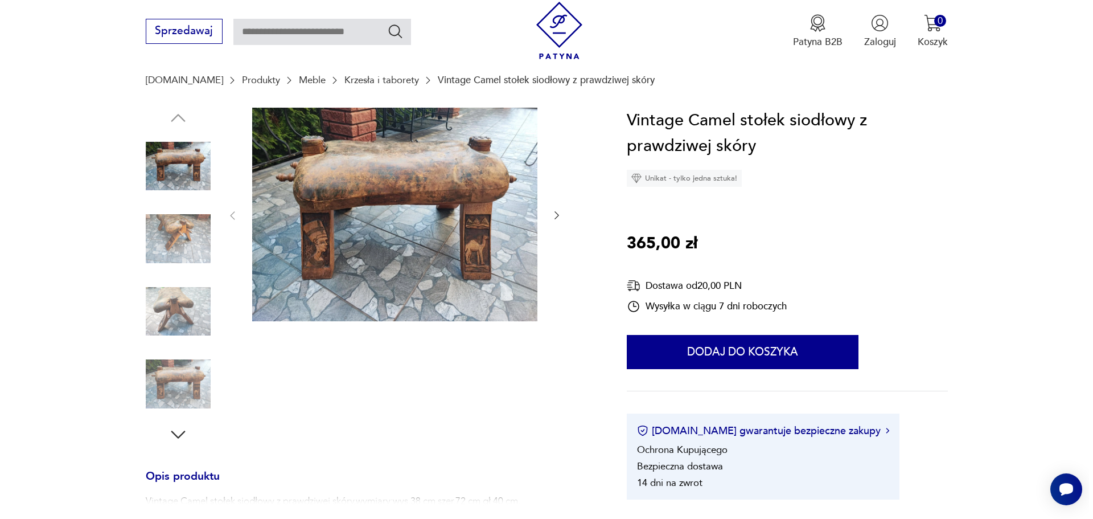
scroll to position [114, 0]
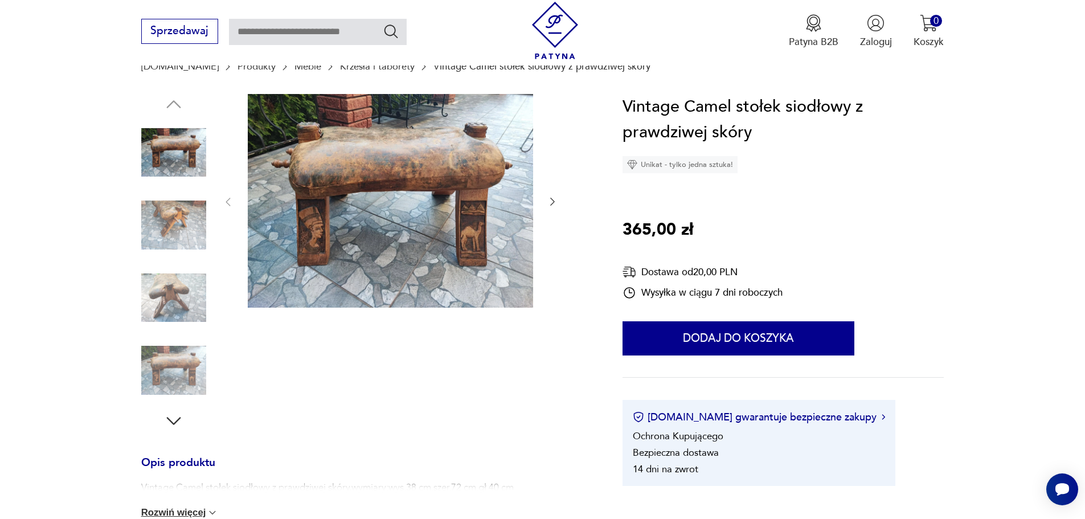
click at [297, 237] on img at bounding box center [390, 201] width 285 height 214
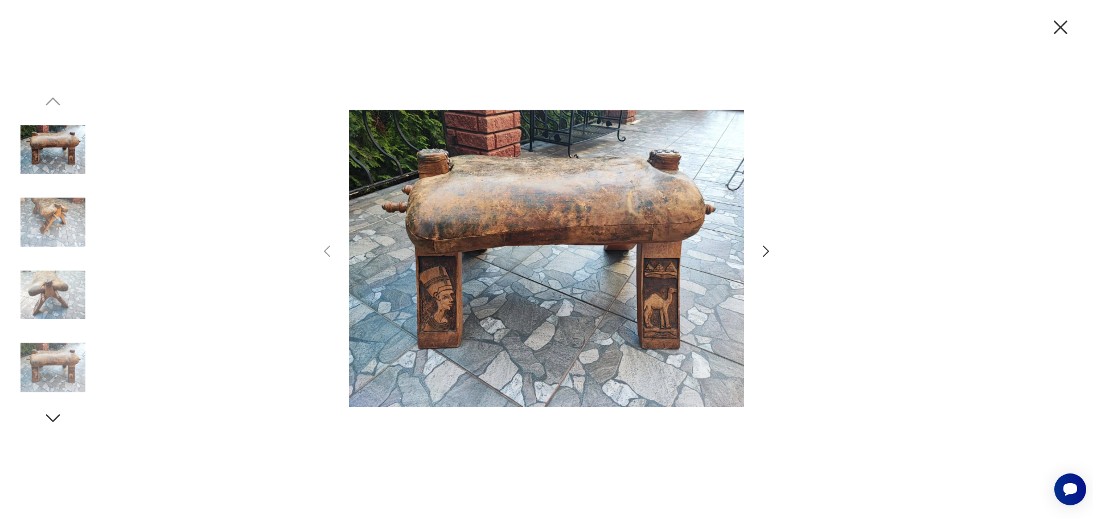
click at [767, 254] on icon "button" at bounding box center [766, 251] width 17 height 17
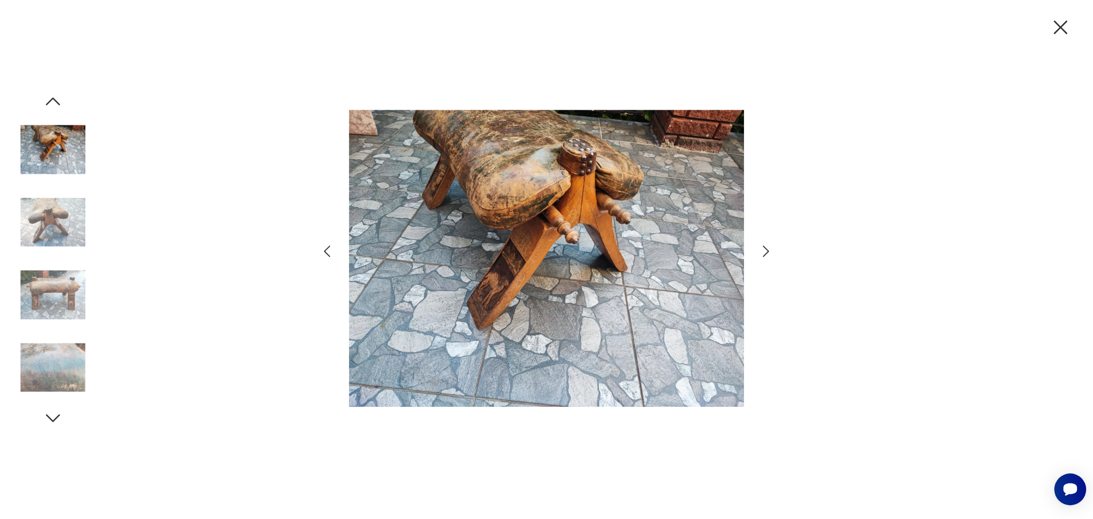
click at [766, 254] on icon "button" at bounding box center [766, 251] width 17 height 17
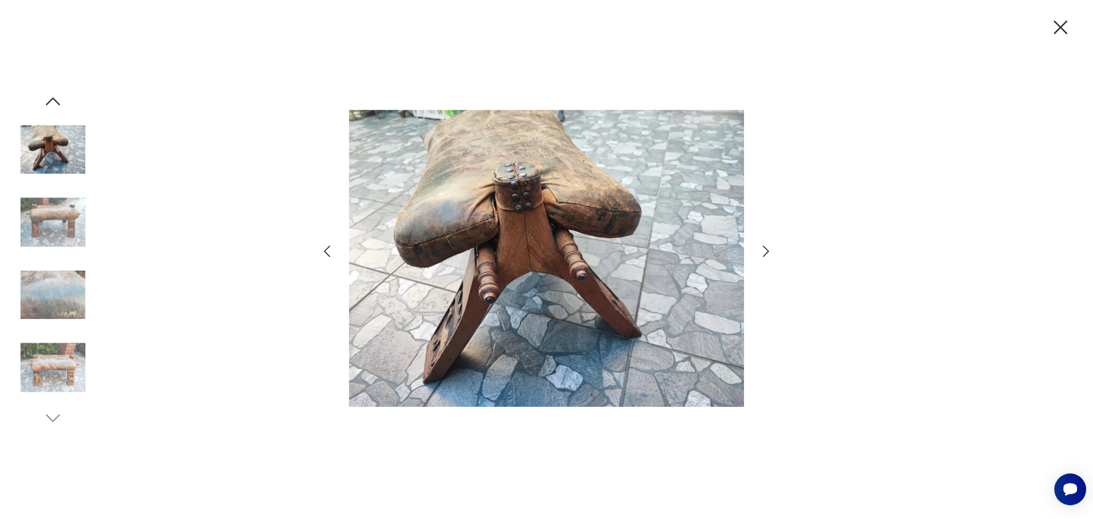
click at [766, 254] on icon "button" at bounding box center [766, 251] width 17 height 17
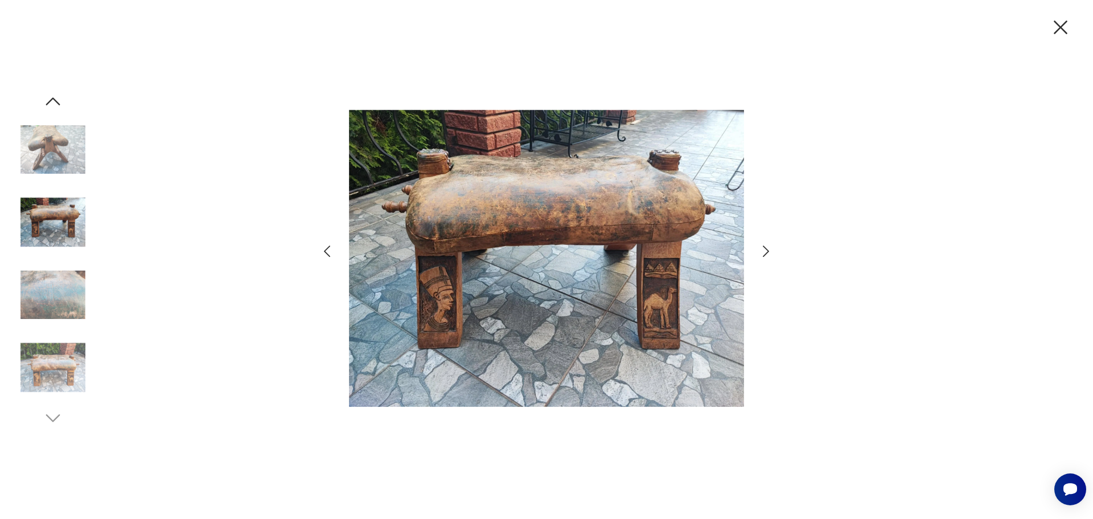
click at [767, 254] on icon "button" at bounding box center [766, 251] width 17 height 17
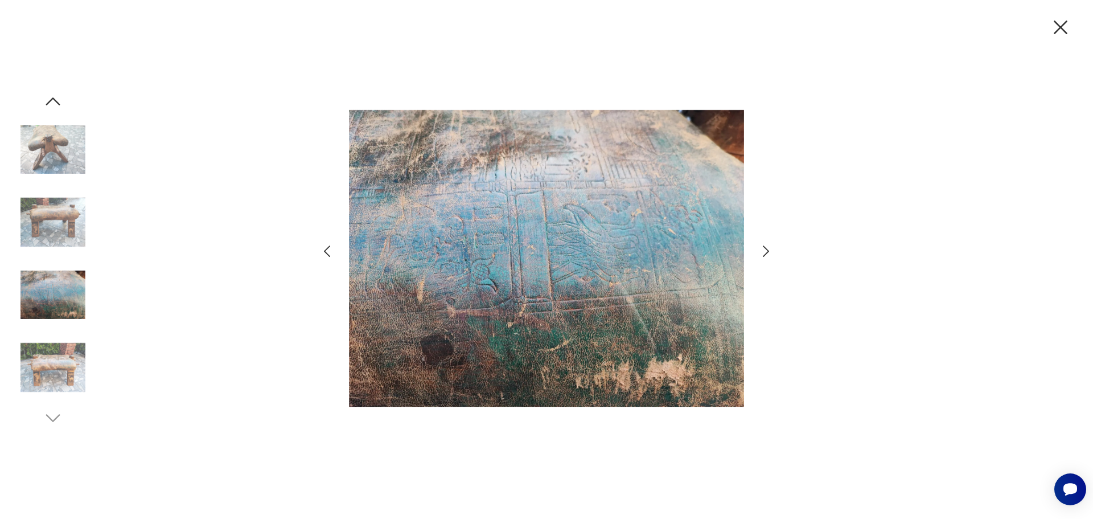
click at [767, 254] on icon "button" at bounding box center [766, 251] width 17 height 17
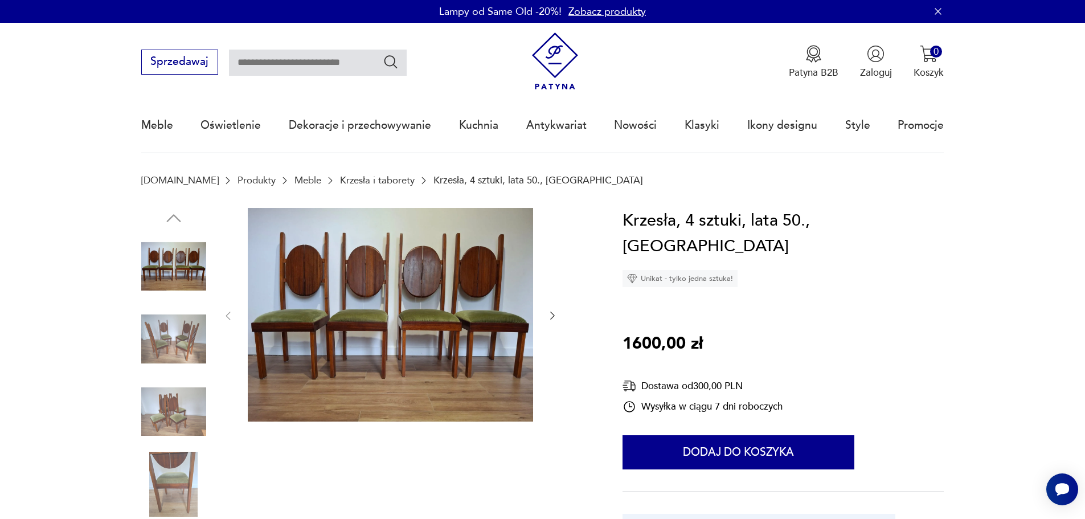
click at [158, 329] on img at bounding box center [173, 338] width 65 height 65
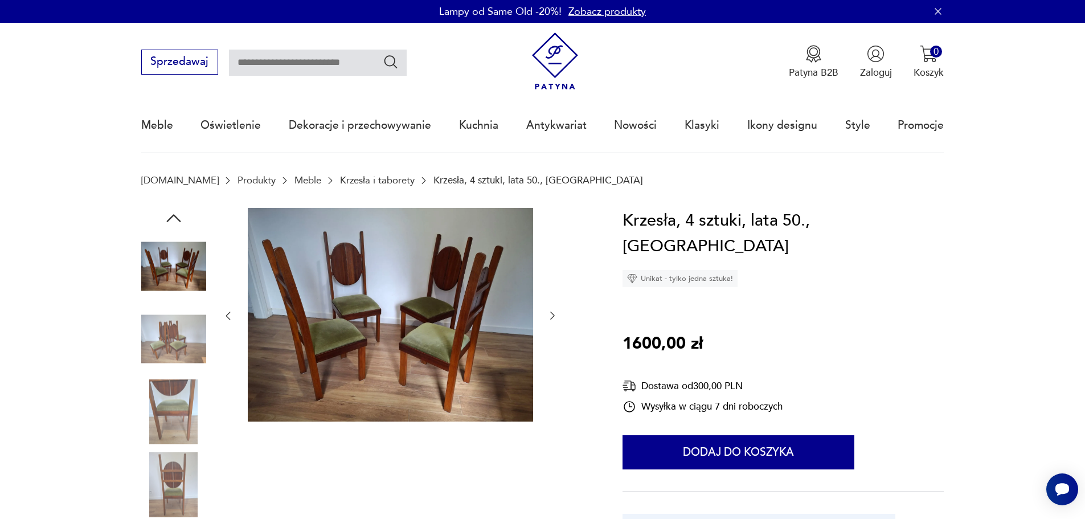
click at [182, 329] on img at bounding box center [173, 338] width 65 height 65
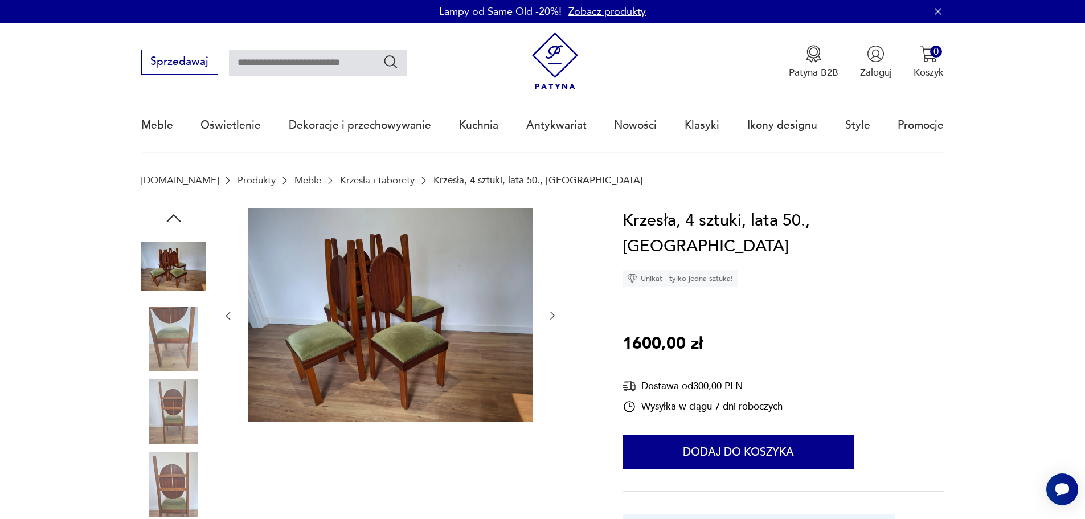
click at [217, 339] on div at bounding box center [365, 376] width 449 height 337
click at [173, 333] on img at bounding box center [173, 338] width 65 height 65
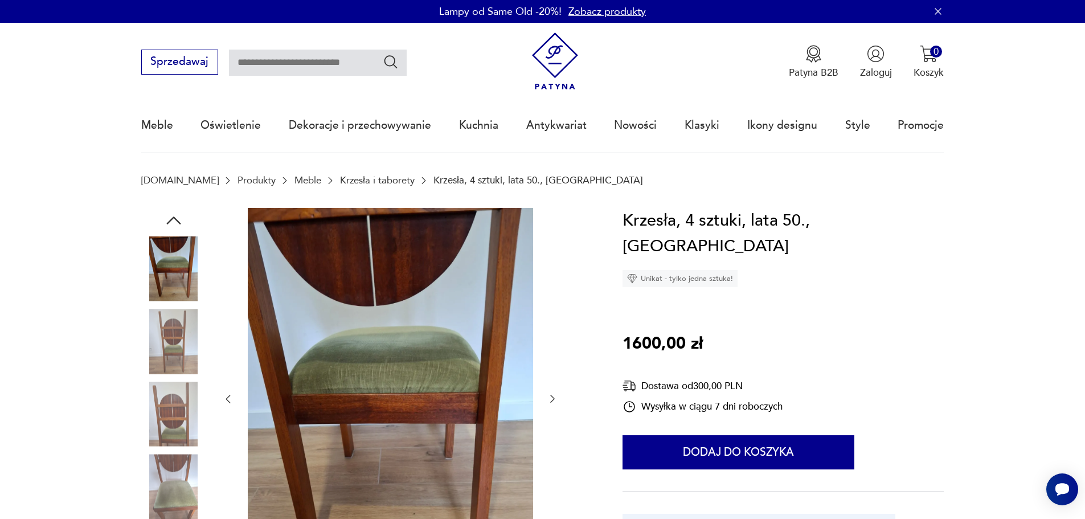
click at [173, 381] on img at bounding box center [173, 413] width 65 height 65
